Goal: Task Accomplishment & Management: Use online tool/utility

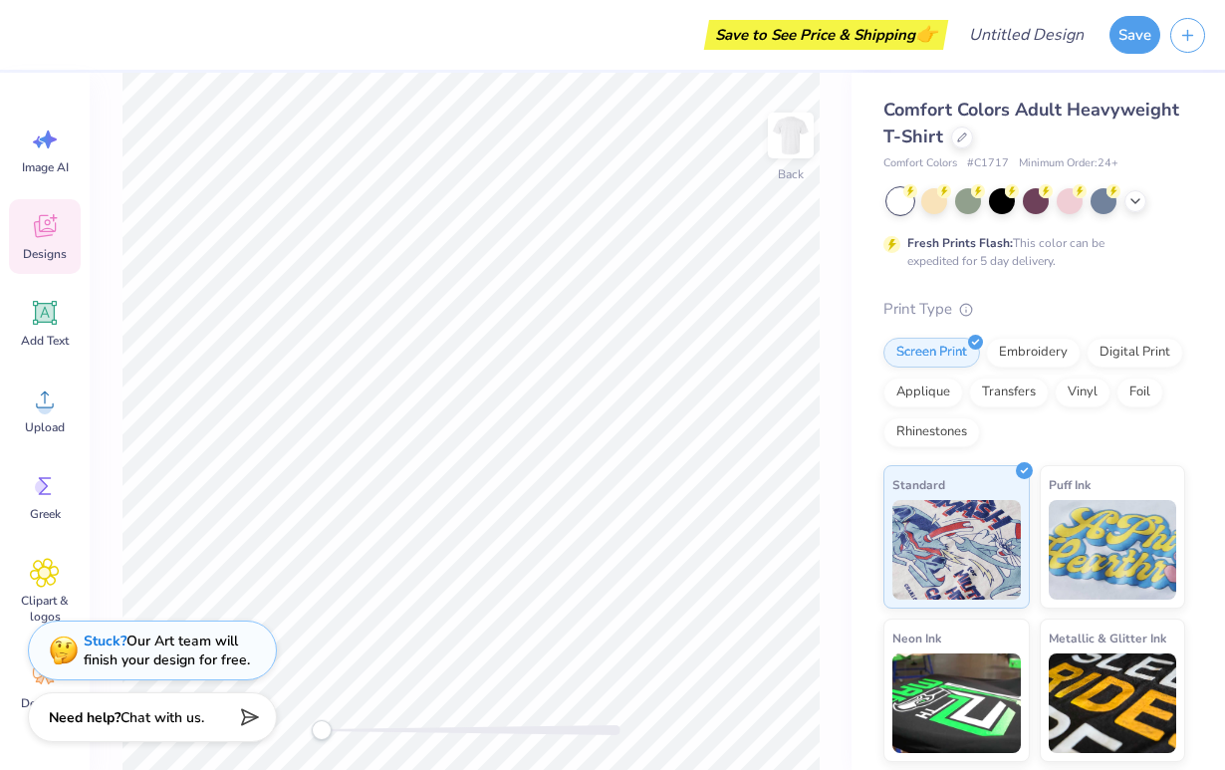
click at [49, 236] on icon at bounding box center [45, 226] width 22 height 23
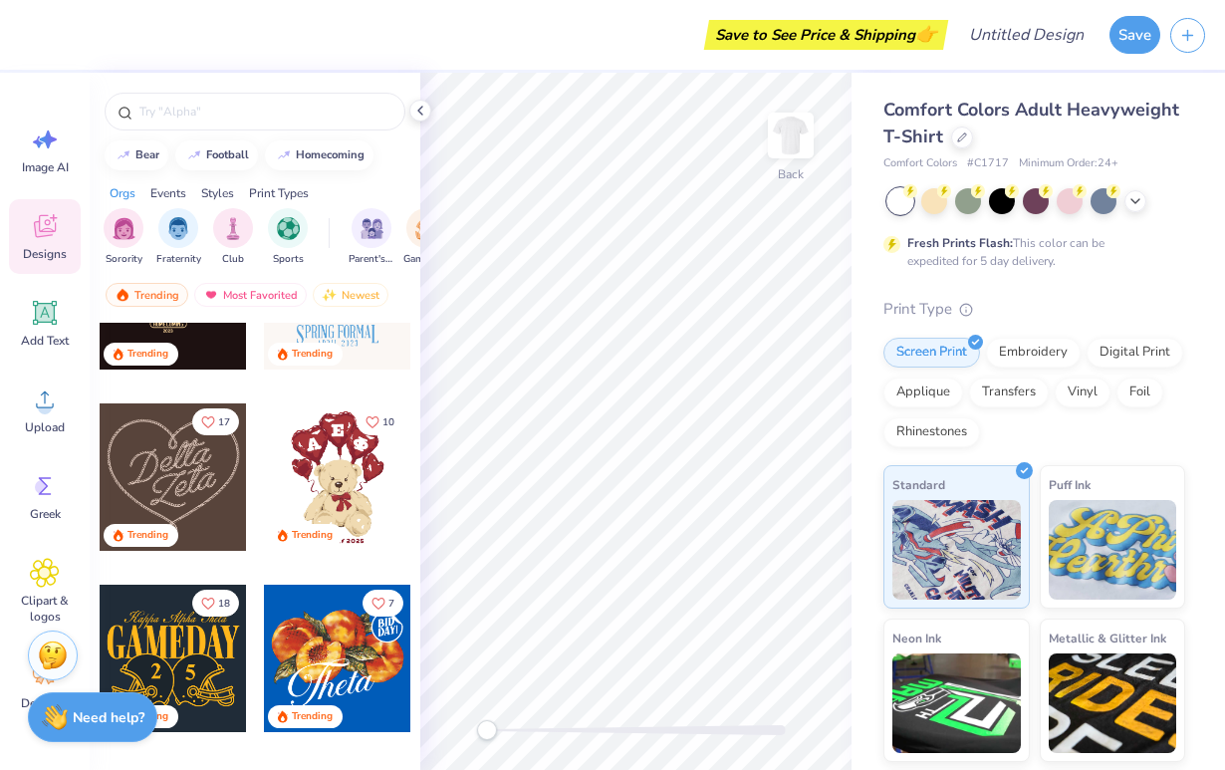
scroll to position [881, 0]
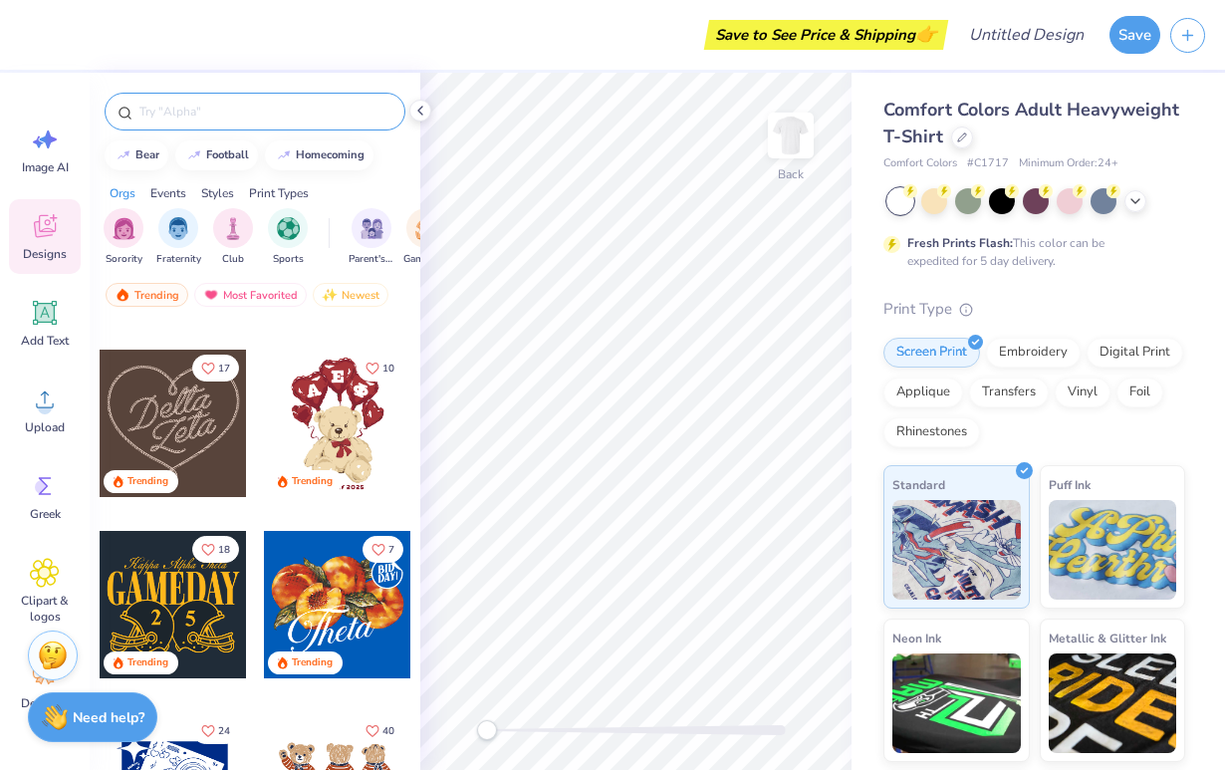
click at [178, 104] on input "text" at bounding box center [264, 112] width 255 height 20
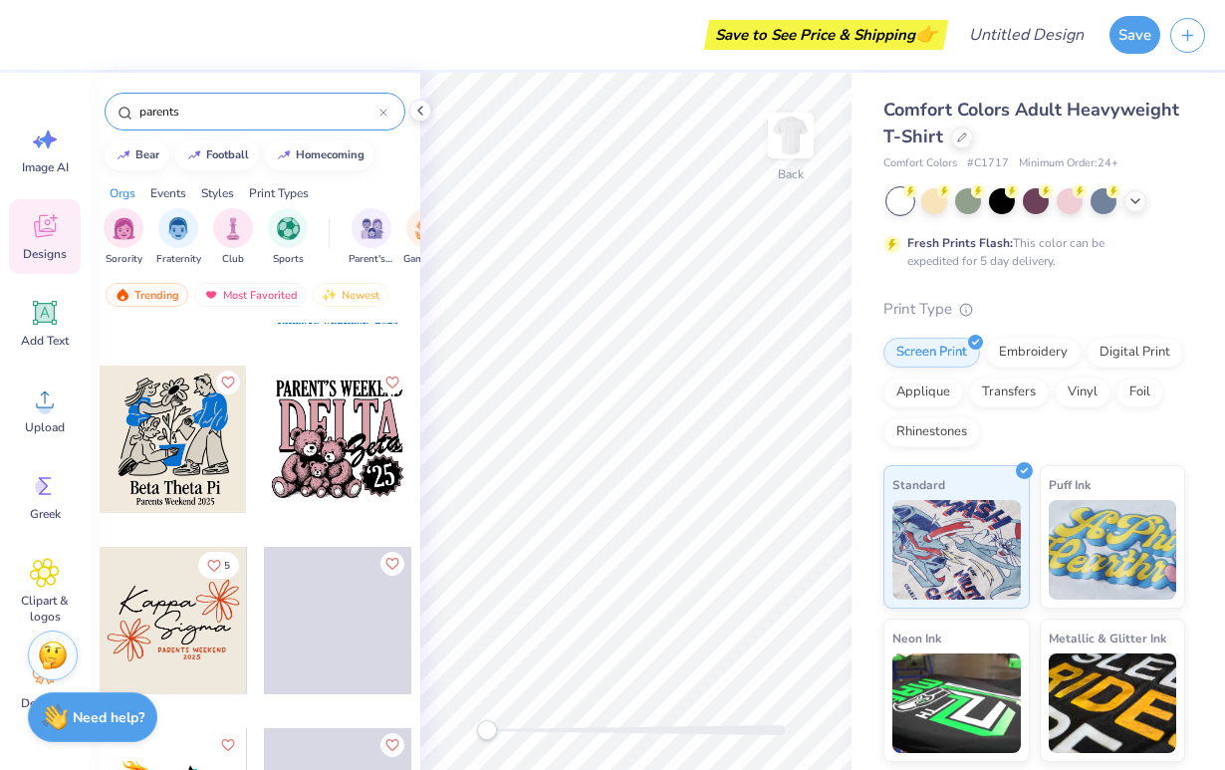
scroll to position [9383, 0]
click at [304, 476] on div at bounding box center [337, 441] width 147 height 147
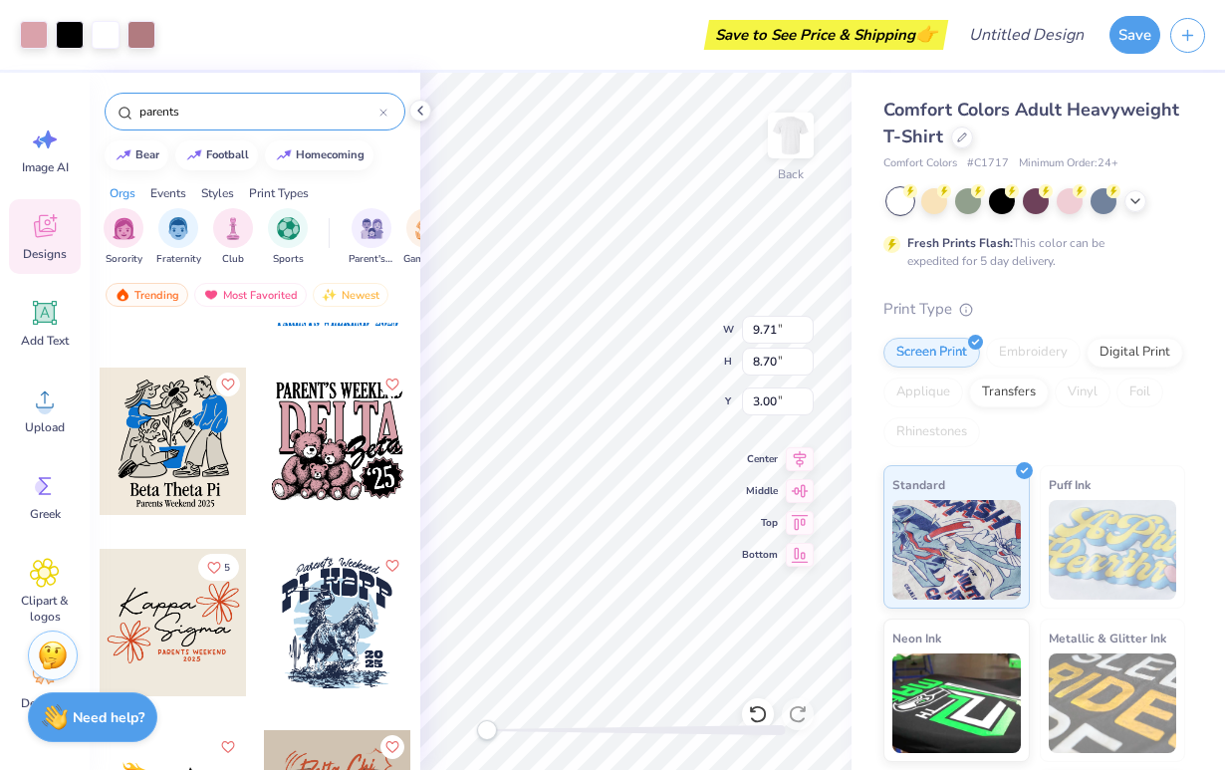
click at [221, 127] on div "parents" at bounding box center [255, 112] width 301 height 38
drag, startPoint x: 221, startPoint y: 112, endPoint x: 35, endPoint y: 79, distance: 189.1
click at [35, 79] on div "Art colors Save to See Price & Shipping 👉 Design Title Save Image AI Designs Ad…" at bounding box center [612, 385] width 1225 height 770
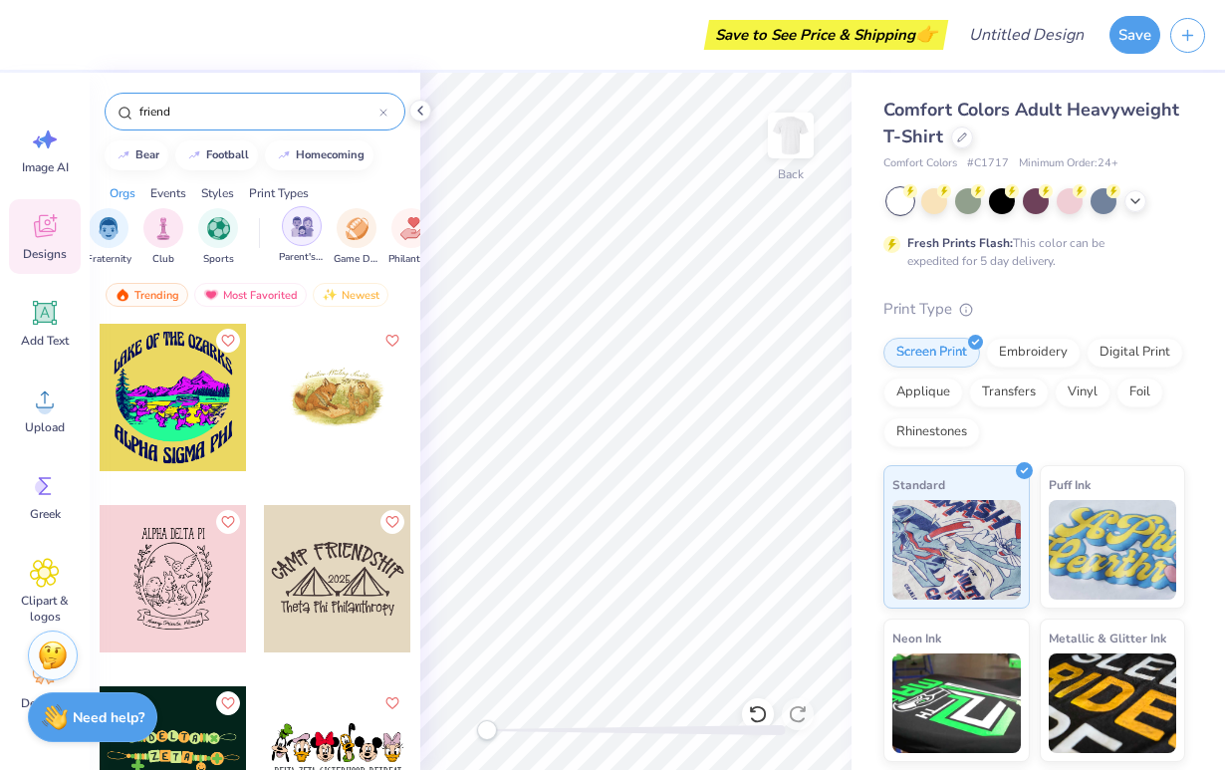
scroll to position [0, 69]
click at [309, 233] on img "filter for Parent's Weekend" at bounding box center [303, 226] width 23 height 23
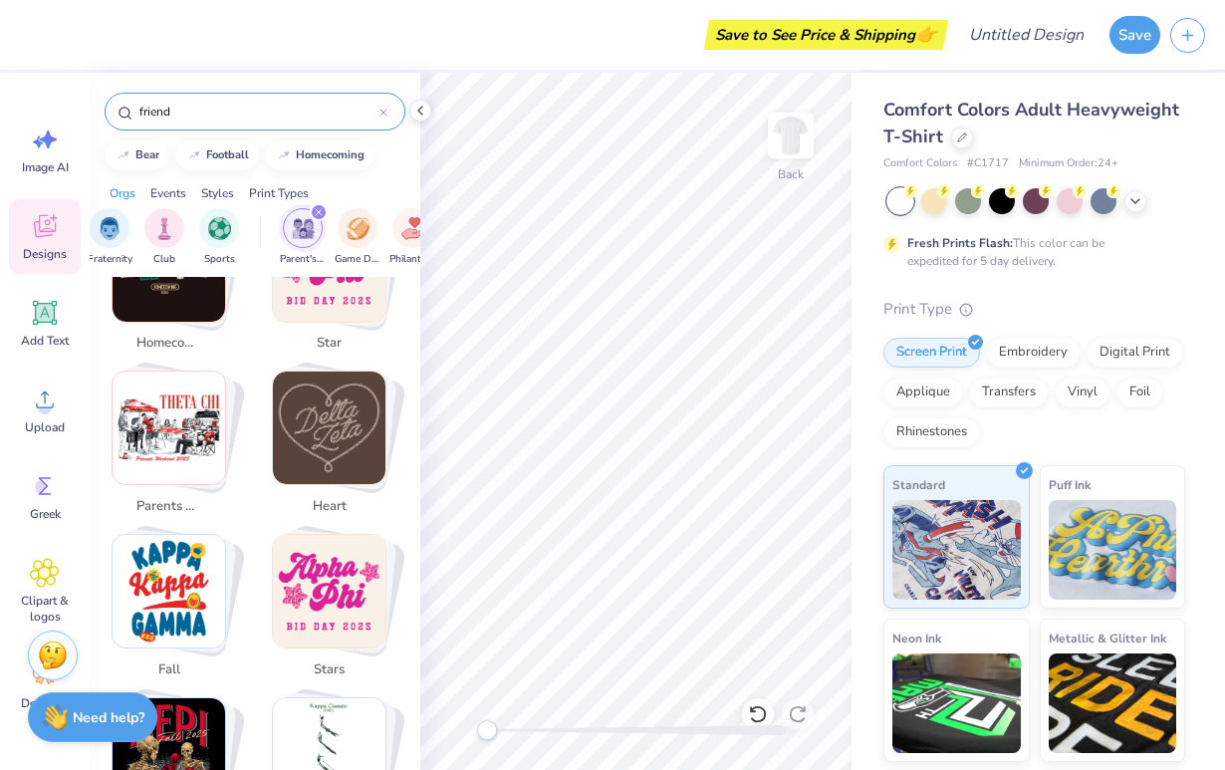
scroll to position [590, 0]
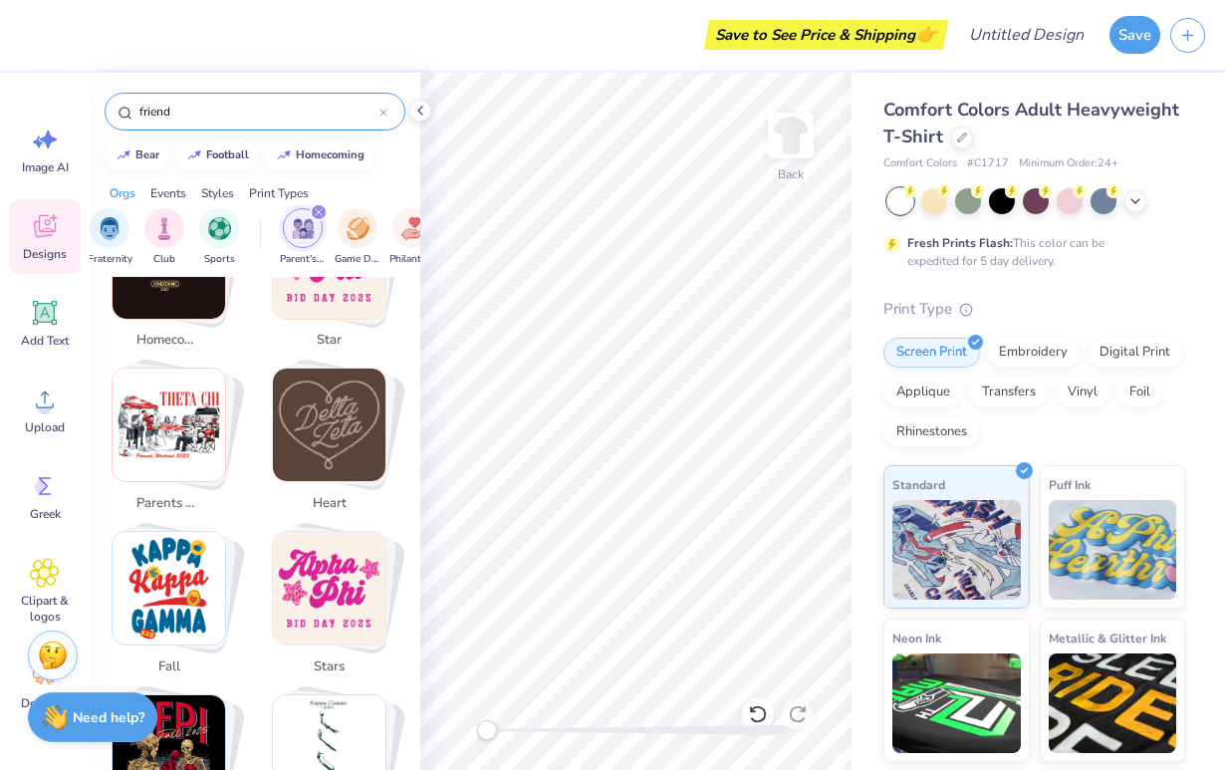
click at [196, 458] on img "Stack Card Button parents weekend" at bounding box center [169, 425] width 113 height 113
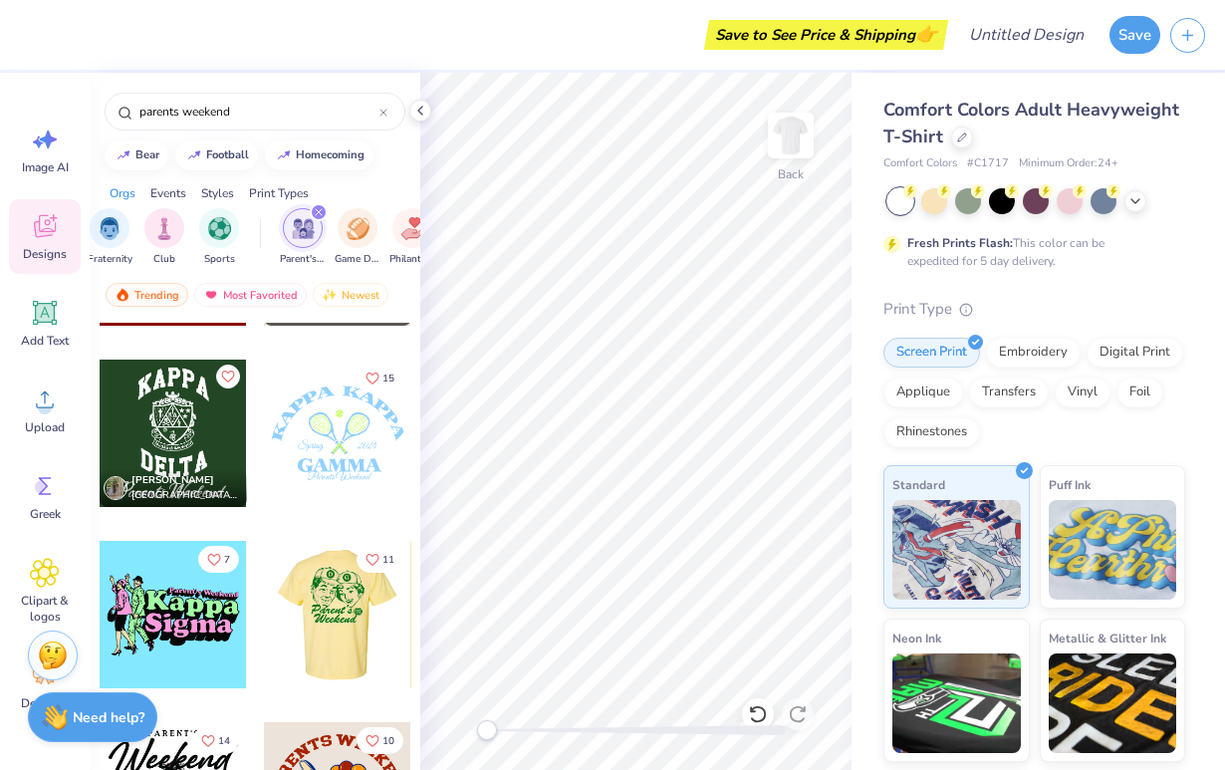
scroll to position [3582, 0]
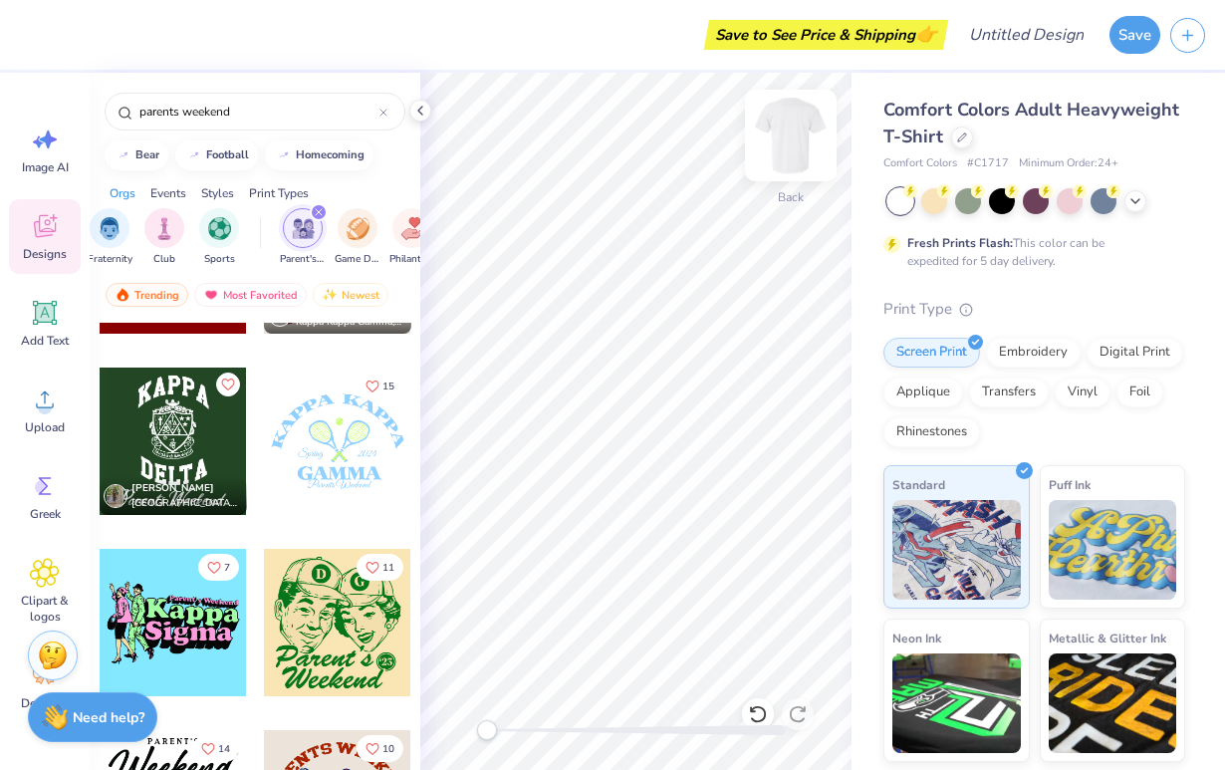
click at [701, 132] on img at bounding box center [791, 136] width 80 height 80
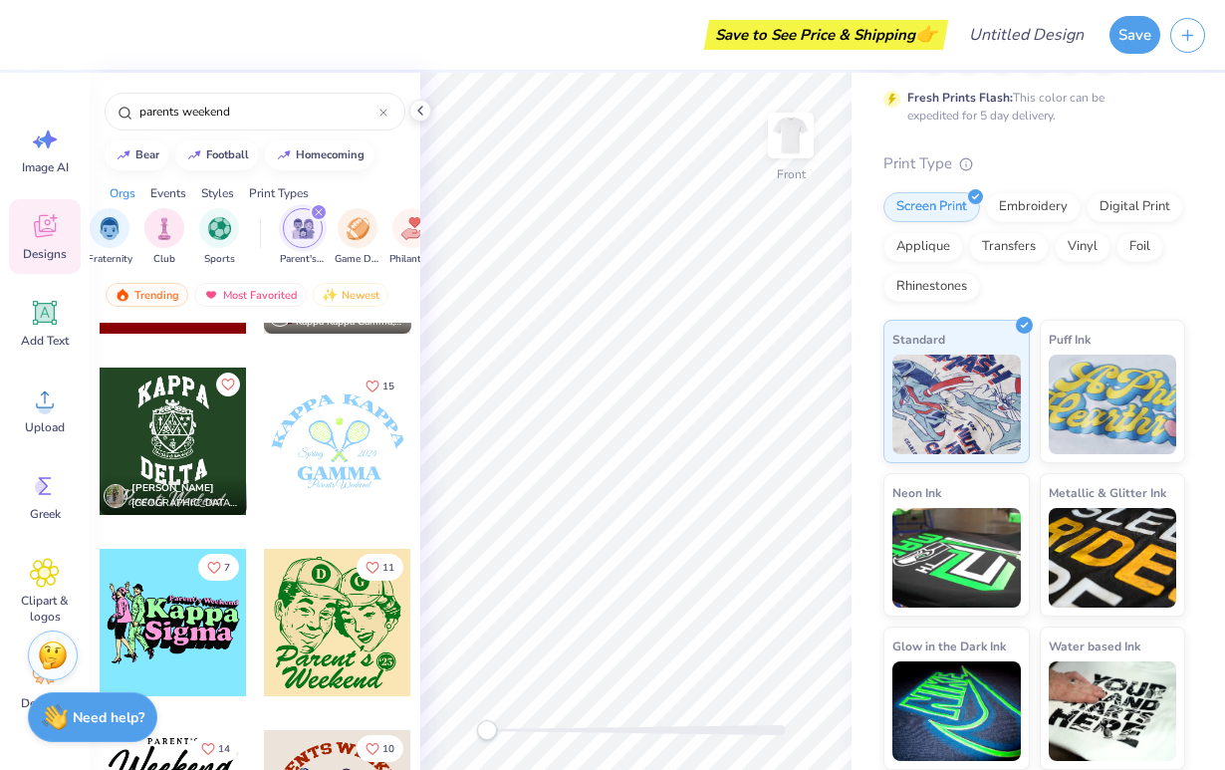
scroll to position [144, 0]
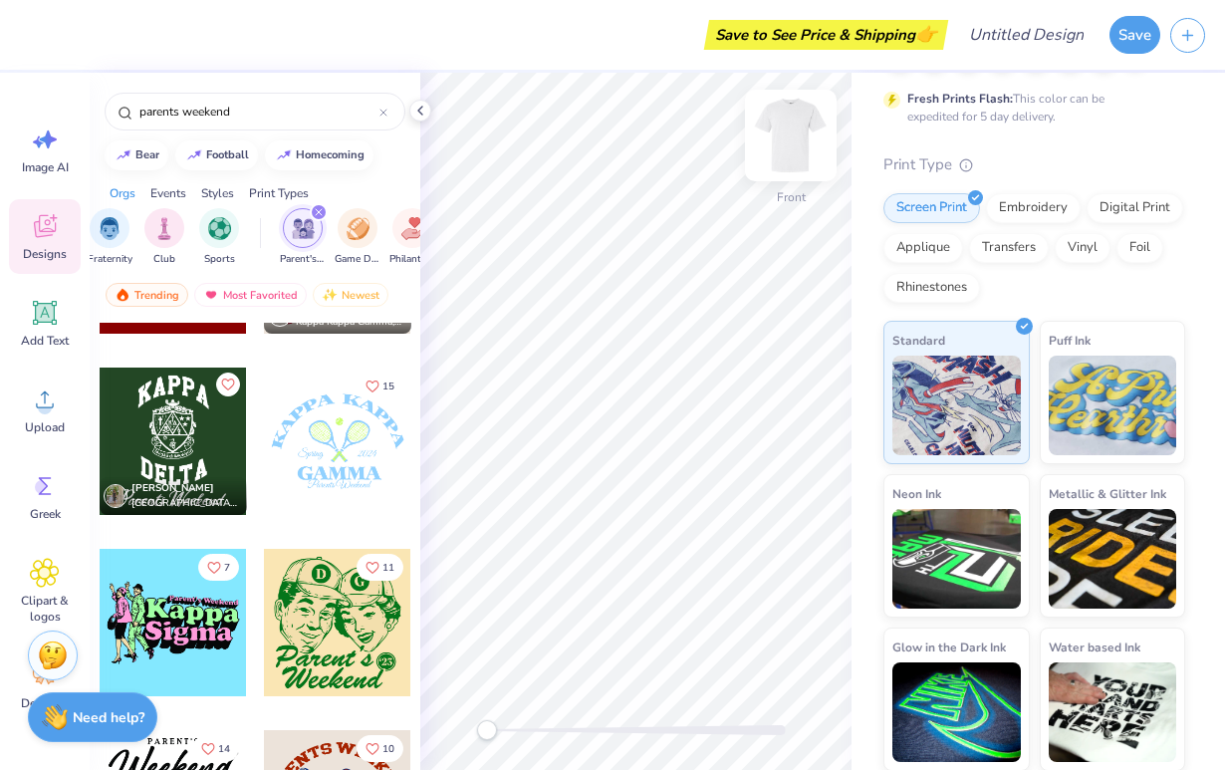
click at [701, 142] on img at bounding box center [791, 136] width 80 height 80
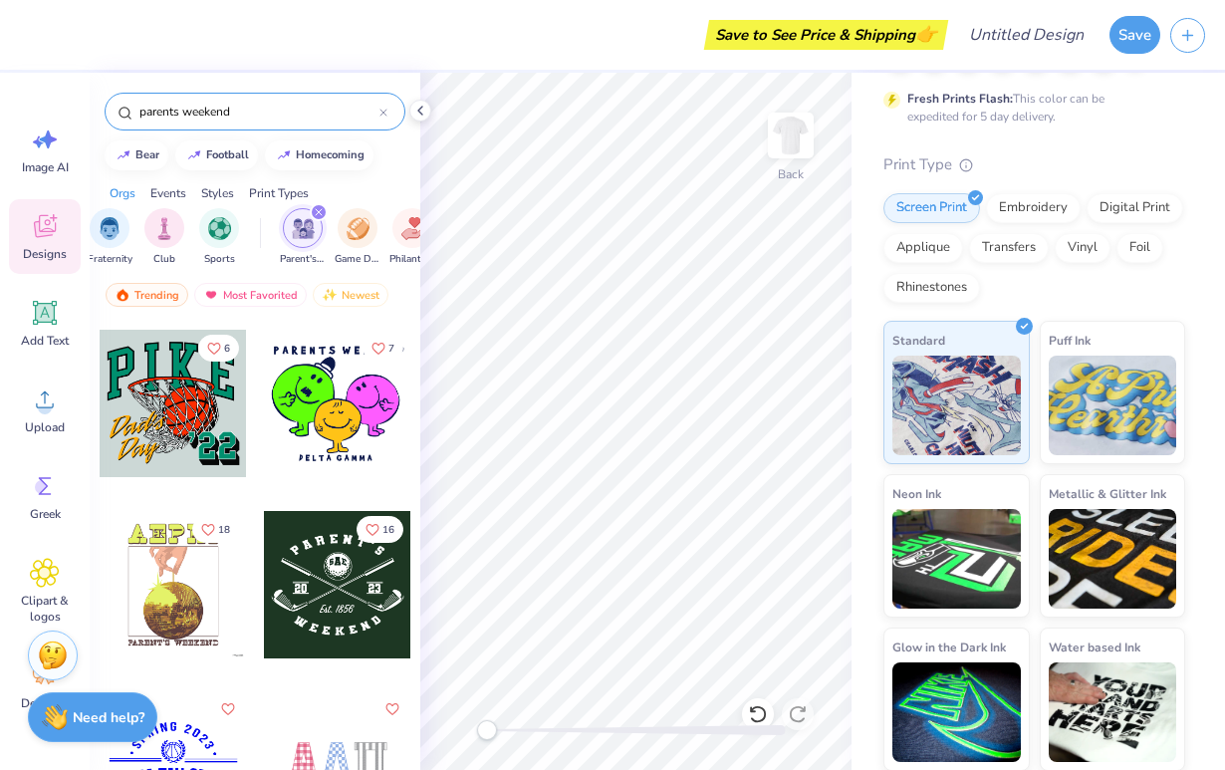
drag, startPoint x: 248, startPoint y: 116, endPoint x: 77, endPoint y: 86, distance: 173.9
click at [77, 86] on div "Save to See Price & Shipping 👉 Design Title Save Image AI Designs Add Text Uplo…" at bounding box center [612, 385] width 1225 height 770
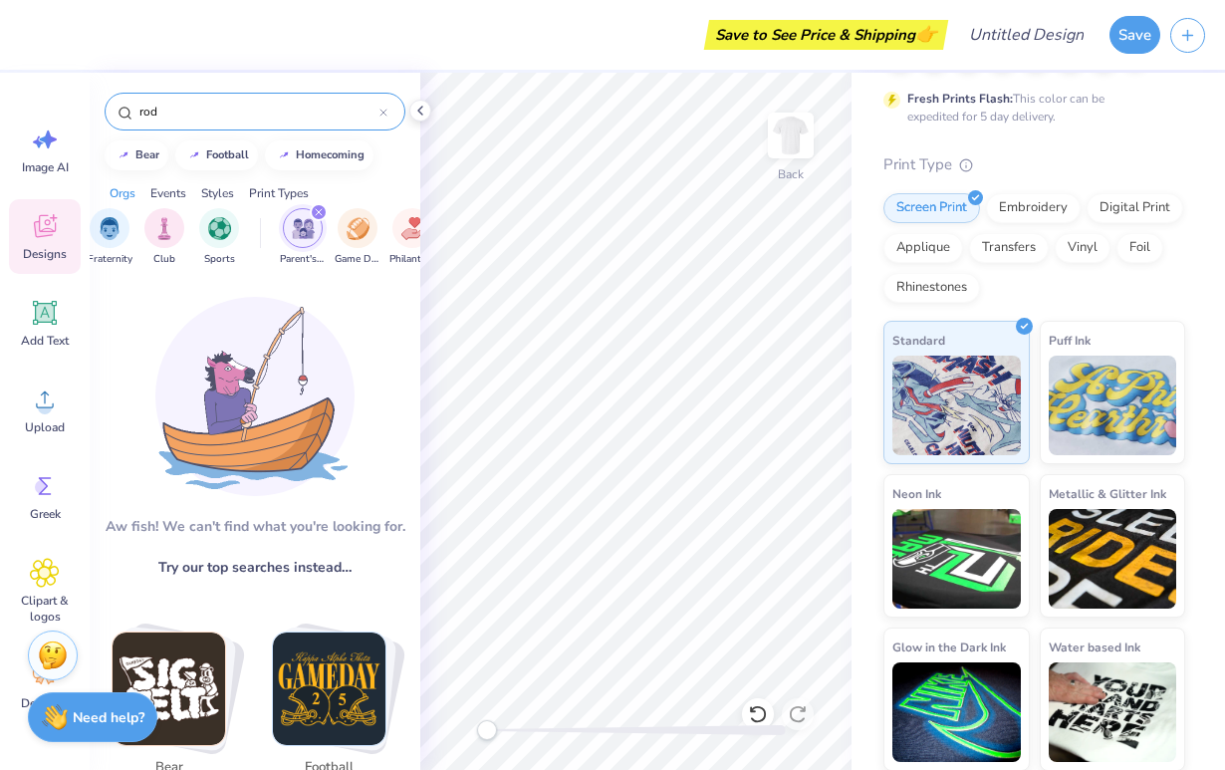
scroll to position [0, 0]
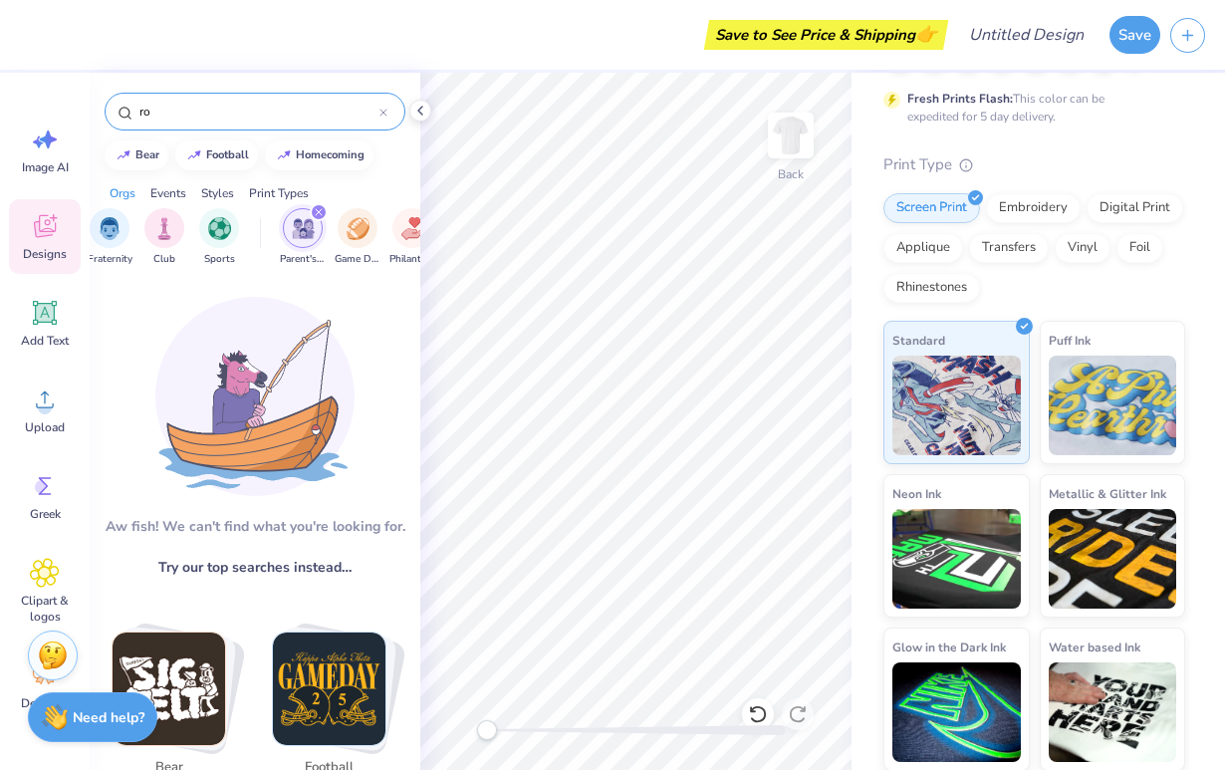
type input "r"
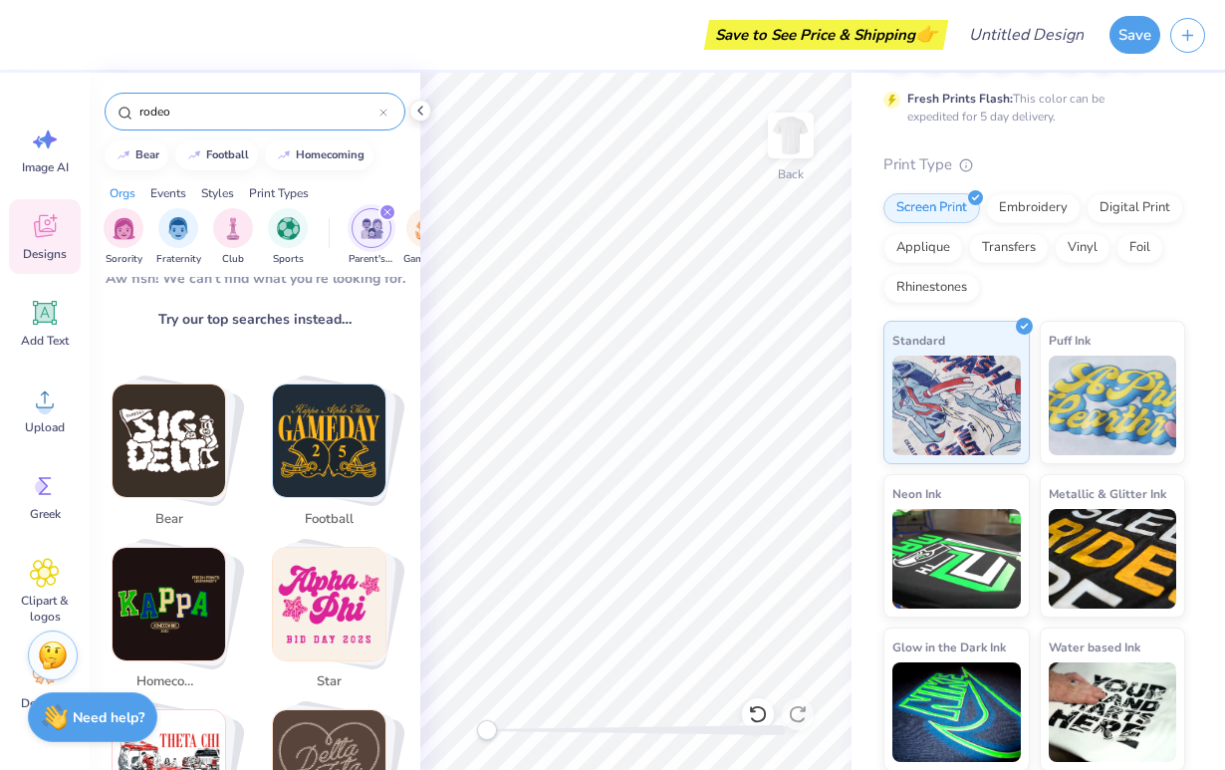
scroll to position [302, 0]
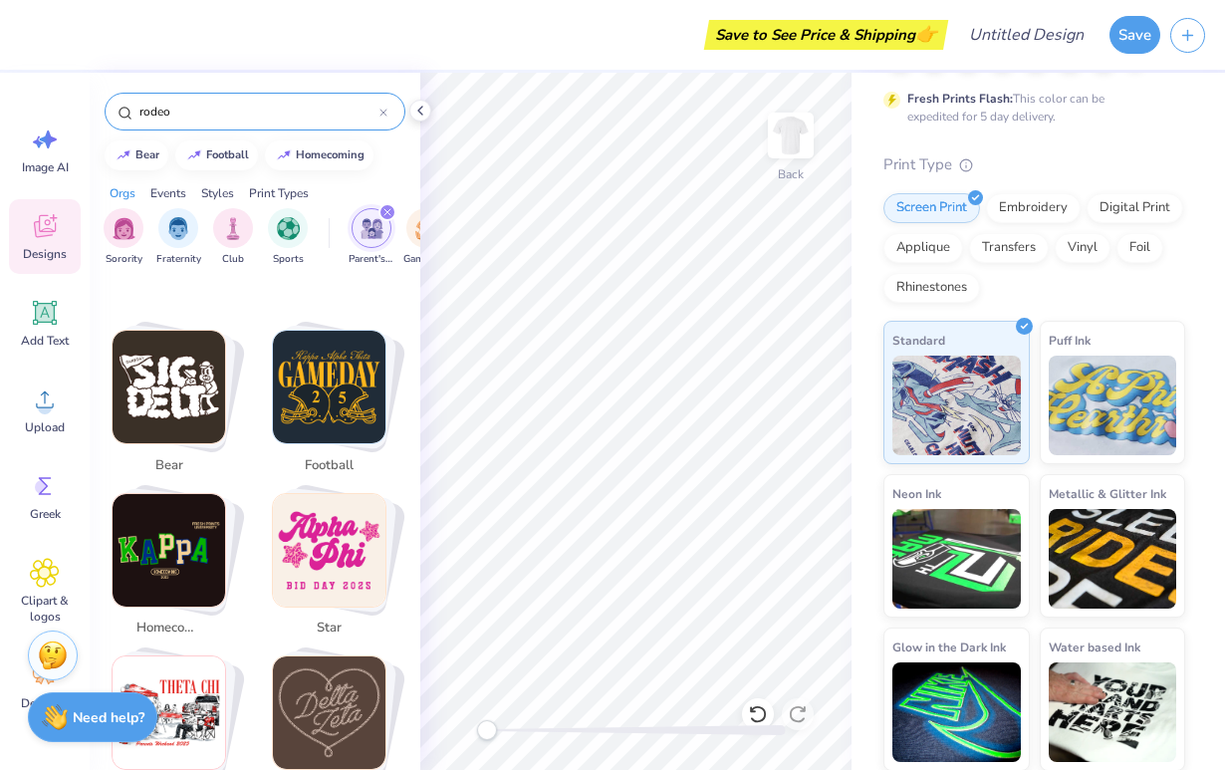
click at [159, 553] on img "Stack Card Button homecoming" at bounding box center [169, 550] width 113 height 113
type input "homecoming"
click at [166, 553] on img "Stack Card Button homecoming" at bounding box center [169, 550] width 113 height 113
click at [162, 542] on img "Stack Card Button homecoming" at bounding box center [169, 550] width 113 height 113
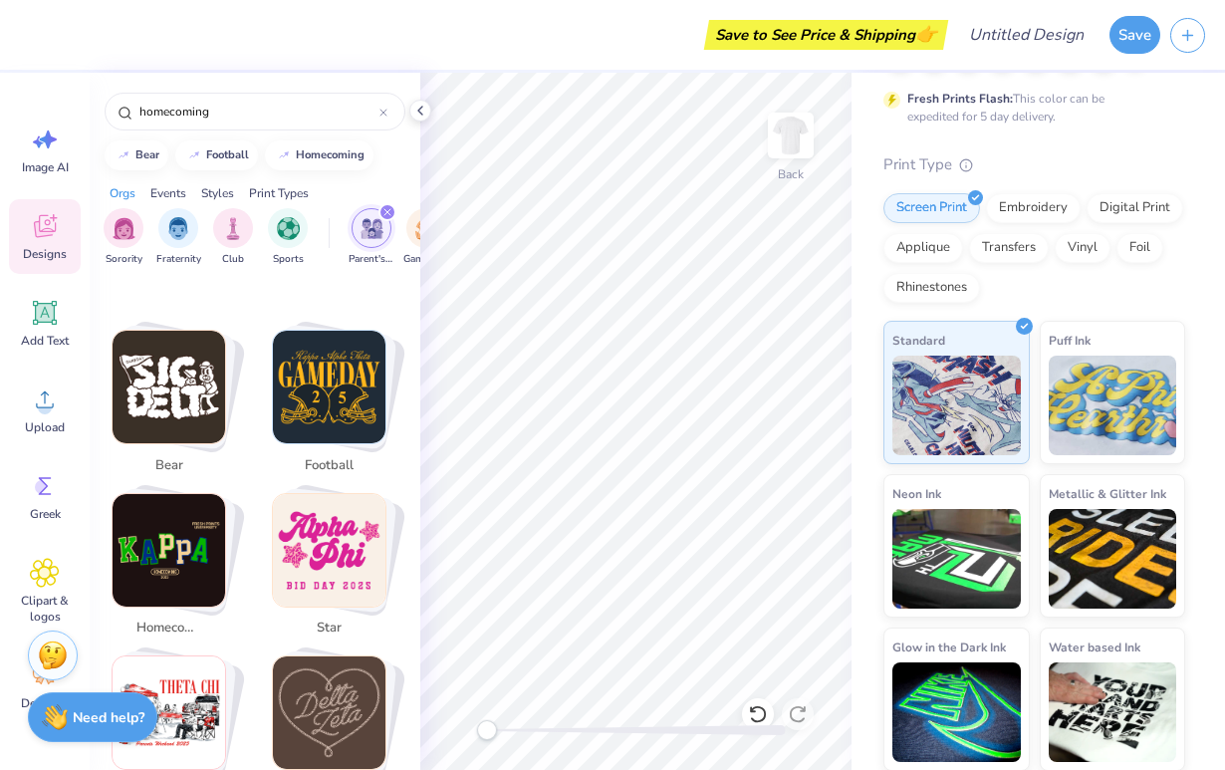
click at [184, 584] on img "Stack Card Button homecoming" at bounding box center [169, 550] width 113 height 113
click at [175, 621] on span "homecoming" at bounding box center [168, 629] width 65 height 20
click at [171, 546] on img "Stack Card Button homecoming" at bounding box center [169, 550] width 113 height 113
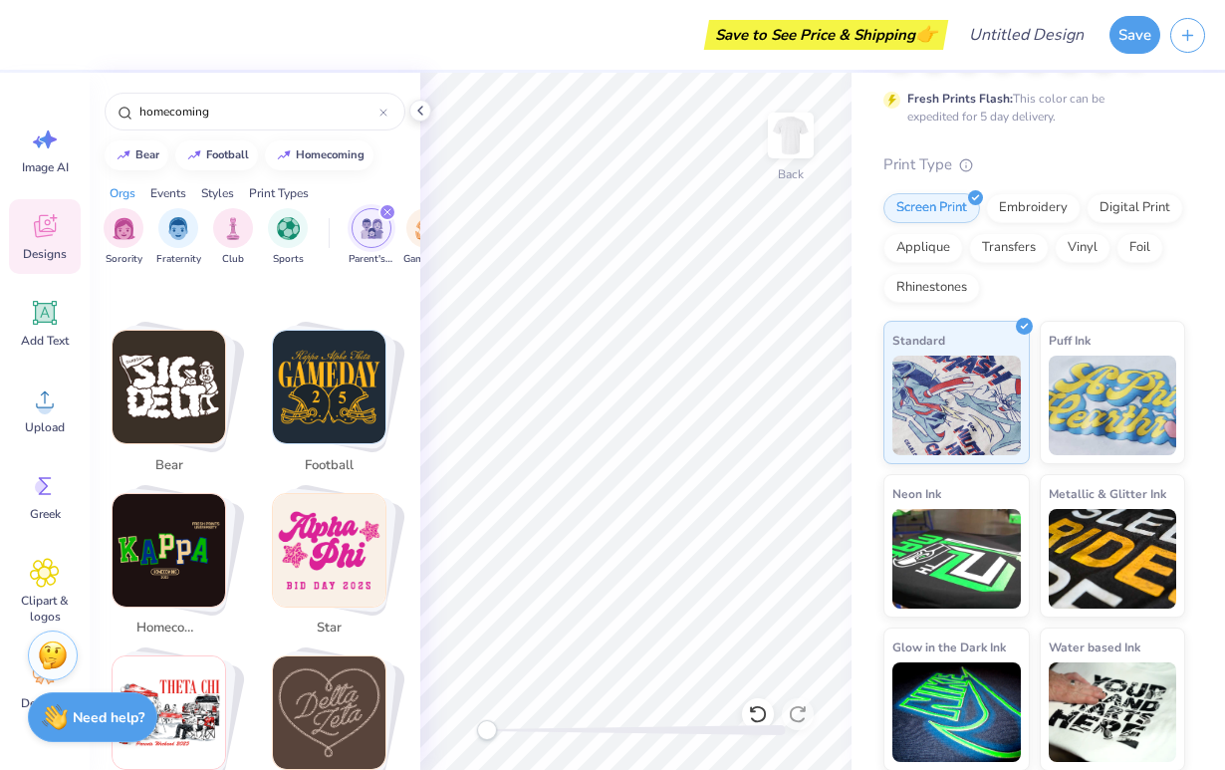
click at [167, 491] on div "Stack Card Button homecoming" at bounding box center [178, 549] width 135 height 135
click at [200, 561] on img "Stack Card Button homecoming" at bounding box center [169, 550] width 113 height 113
click at [258, 101] on div "homecoming" at bounding box center [255, 112] width 301 height 38
click at [258, 127] on div "homecoming" at bounding box center [255, 112] width 301 height 38
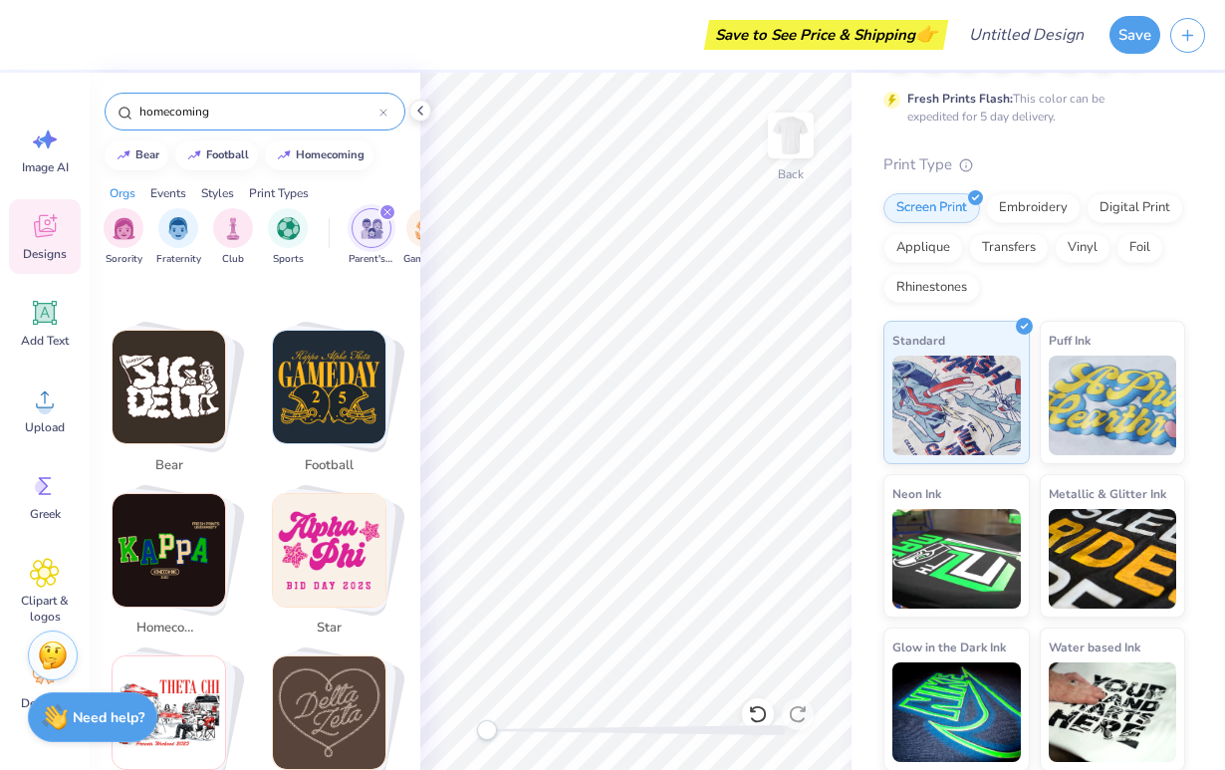
click at [258, 116] on input "homecoming" at bounding box center [258, 112] width 242 height 20
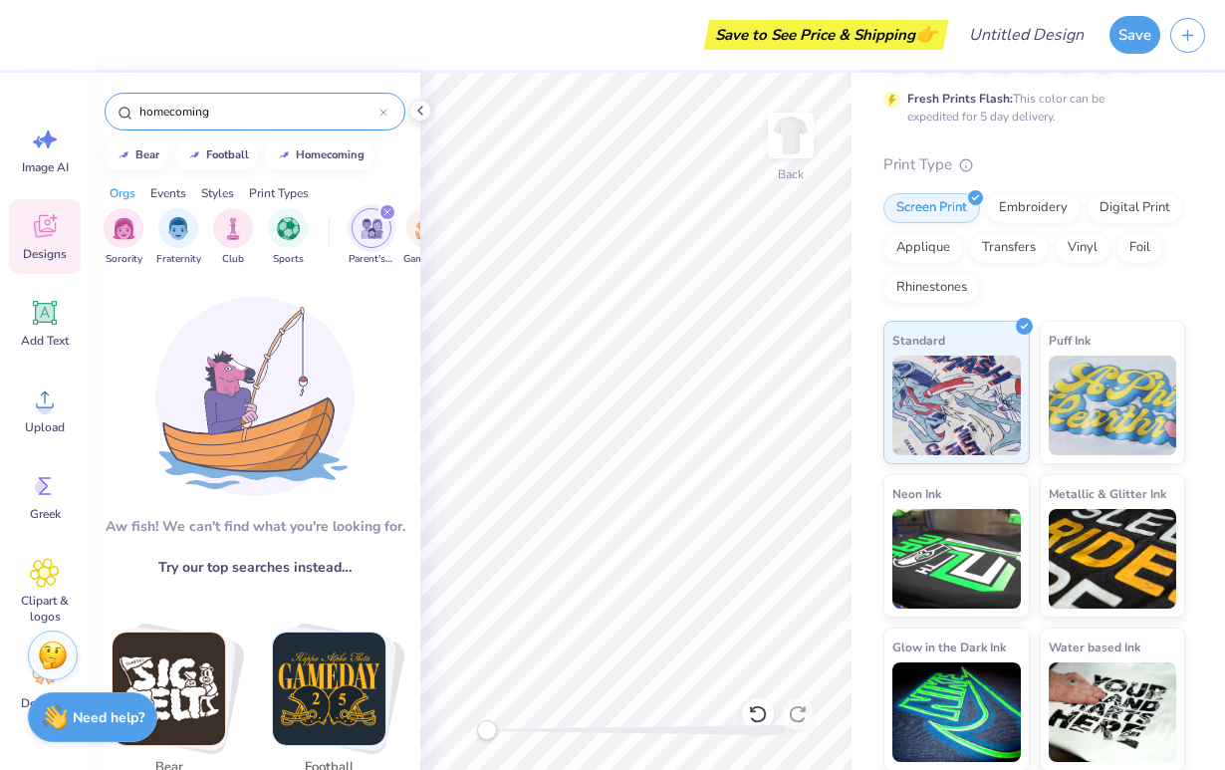
scroll to position [0, 0]
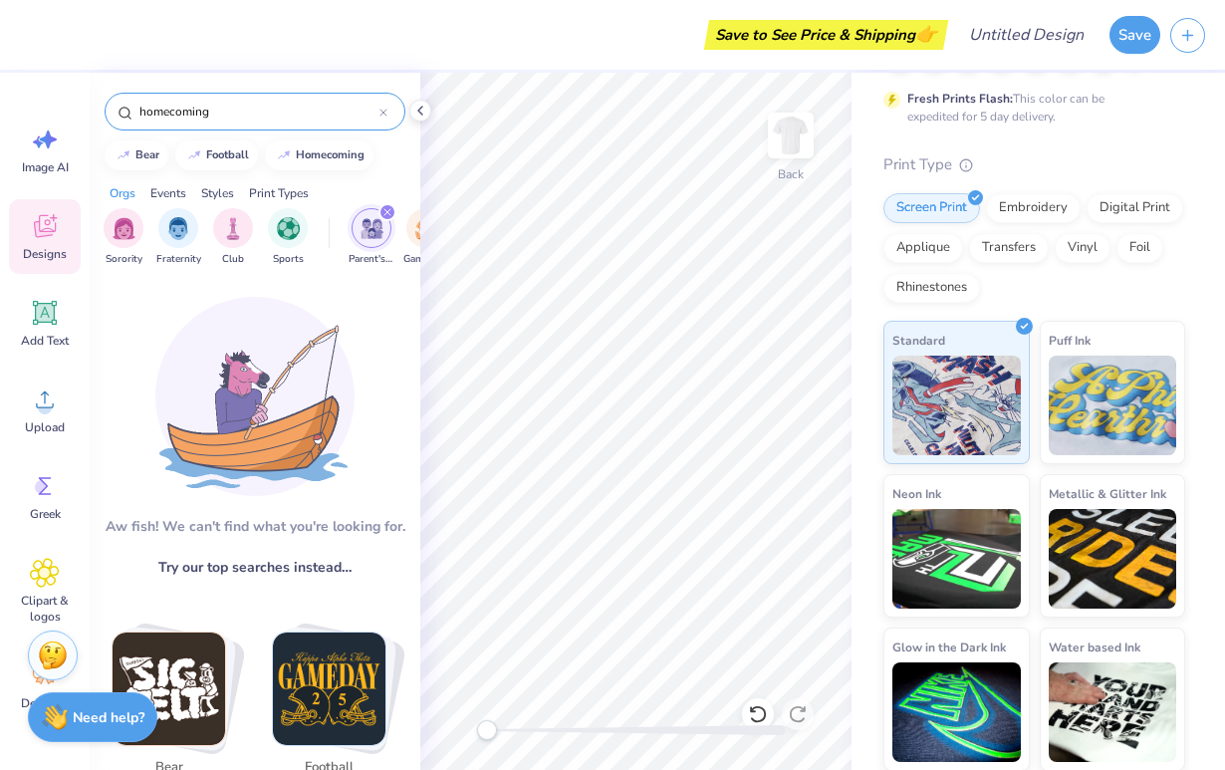
click at [385, 112] on icon at bounding box center [384, 113] width 8 height 8
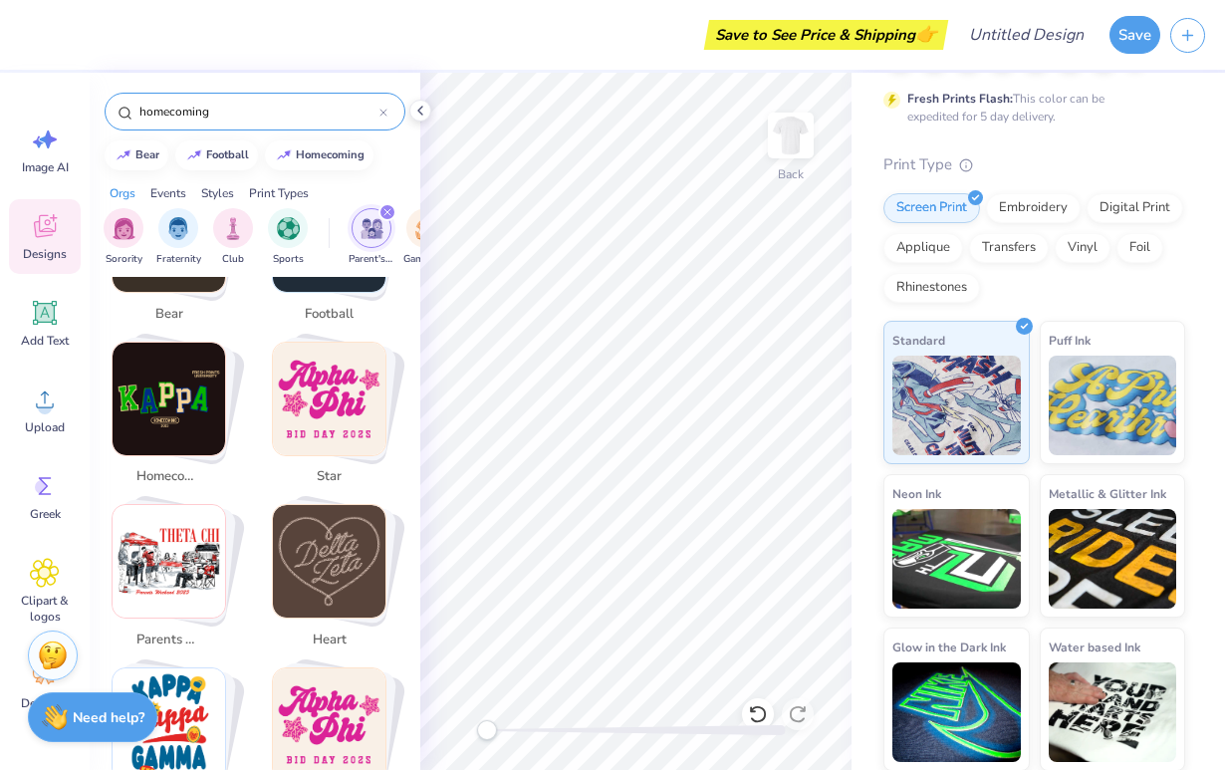
scroll to position [465, 0]
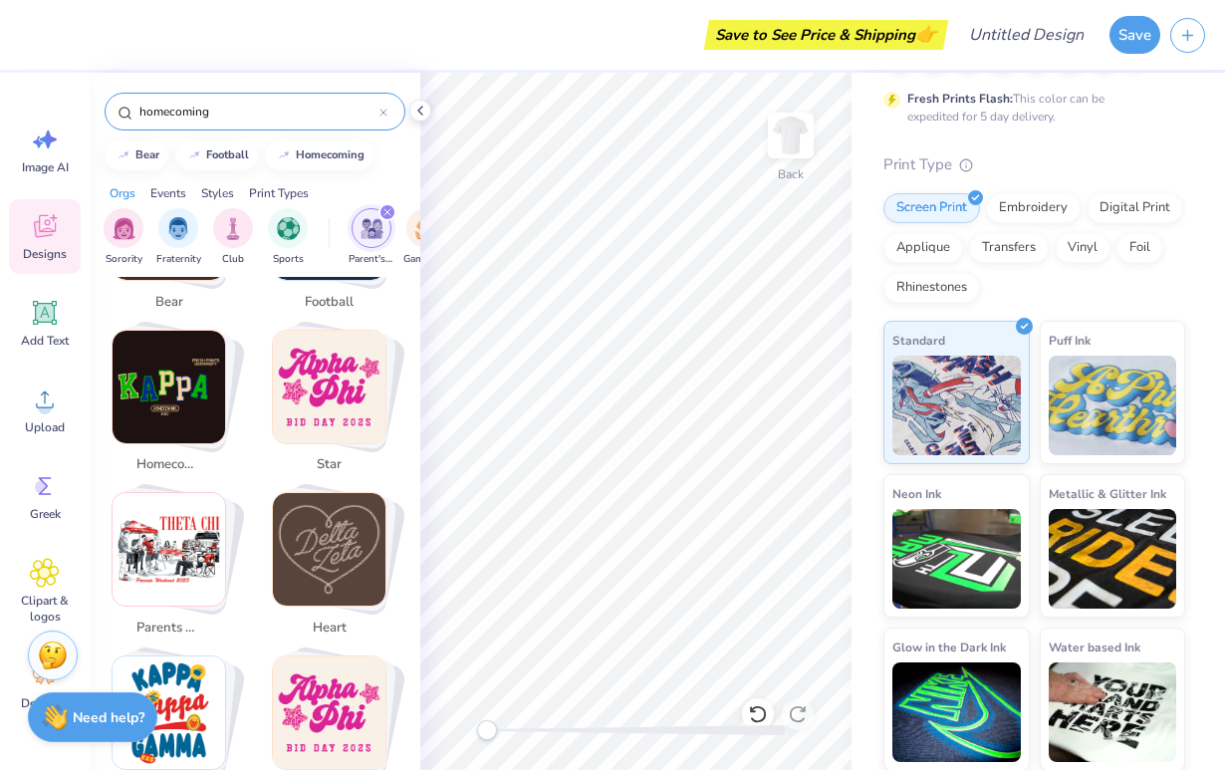
type input "homecoming"
click at [173, 421] on img "Stack Card Button homecoming" at bounding box center [169, 387] width 113 height 113
click at [175, 461] on span "homecoming" at bounding box center [168, 465] width 65 height 20
click at [43, 574] on icon at bounding box center [45, 573] width 12 height 12
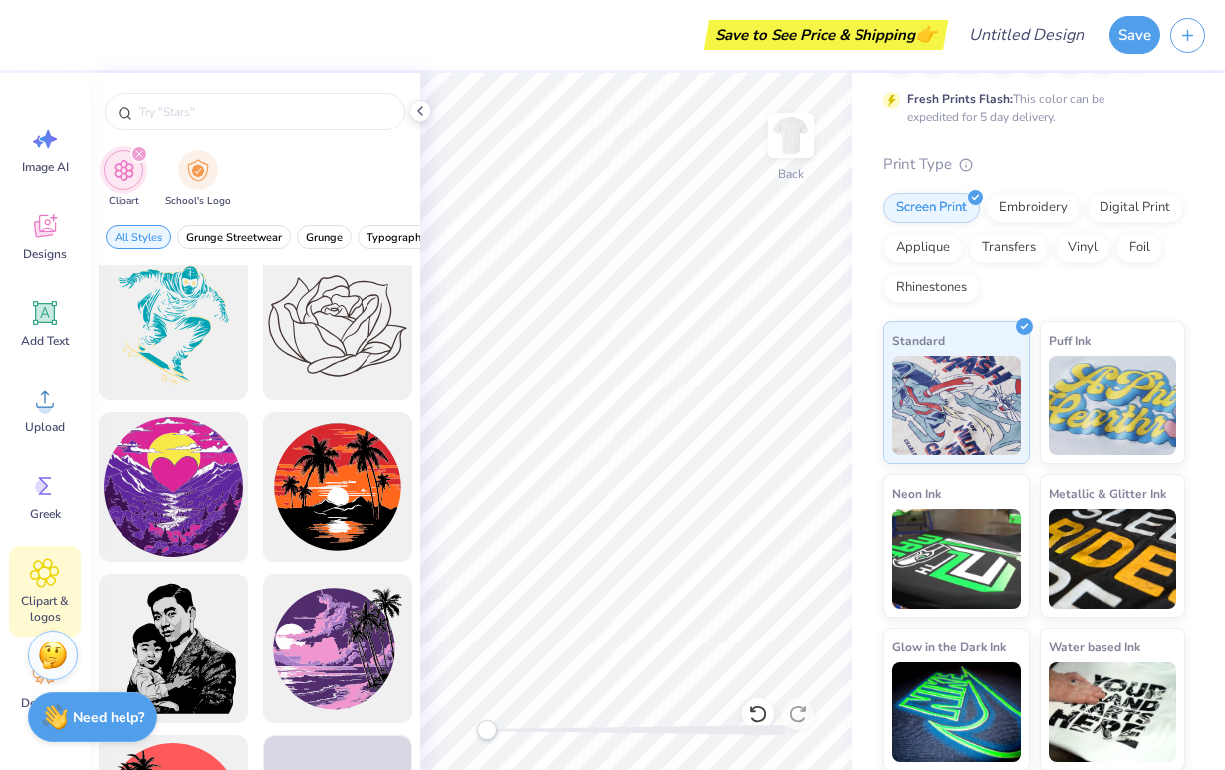
scroll to position [15216, 0]
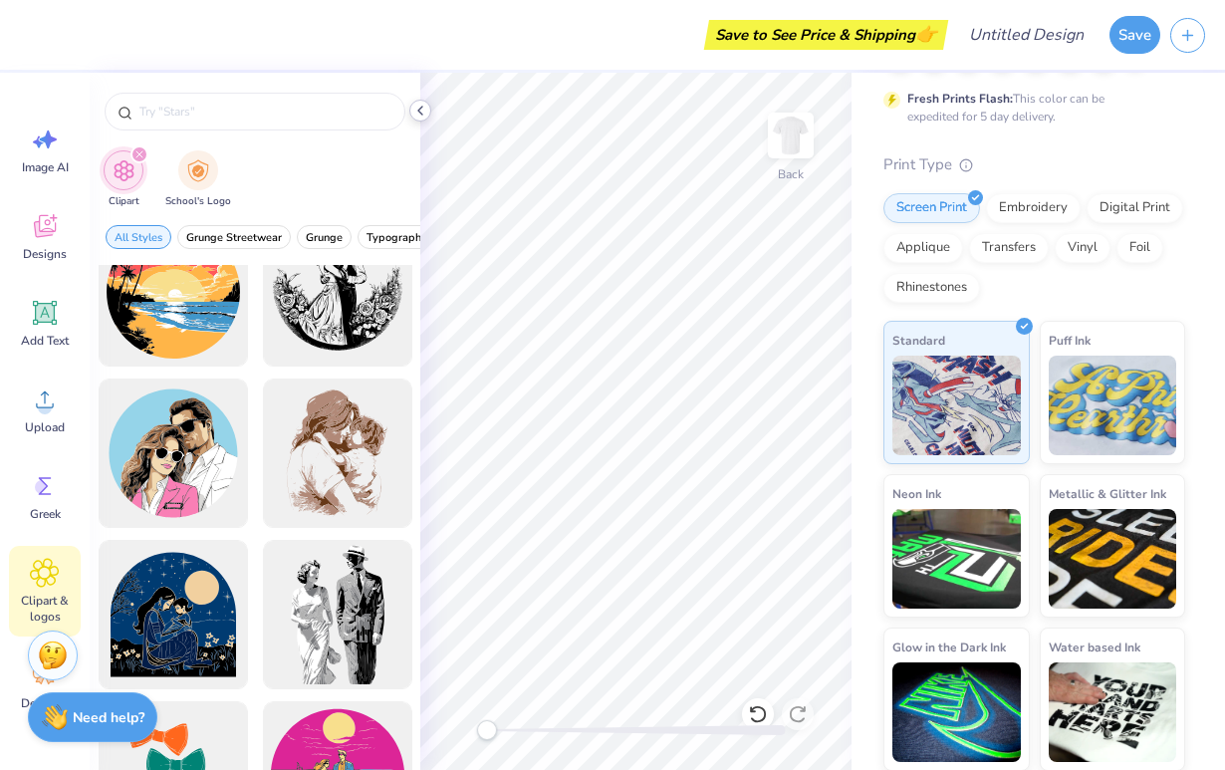
click at [418, 111] on polyline at bounding box center [420, 111] width 4 height 8
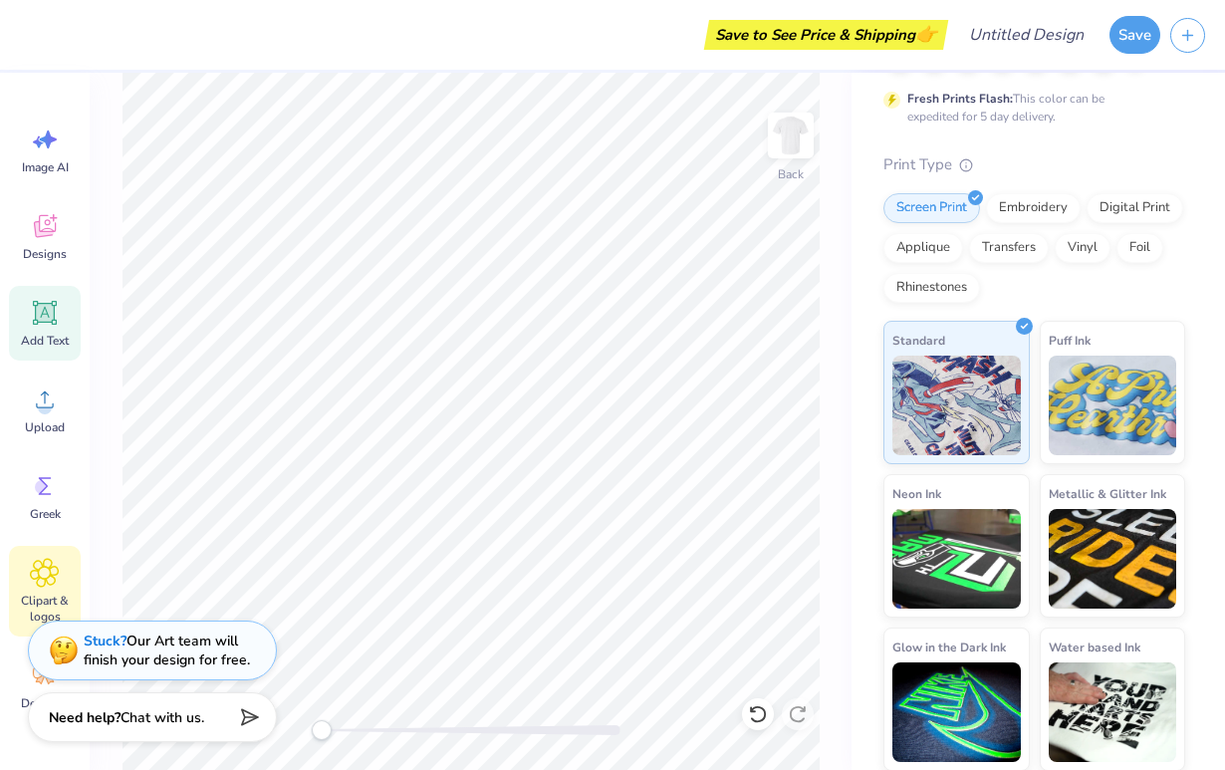
click at [42, 324] on icon at bounding box center [45, 313] width 30 height 30
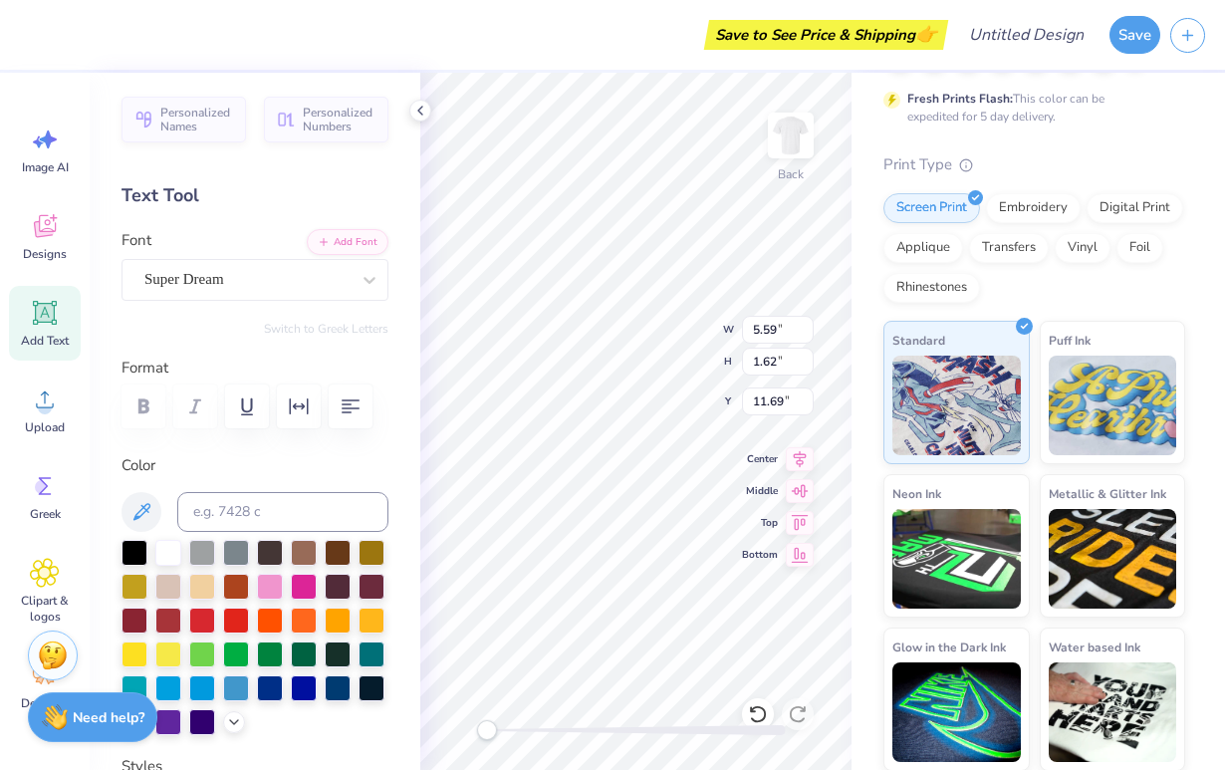
type textarea "T"
type textarea "P"
type textarea "PARENTS WEEKEND 2025"
click at [701, 462] on icon at bounding box center [800, 456] width 28 height 24
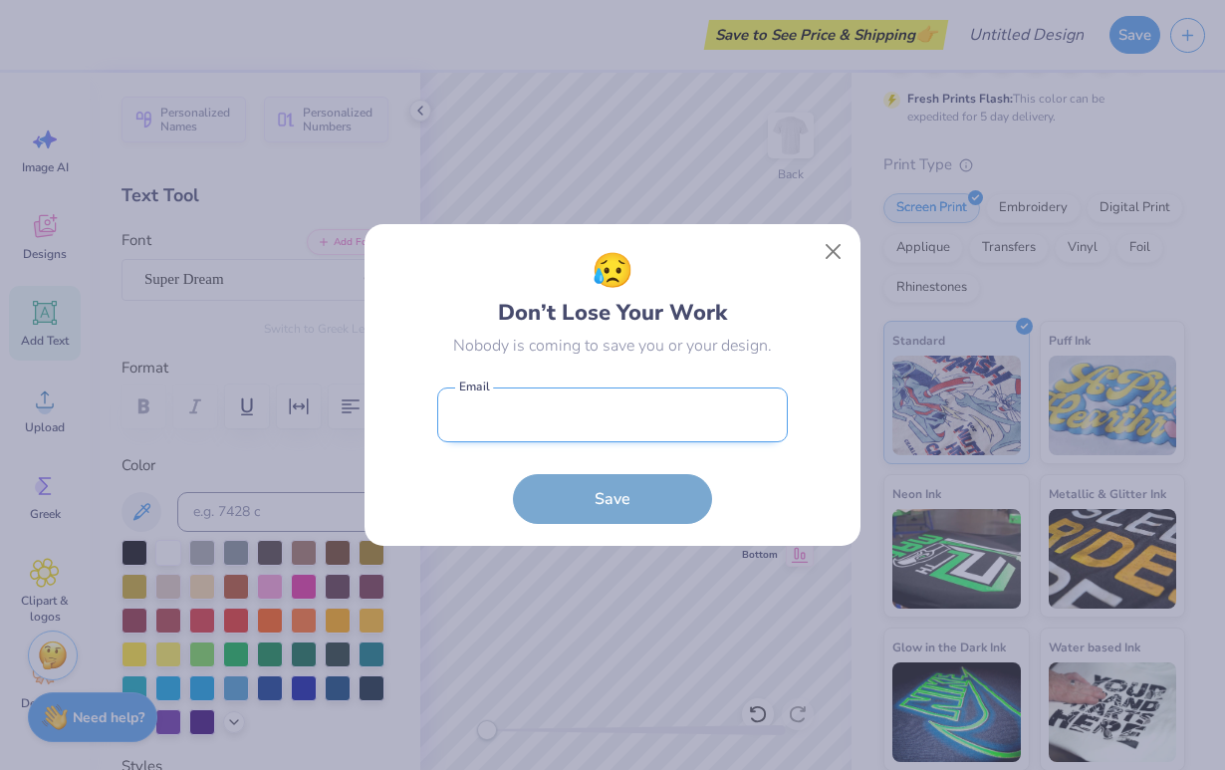
click at [656, 420] on input "email" at bounding box center [612, 414] width 351 height 55
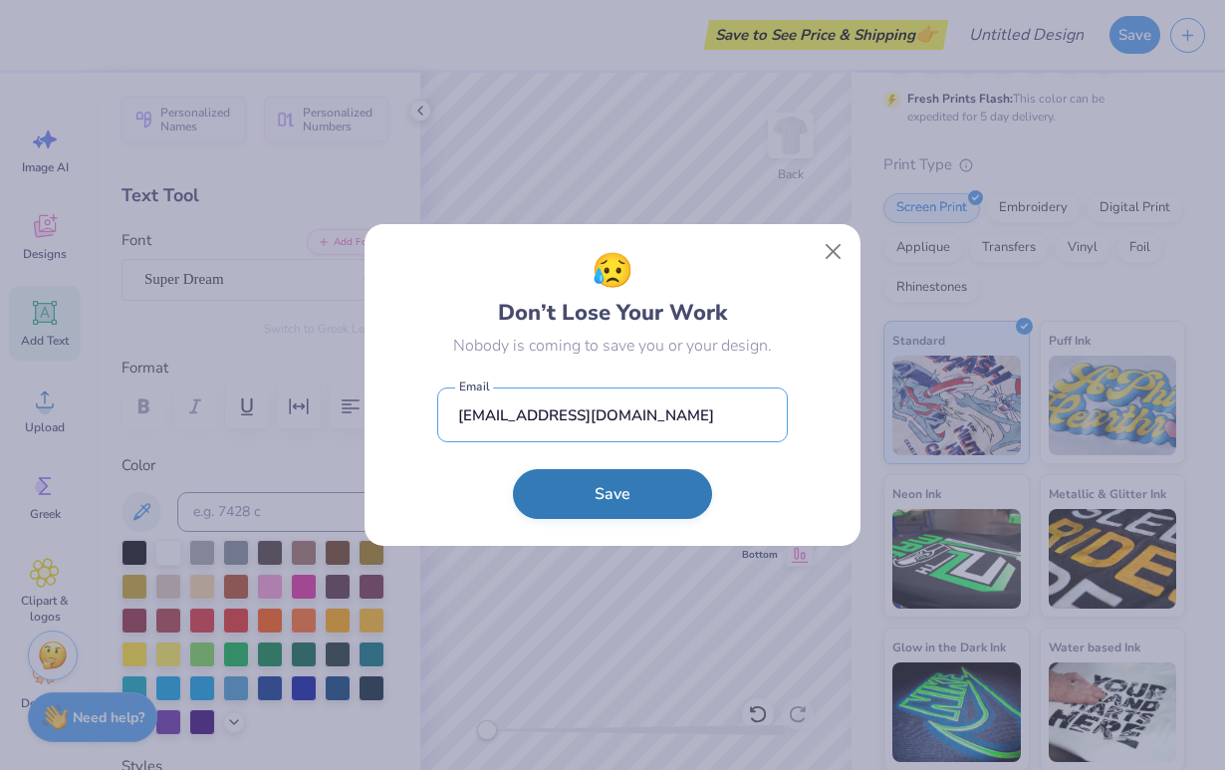
type input "morgananmuth@gmail.com"
click at [656, 500] on button "Save" at bounding box center [612, 494] width 199 height 50
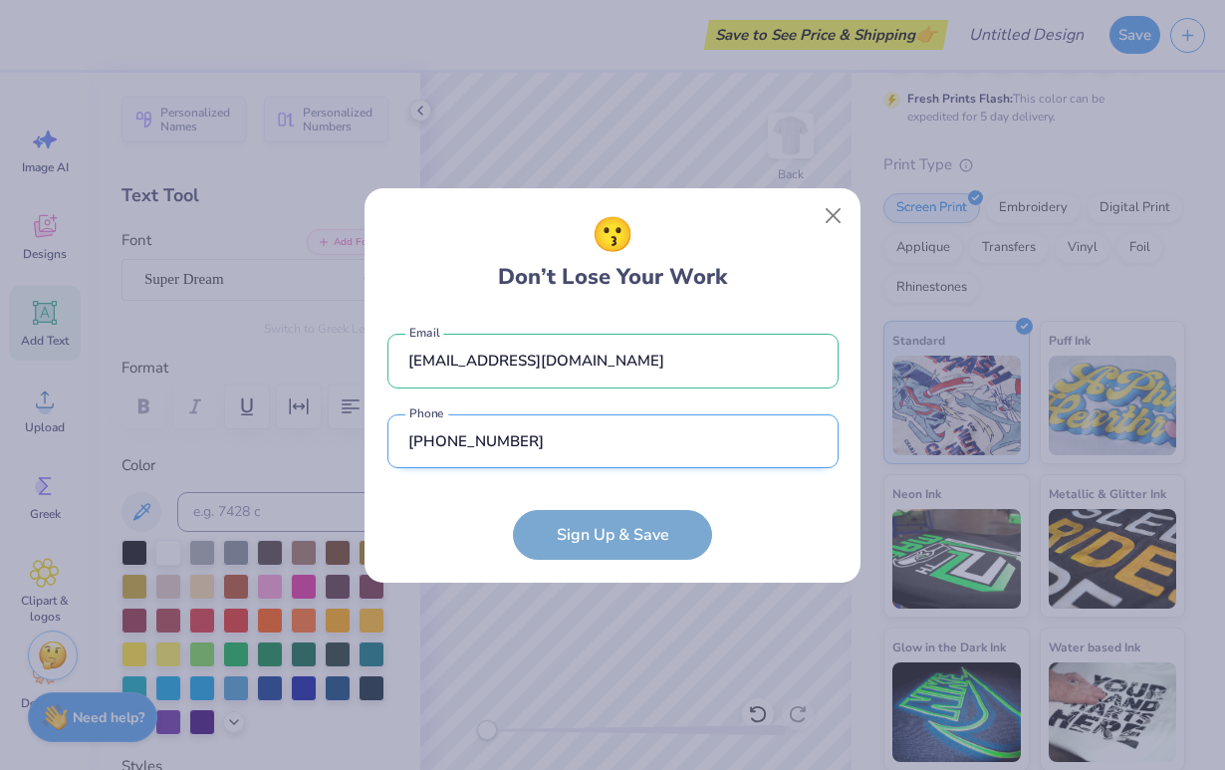
type input "(610) 299-4905"
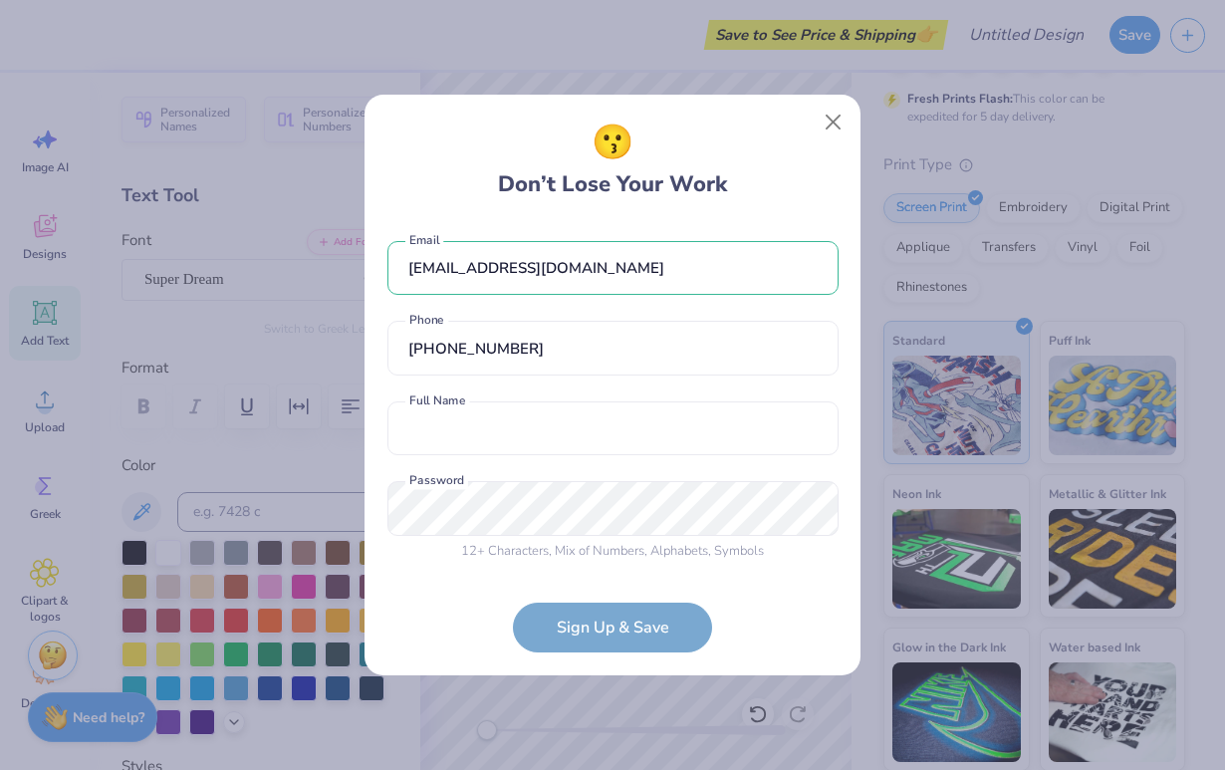
click at [628, 630] on form "morgananmuth@gmail.com Email (610) 299-4905 Phone Full Name is a required field…" at bounding box center [612, 437] width 451 height 432
click at [624, 626] on form "morgananmuth@gmail.com Email (610) 299-4905 Phone Full Name is a required field…" at bounding box center [612, 437] width 451 height 432
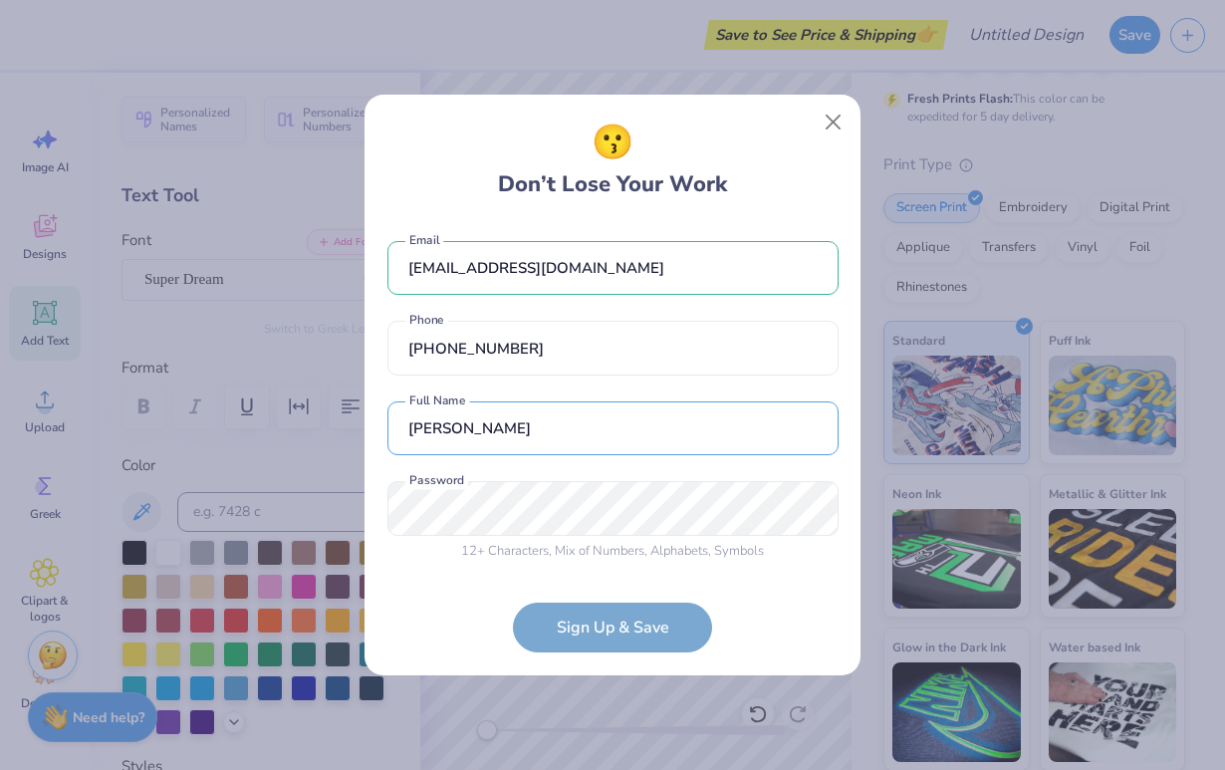
type input "Morgan Anmuth"
click at [621, 624] on form "morgananmuth@gmail.com Email (610) 299-4905 Phone Morgan Anmuth Full Name 12 + …" at bounding box center [612, 437] width 451 height 432
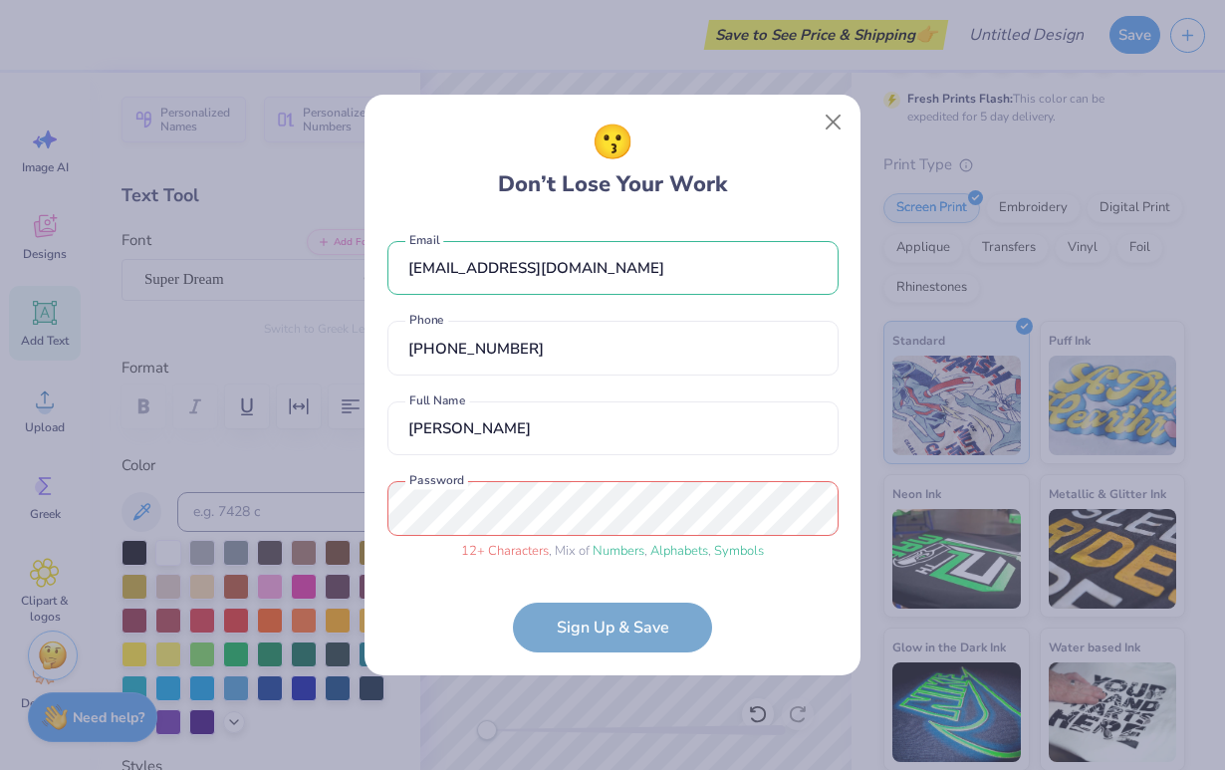
click at [621, 624] on form "morgananmuth@gmail.com Email (610) 299-4905 Phone Morgan Anmuth Full Name 12 + …" at bounding box center [612, 437] width 451 height 432
click at [306, 492] on div "😗 Don’t Lose Your Work morgananmuth@gmail.com Email (610) 299-4905 Phone Morgan…" at bounding box center [612, 385] width 1225 height 770
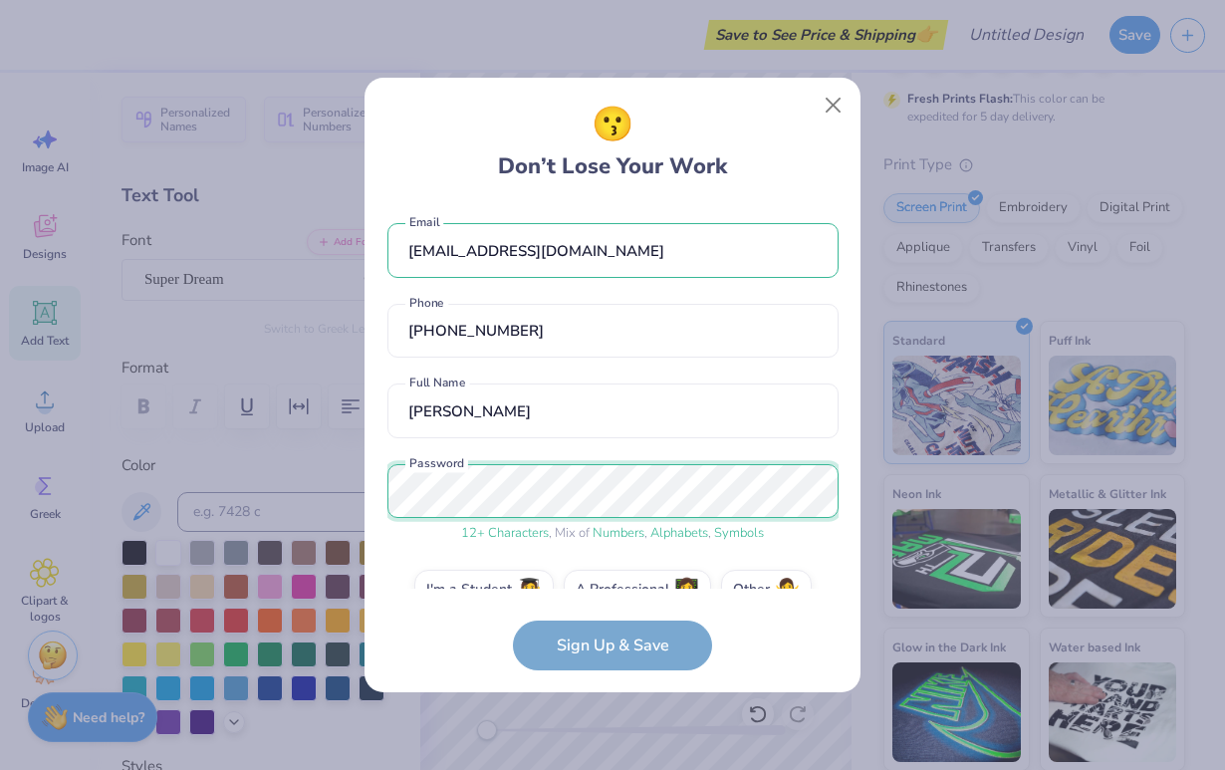
scroll to position [40, 0]
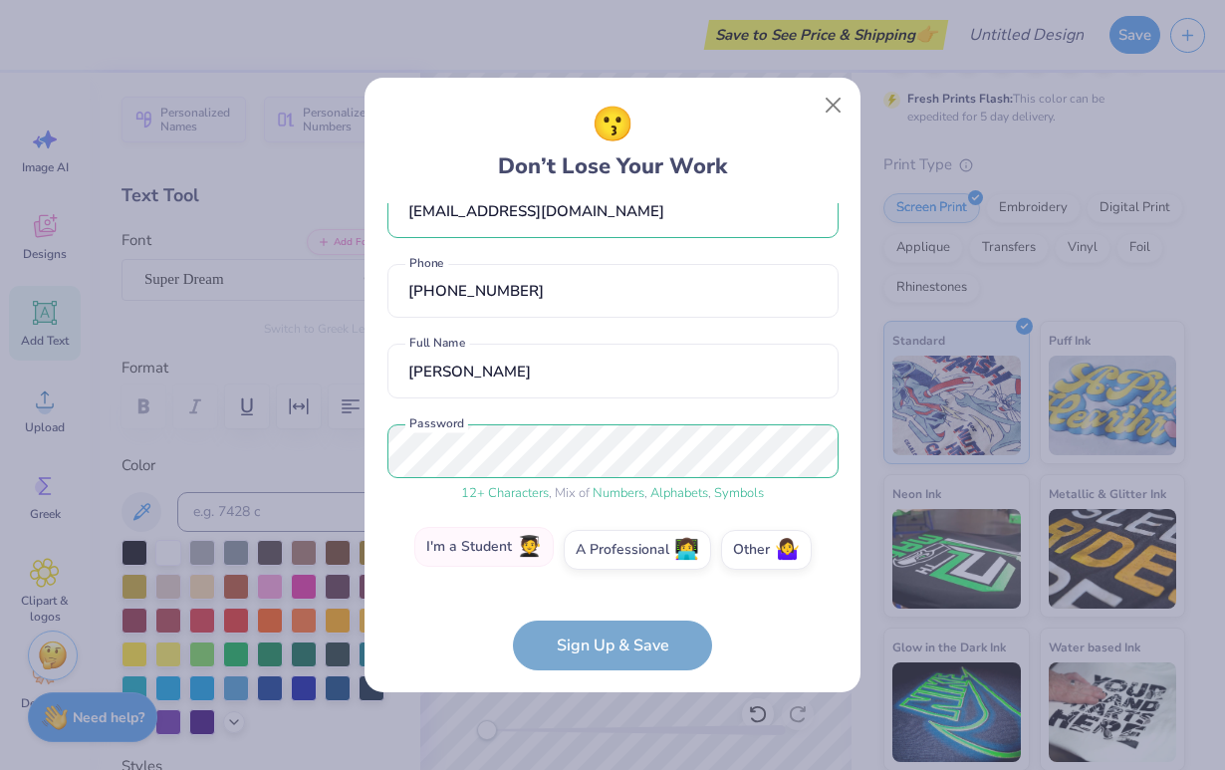
click at [495, 545] on label "I'm a Student 🧑‍🎓" at bounding box center [483, 547] width 139 height 40
click at [607, 588] on input "I'm a Student 🧑‍🎓" at bounding box center [613, 594] width 13 height 13
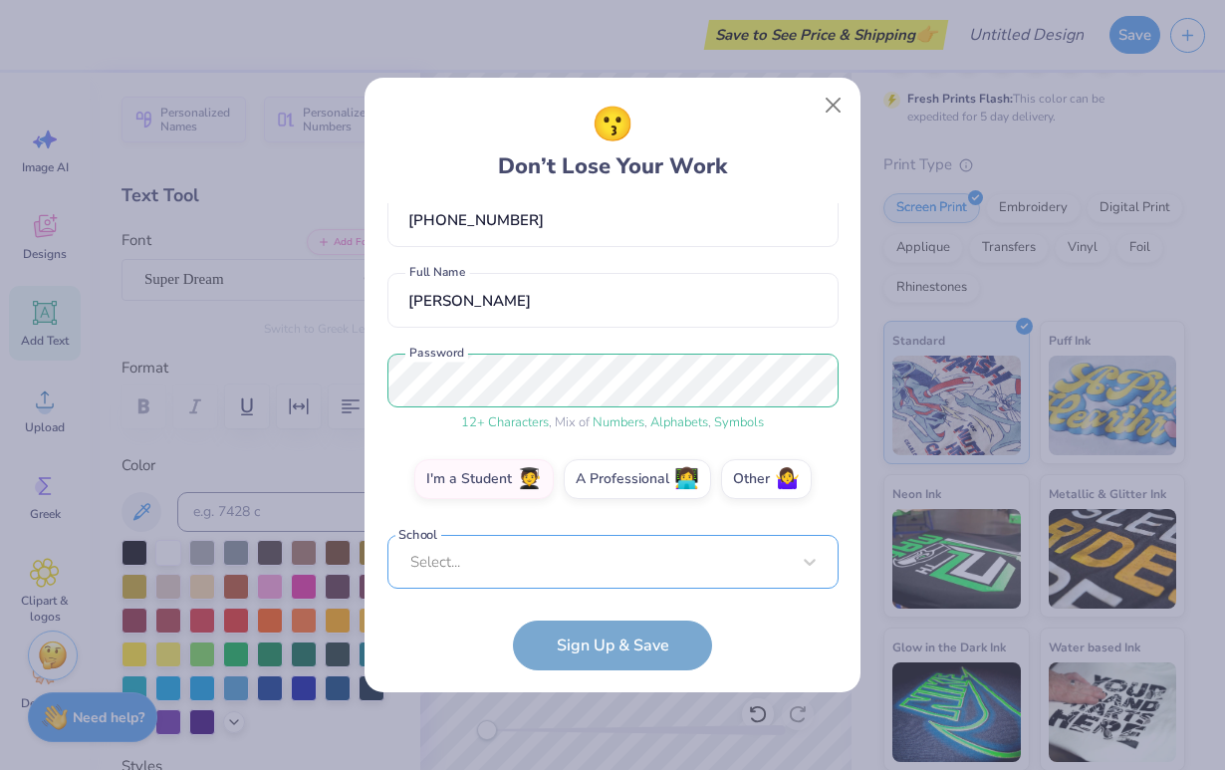
click at [504, 565] on div "Select..." at bounding box center [612, 562] width 451 height 55
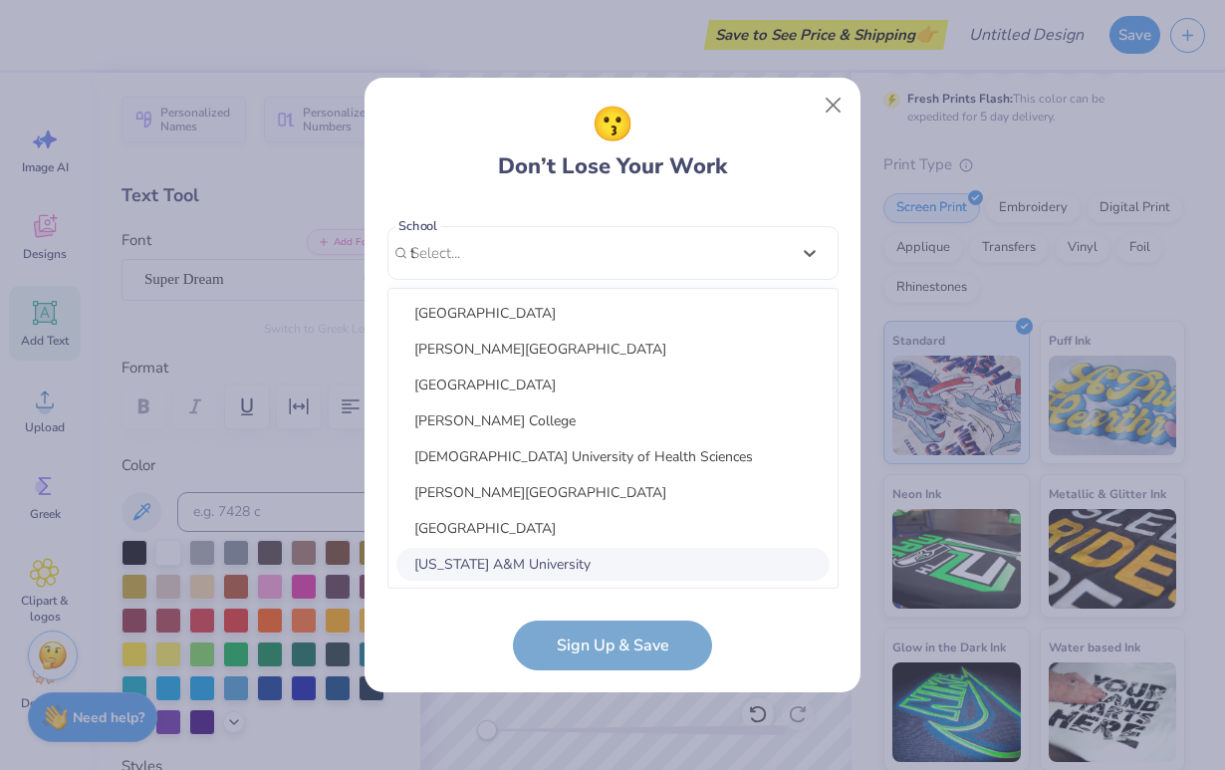
scroll to position [187, 0]
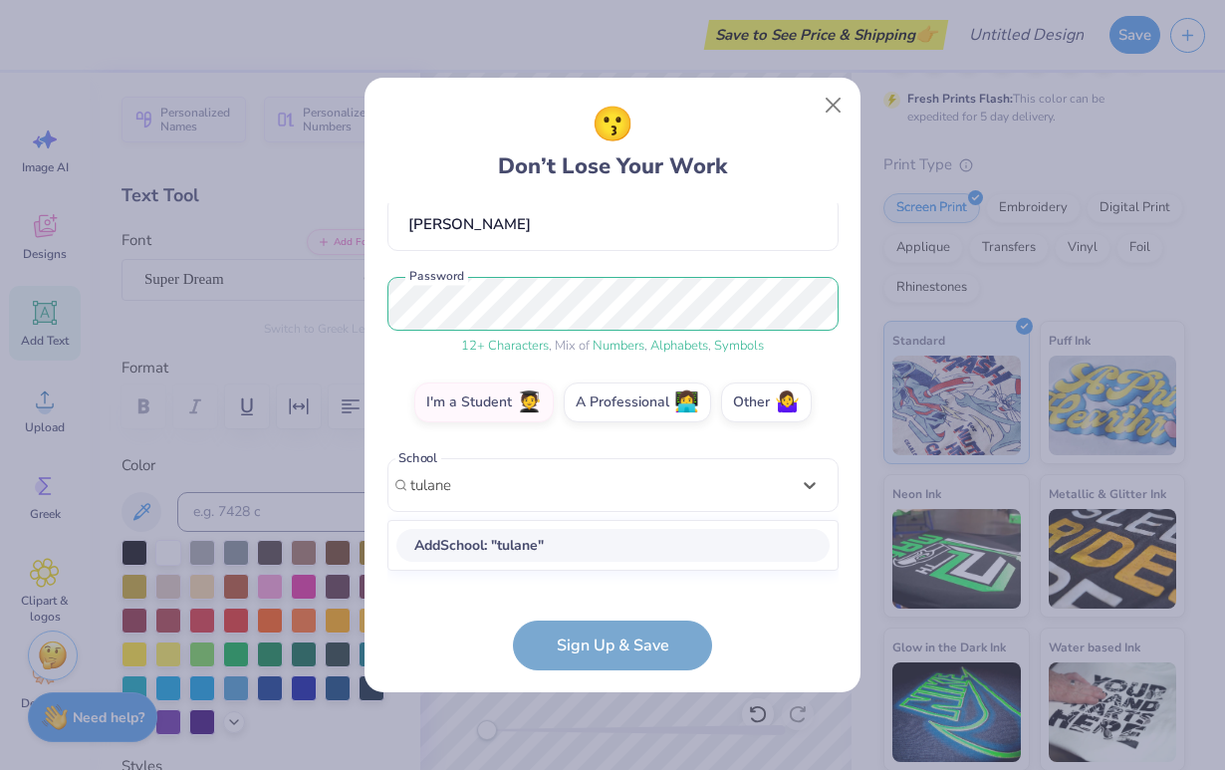
type input "tulane"
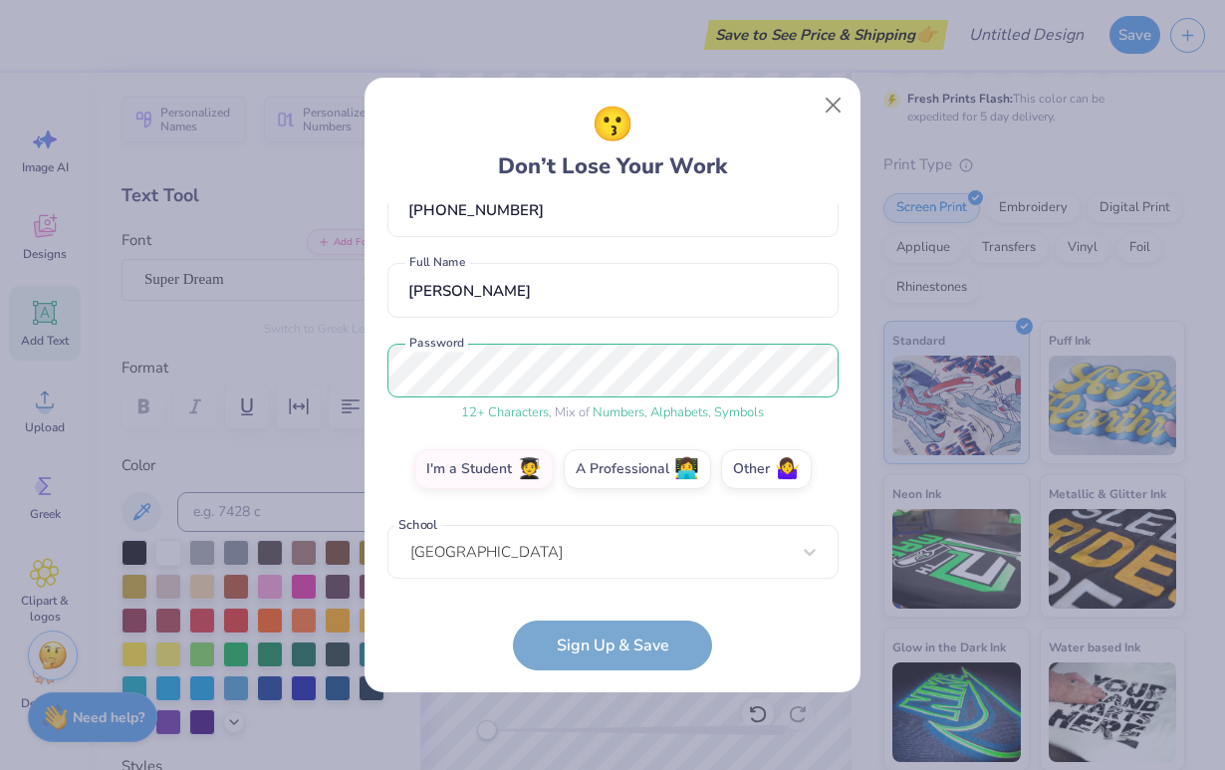
scroll to position [200, 0]
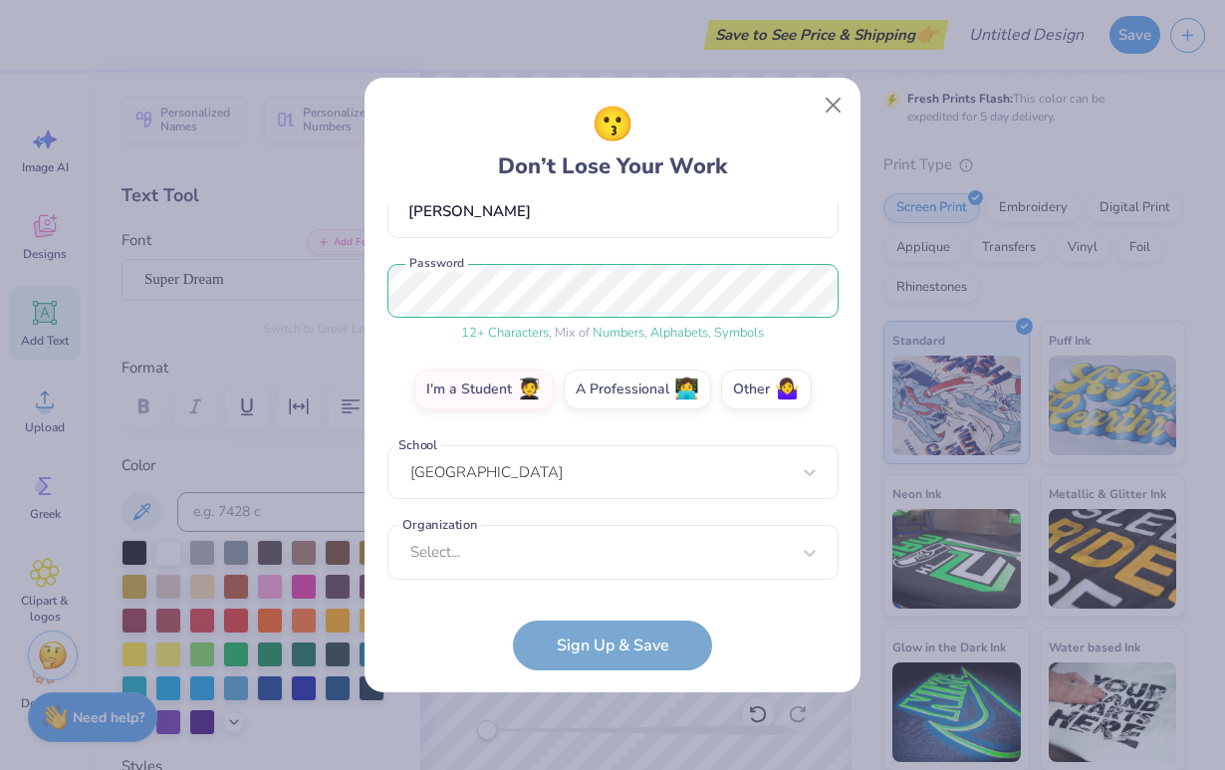
click at [580, 637] on form "morgananmuth@gmail.com Email (610) 299-4905 Phone Morgan Anmuth Full Name 12 + …" at bounding box center [612, 436] width 451 height 467
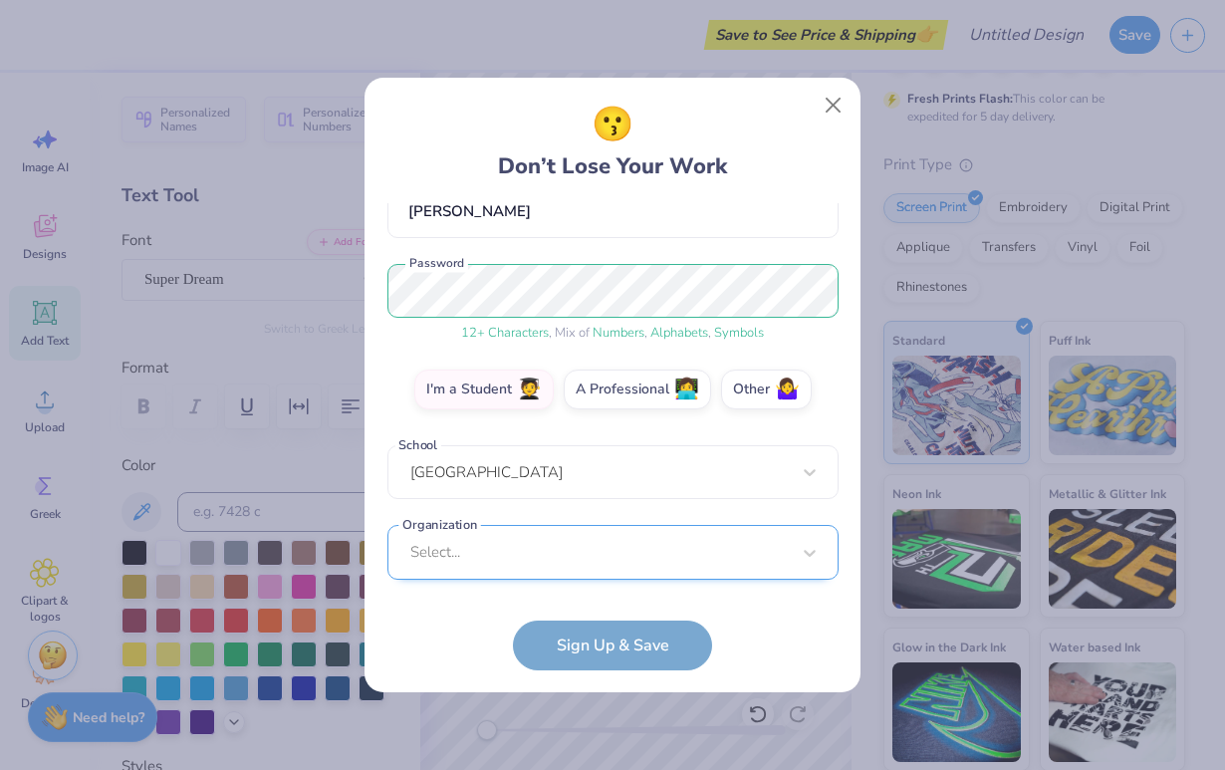
click at [501, 545] on div "Select..." at bounding box center [612, 552] width 451 height 55
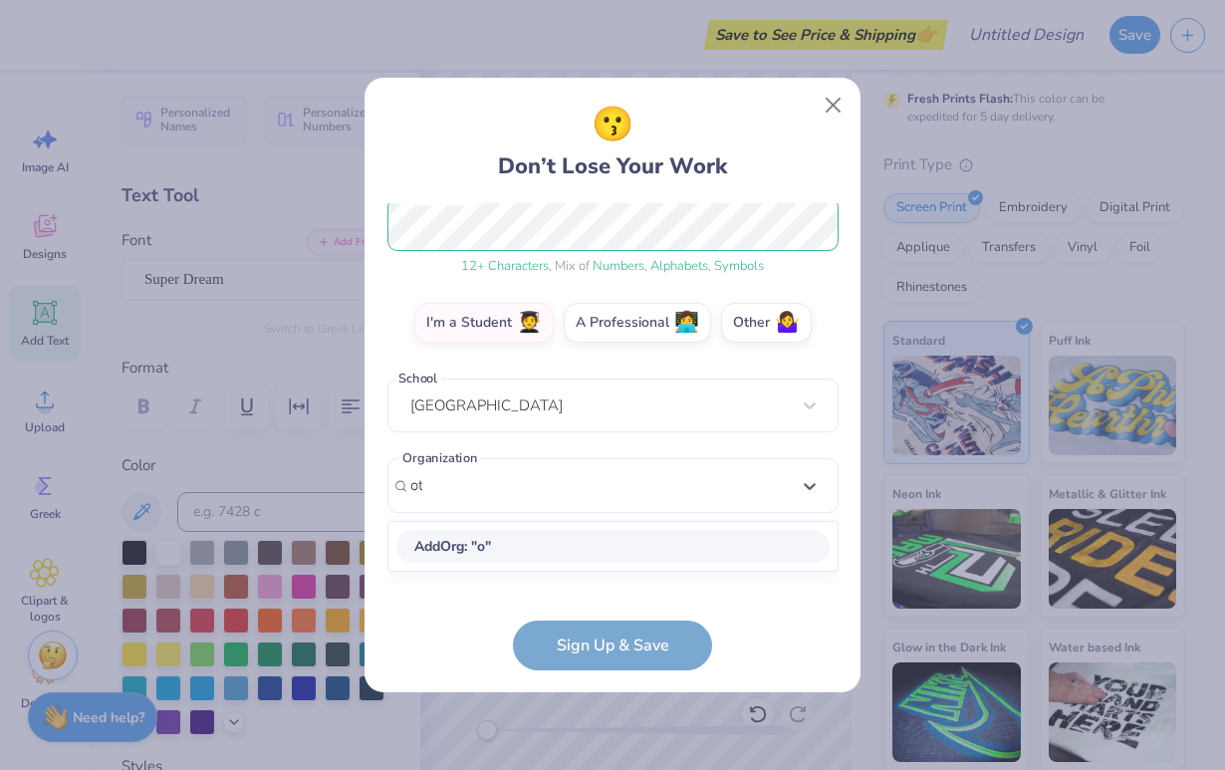
scroll to position [0, 0]
type input "other"
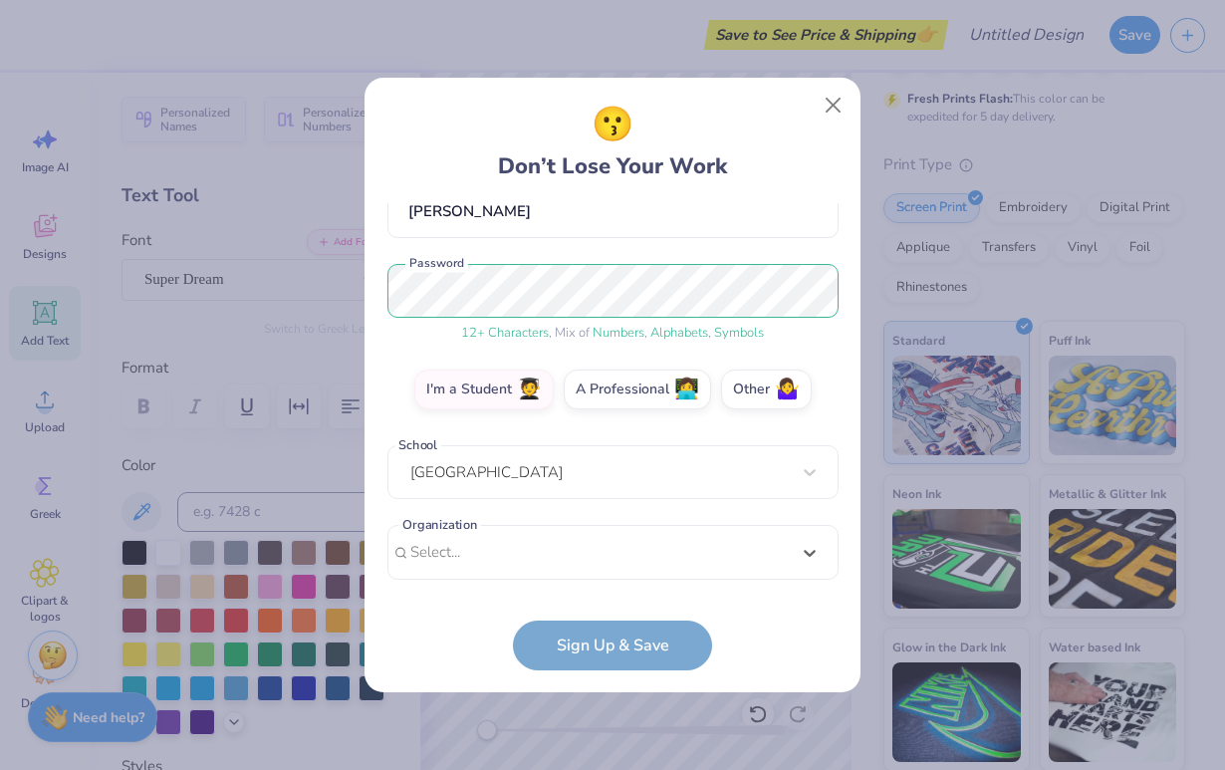
drag, startPoint x: 495, startPoint y: 246, endPoint x: 316, endPoint y: 196, distance: 186.1
click at [316, 196] on div "😗 Don’t Lose Your Work morgananmuth@gmail.com Email (610) 299-4905 Phone Morgan…" at bounding box center [612, 385] width 1225 height 770
click at [466, 543] on div "Select is focused ,type to refine list, press Down to open the menu, Select..." at bounding box center [612, 552] width 451 height 55
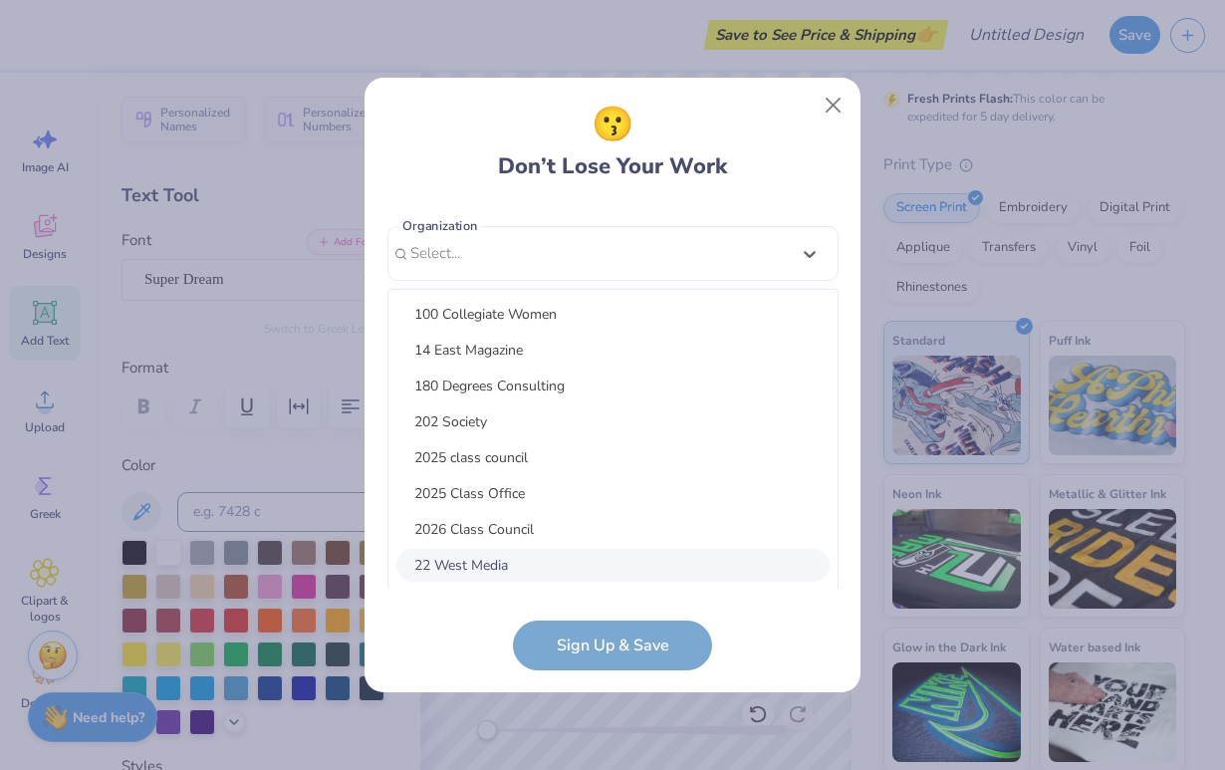
click at [430, 636] on form "morgananmuth@gmail.com Email (610) 299-4905 Phone Morgan Anmuth Full Name 12 + …" at bounding box center [612, 436] width 451 height 467
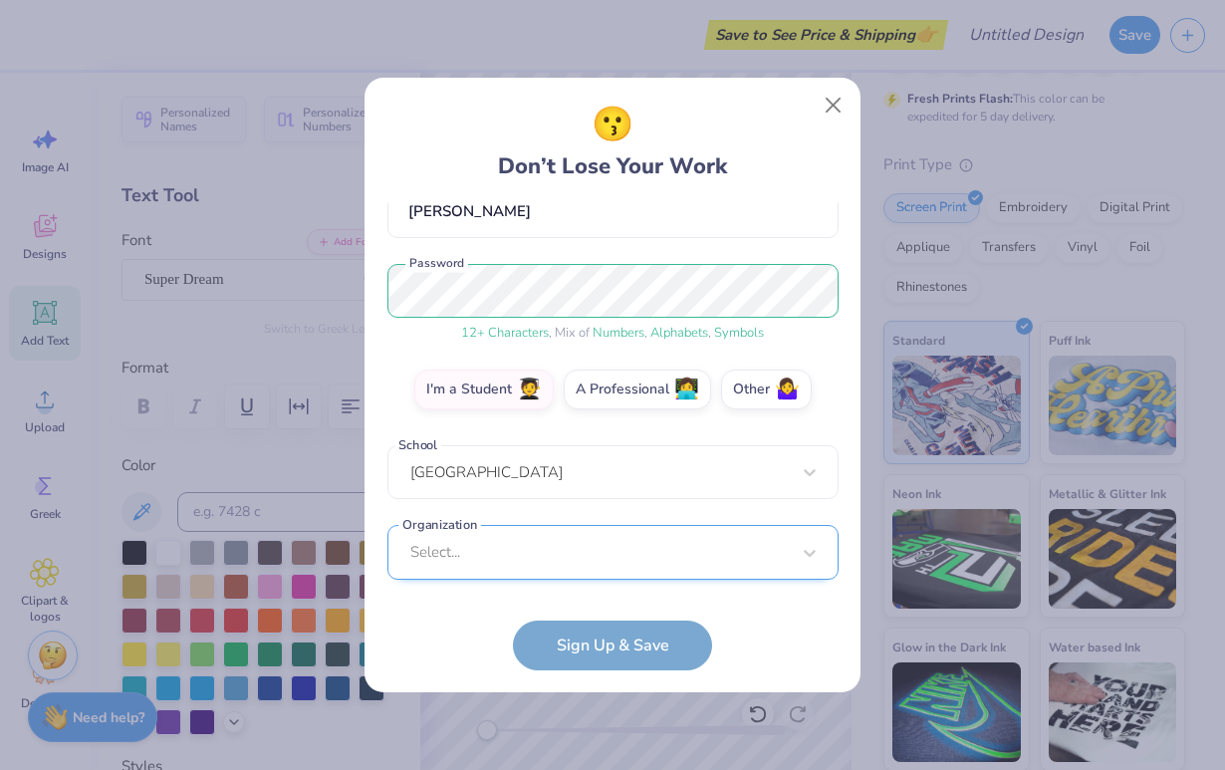
click at [431, 553] on div "Select..." at bounding box center [612, 552] width 451 height 55
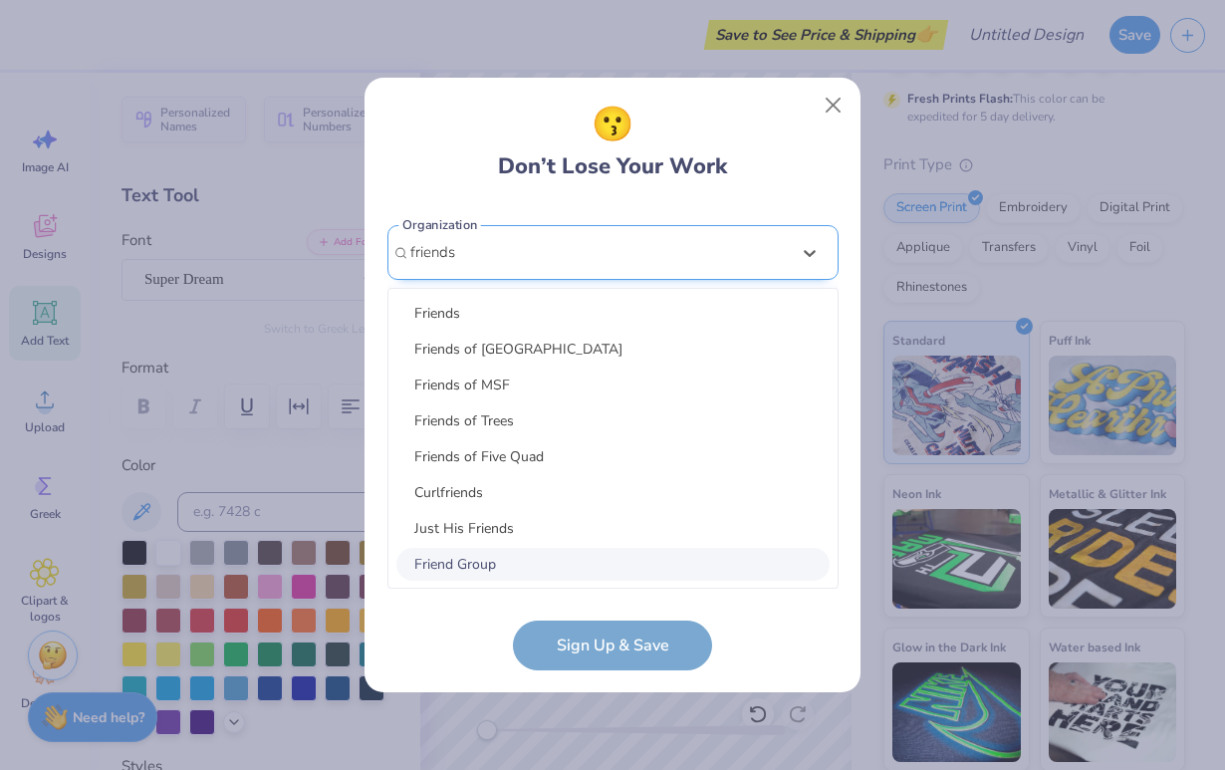
click at [444, 570] on div "Friend Group" at bounding box center [612, 564] width 433 height 33
type input "friends"
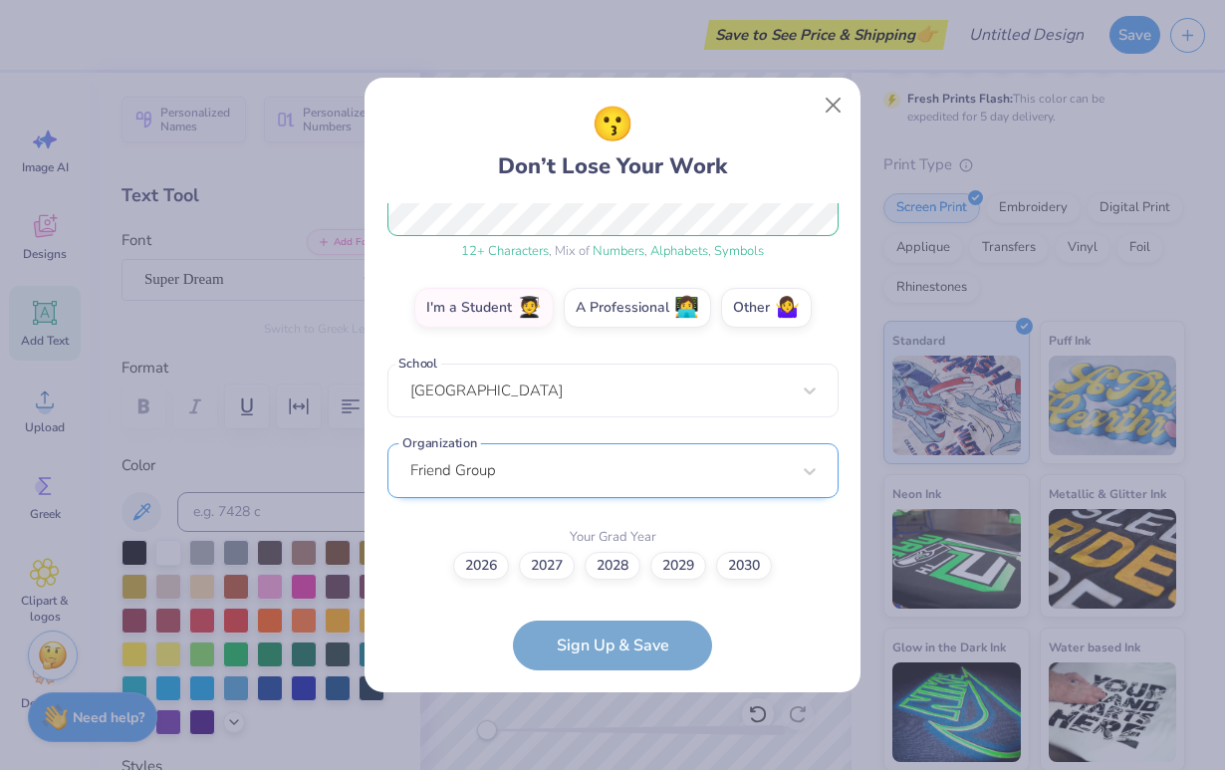
click at [573, 646] on form "morgananmuth@gmail.com Email (610) 299-4905 Phone Morgan Anmuth Full Name 12 + …" at bounding box center [612, 436] width 451 height 467
click at [490, 567] on label "2026" at bounding box center [481, 563] width 56 height 28
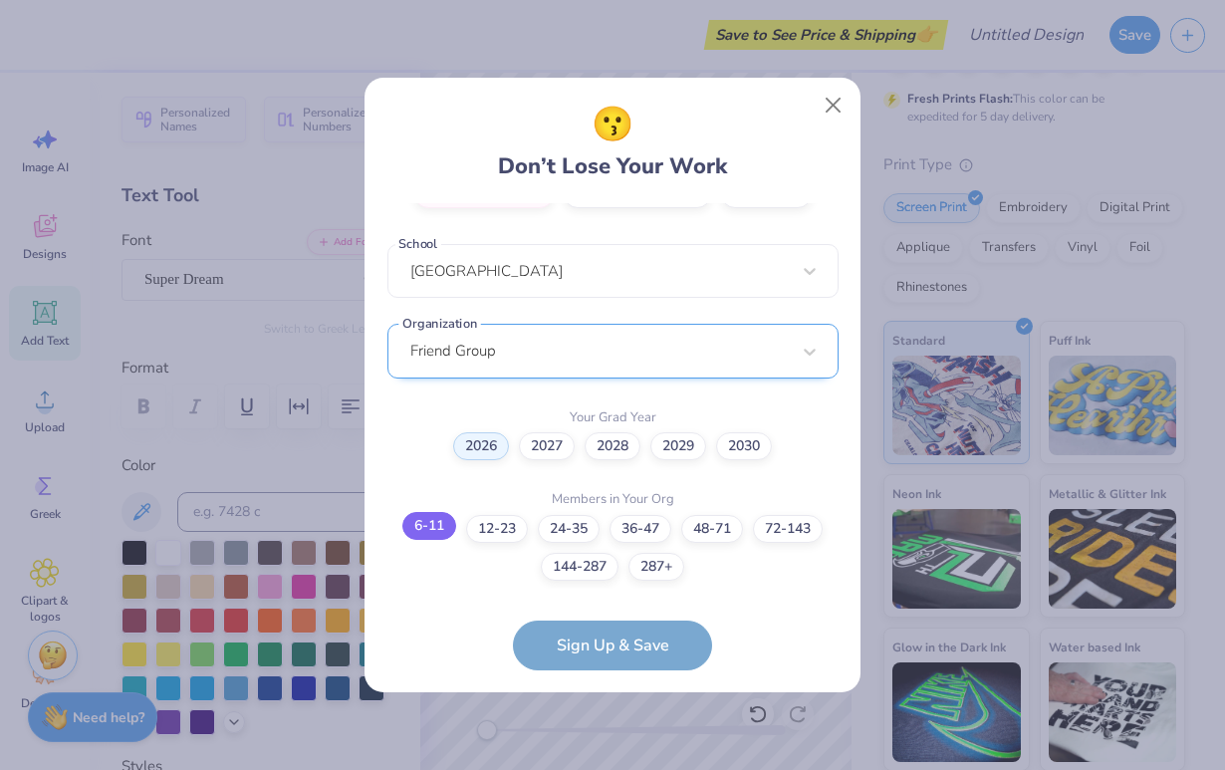
click at [438, 530] on label "6-11" at bounding box center [429, 526] width 54 height 28
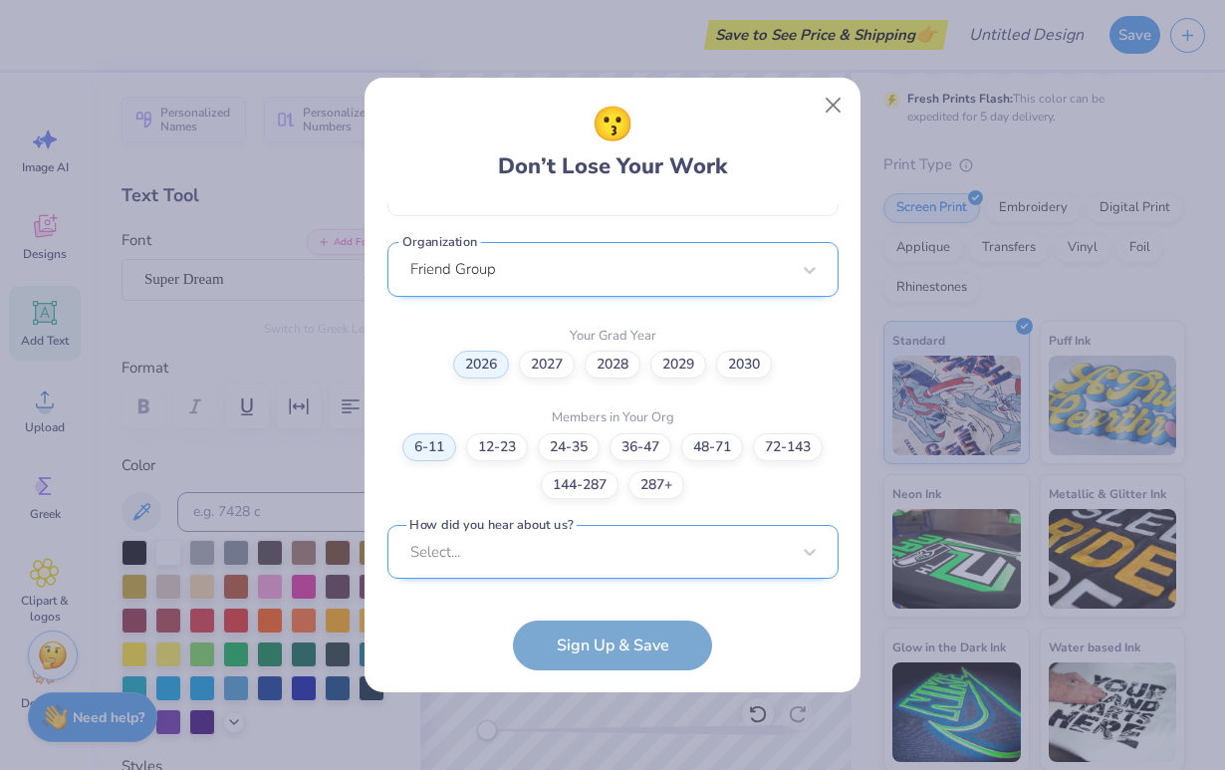
click at [518, 561] on div "Select..." at bounding box center [612, 552] width 451 height 55
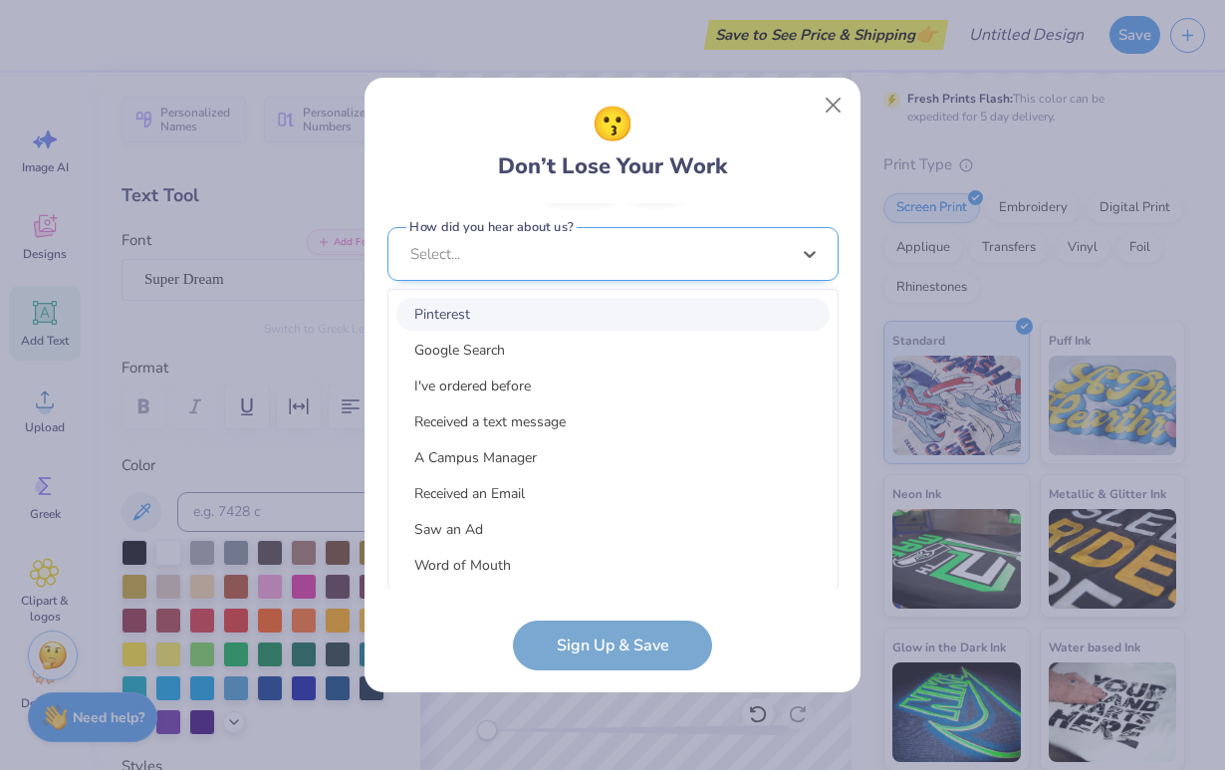
click at [518, 561] on div "Word of Mouth" at bounding box center [612, 565] width 433 height 33
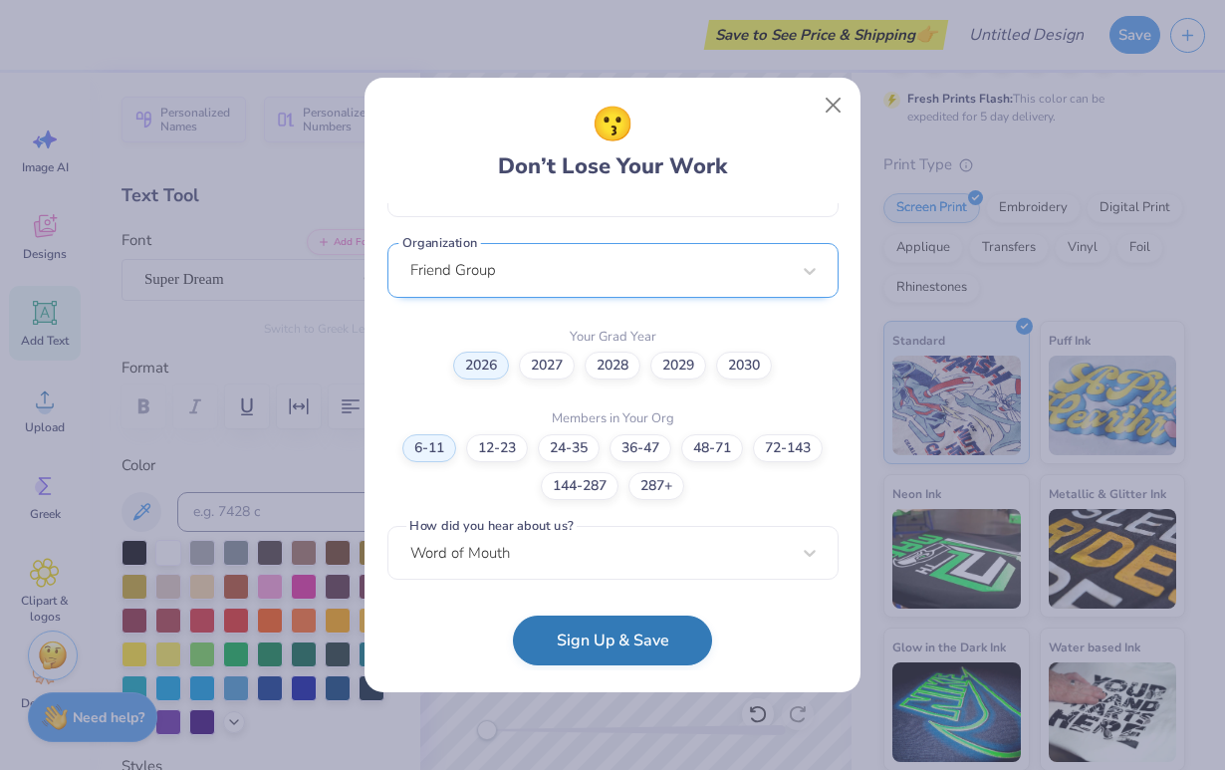
click at [555, 624] on button "Sign Up & Save" at bounding box center [612, 641] width 199 height 50
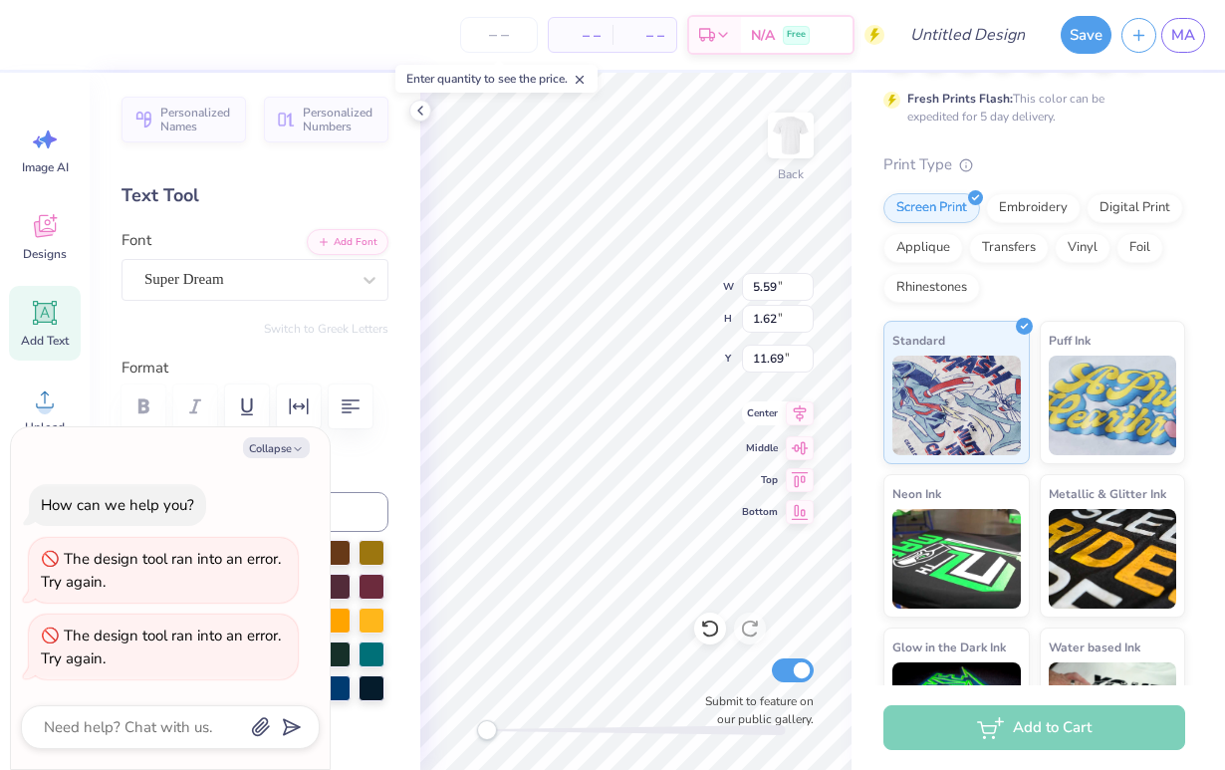
click at [701, 411] on icon at bounding box center [800, 412] width 13 height 17
type textarea "x"
type input "10.19"
type input "7.20"
type input "8.90"
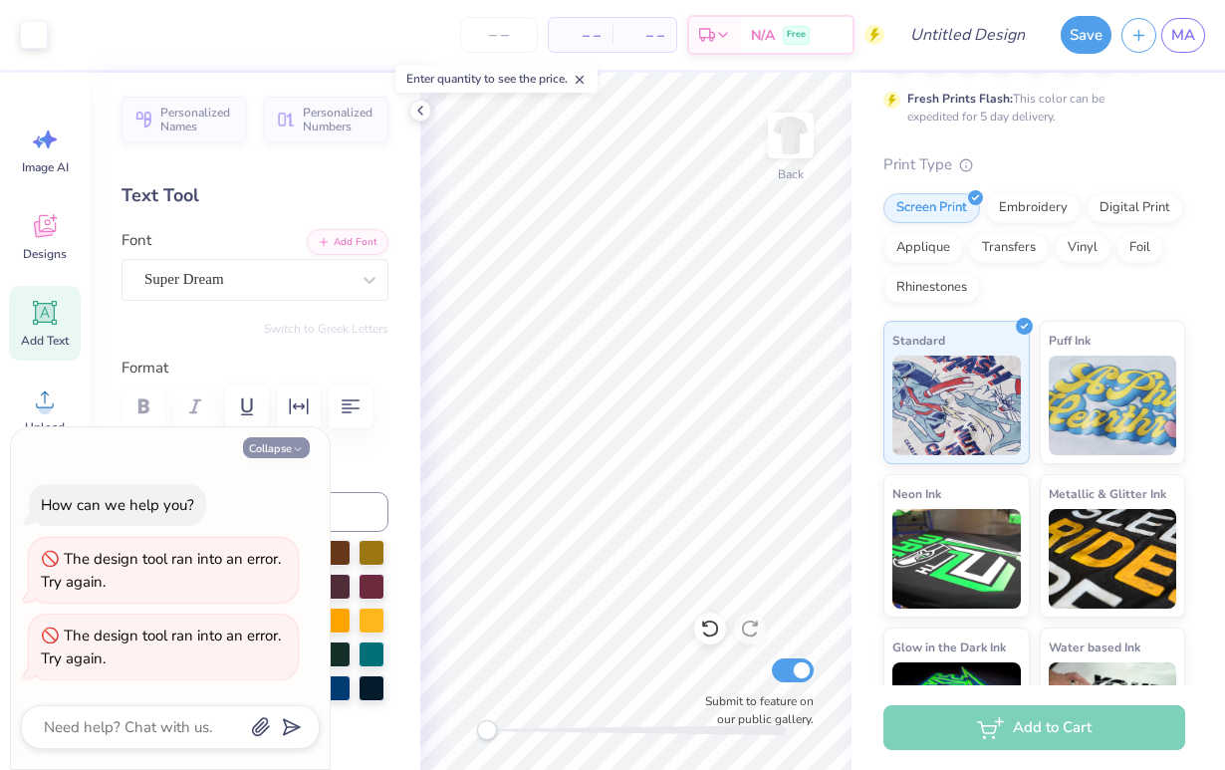
click at [270, 452] on button "Collapse" at bounding box center [276, 447] width 67 height 21
type textarea "x"
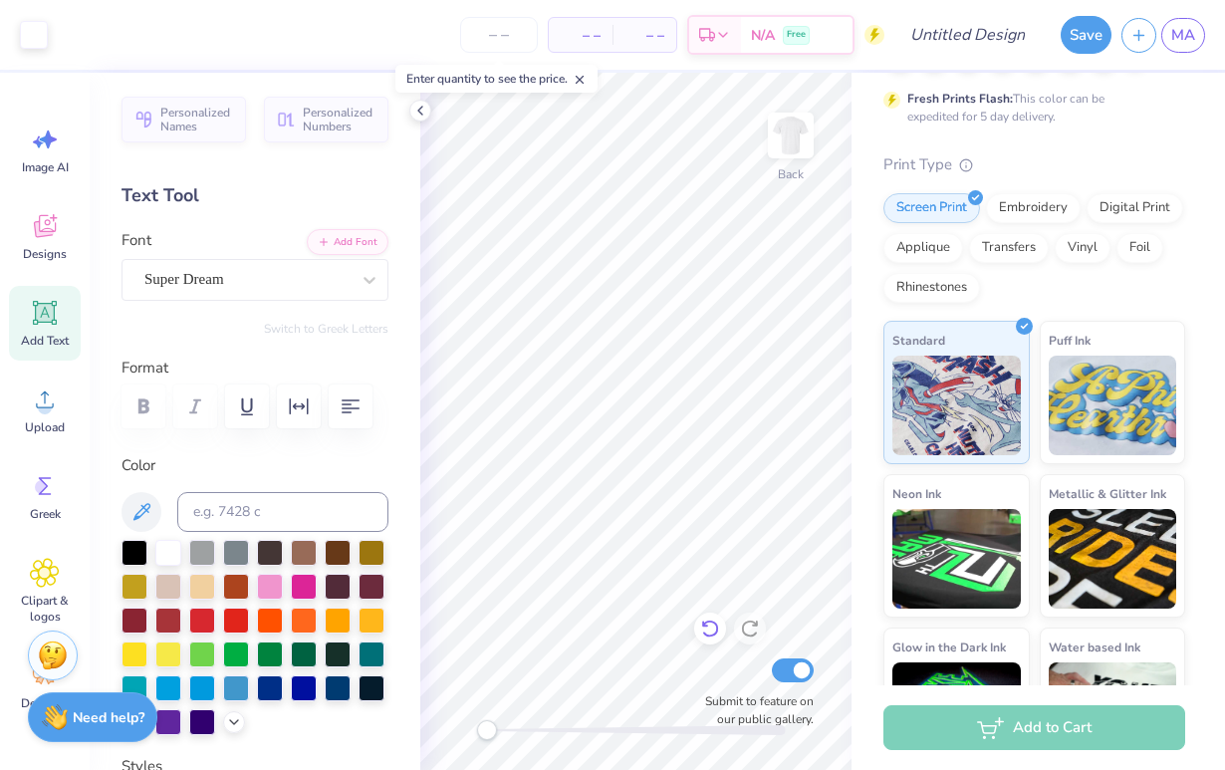
click at [701, 620] on icon at bounding box center [710, 629] width 20 height 20
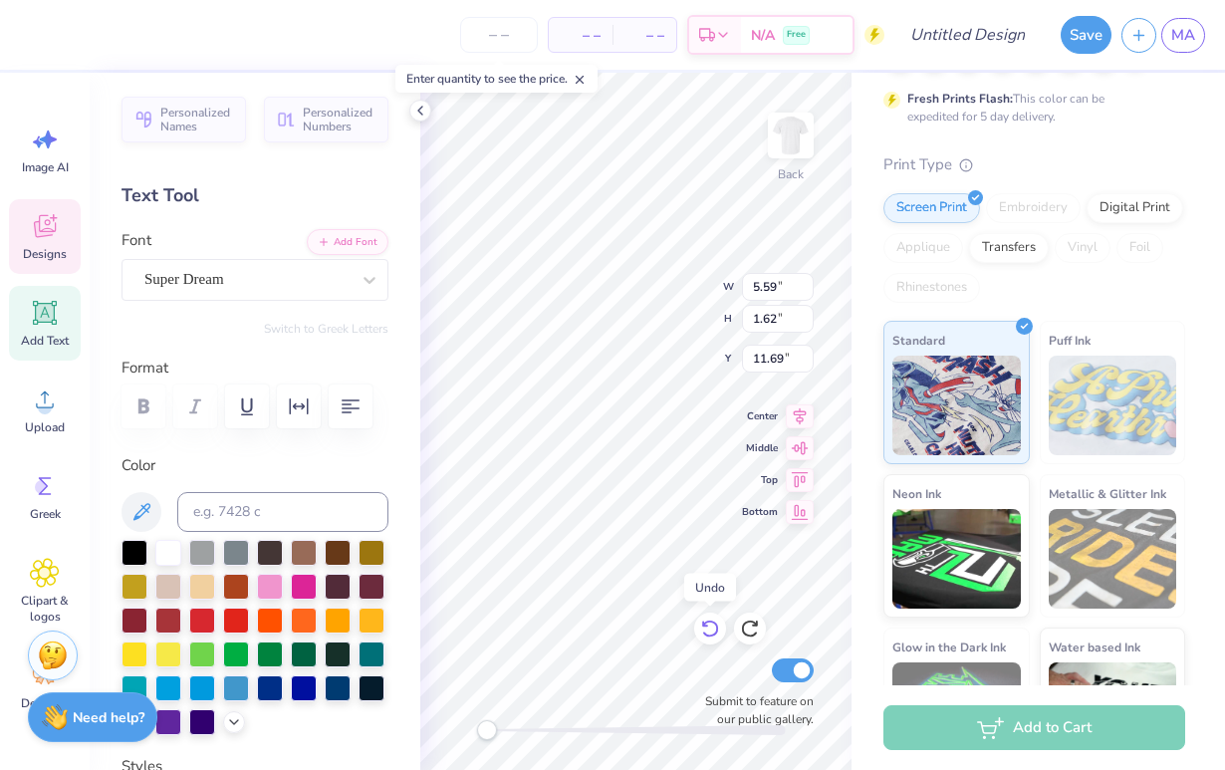
type input "9.71"
type input "8.70"
type input "3.00"
click at [701, 622] on icon at bounding box center [749, 630] width 17 height 18
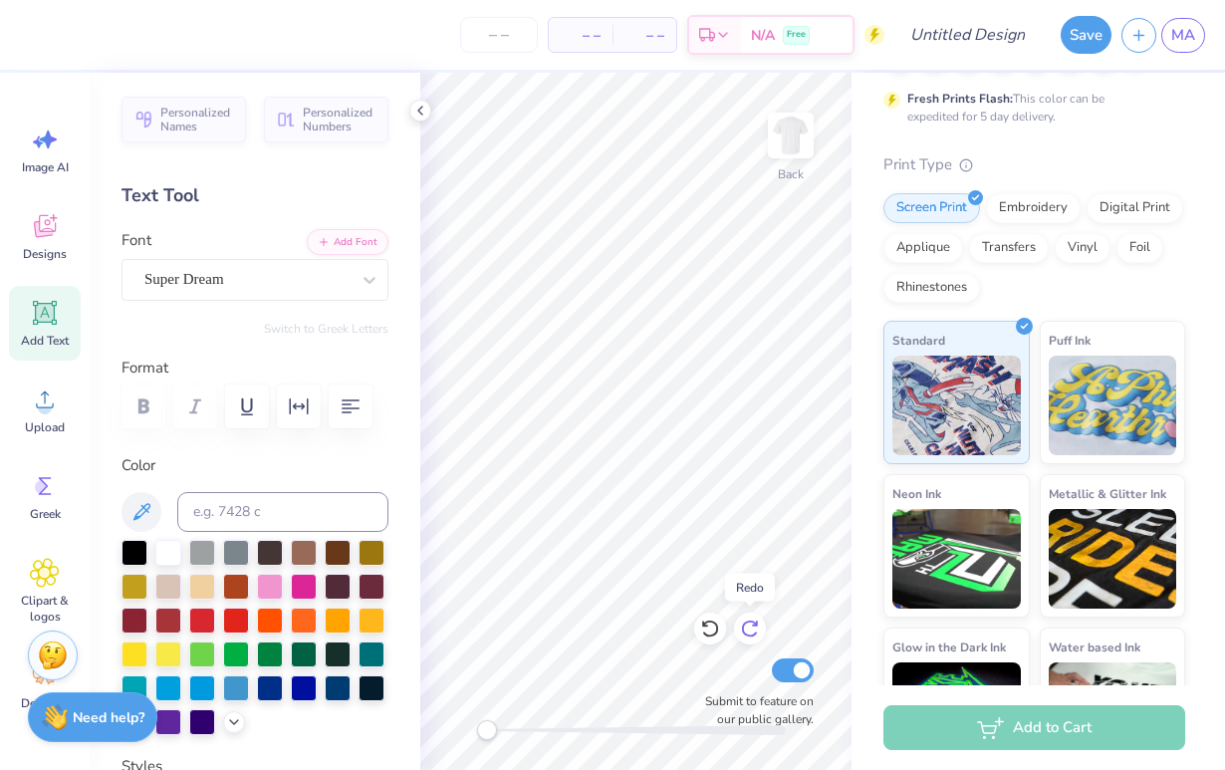
click at [701, 622] on icon at bounding box center [749, 630] width 17 height 18
click at [701, 411] on icon at bounding box center [800, 413] width 28 height 24
click at [701, 419] on icon at bounding box center [800, 413] width 28 height 24
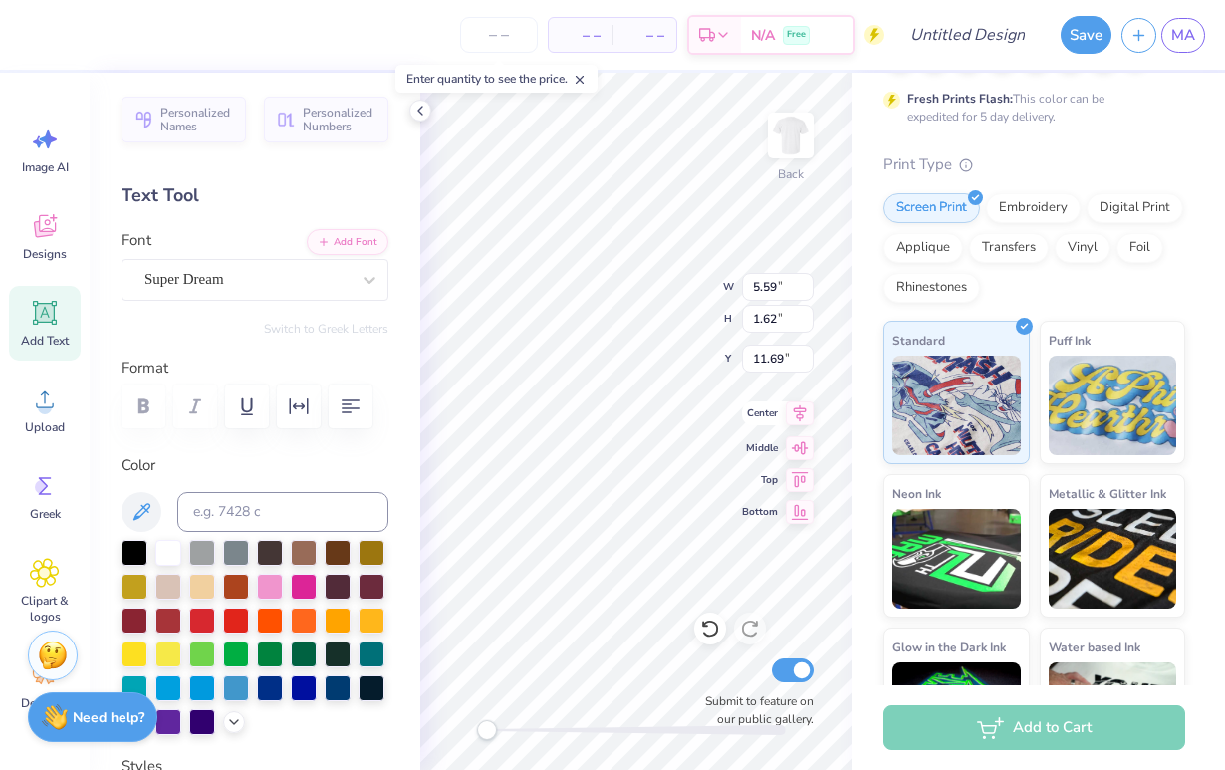
type input "10.19"
type input "7.20"
type input "8.90"
click at [701, 416] on icon at bounding box center [800, 413] width 28 height 24
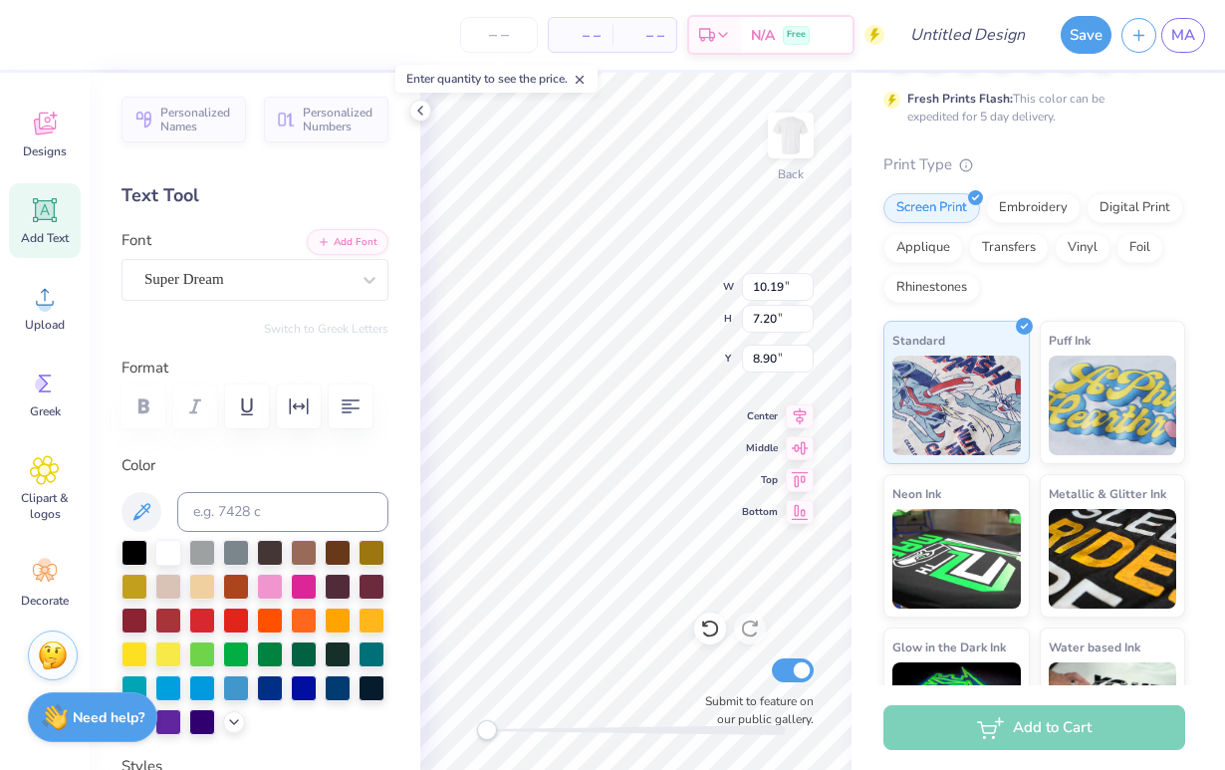
scroll to position [103, 0]
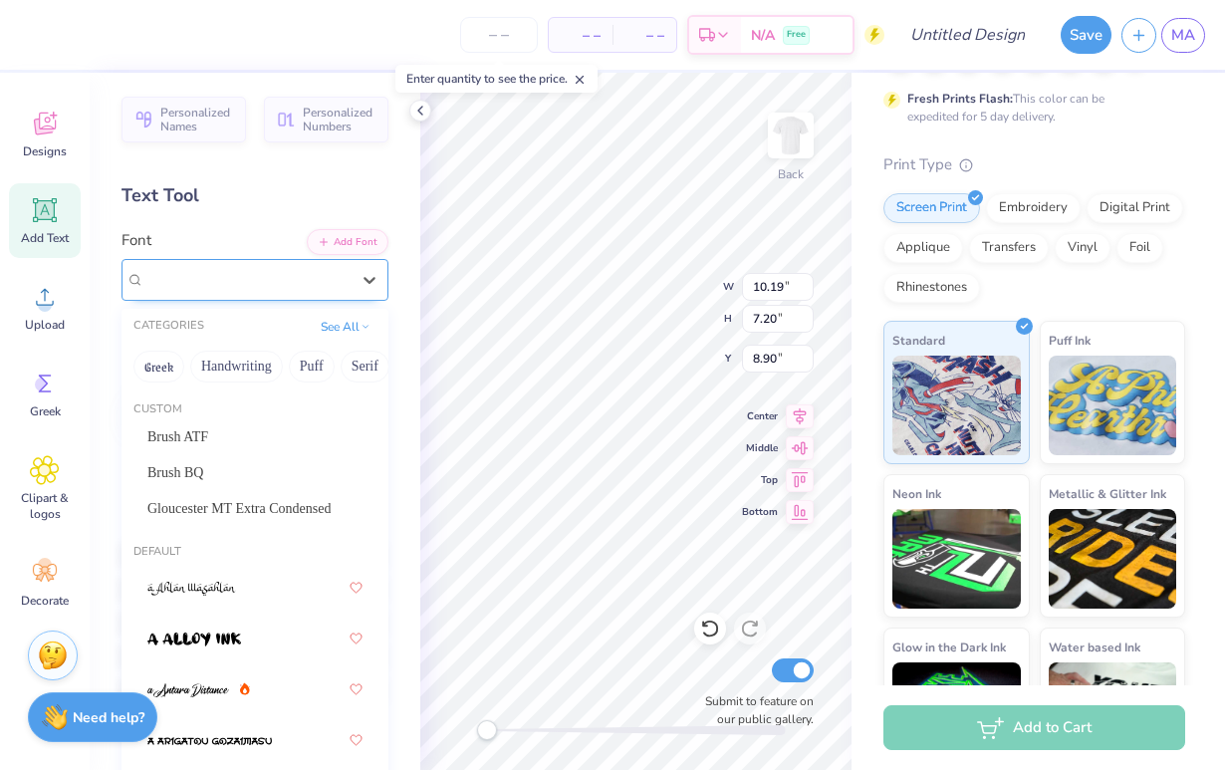
click at [224, 284] on span "Super Dream" at bounding box center [184, 279] width 80 height 23
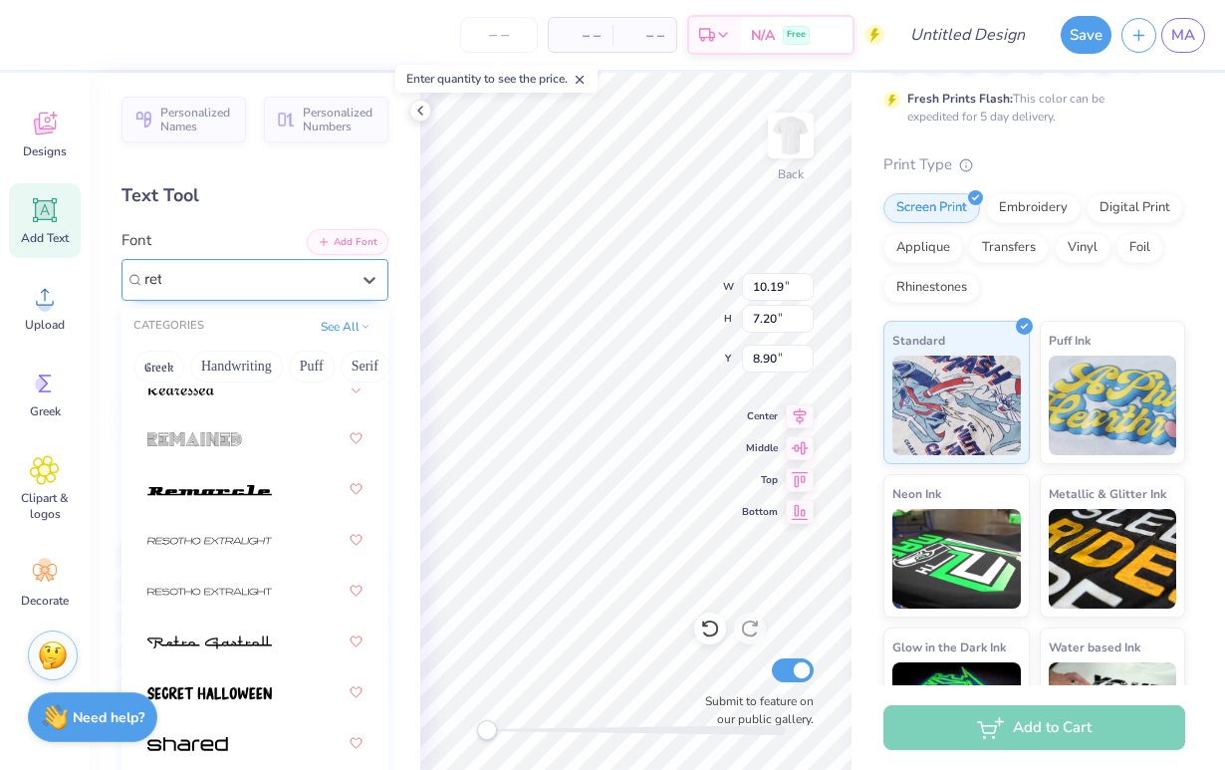
scroll to position [0, 0]
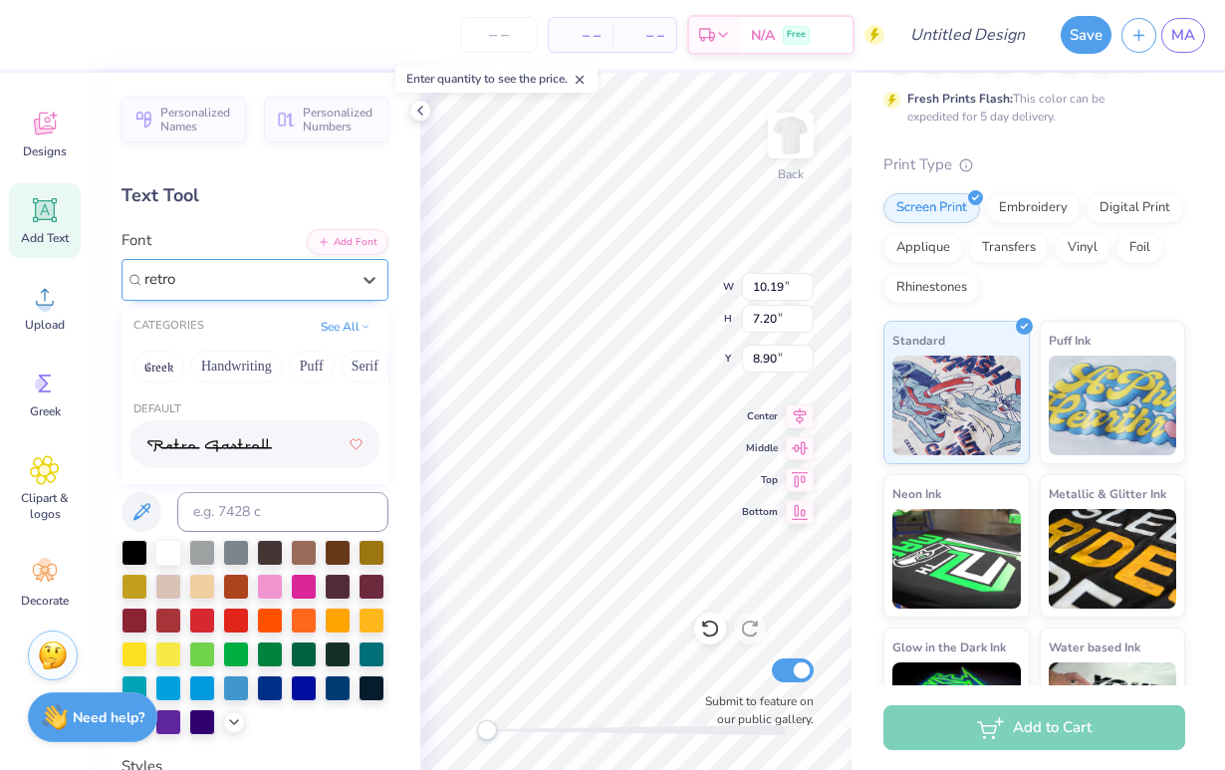
click at [243, 449] on img at bounding box center [209, 445] width 125 height 14
type input "retro"
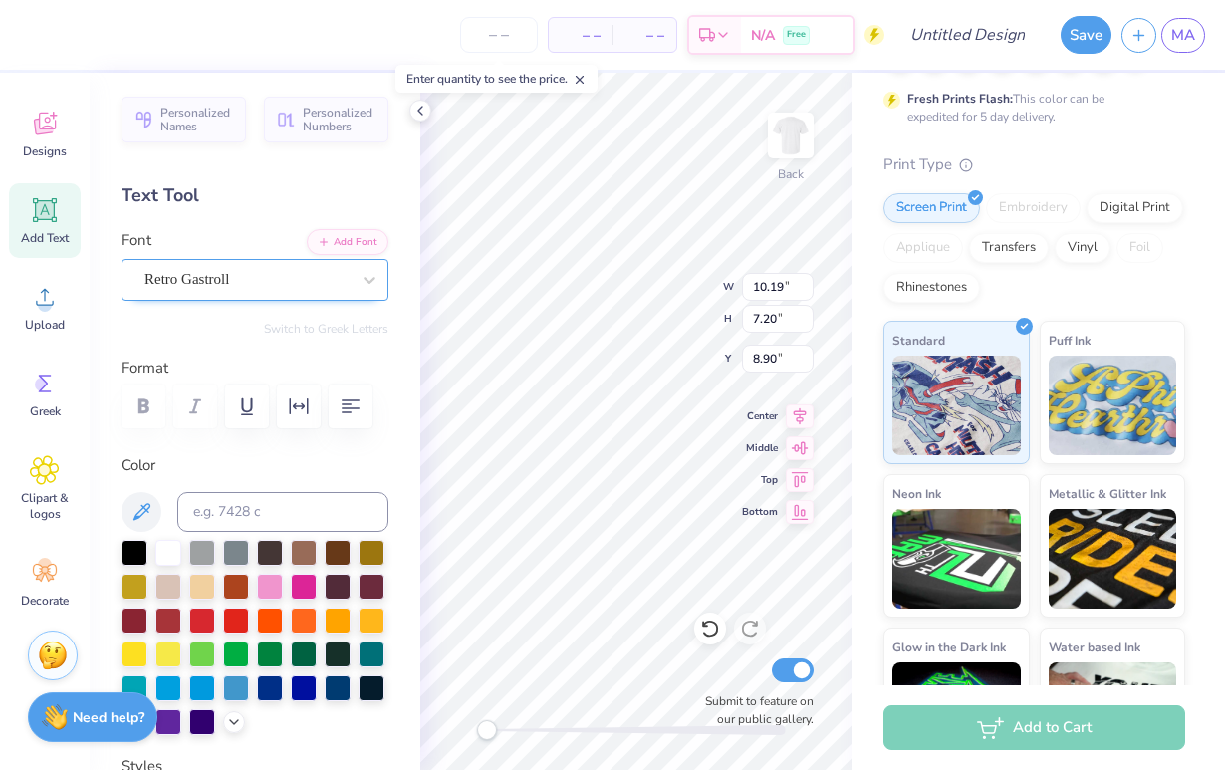
click at [229, 284] on span "Retro Gastroll" at bounding box center [186, 279] width 85 height 23
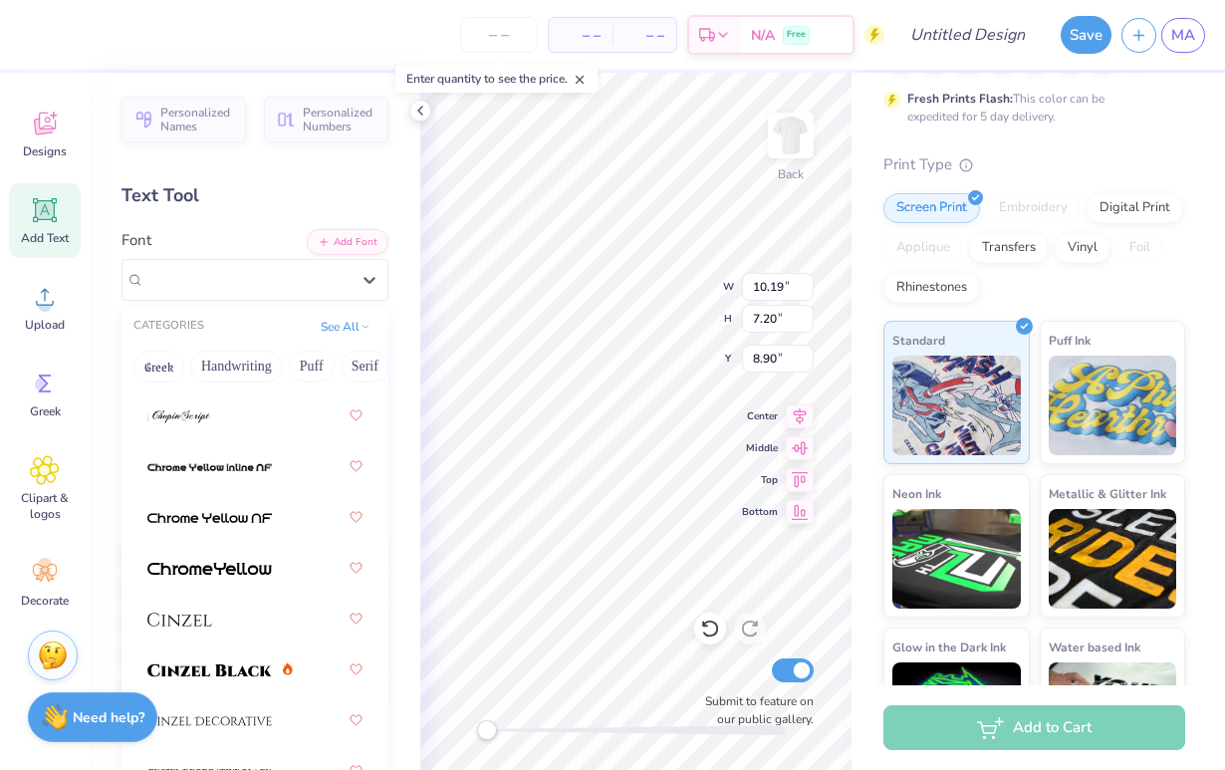
scroll to position [3397, 0]
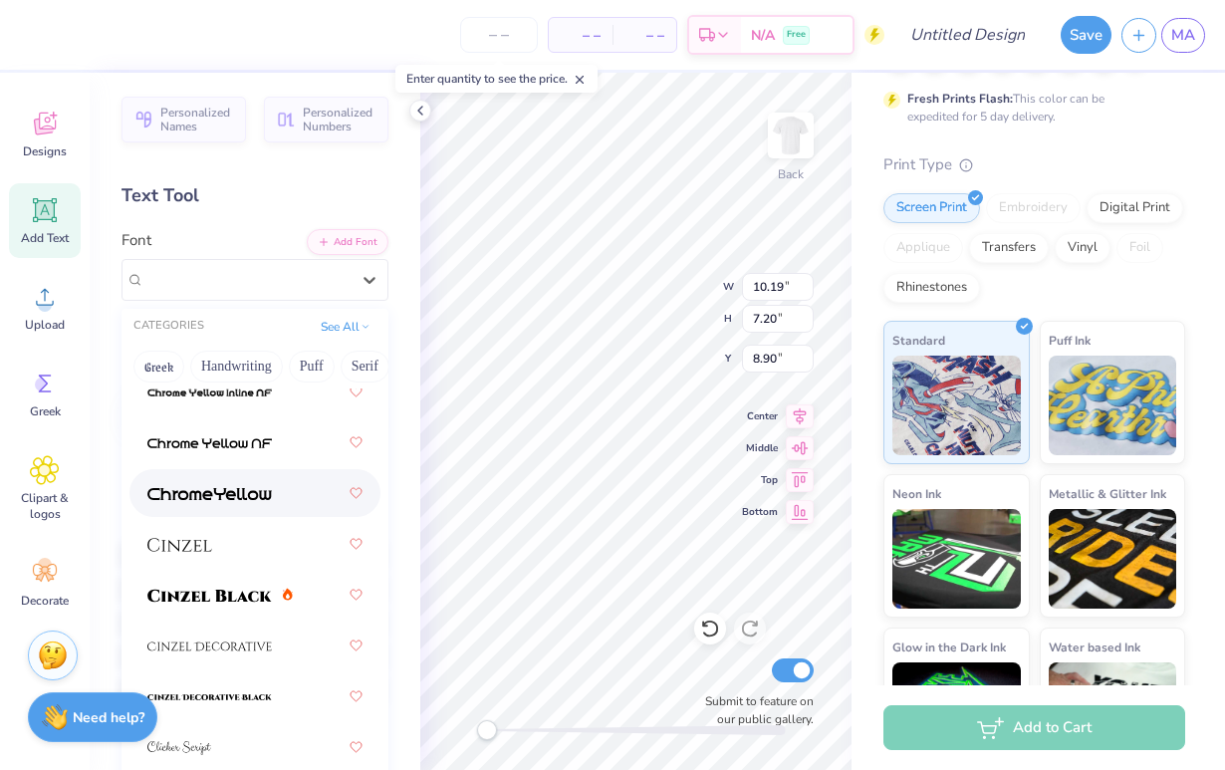
click at [221, 509] on div at bounding box center [254, 493] width 215 height 36
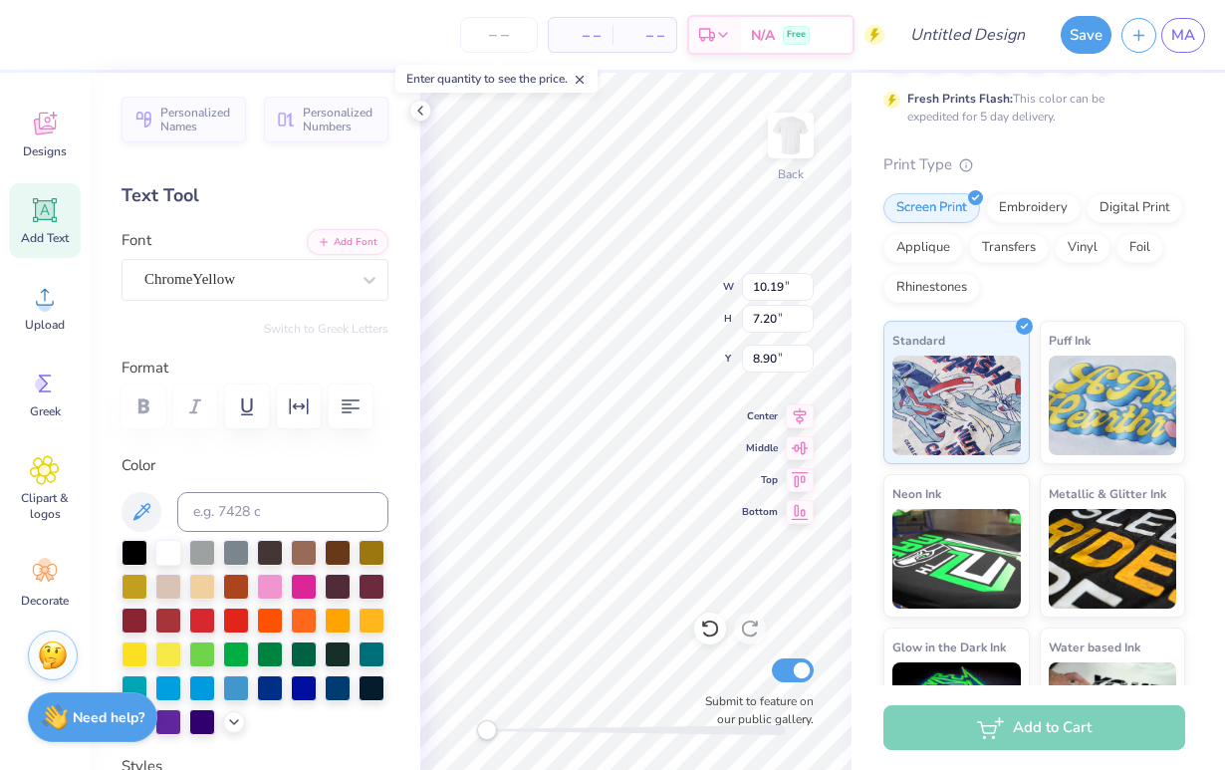
scroll to position [1, 2]
click at [354, 411] on icon "button" at bounding box center [351, 406] width 24 height 24
click at [304, 648] on div at bounding box center [304, 652] width 26 height 26
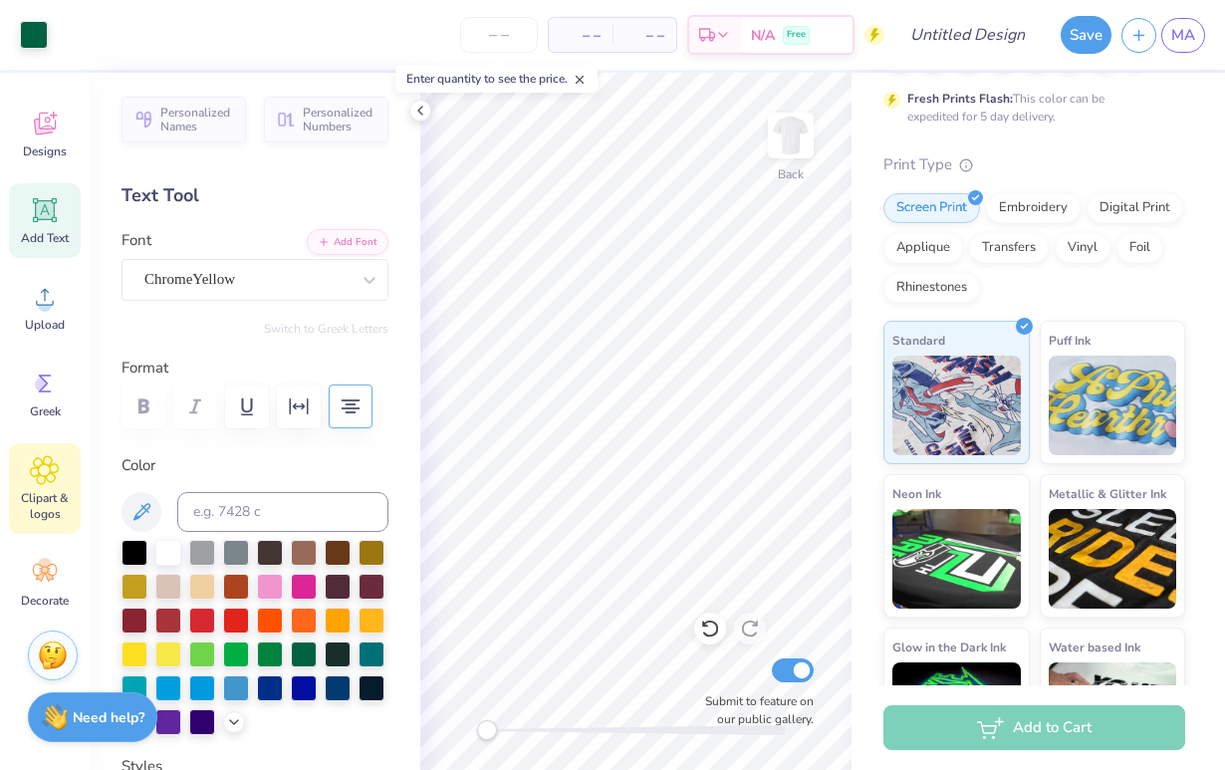
click at [33, 485] on div "Clipart & logos" at bounding box center [45, 488] width 72 height 91
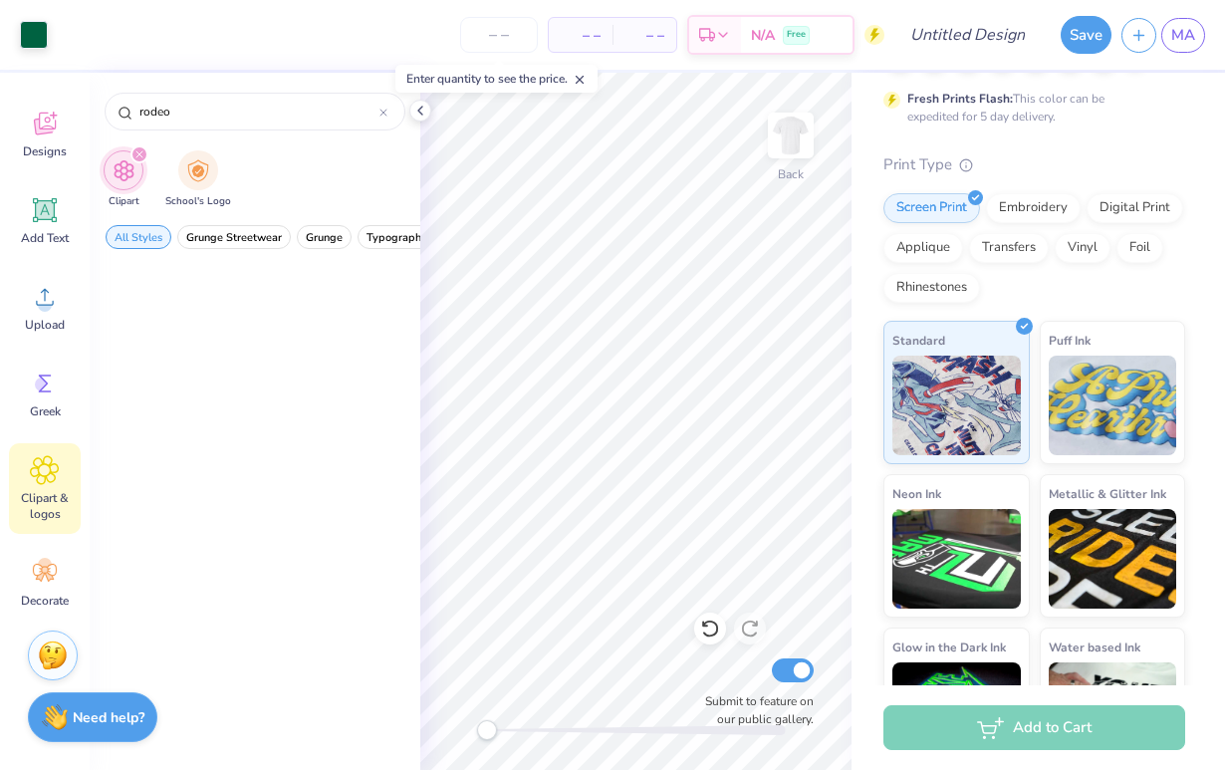
scroll to position [91, 0]
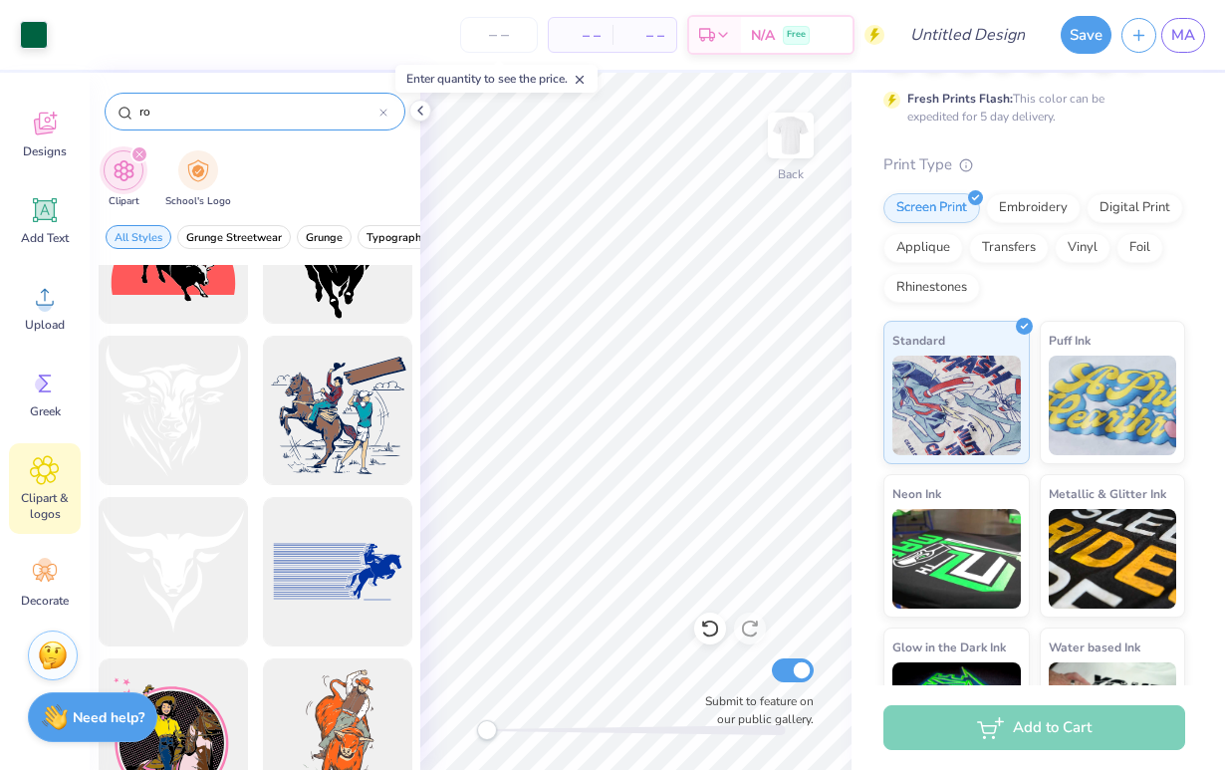
type input "r"
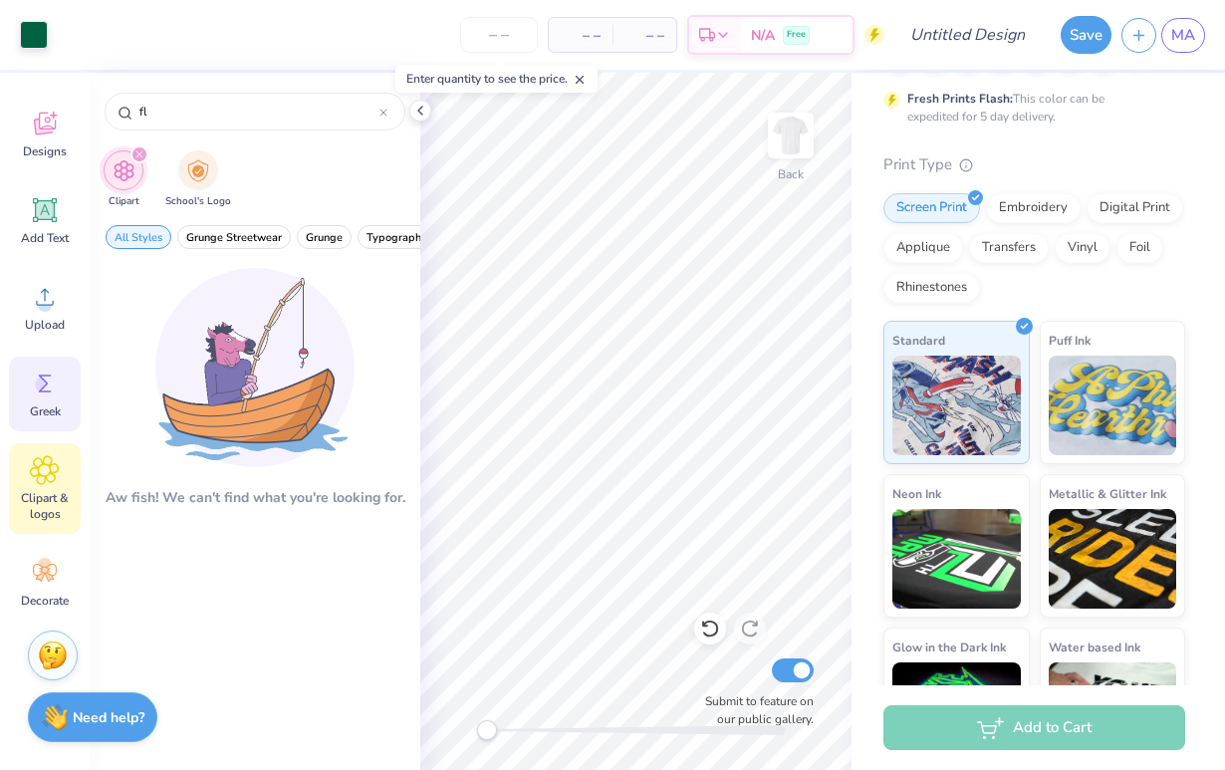
type input "f"
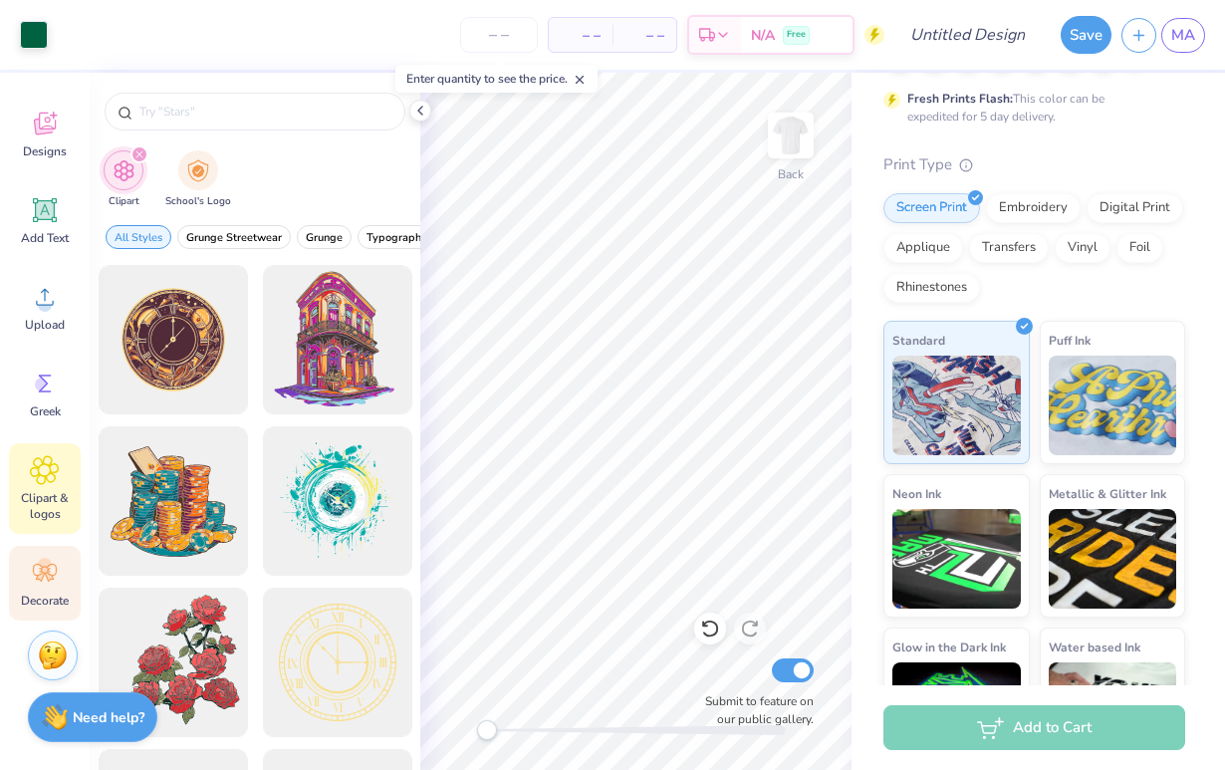
click at [38, 589] on div "Decorate" at bounding box center [45, 583] width 72 height 75
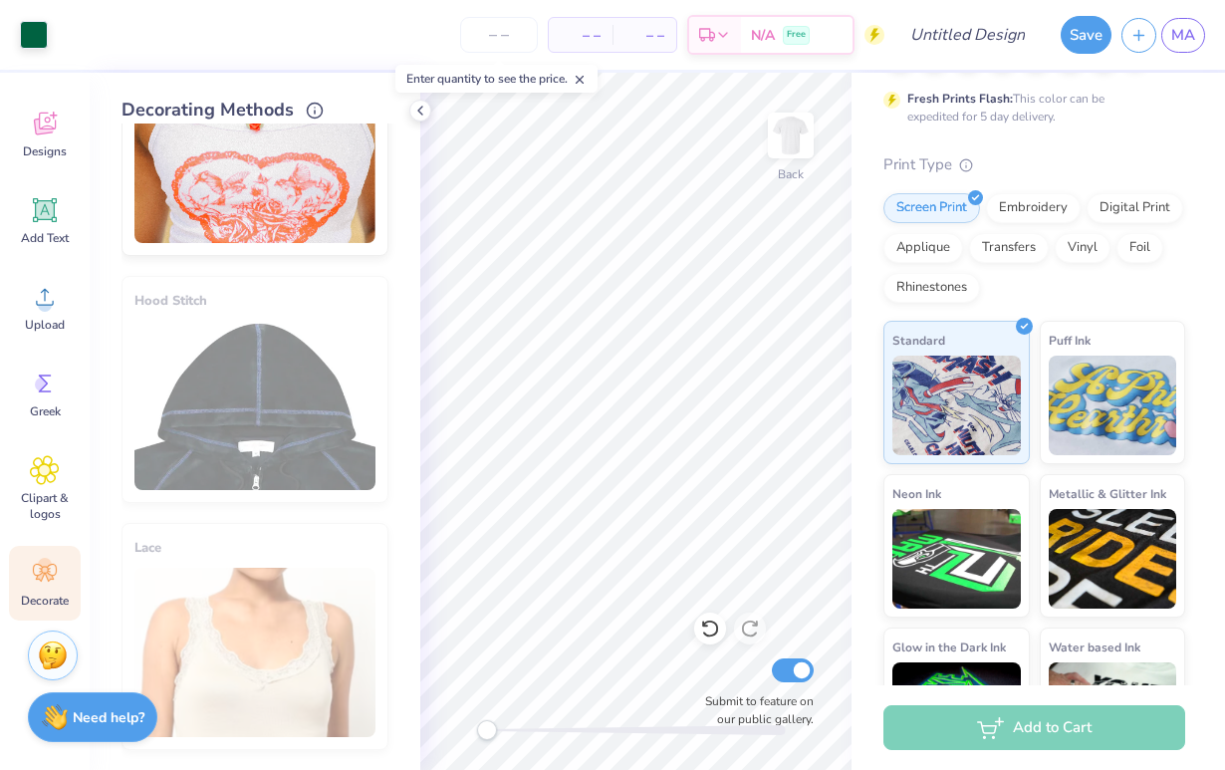
scroll to position [1099, 0]
click at [46, 140] on div "Designs" at bounding box center [45, 134] width 72 height 75
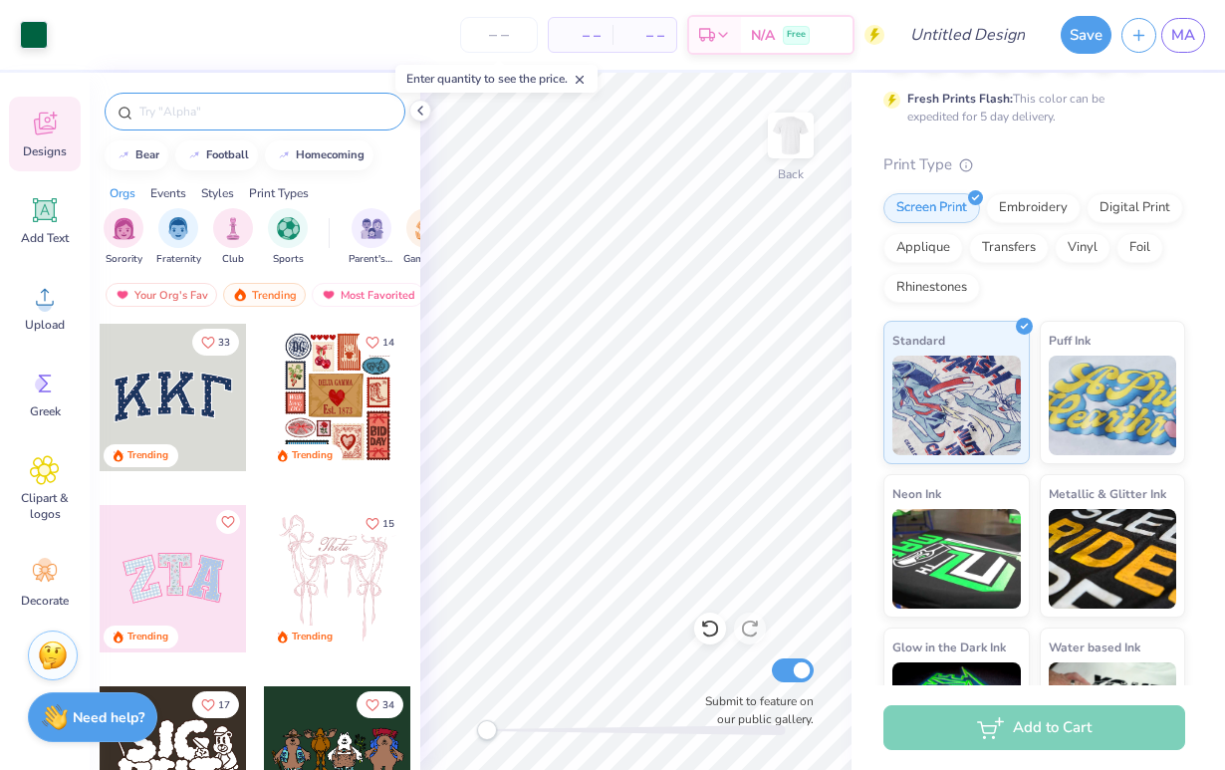
click at [185, 107] on input "text" at bounding box center [264, 112] width 255 height 20
type input "parents weekend"
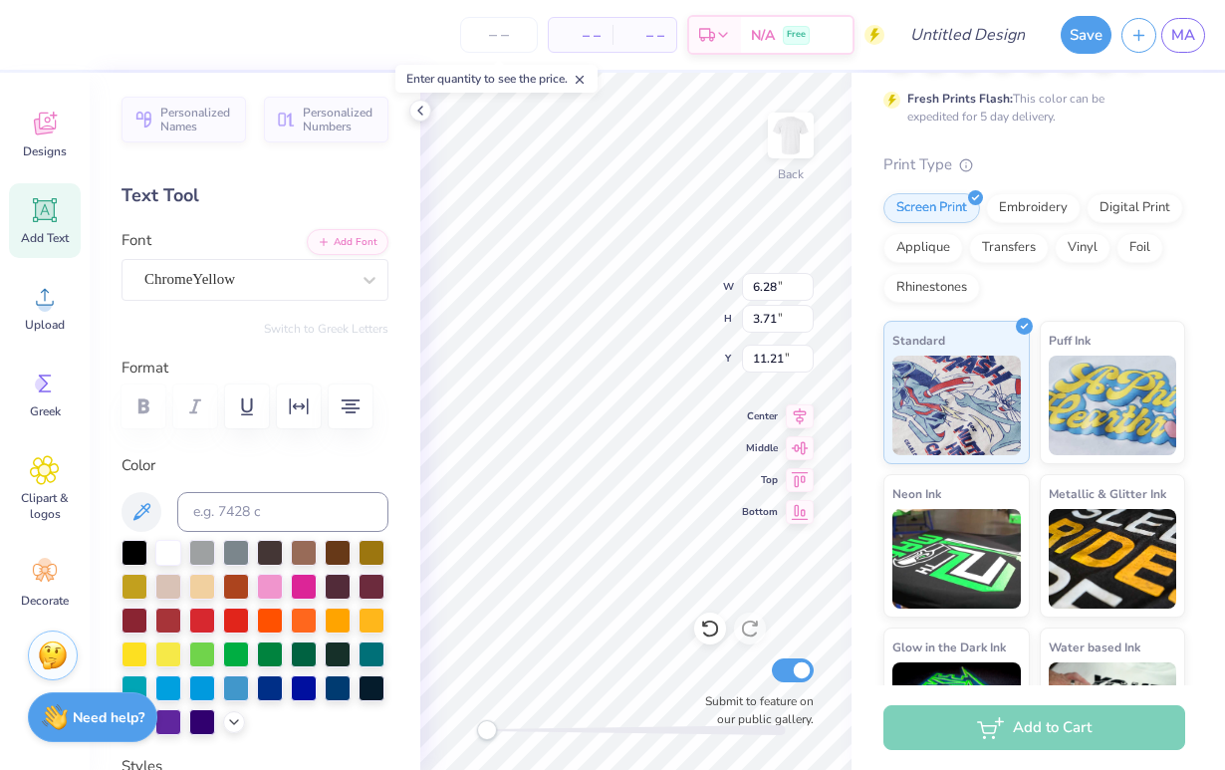
scroll to position [1, 0]
type textarea "B"
click at [53, 141] on div "Designs" at bounding box center [45, 134] width 72 height 75
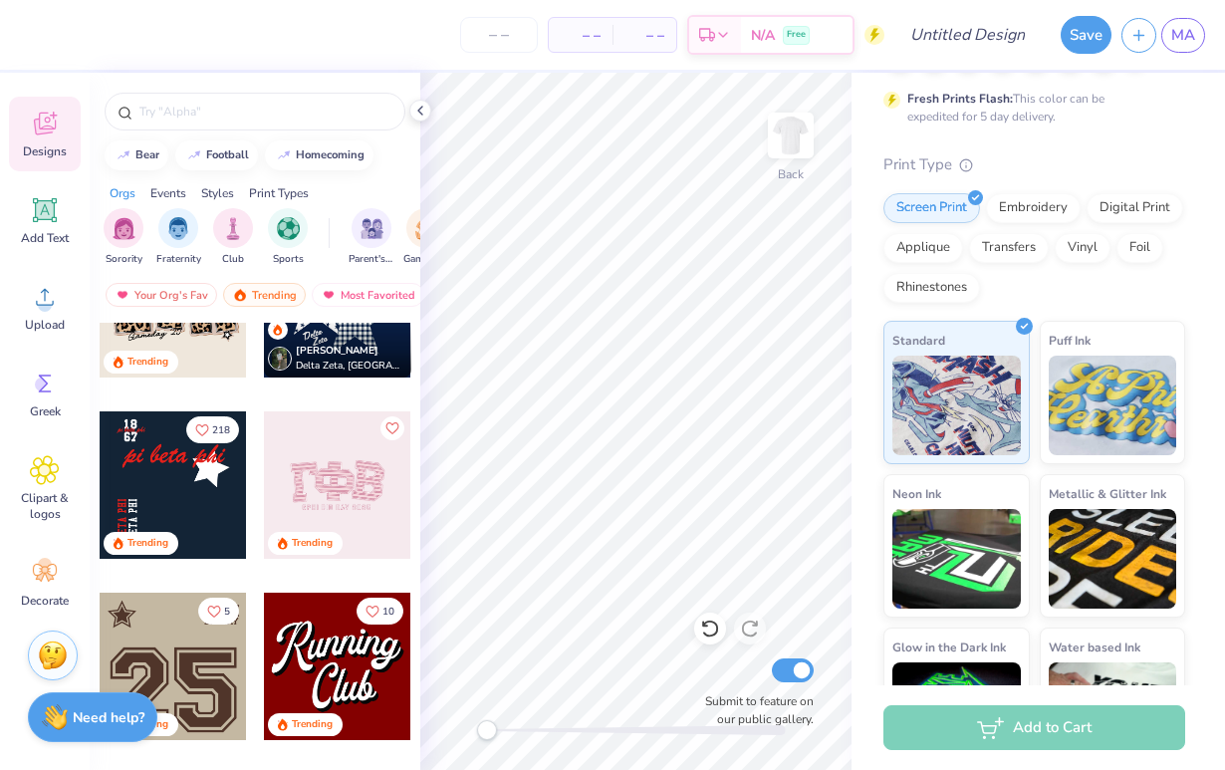
scroll to position [1728, 0]
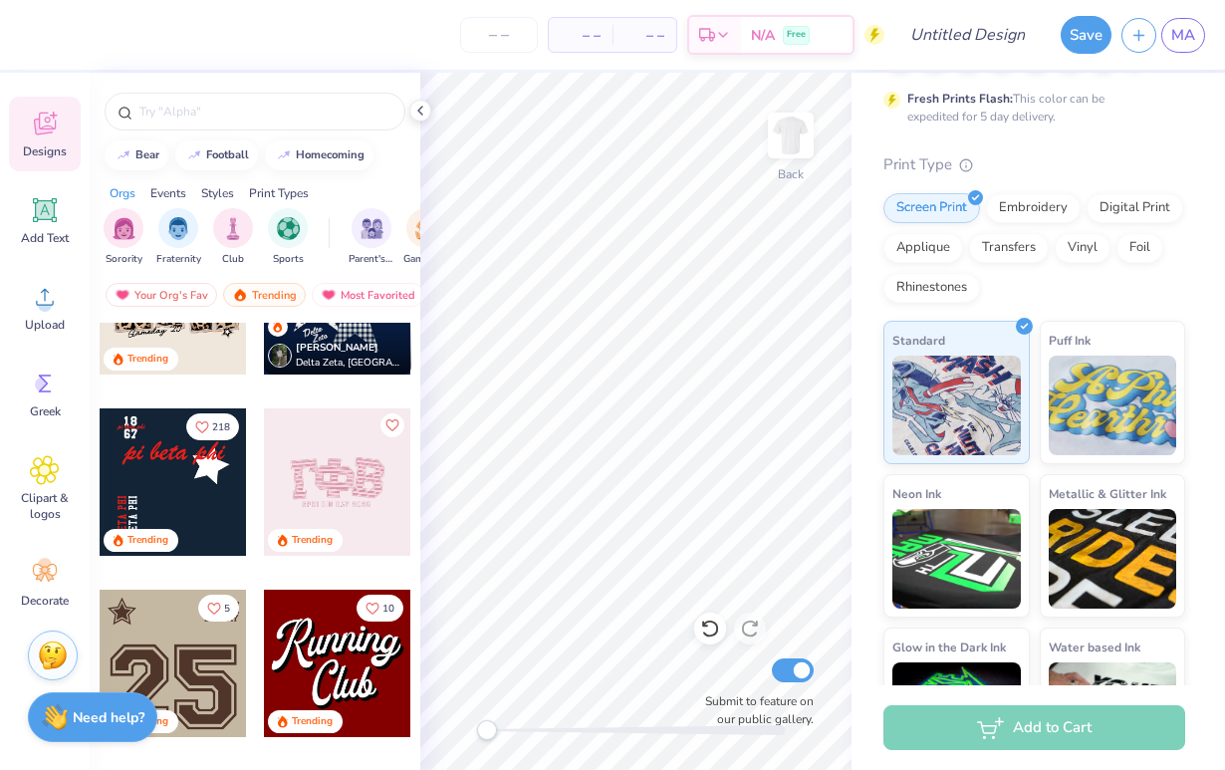
click at [189, 467] on div at bounding box center [173, 481] width 147 height 147
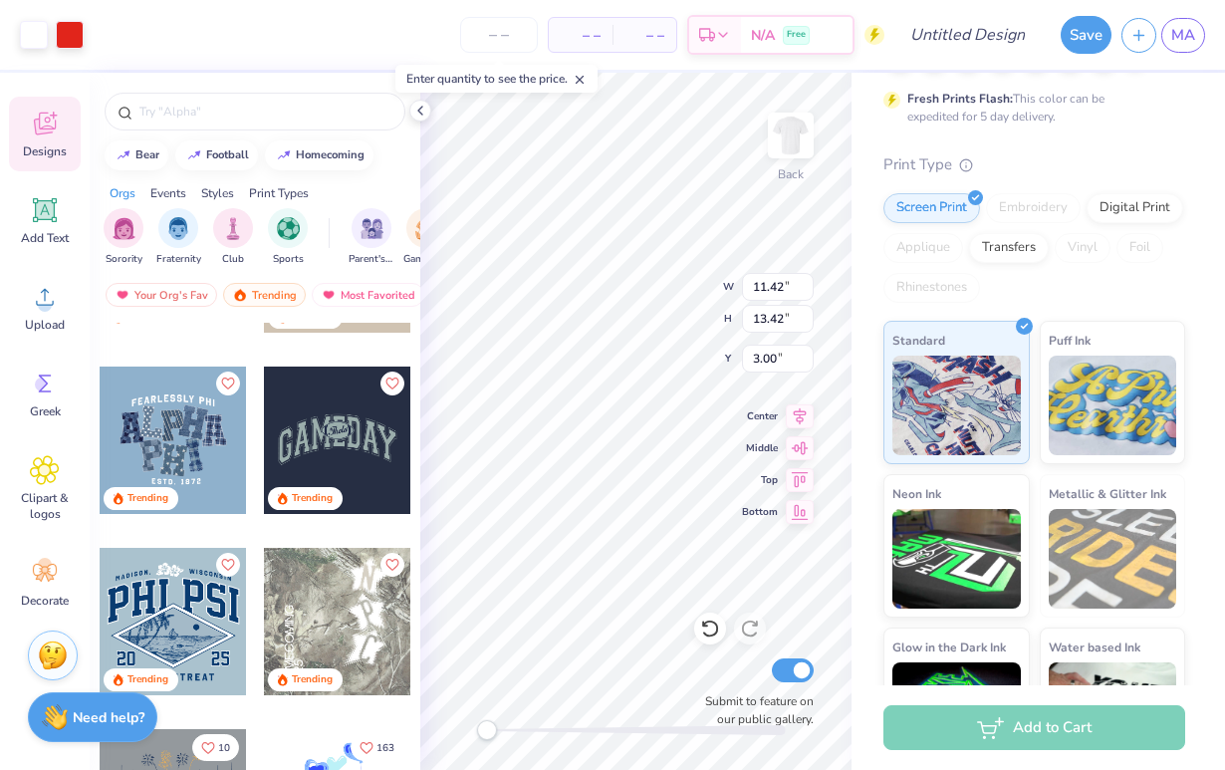
scroll to position [6303, 0]
click at [184, 440] on div at bounding box center [173, 439] width 147 height 147
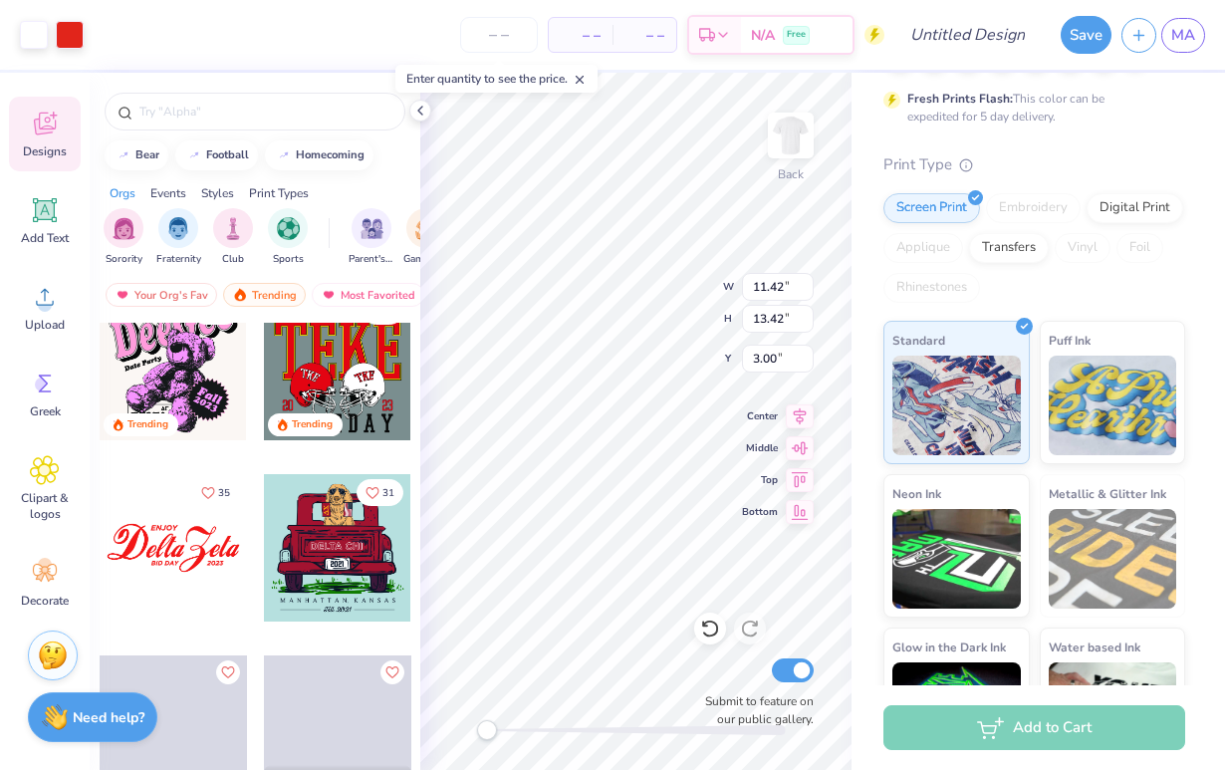
scroll to position [12242, 0]
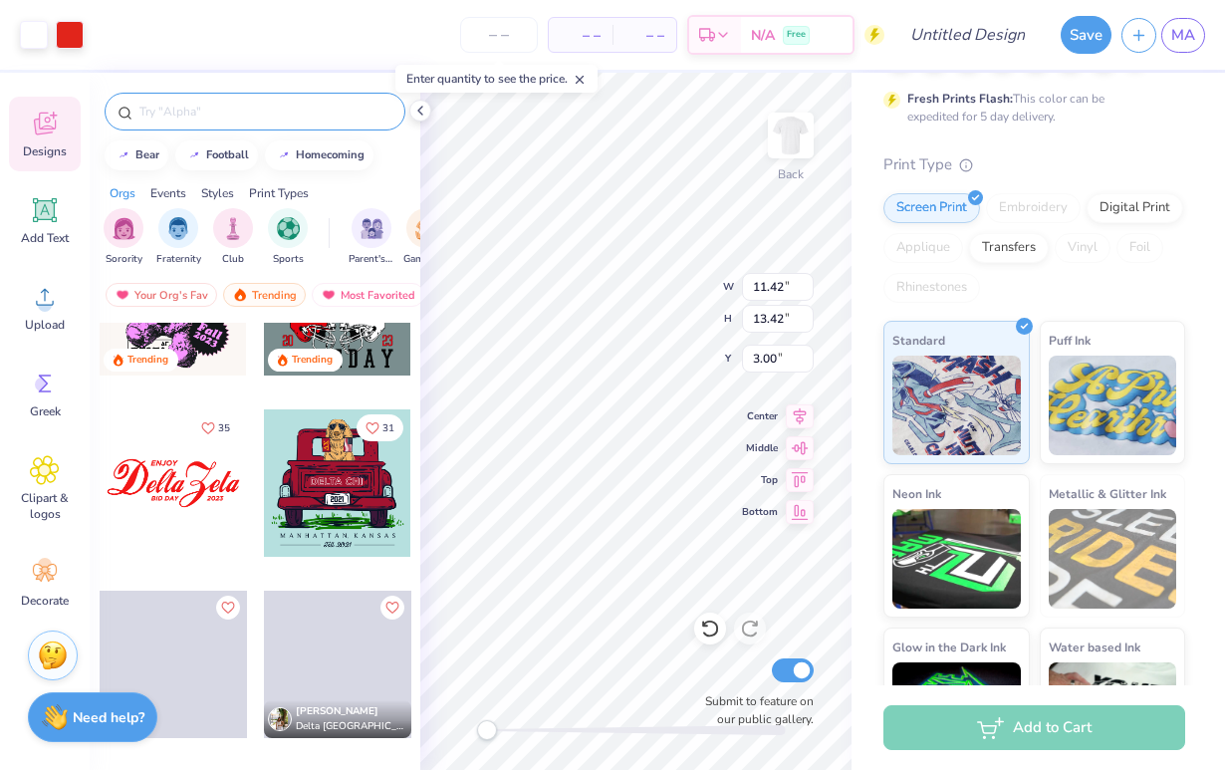
click at [208, 101] on div at bounding box center [255, 112] width 301 height 38
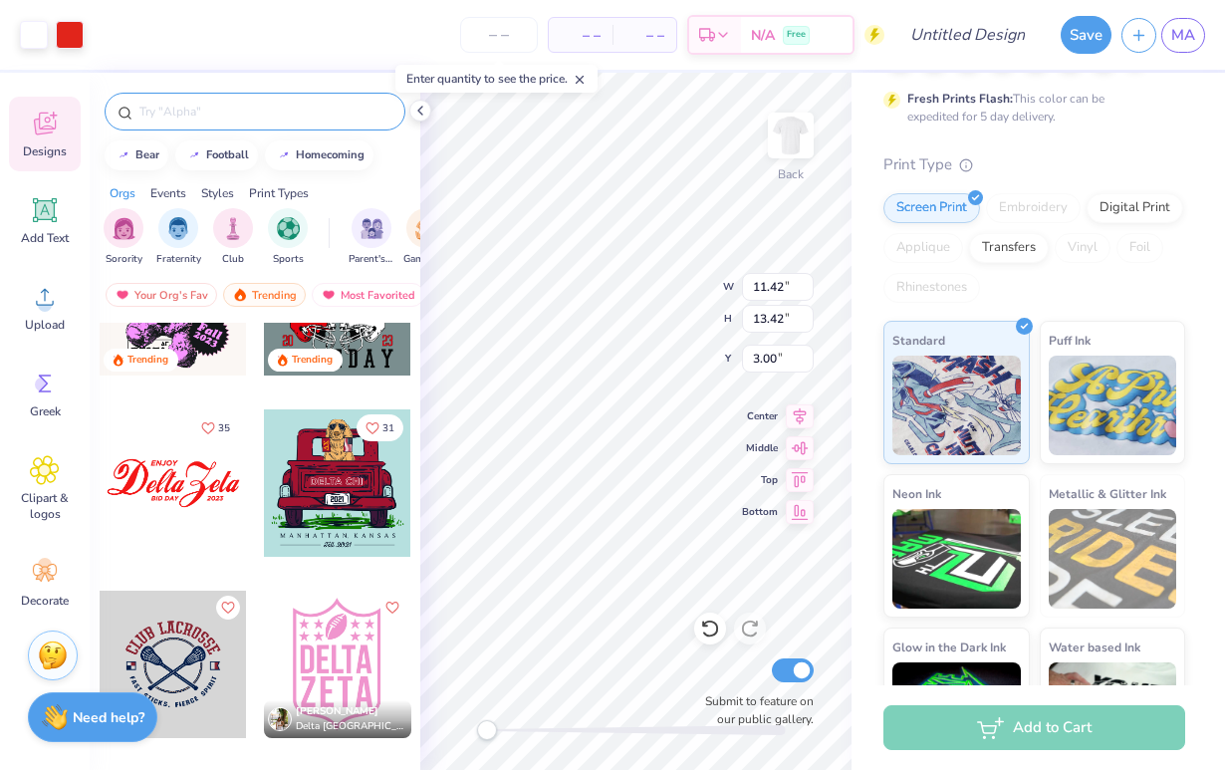
click at [208, 101] on div at bounding box center [255, 112] width 301 height 38
click at [209, 119] on input "text" at bounding box center [264, 112] width 255 height 20
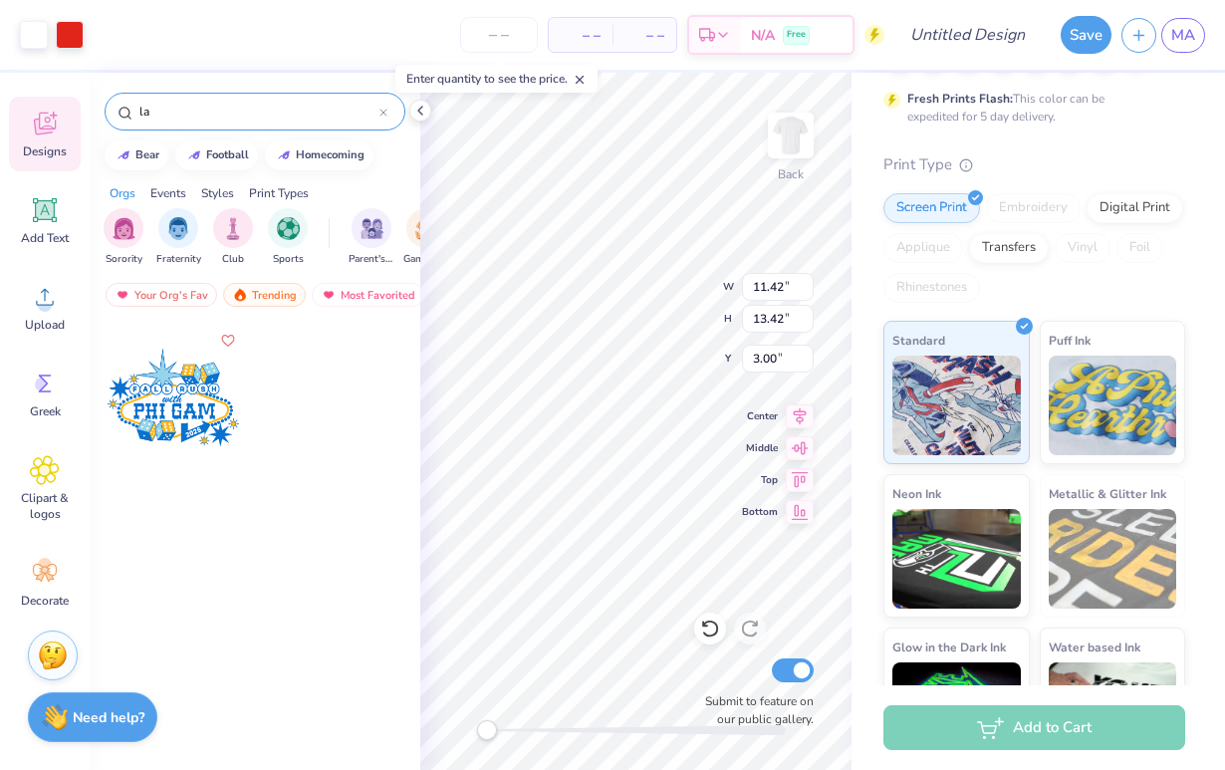
type input "l"
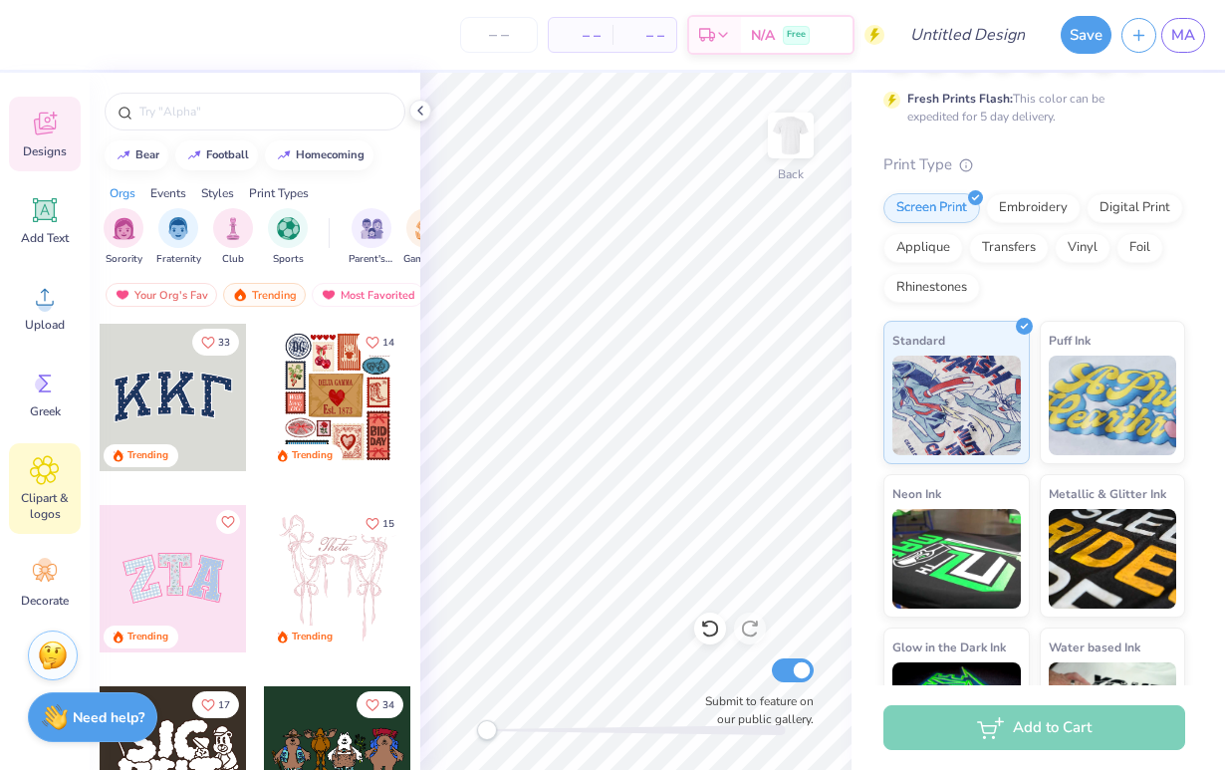
click at [48, 478] on icon at bounding box center [44, 470] width 29 height 30
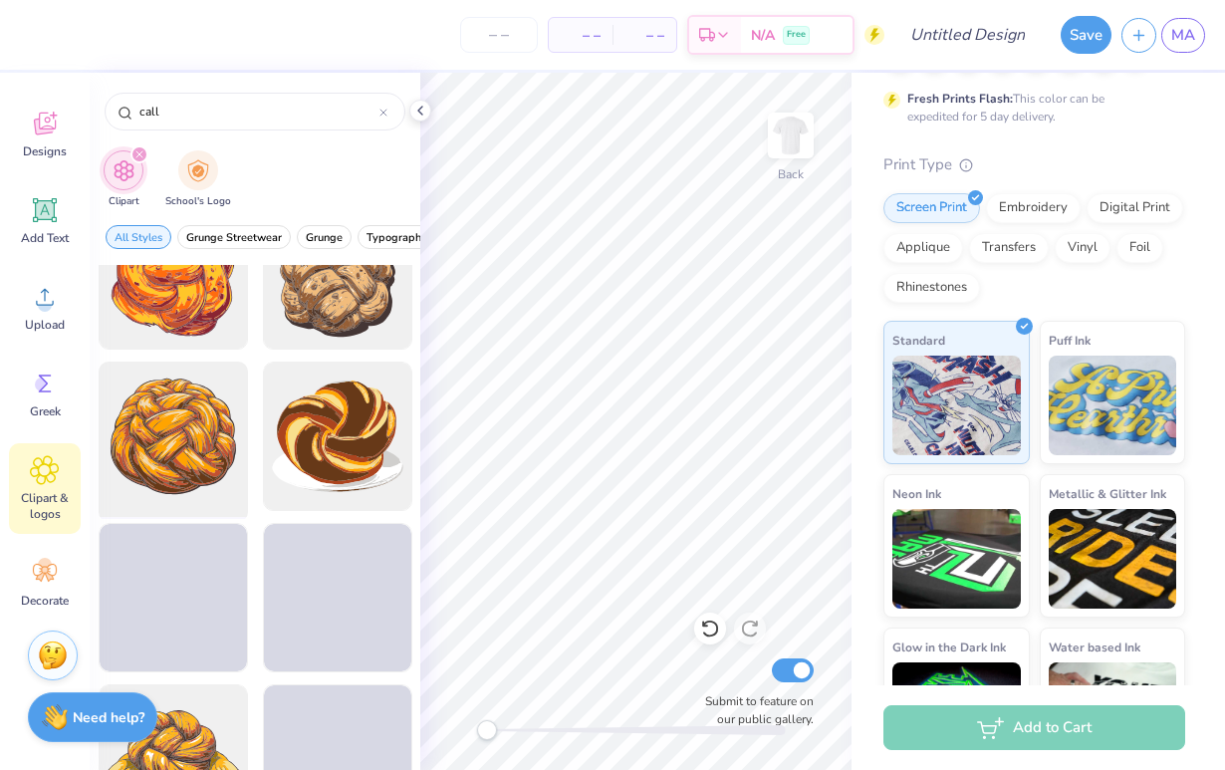
scroll to position [1041, 0]
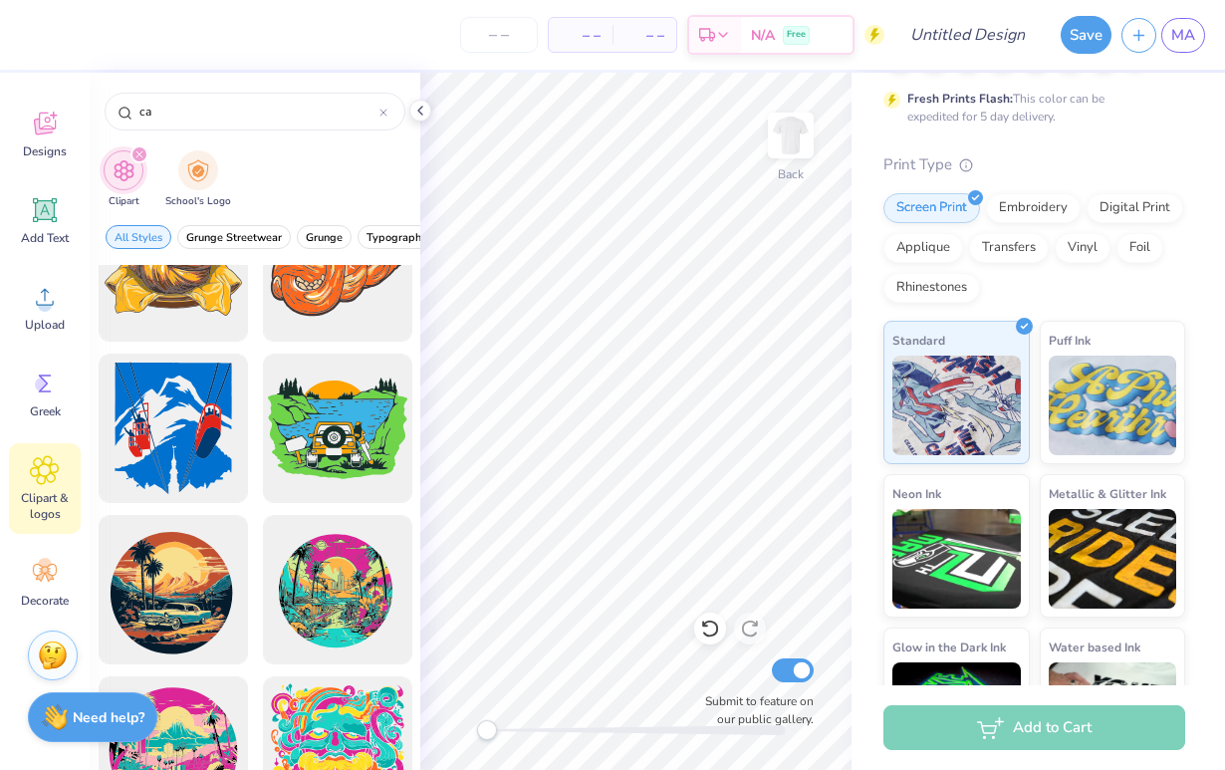
type input "c"
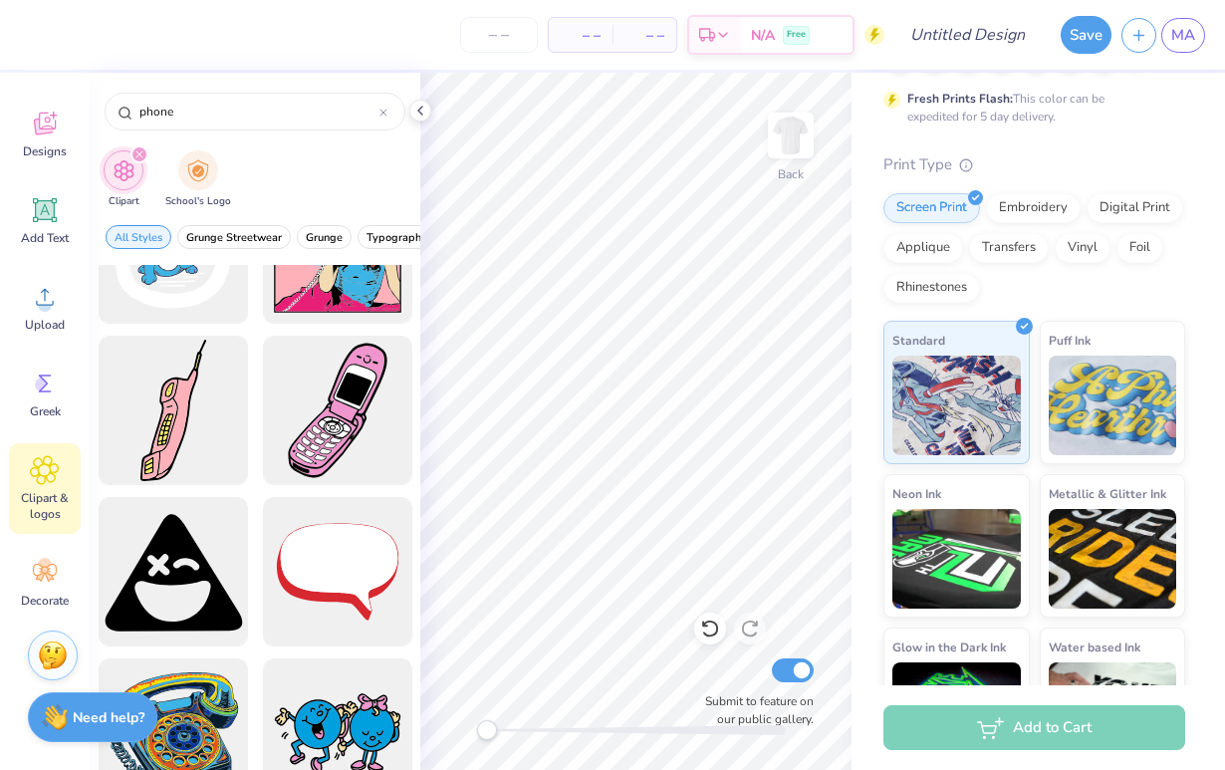
scroll to position [292, 0]
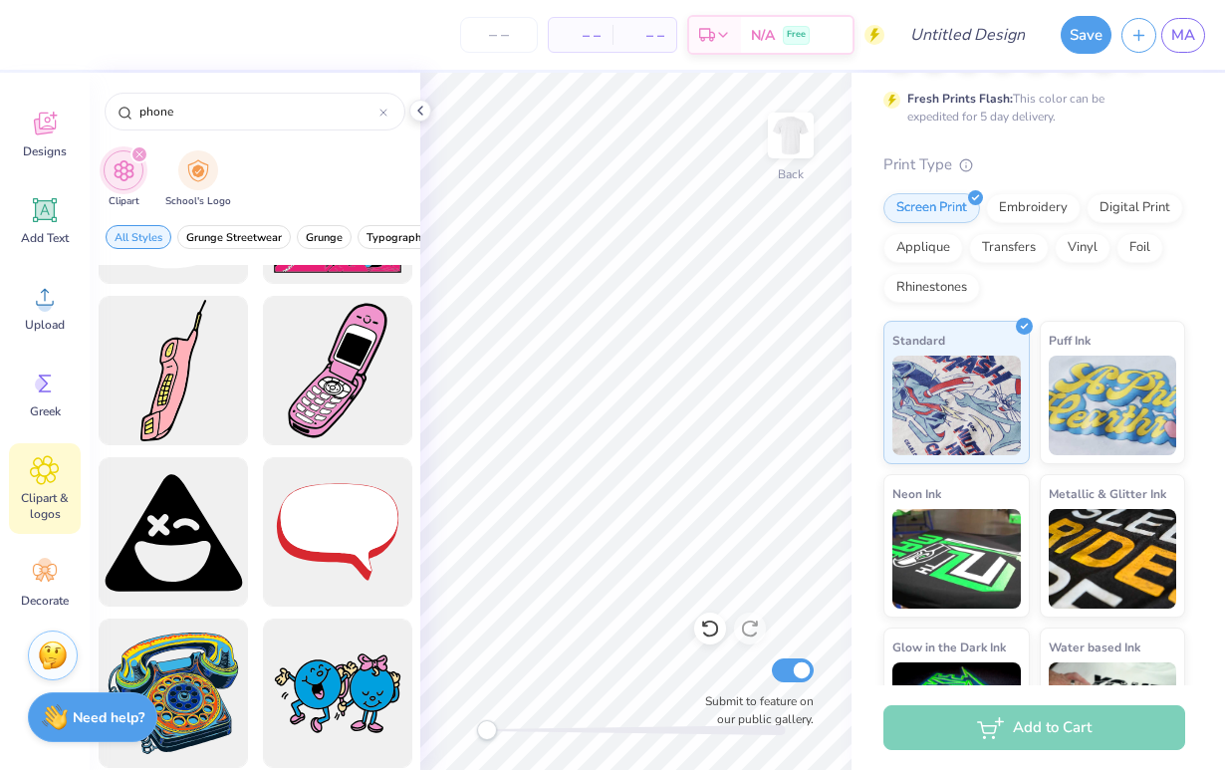
type input "phone"
click at [309, 407] on div at bounding box center [337, 371] width 164 height 164
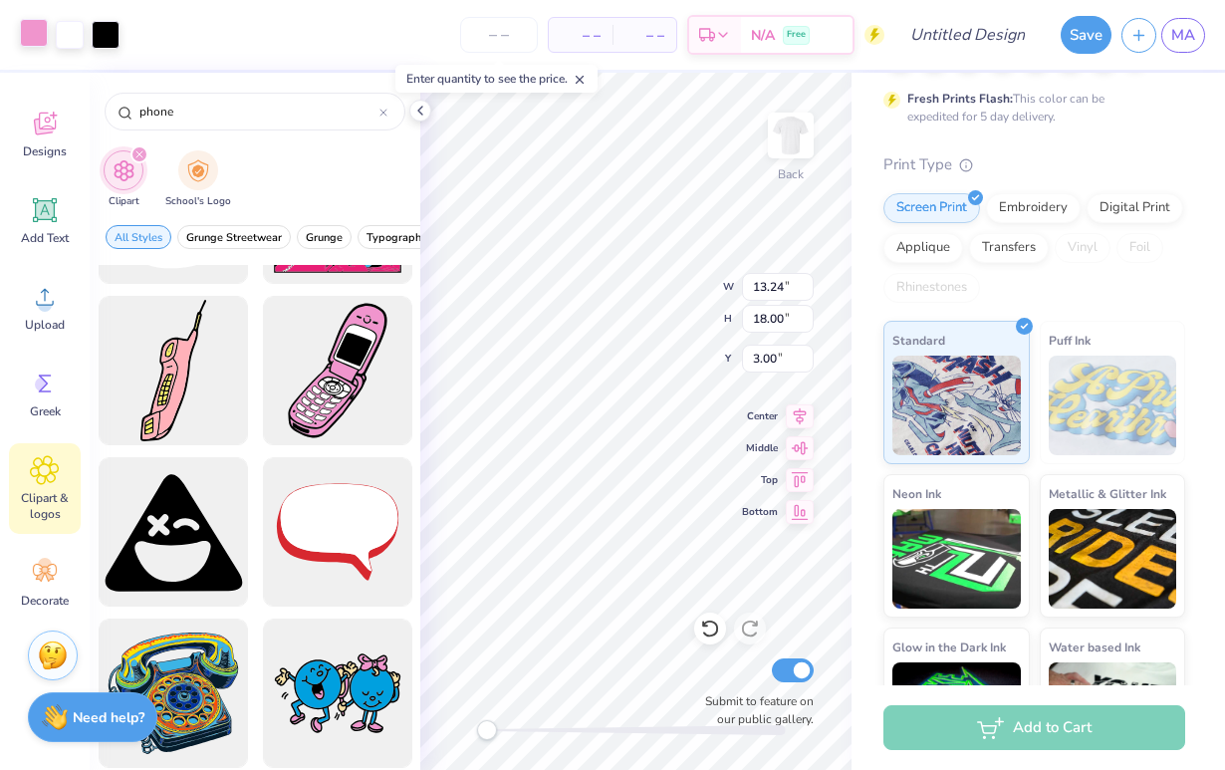
type input "3.27"
type input "4.44"
type input "16.56"
click at [37, 43] on div at bounding box center [34, 33] width 28 height 28
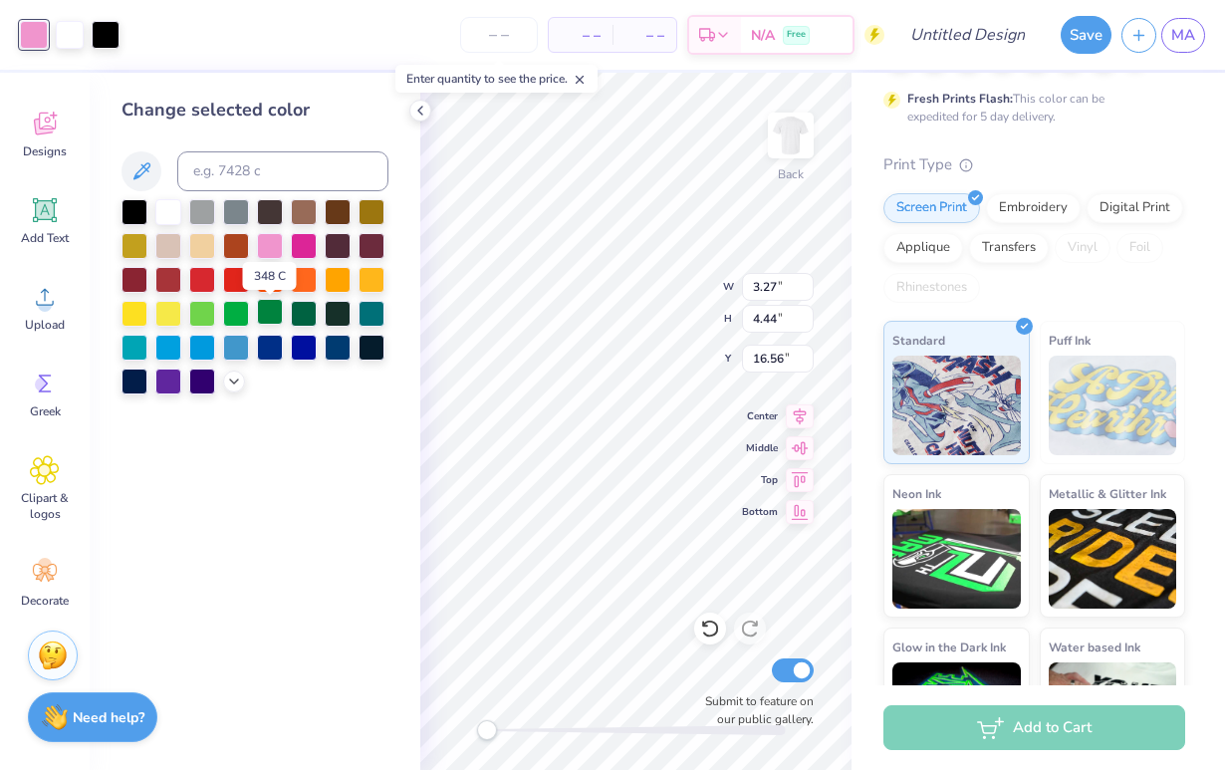
click at [273, 312] on div at bounding box center [270, 312] width 26 height 26
click at [295, 319] on div at bounding box center [304, 312] width 26 height 26
click at [271, 316] on div at bounding box center [270, 312] width 26 height 26
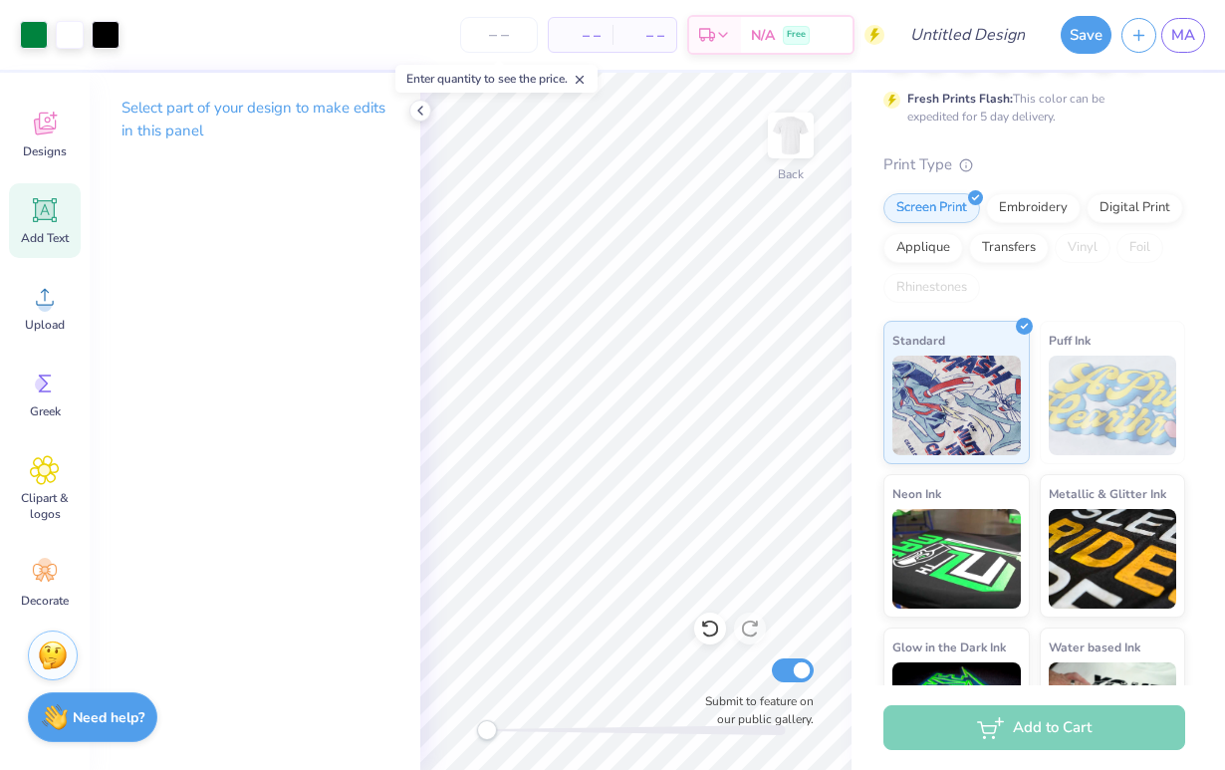
click at [21, 224] on div "Add Text" at bounding box center [45, 220] width 72 height 75
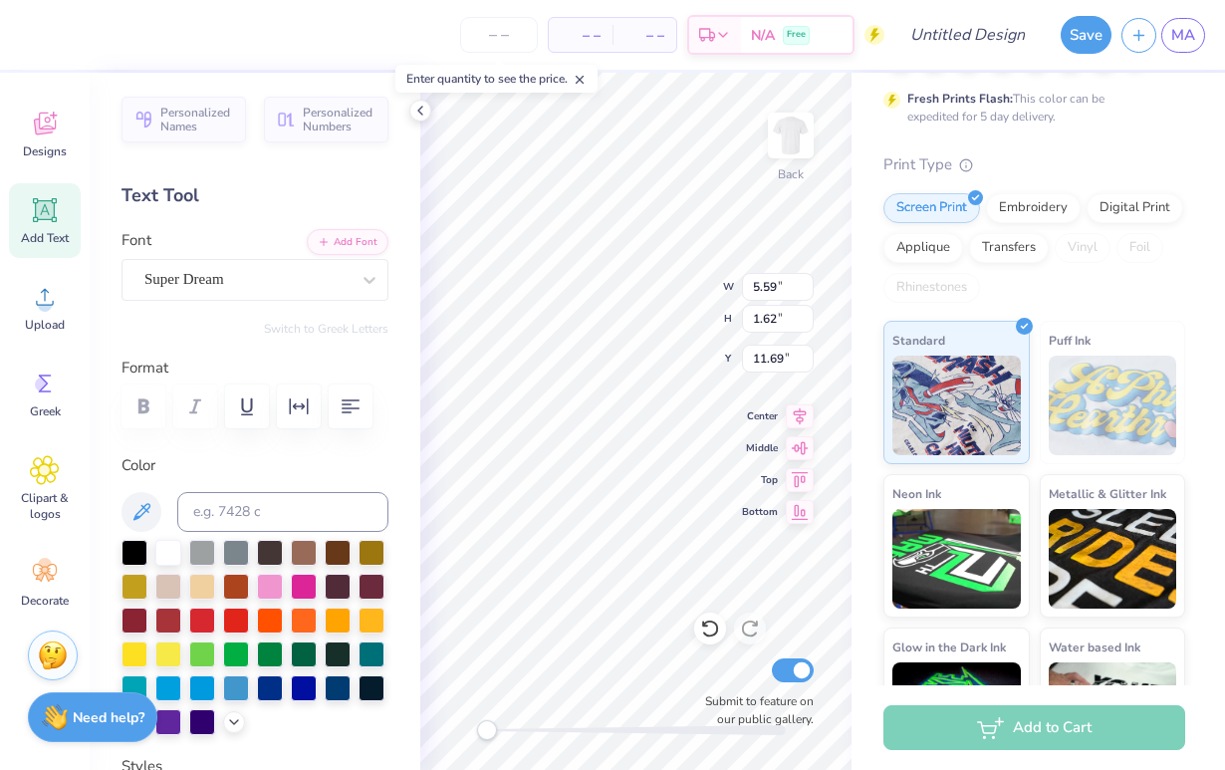
scroll to position [0, 2]
type textarea "Last Call"
click at [265, 653] on div at bounding box center [270, 652] width 26 height 26
click at [268, 653] on div at bounding box center [270, 652] width 26 height 26
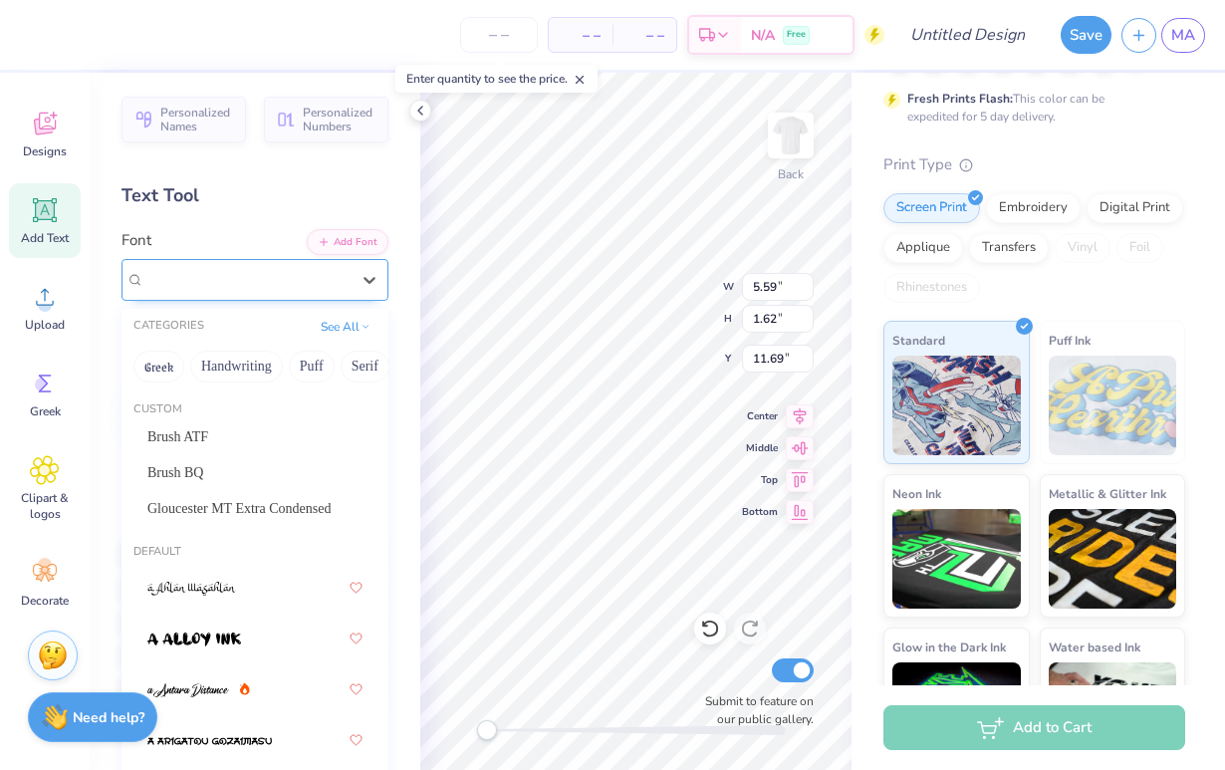
click at [306, 286] on div "Super Dream" at bounding box center [246, 279] width 209 height 31
click at [257, 481] on div "Brush BQ" at bounding box center [254, 472] width 215 height 21
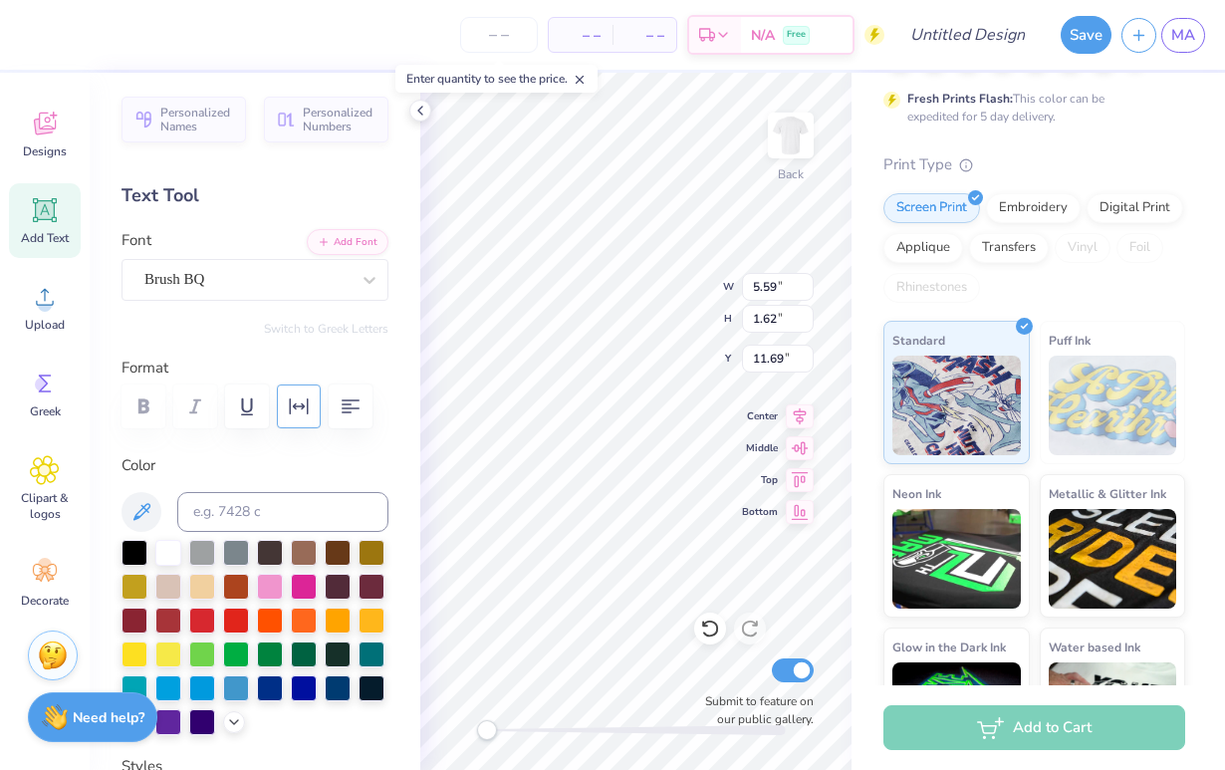
click at [292, 418] on button "button" at bounding box center [299, 406] width 44 height 44
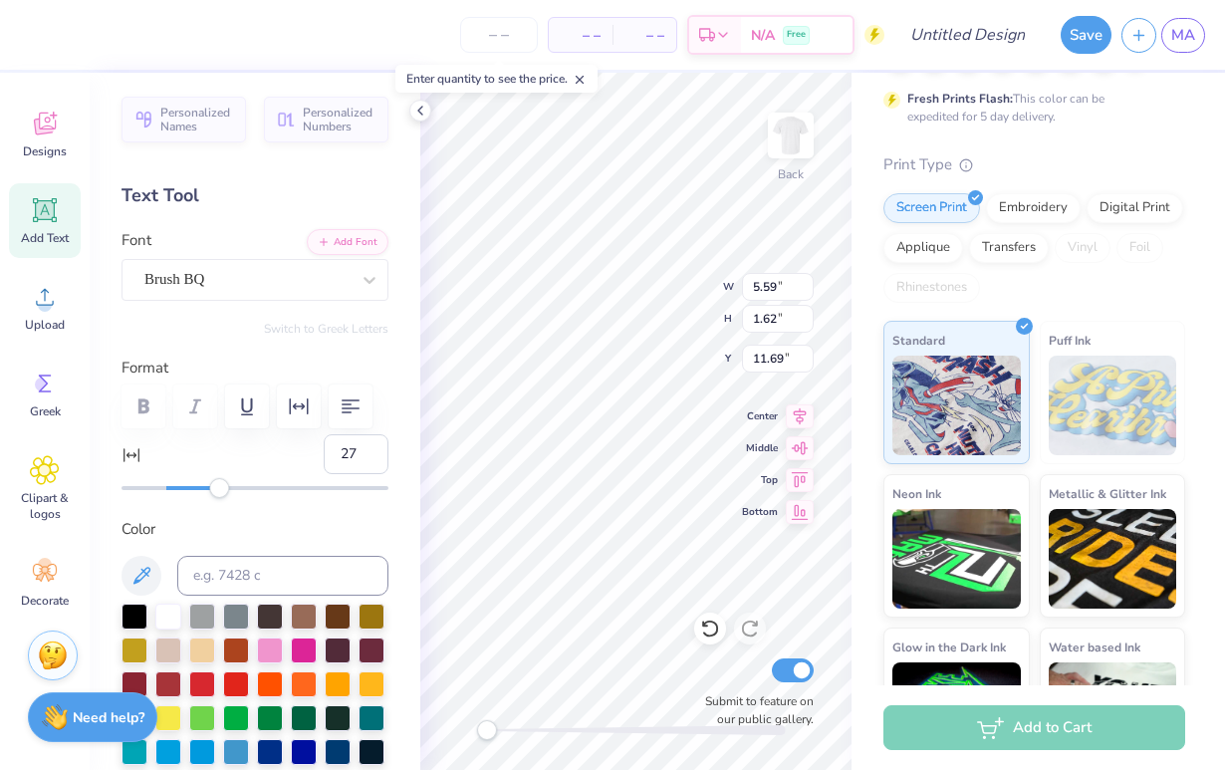
type input "28"
drag, startPoint x: 171, startPoint y: 485, endPoint x: 228, endPoint y: 491, distance: 57.1
click at [228, 491] on div "Accessibility label" at bounding box center [219, 488] width 20 height 20
type input "-1"
drag, startPoint x: 228, startPoint y: 491, endPoint x: 164, endPoint y: 491, distance: 63.7
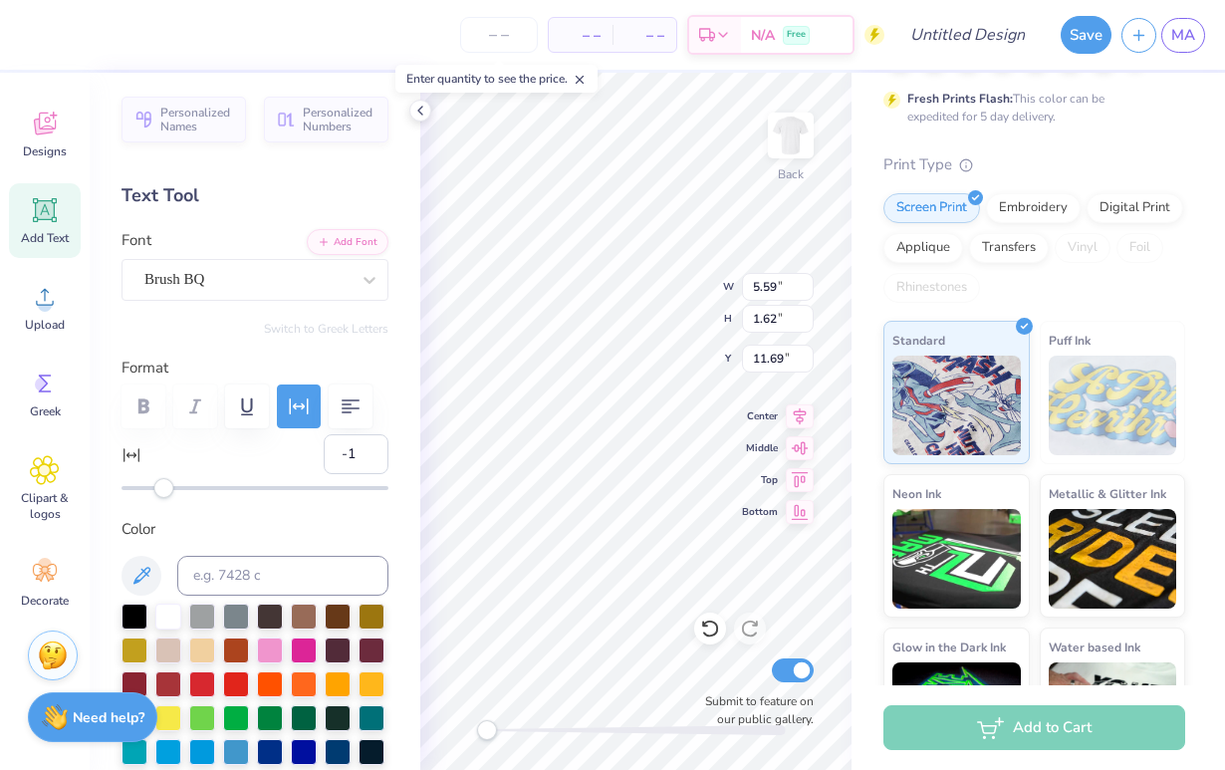
click at [164, 491] on div "Accessibility label" at bounding box center [163, 488] width 20 height 20
type input "3.53"
type input "0.82"
type input "12.65"
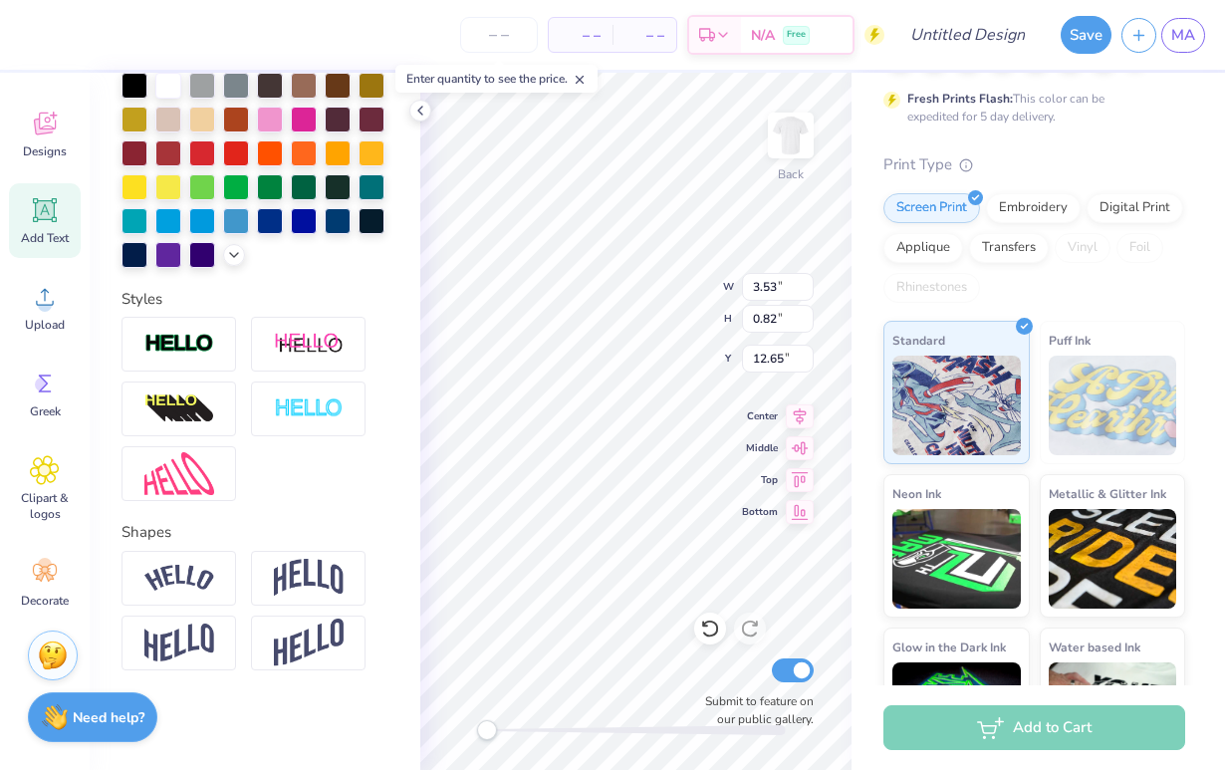
scroll to position [531, 0]
click at [301, 580] on img at bounding box center [309, 578] width 70 height 38
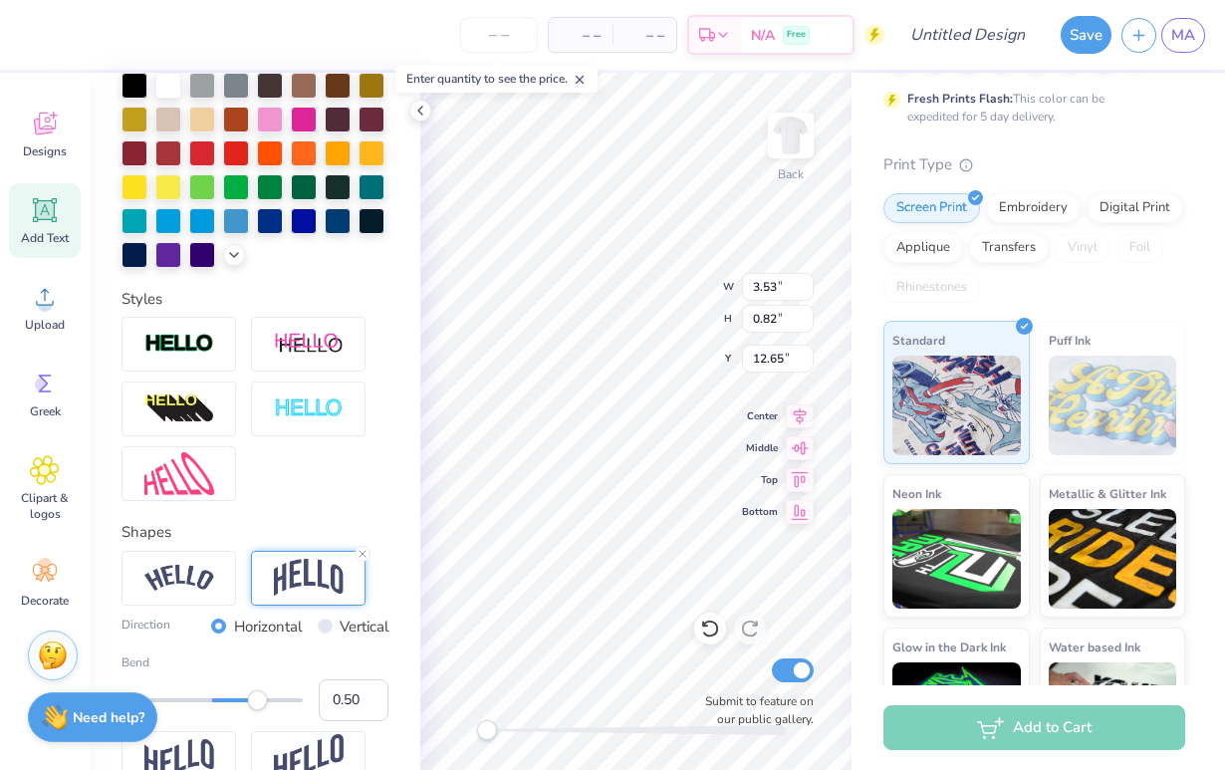
type input "3.27"
type input "4.44"
type input "6.00"
type input "3.53"
type input "1.32"
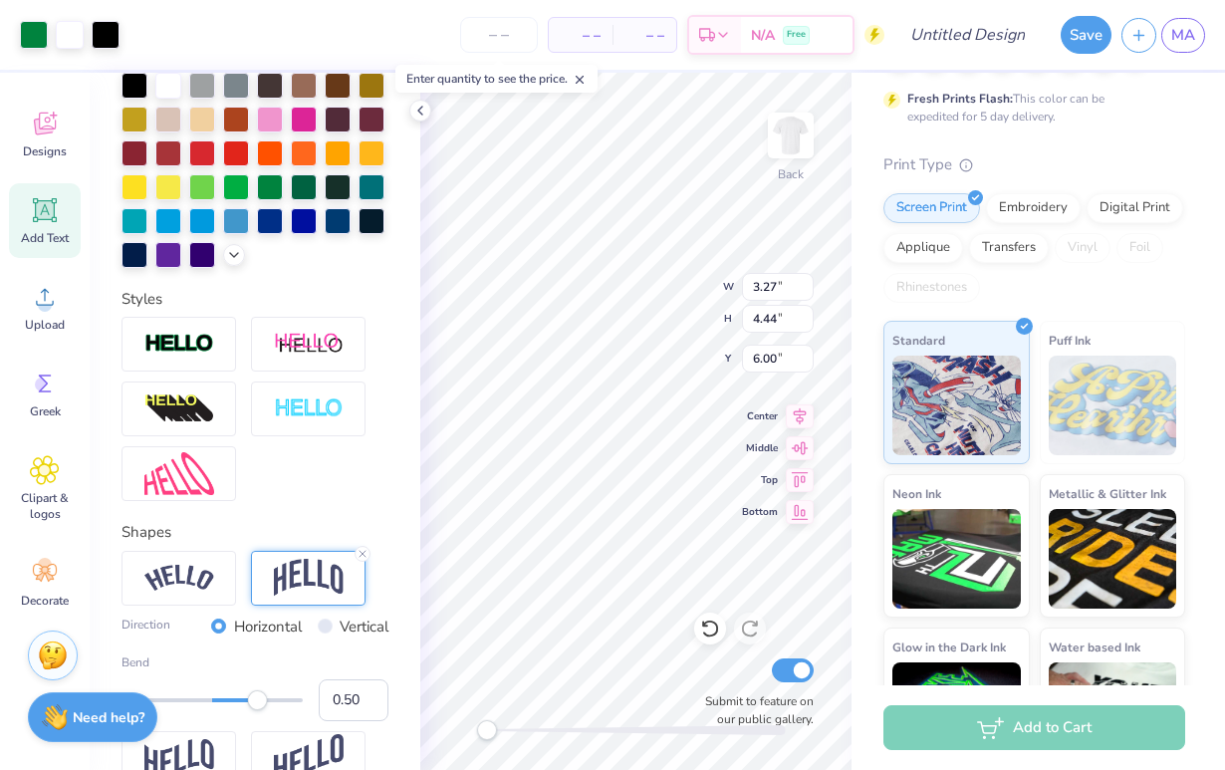
type input "5.75"
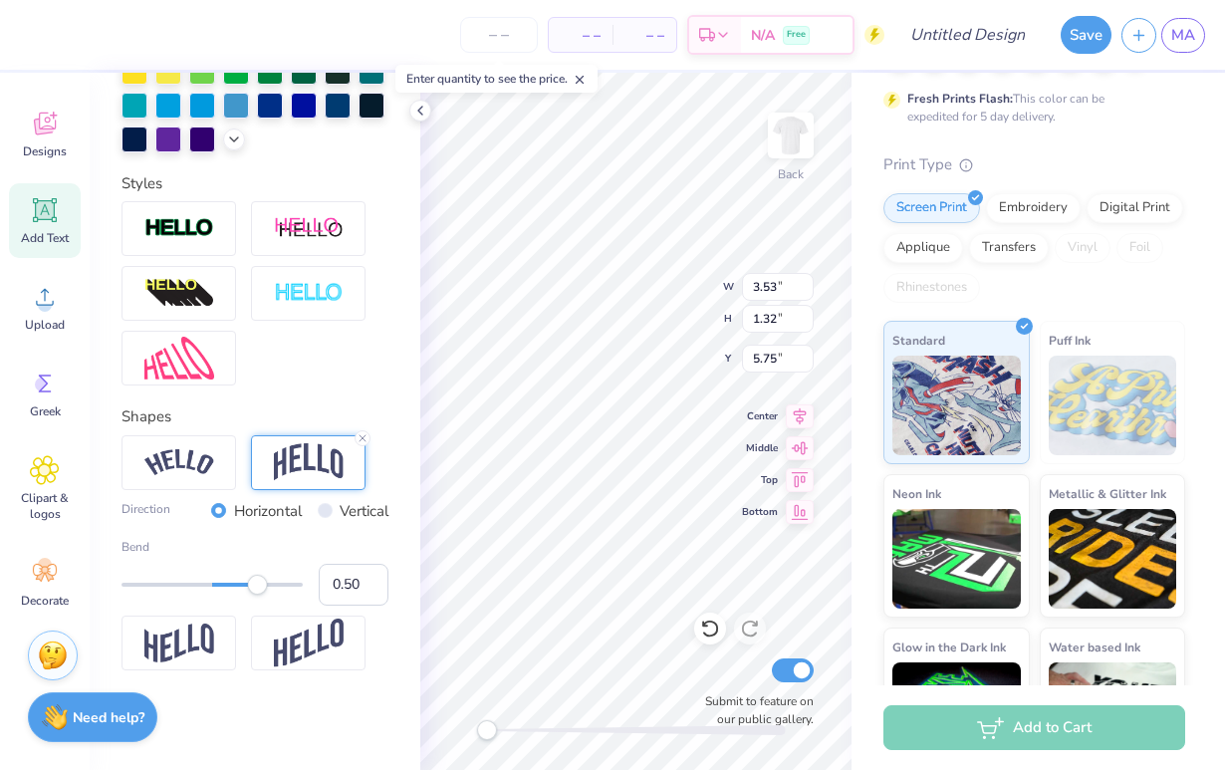
scroll to position [647, 0]
click at [196, 655] on img at bounding box center [179, 643] width 70 height 39
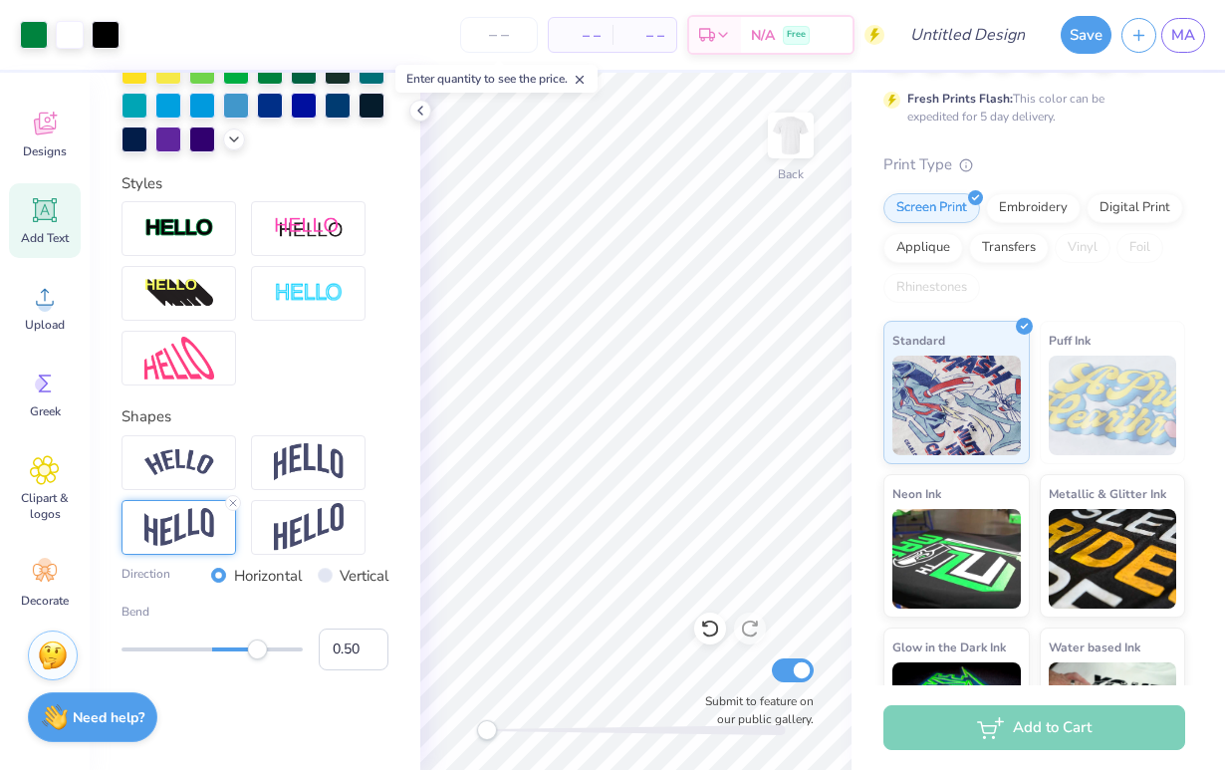
click at [53, 235] on span "Add Text" at bounding box center [45, 238] width 48 height 16
type input "0"
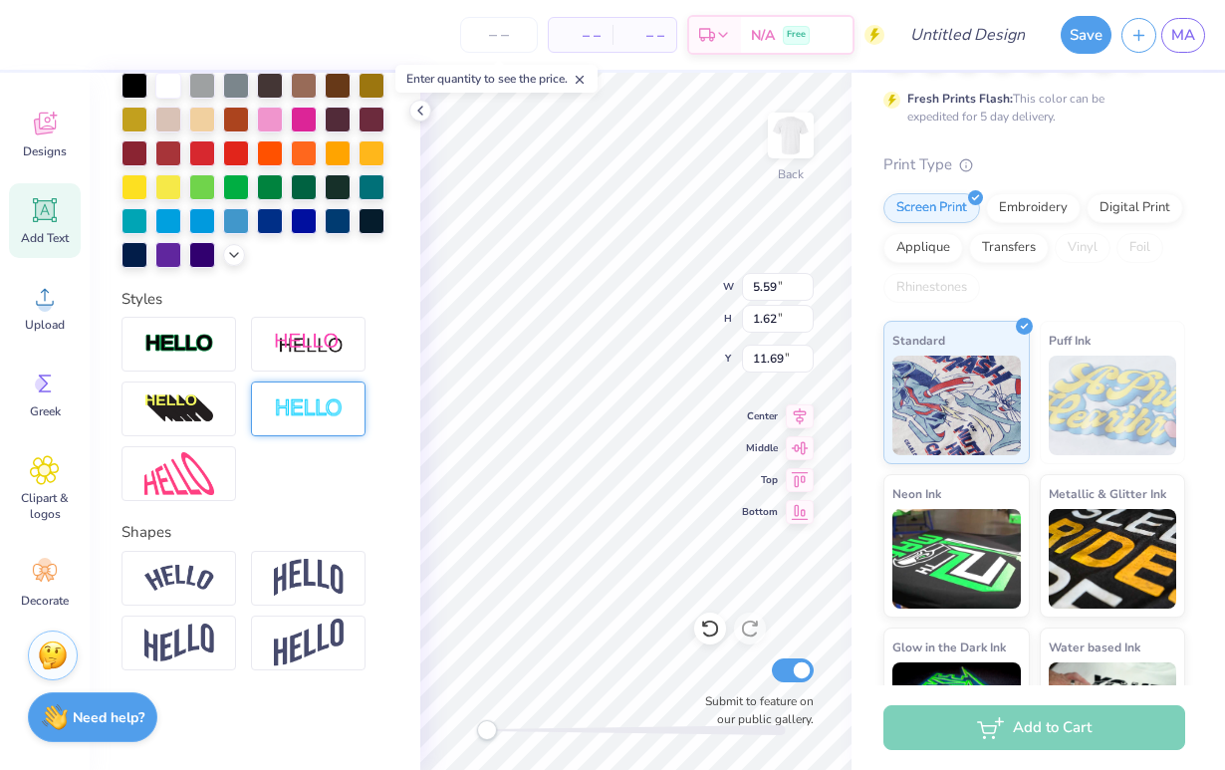
scroll to position [0, 9]
type textarea "Parents Weekend 2025"
click at [175, 338] on img at bounding box center [179, 344] width 70 height 23
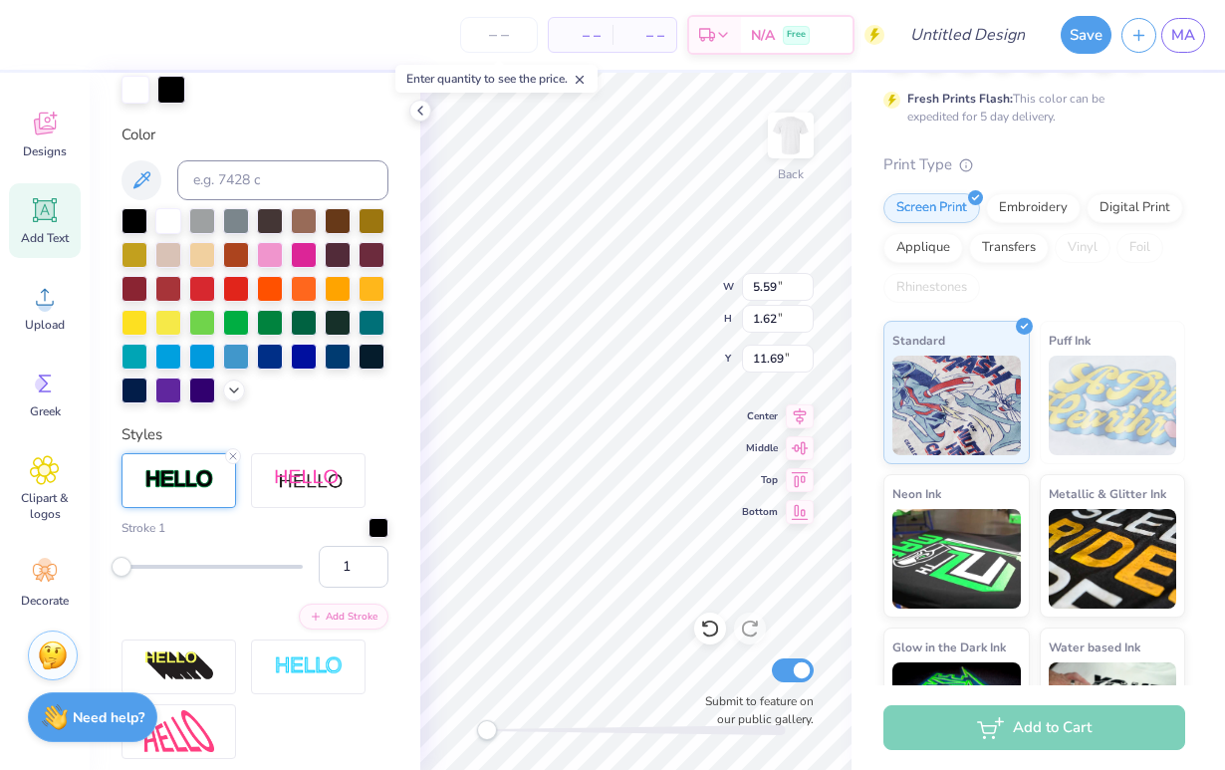
scroll to position [493, 0]
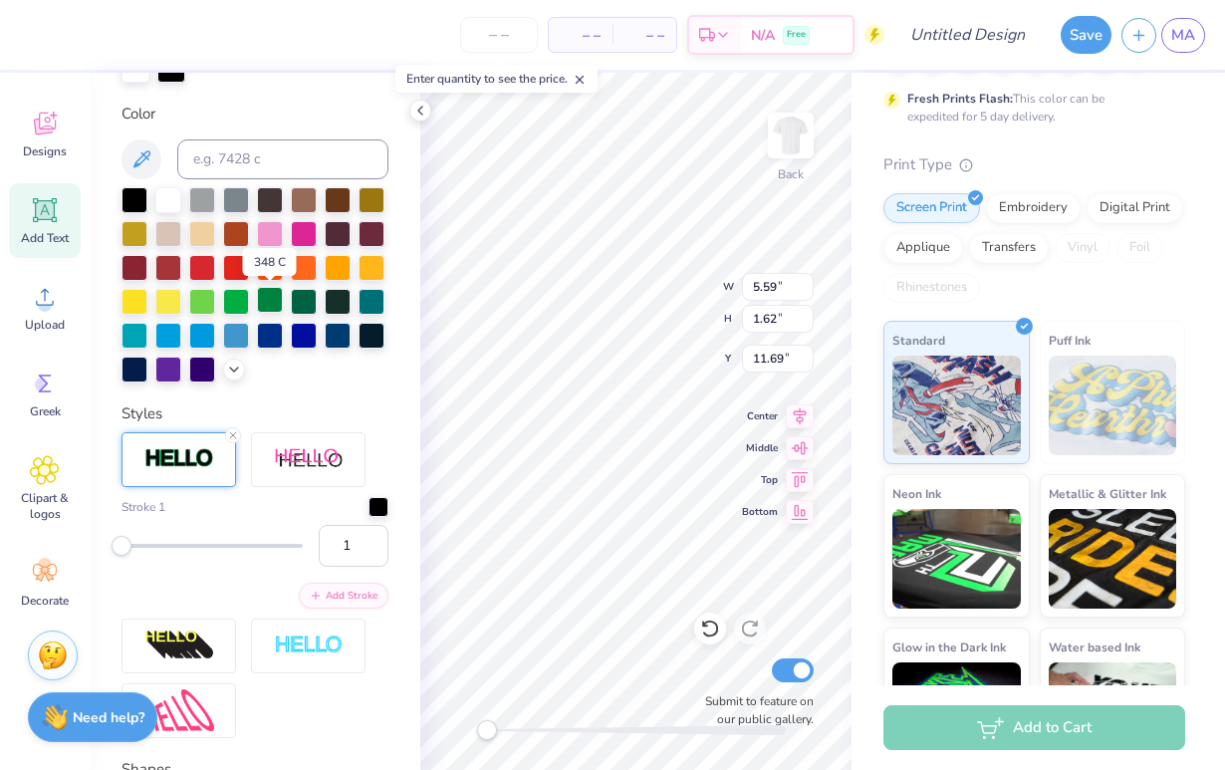
click at [273, 299] on div at bounding box center [270, 300] width 26 height 26
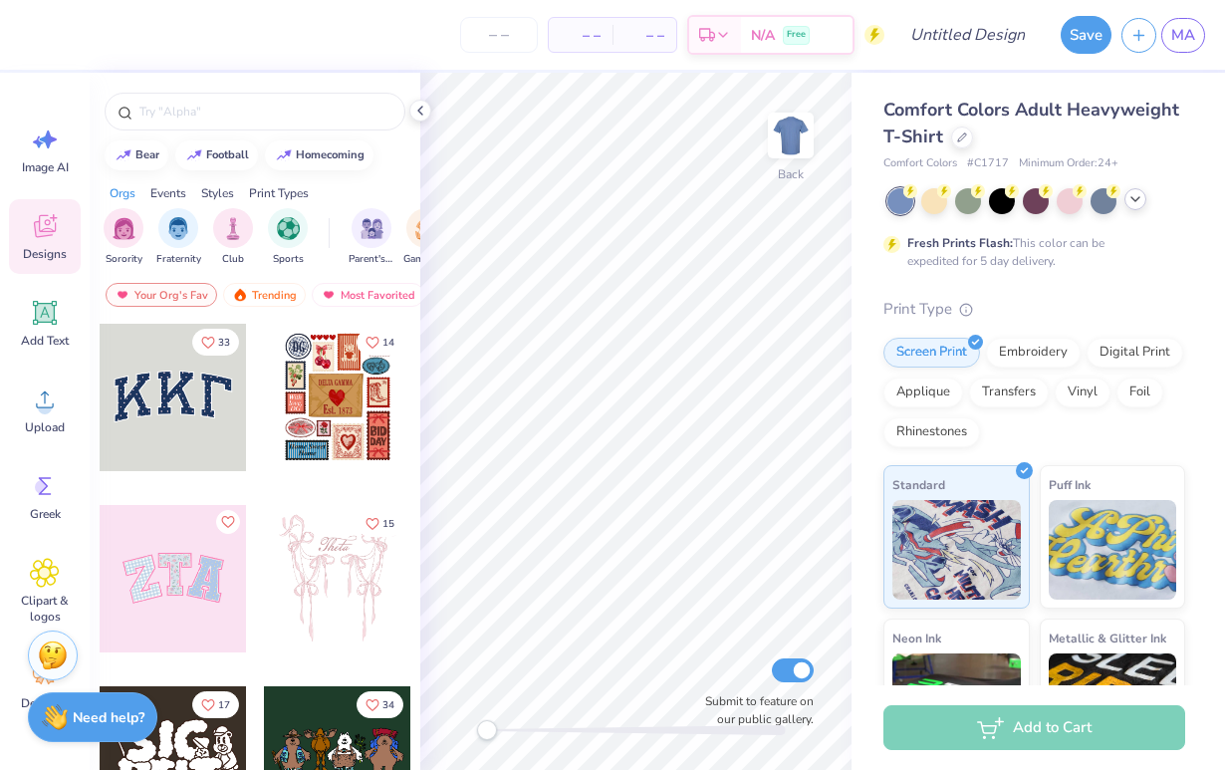
click at [1136, 201] on icon at bounding box center [1136, 199] width 16 height 16
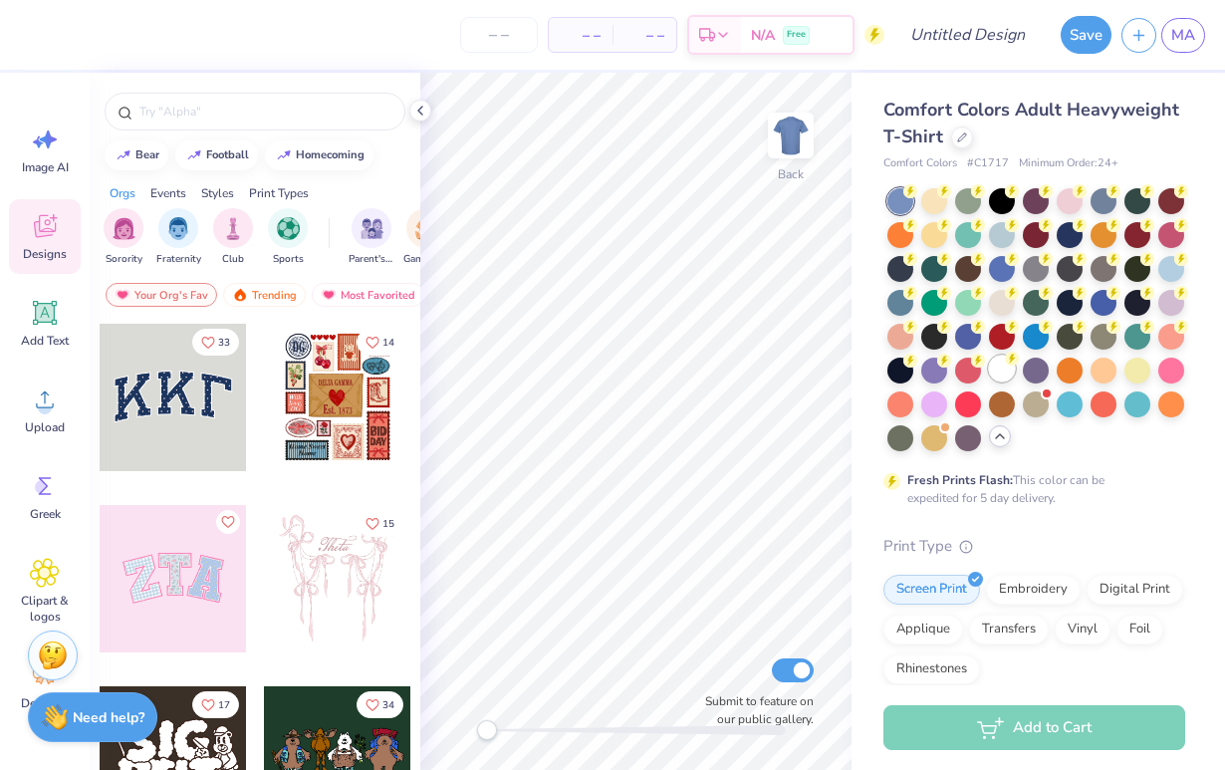
click at [1003, 366] on div at bounding box center [1002, 369] width 26 height 26
click at [177, 104] on input "text" at bounding box center [264, 112] width 255 height 20
type input "phone"
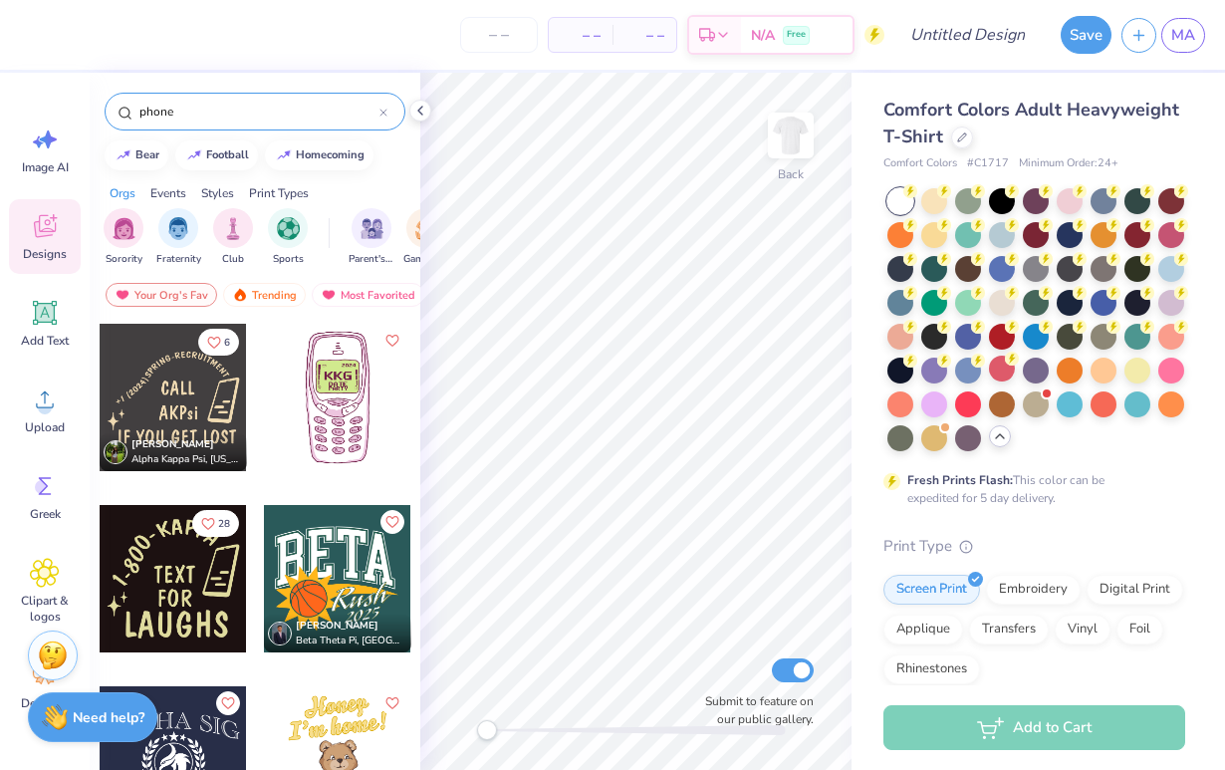
scroll to position [711, 0]
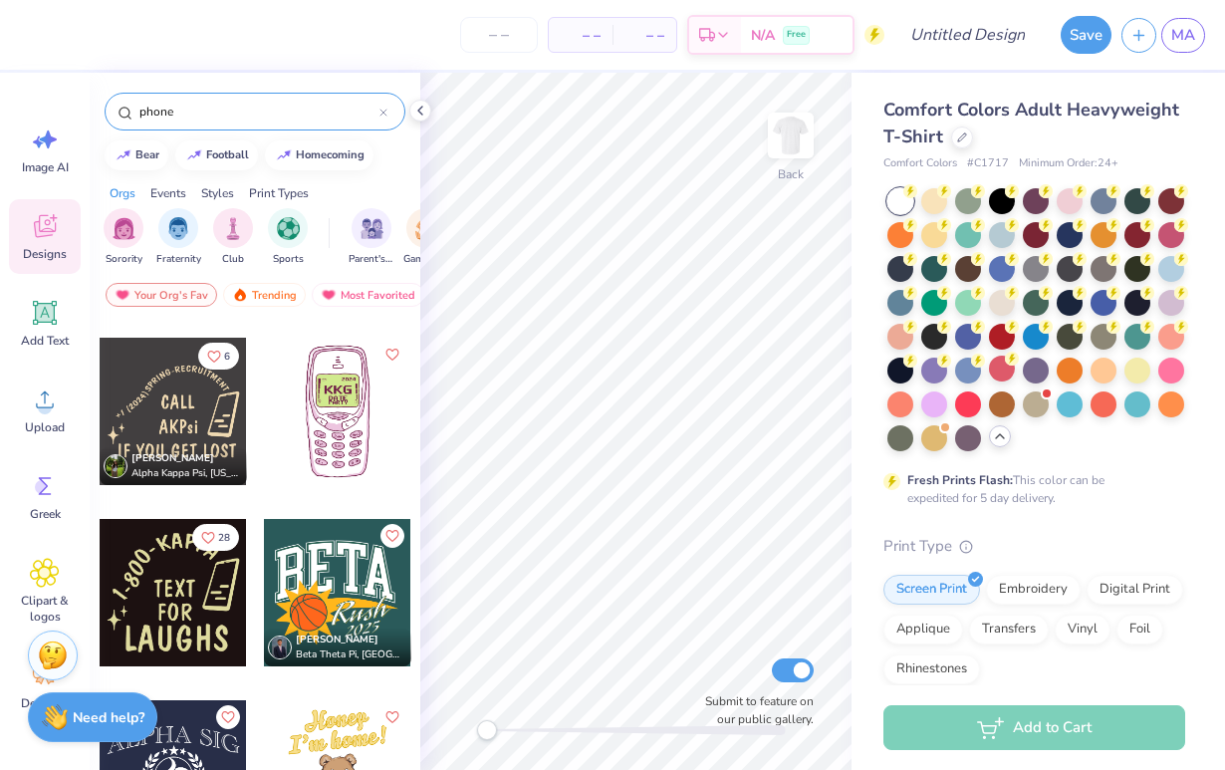
click at [335, 428] on div at bounding box center [337, 411] width 147 height 147
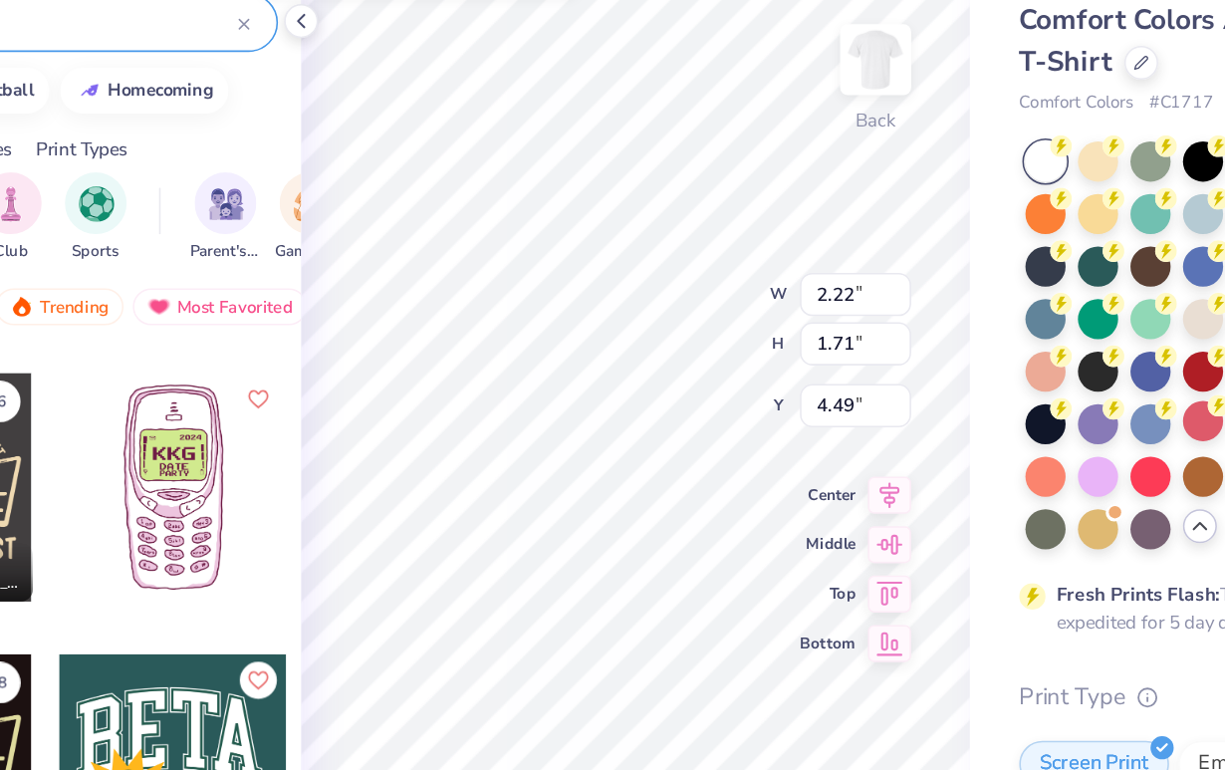
type input "0.43"
type input "0.37"
type input "5.04"
type input "0.17"
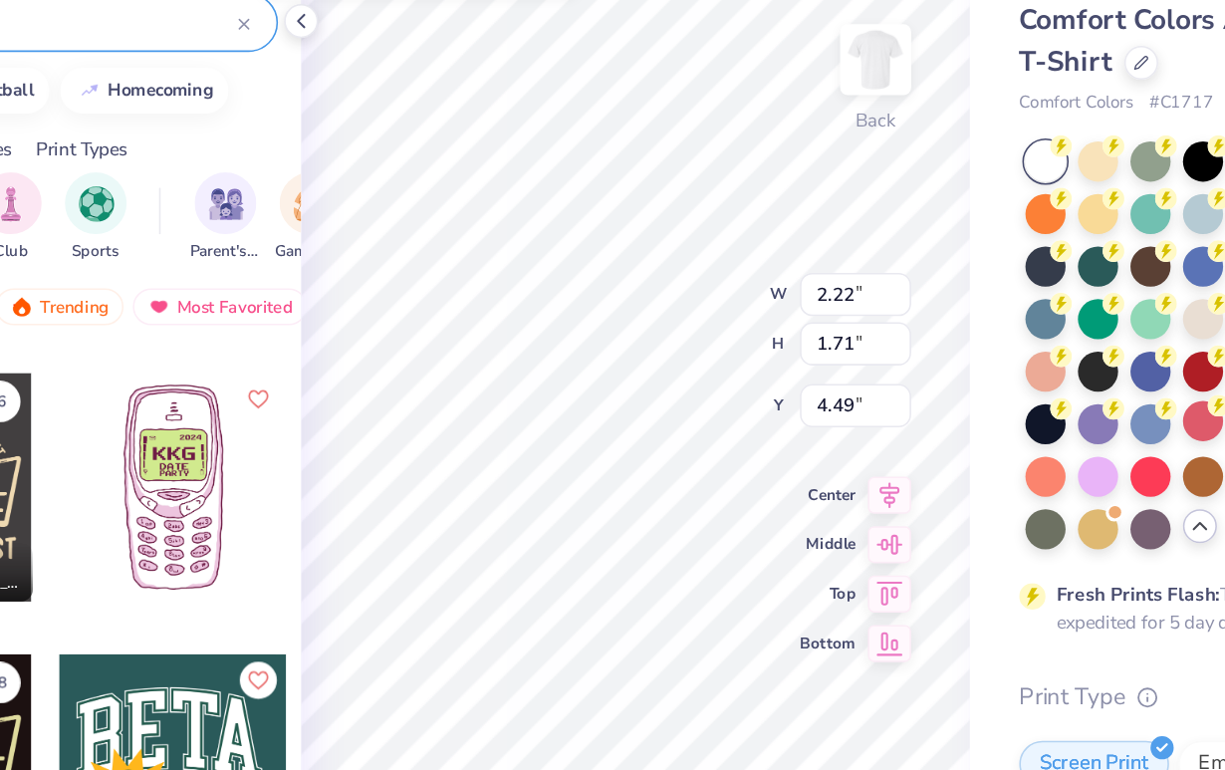
type input "4.58"
type input "0.17"
type input "4.58"
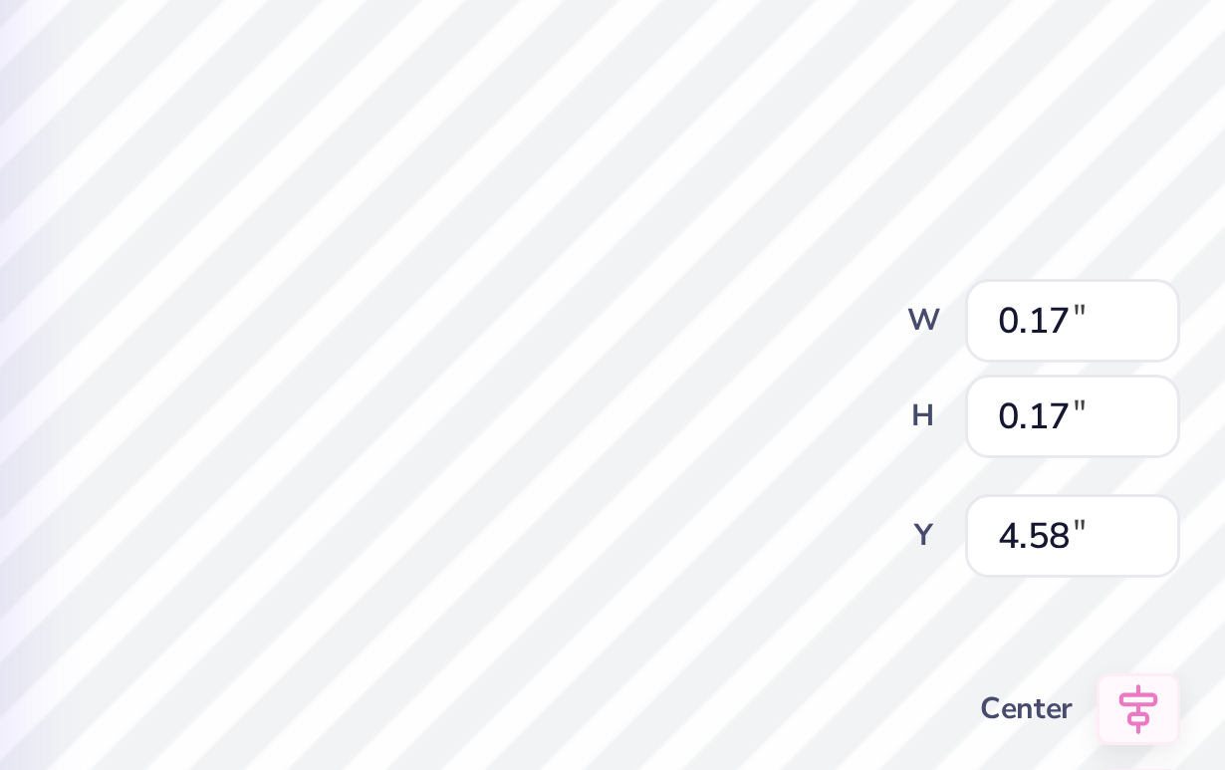
type input "1.04"
type input "3.71"
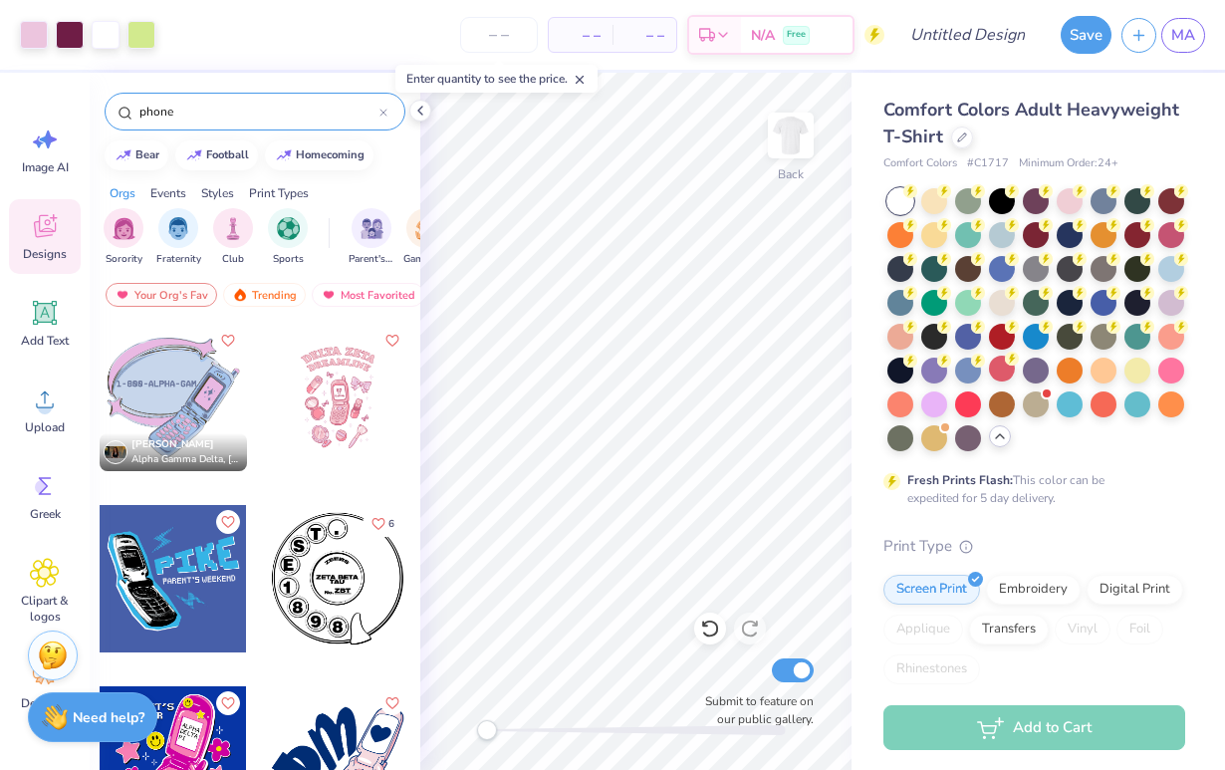
scroll to position [0, 0]
click at [41, 559] on icon at bounding box center [44, 573] width 29 height 30
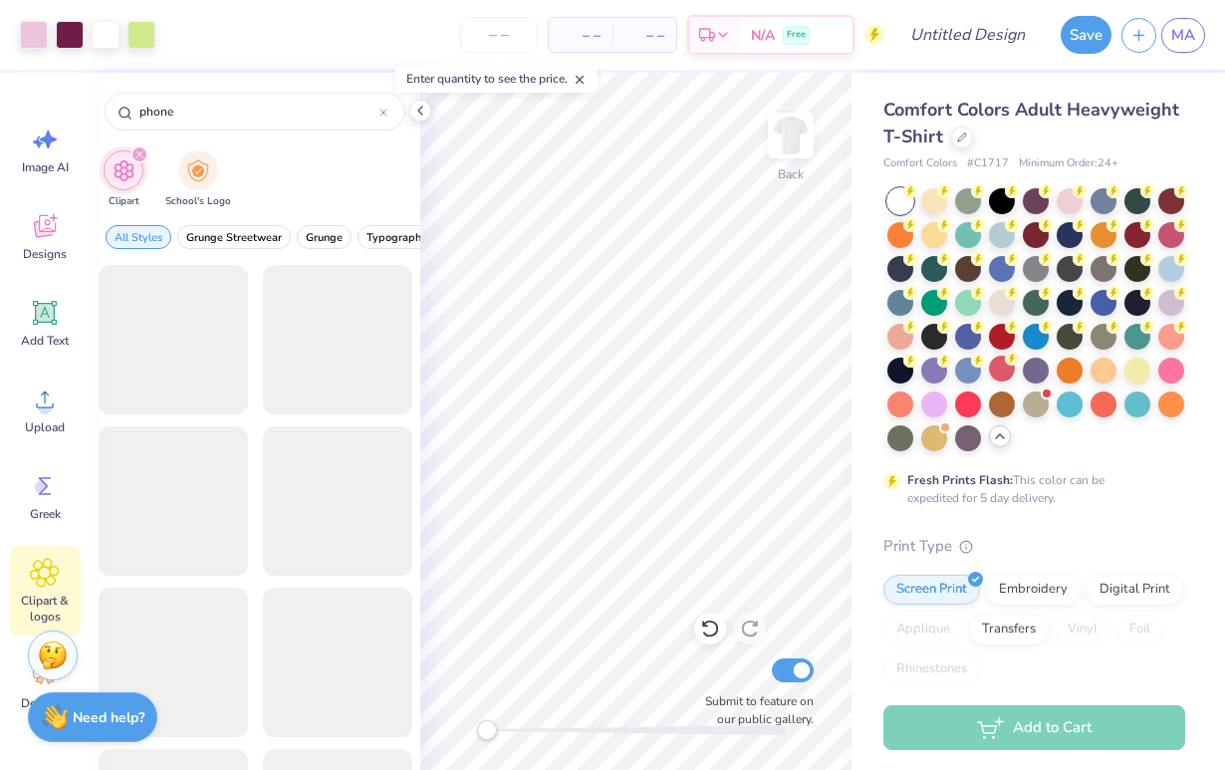
type input "phone"
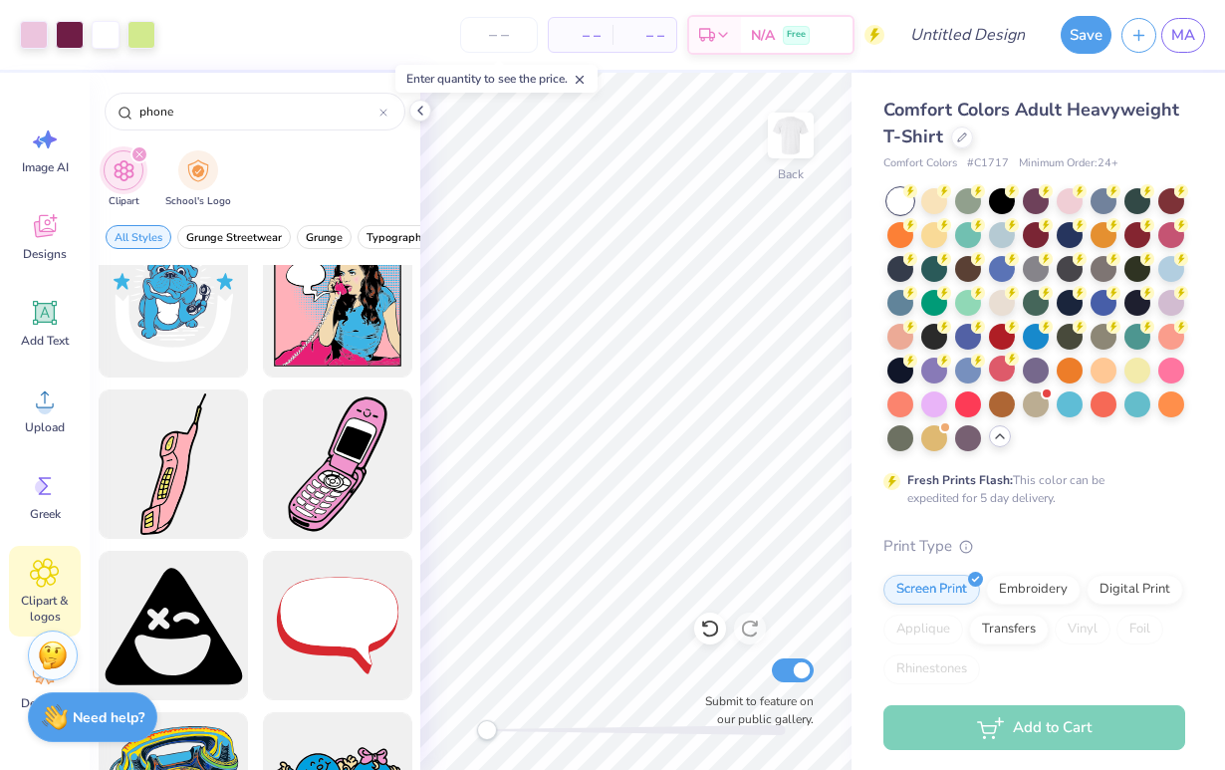
scroll to position [206, 0]
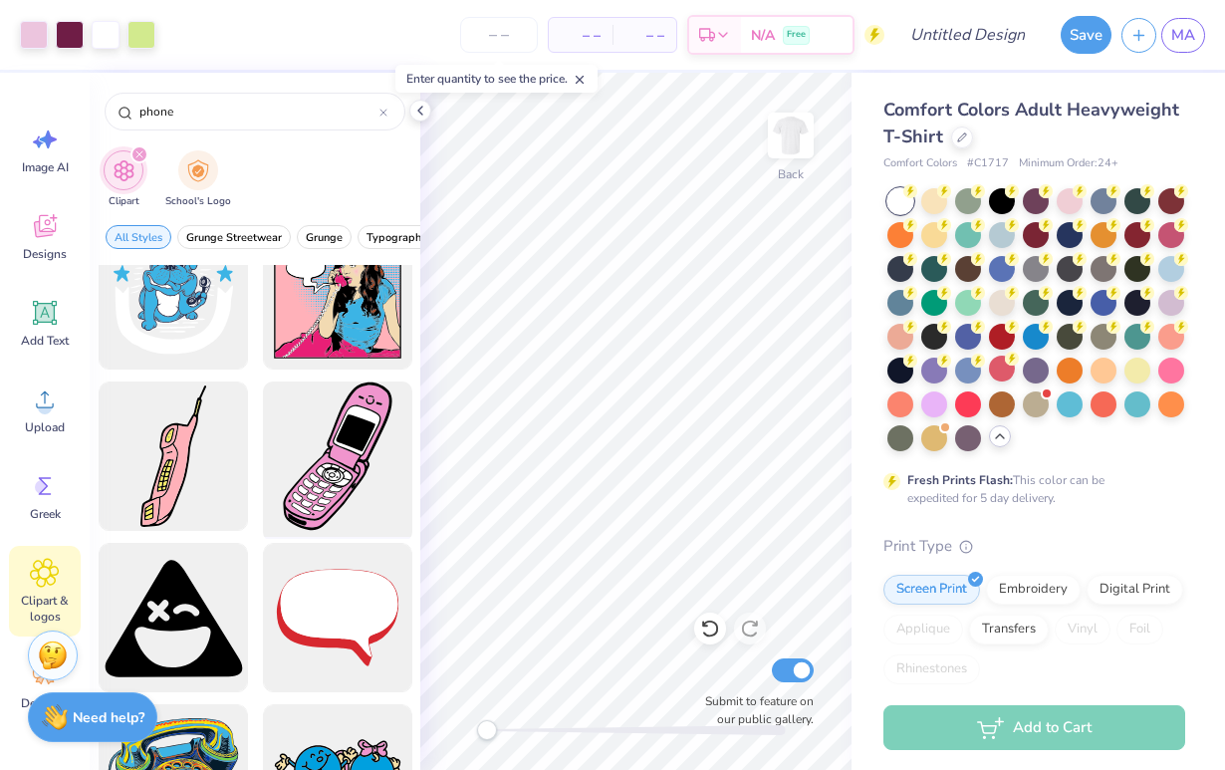
click at [317, 472] on div at bounding box center [337, 457] width 164 height 164
click at [371, 433] on div at bounding box center [337, 457] width 164 height 164
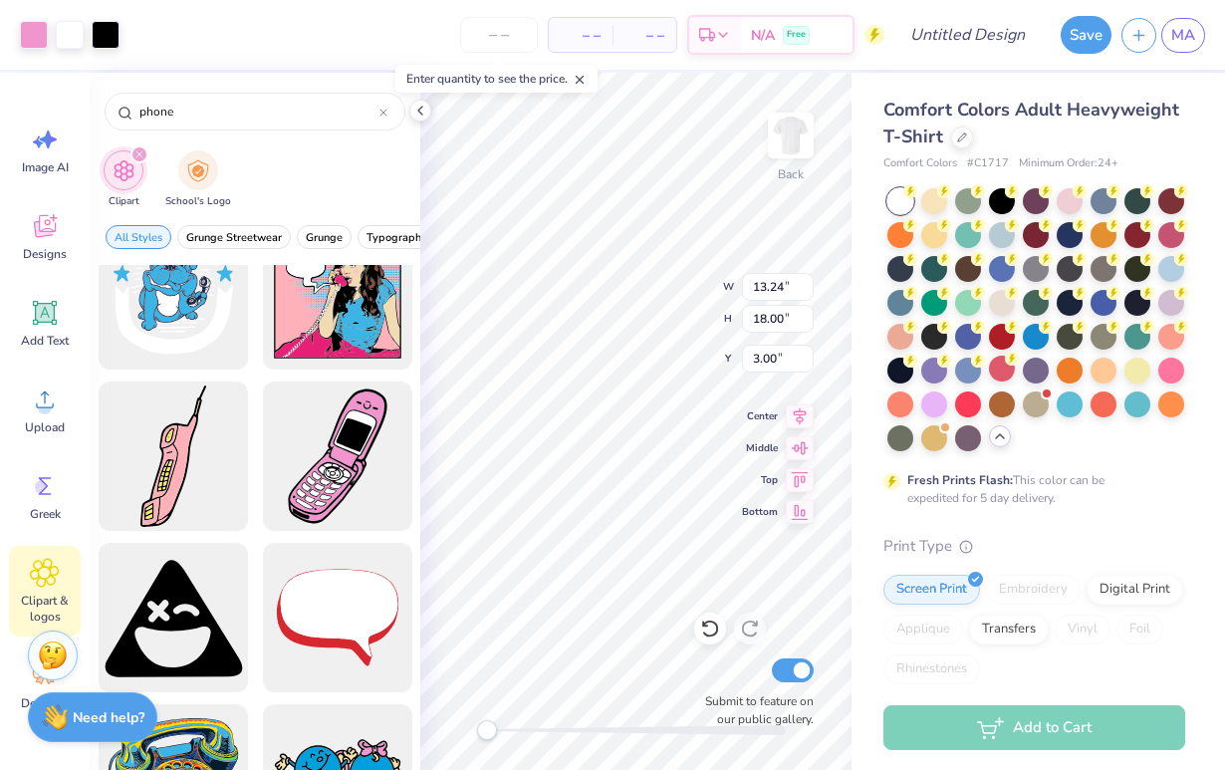
type input "5.64"
type input "7.67"
type input "13.33"
click at [23, 34] on div at bounding box center [34, 33] width 28 height 28
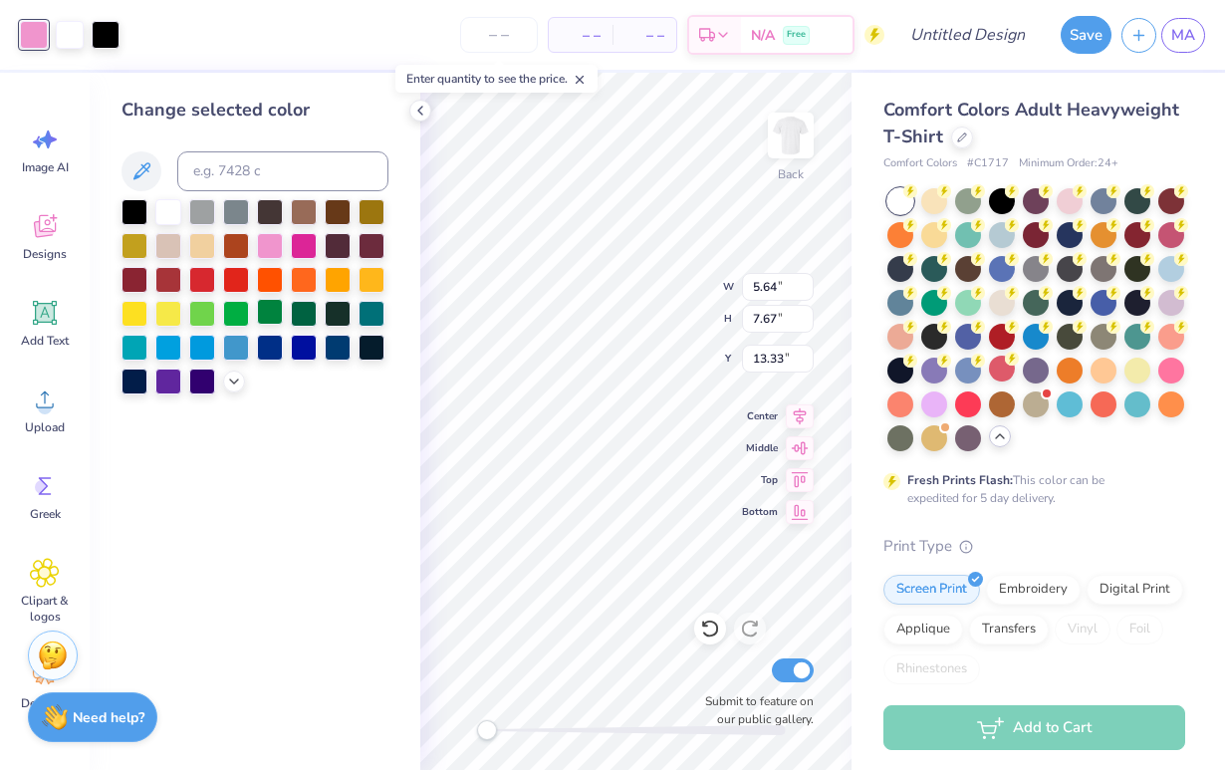
click at [268, 319] on div at bounding box center [270, 312] width 26 height 26
type input "5.16"
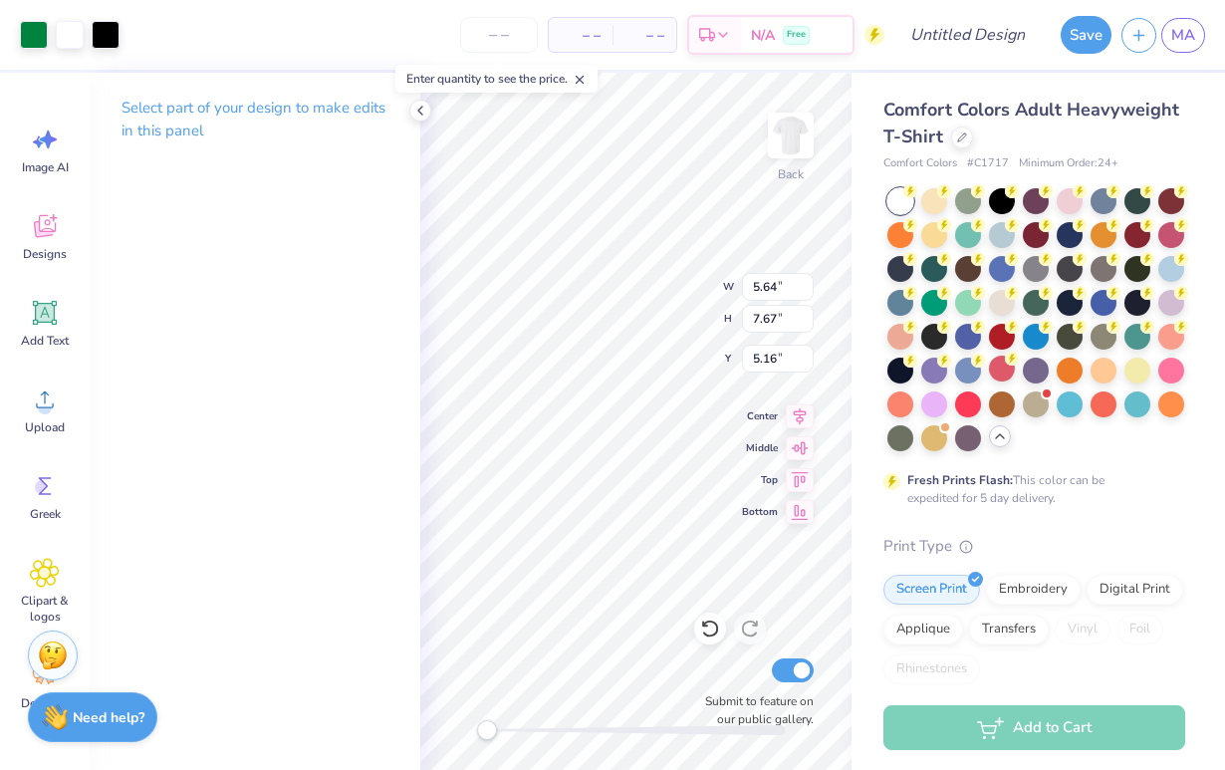
type input "4.67"
type input "6.34"
type input "6.49"
type input "6.88"
type input "6.00"
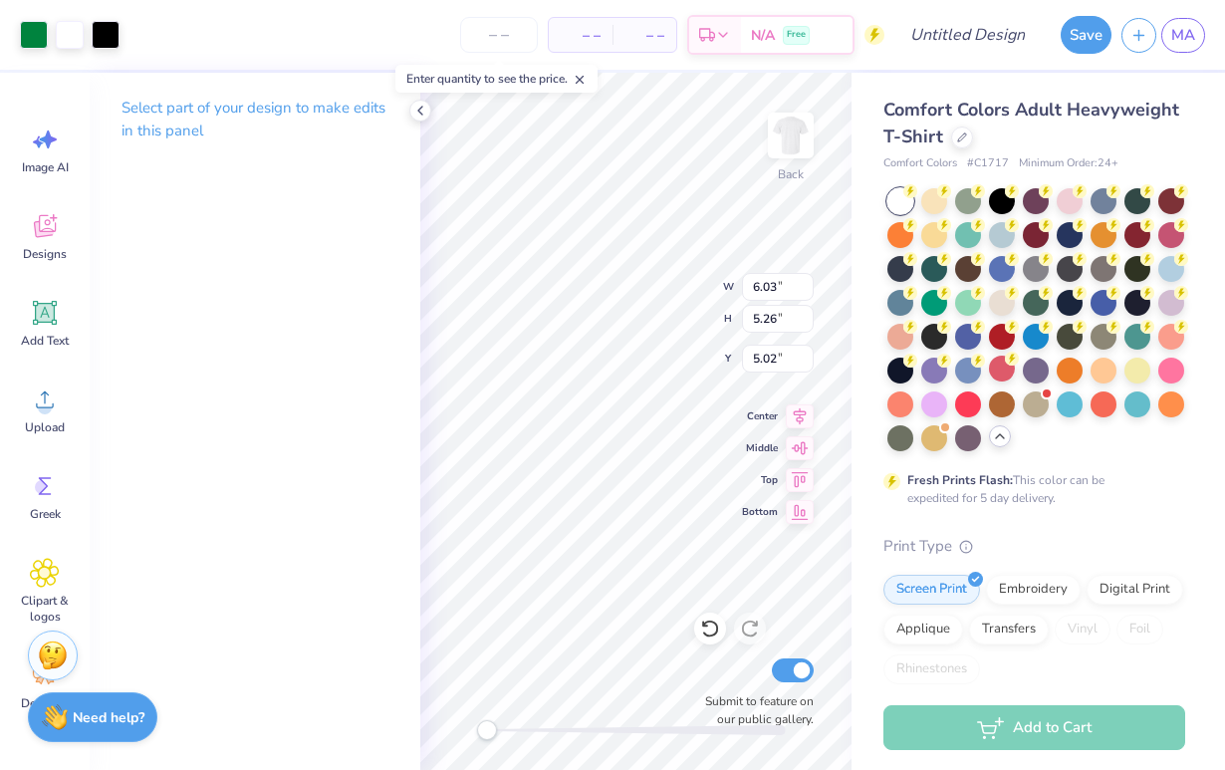
type input "4.97"
click at [58, 325] on icon at bounding box center [45, 313] width 30 height 30
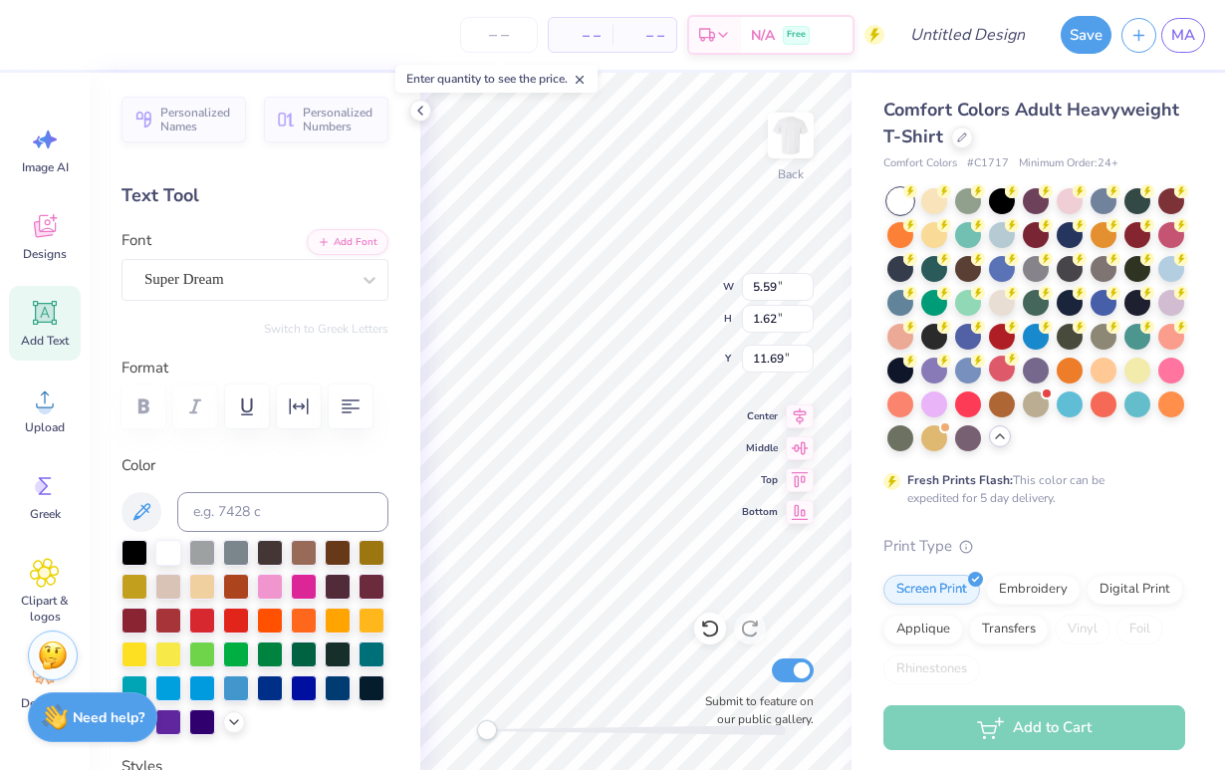
scroll to position [0, 2]
type textarea "Last Call"
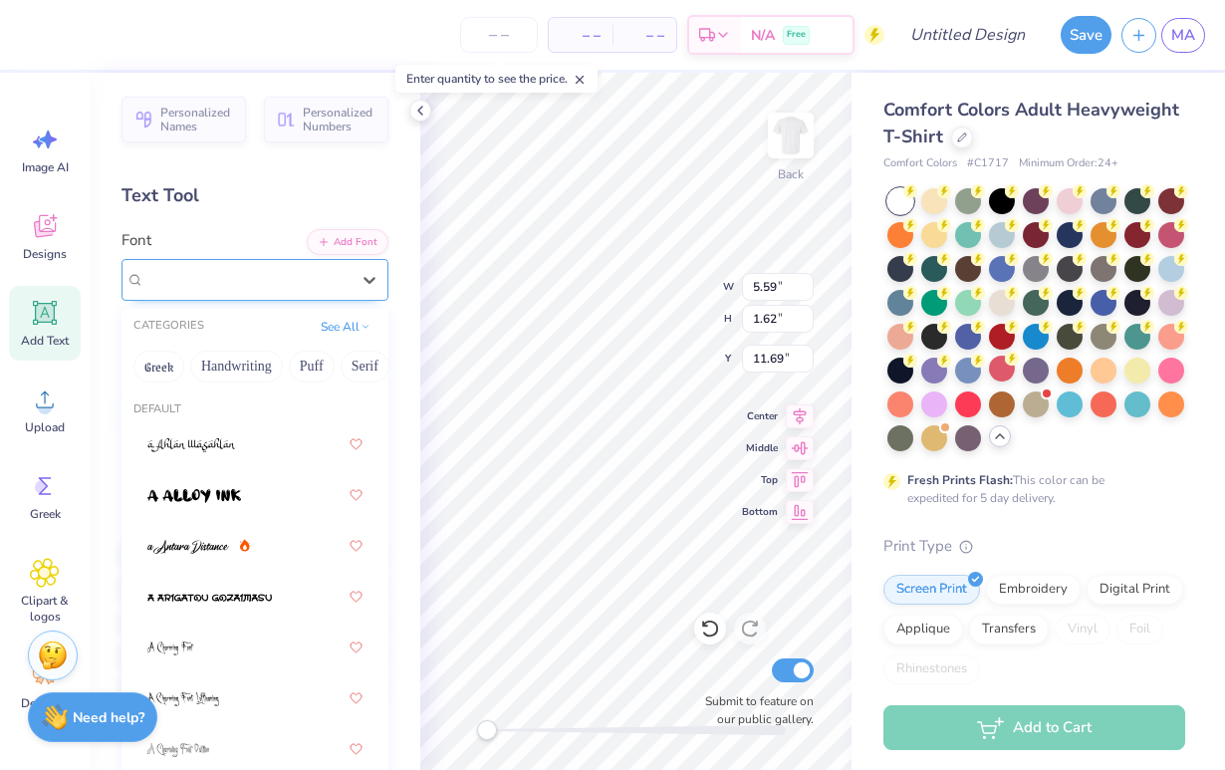
click at [224, 282] on span "Super Dream" at bounding box center [184, 279] width 80 height 23
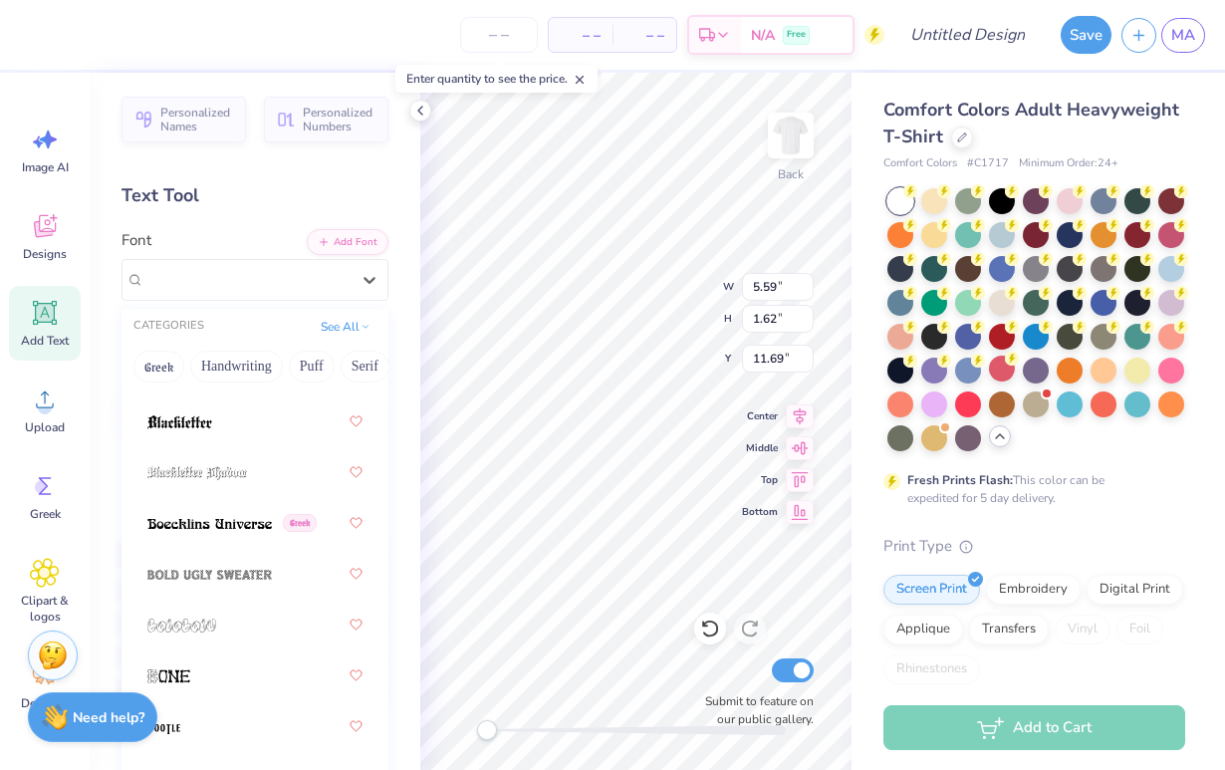
scroll to position [1878, 0]
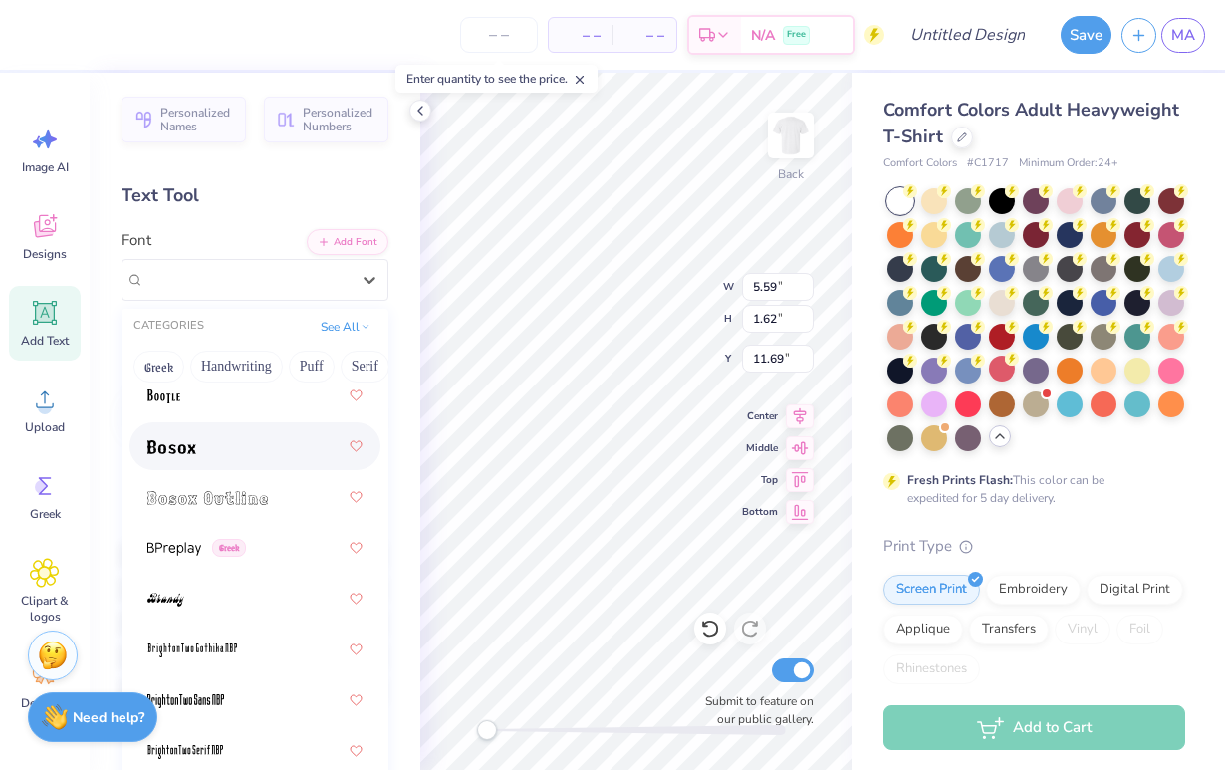
click at [250, 459] on div at bounding box center [254, 446] width 215 height 36
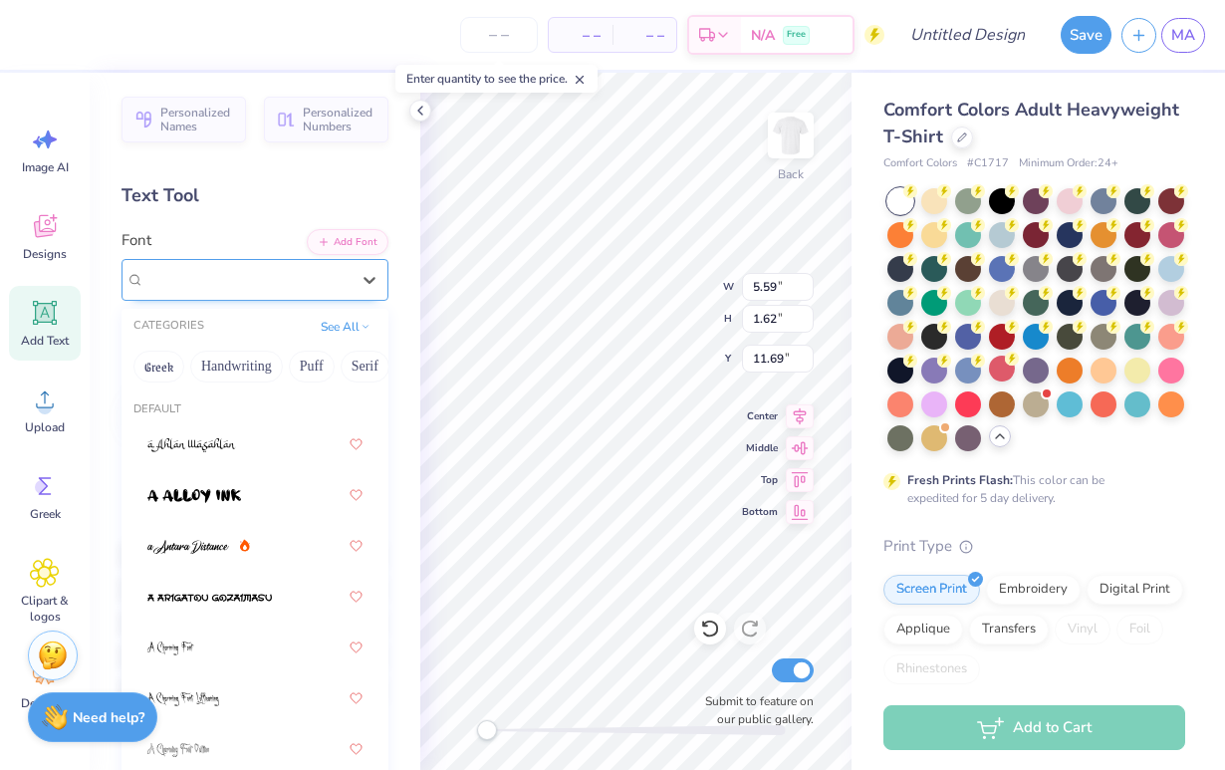
click at [213, 271] on div "Bosox" at bounding box center [246, 279] width 209 height 31
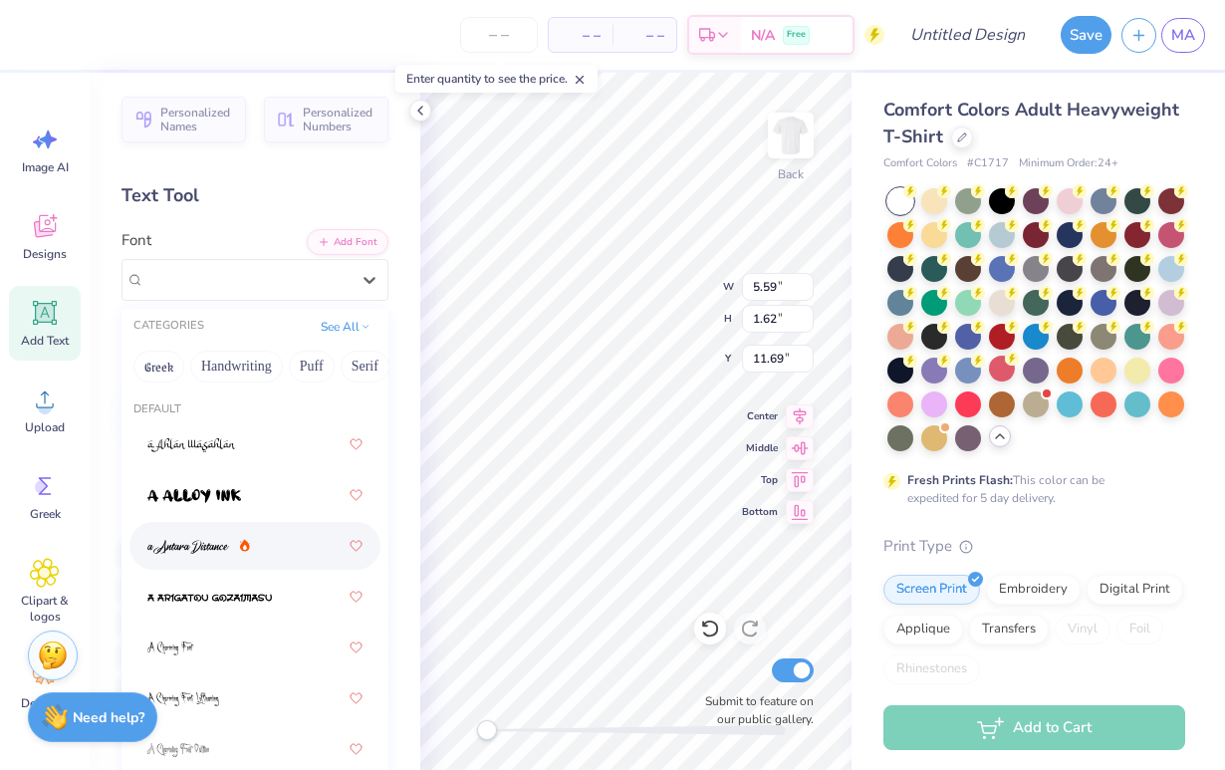
scroll to position [1913, 0]
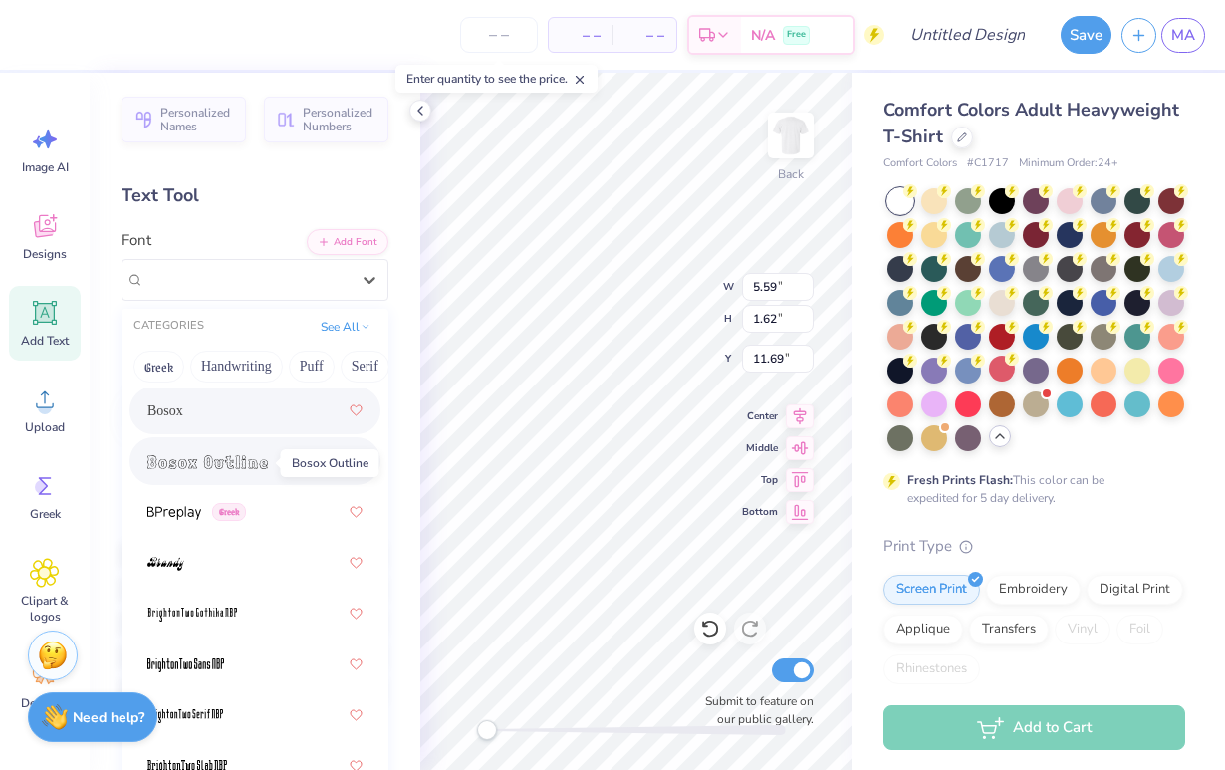
click at [202, 459] on img at bounding box center [207, 462] width 121 height 14
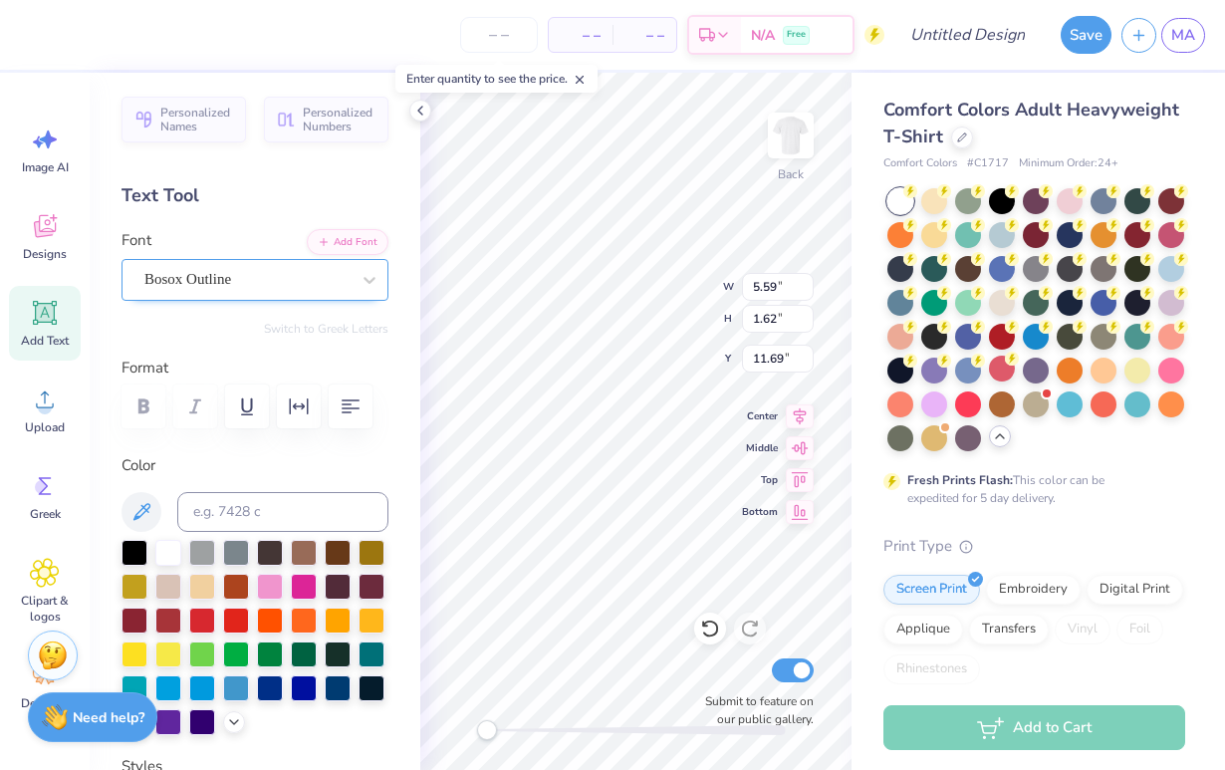
click at [205, 270] on span "Bosox Outline" at bounding box center [187, 279] width 87 height 23
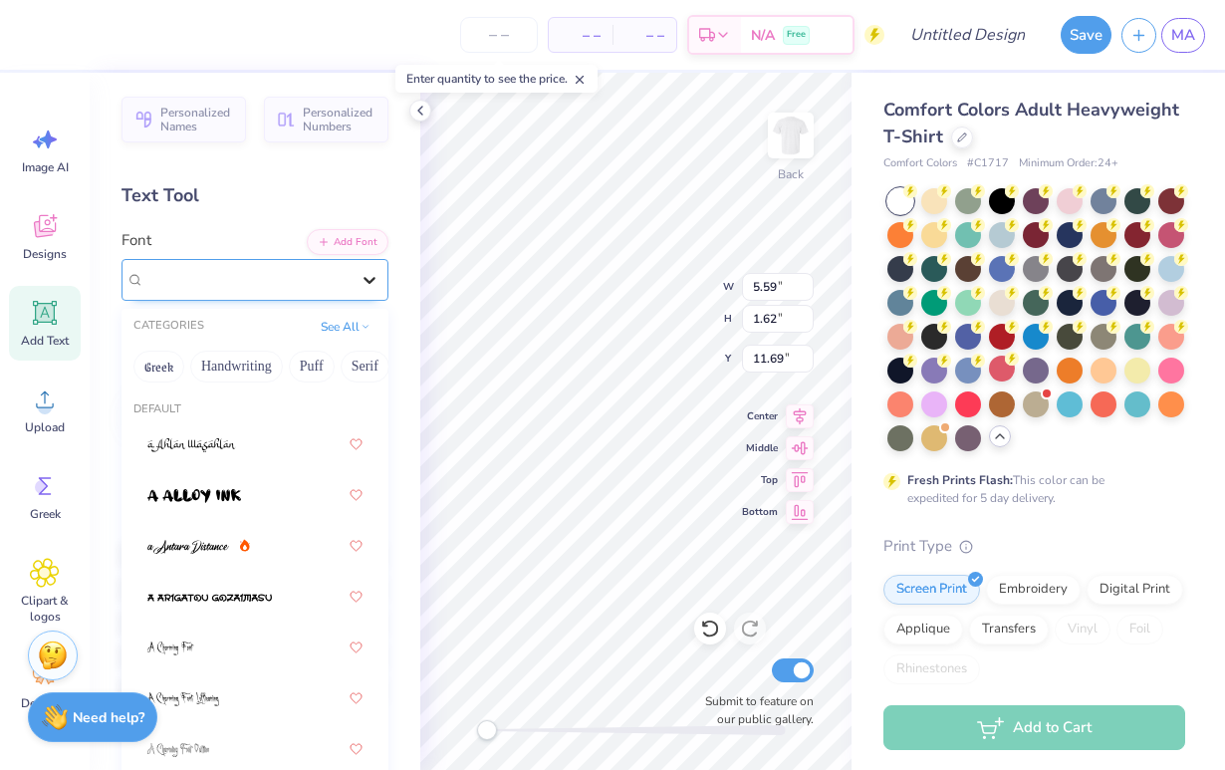
click at [385, 283] on div at bounding box center [370, 280] width 36 height 36
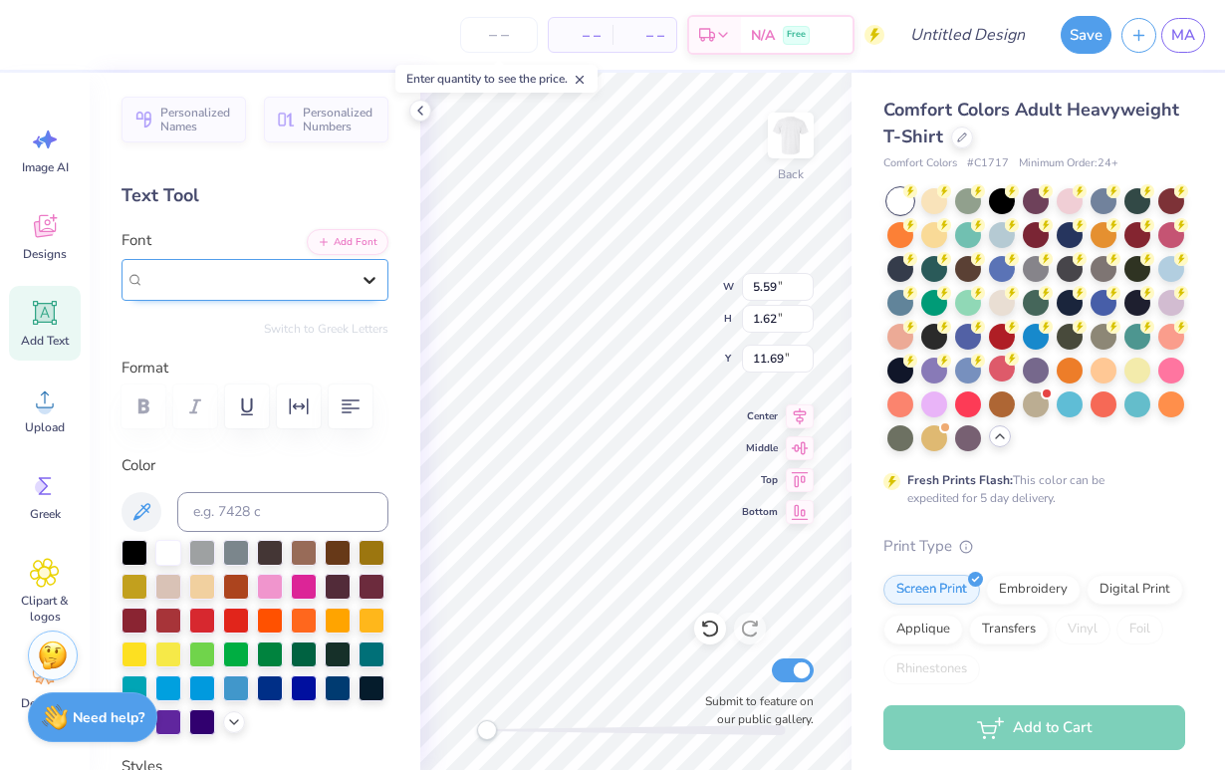
click at [373, 284] on icon at bounding box center [370, 280] width 20 height 20
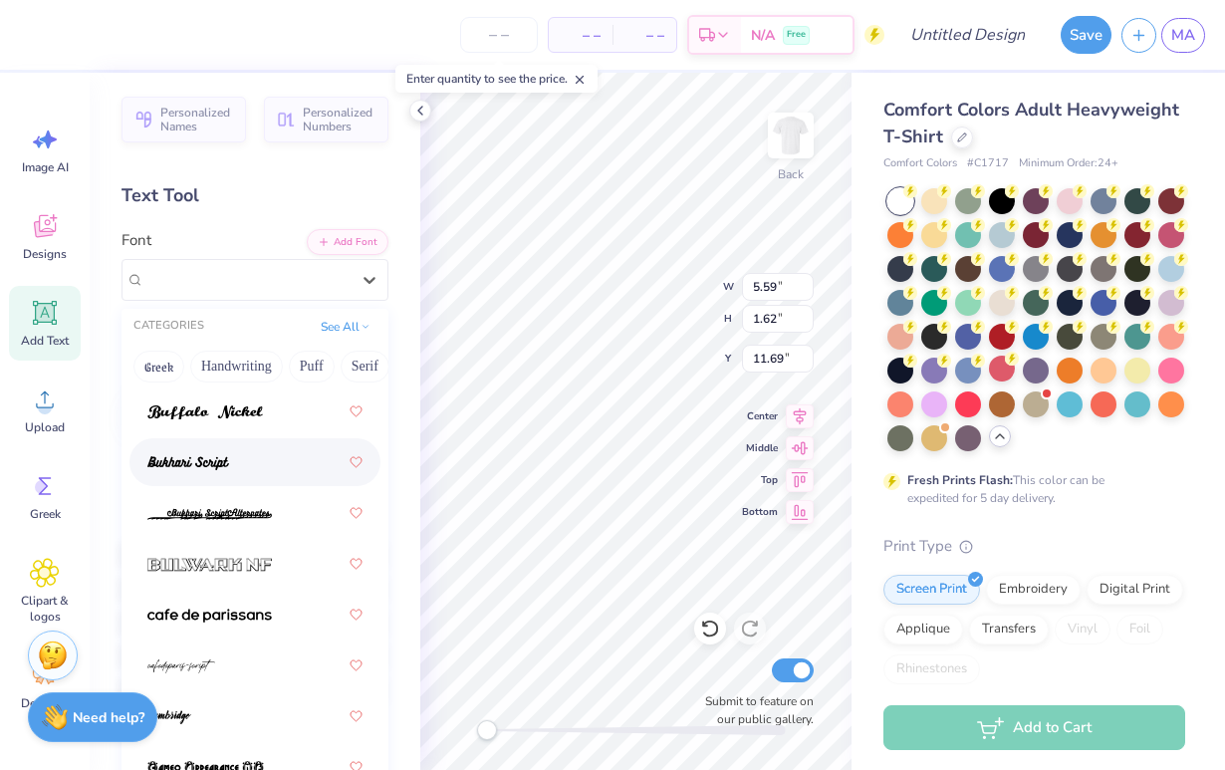
scroll to position [2620, 0]
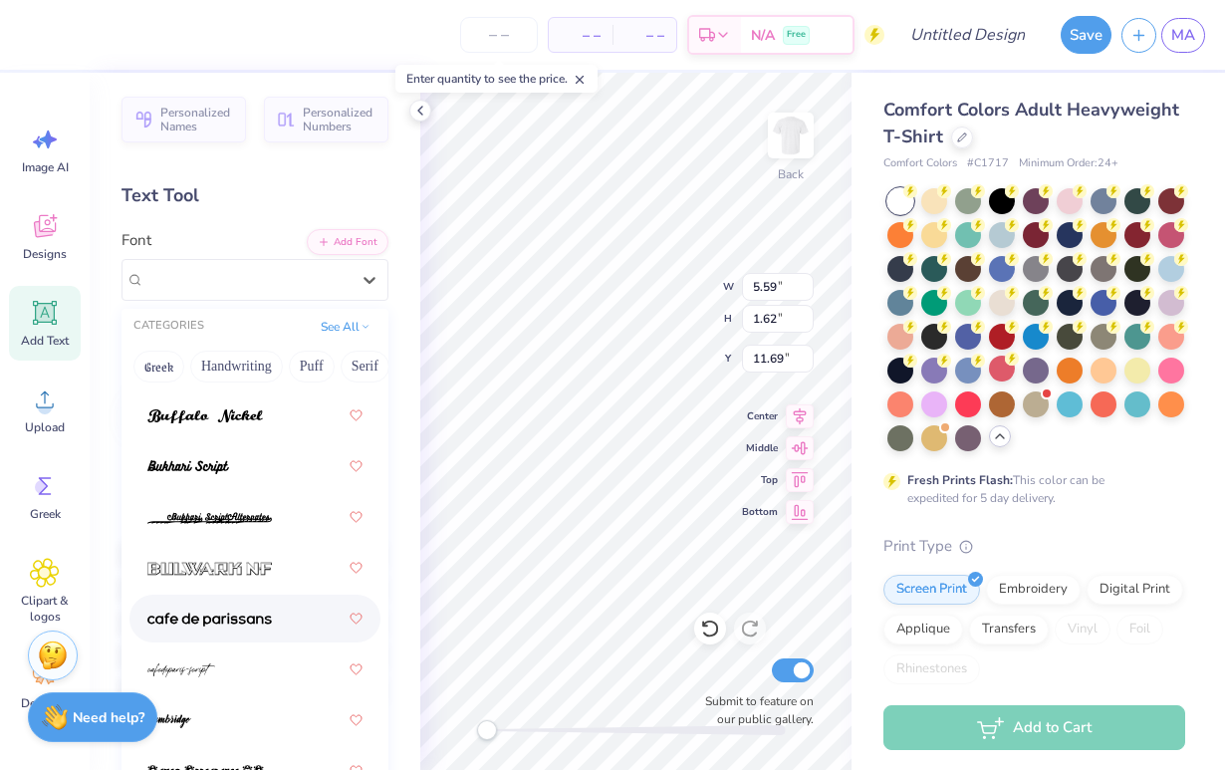
click at [279, 625] on div at bounding box center [254, 619] width 215 height 36
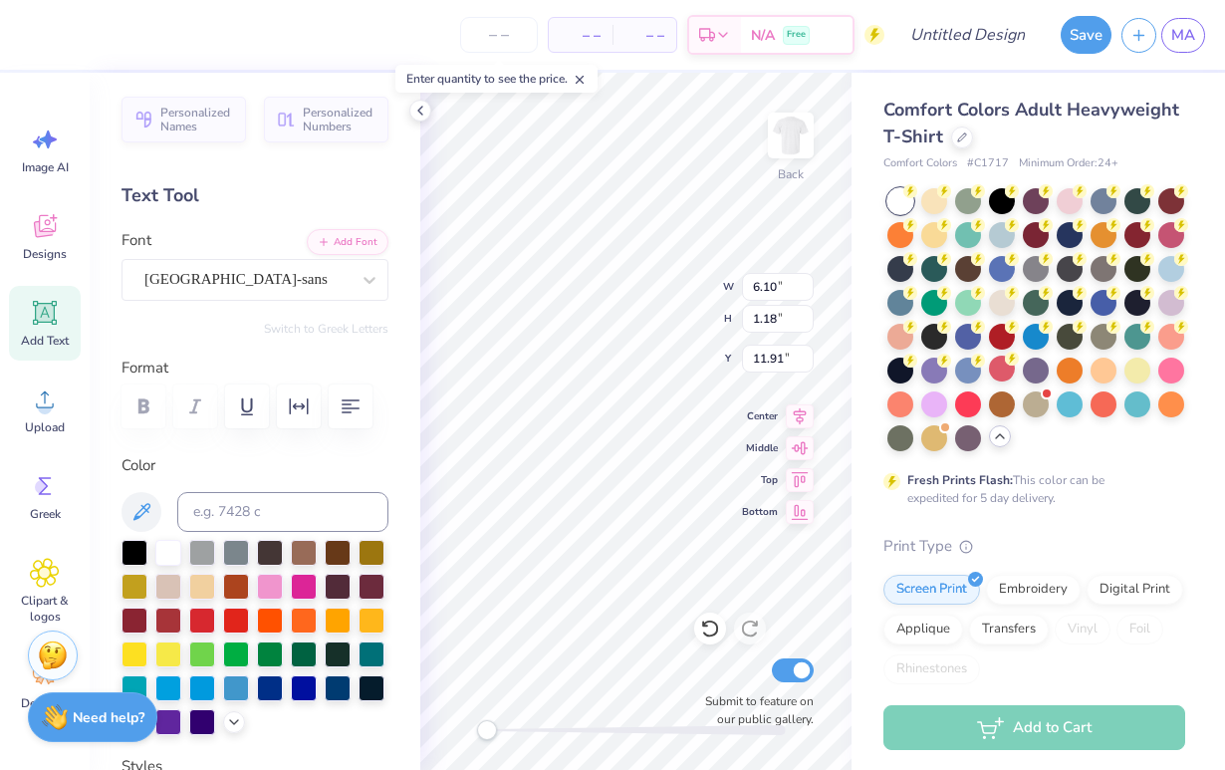
scroll to position [0, 1]
click at [182, 277] on span "cafe de paris-sans" at bounding box center [235, 279] width 183 height 23
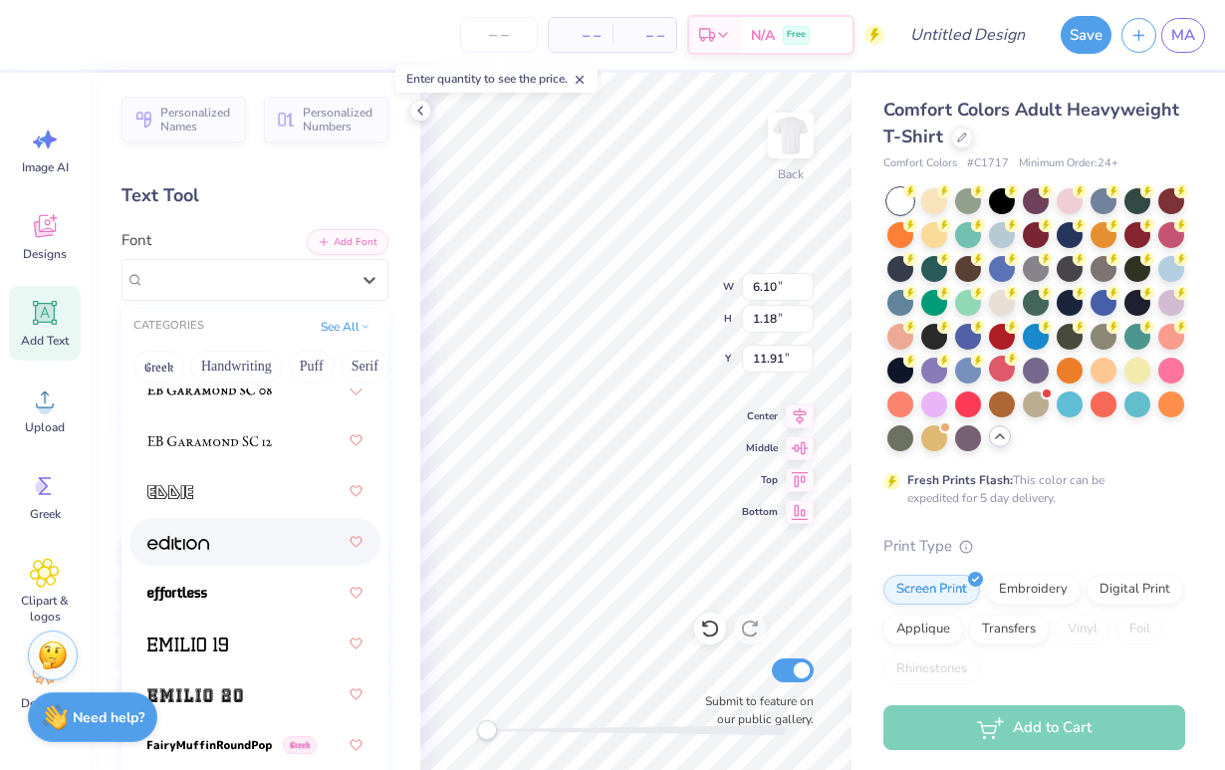
scroll to position [5587, 0]
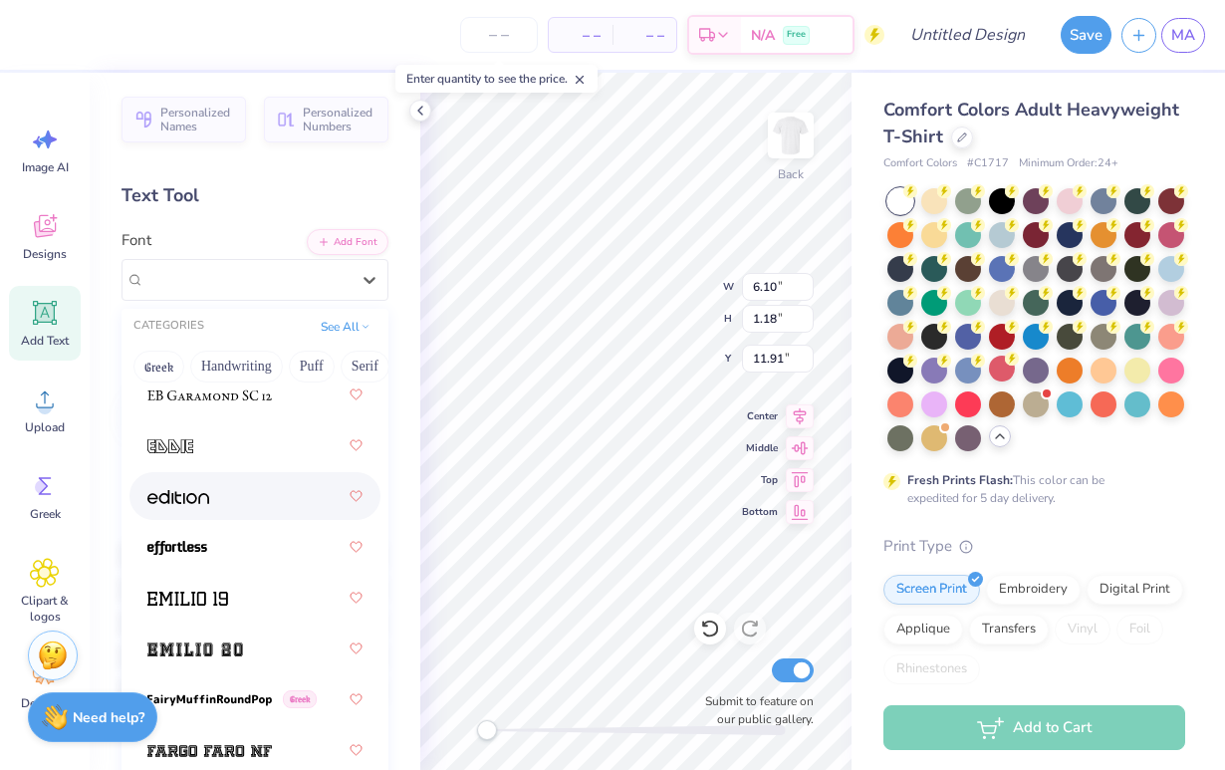
click at [245, 506] on div at bounding box center [254, 496] width 215 height 36
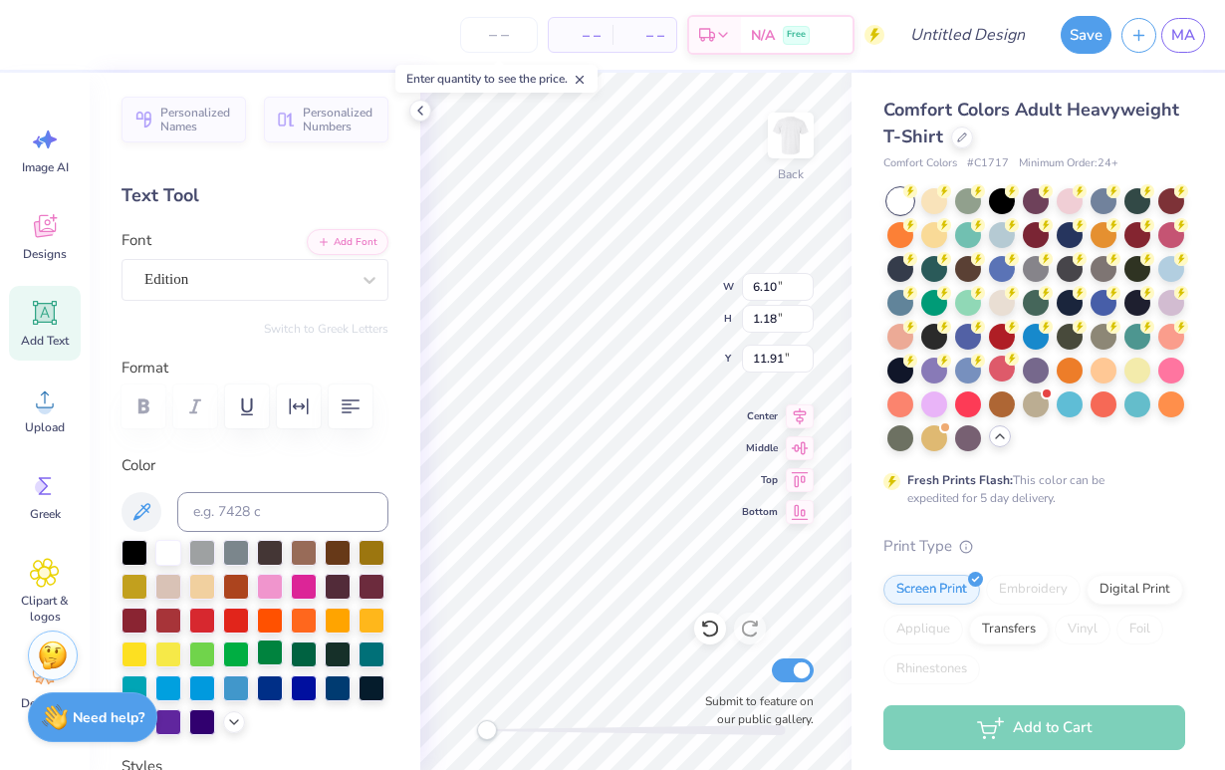
click at [272, 653] on div at bounding box center [270, 652] width 26 height 26
type input "5.50"
type input "0.80"
type input "12.61"
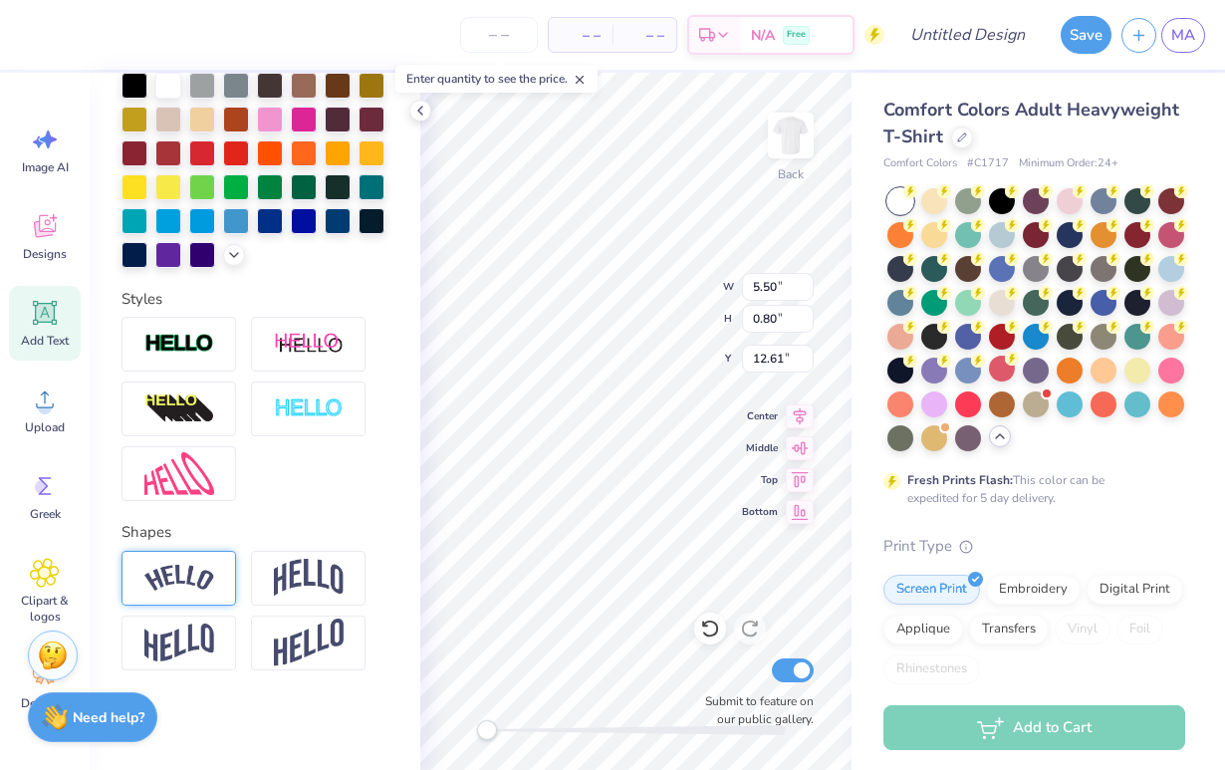
scroll to position [467, 0]
click at [196, 580] on img at bounding box center [179, 578] width 70 height 27
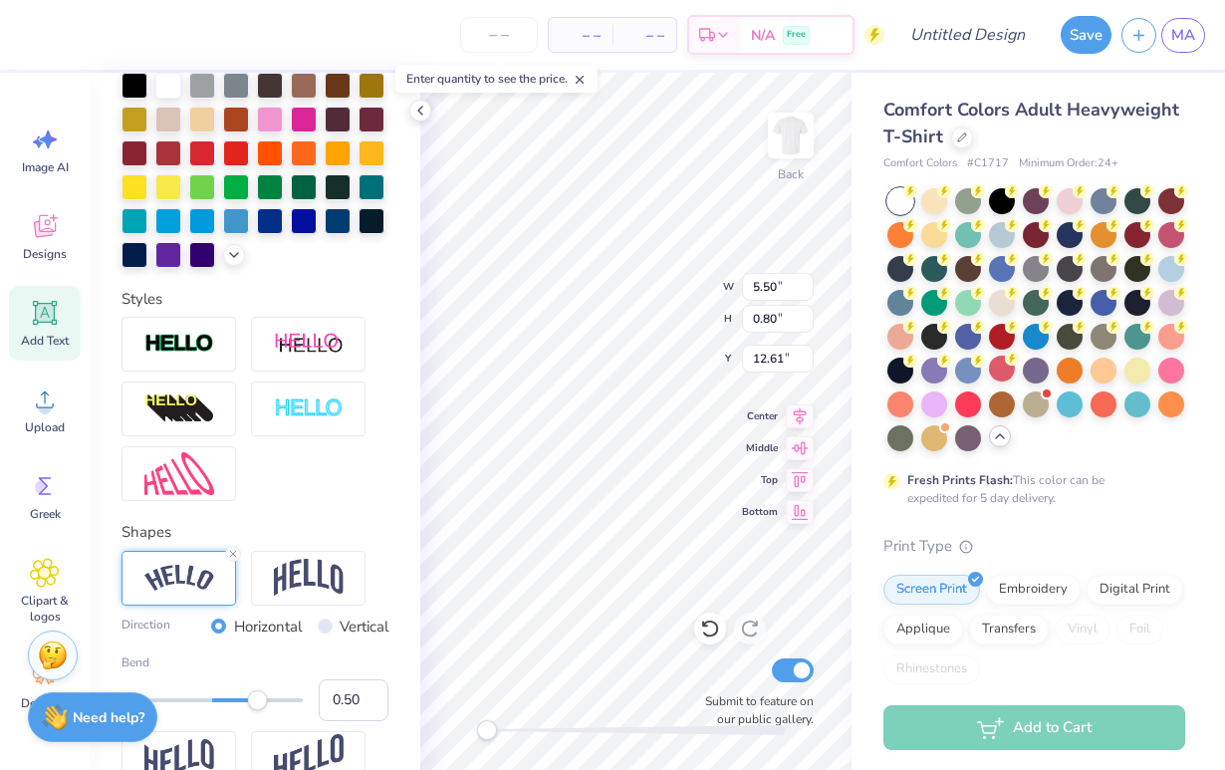
click at [198, 629] on div "Direction Horizontal Vertical" at bounding box center [255, 627] width 267 height 23
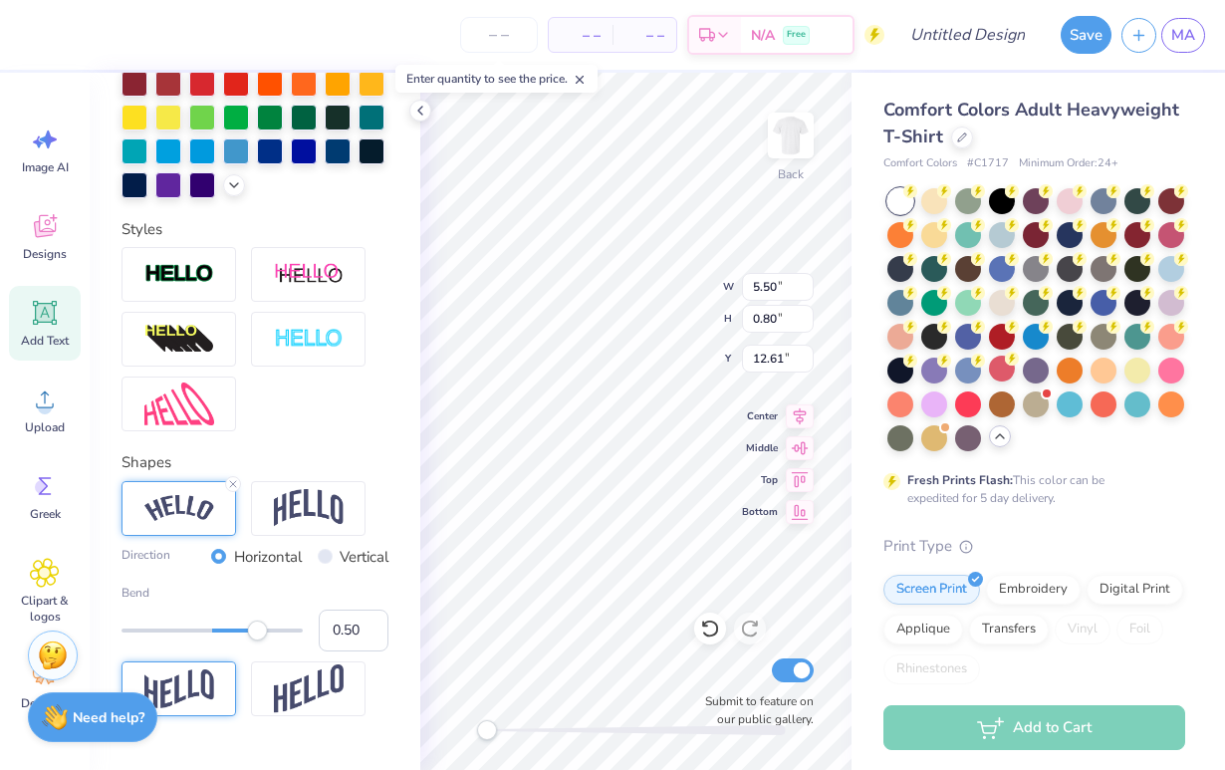
scroll to position [556, 0]
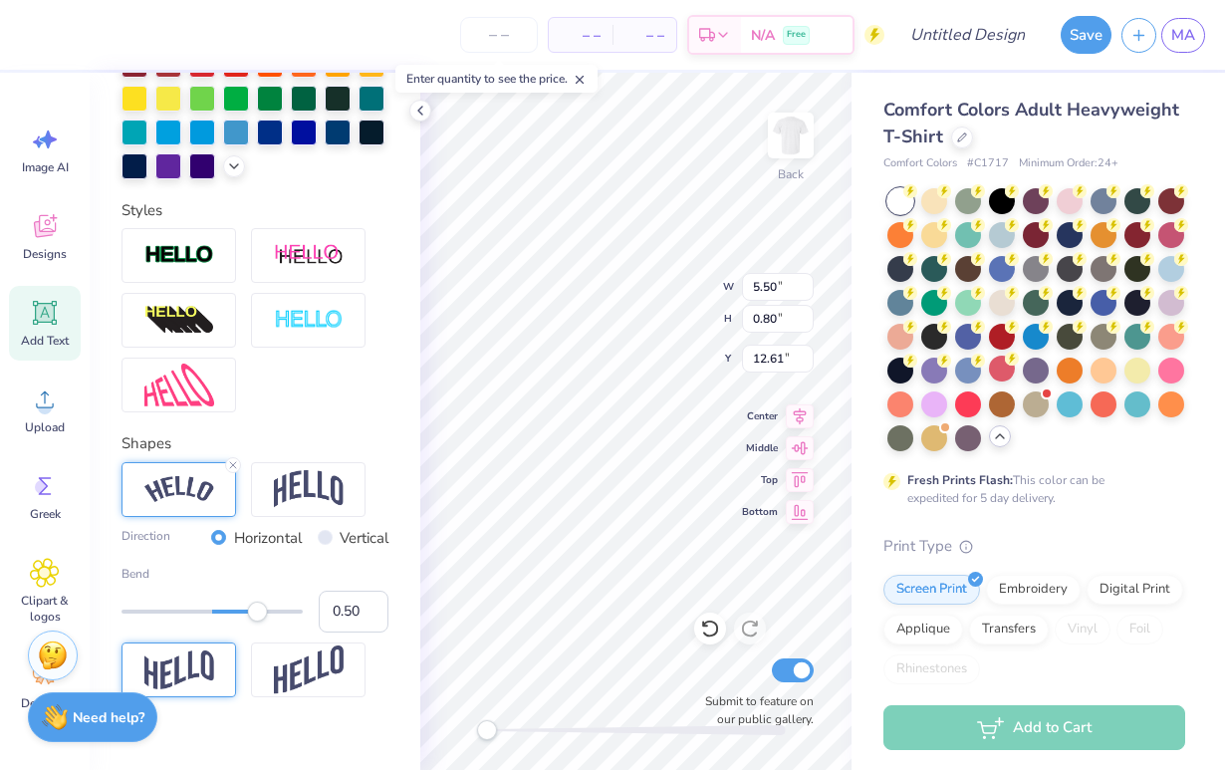
click at [187, 678] on img at bounding box center [179, 669] width 70 height 39
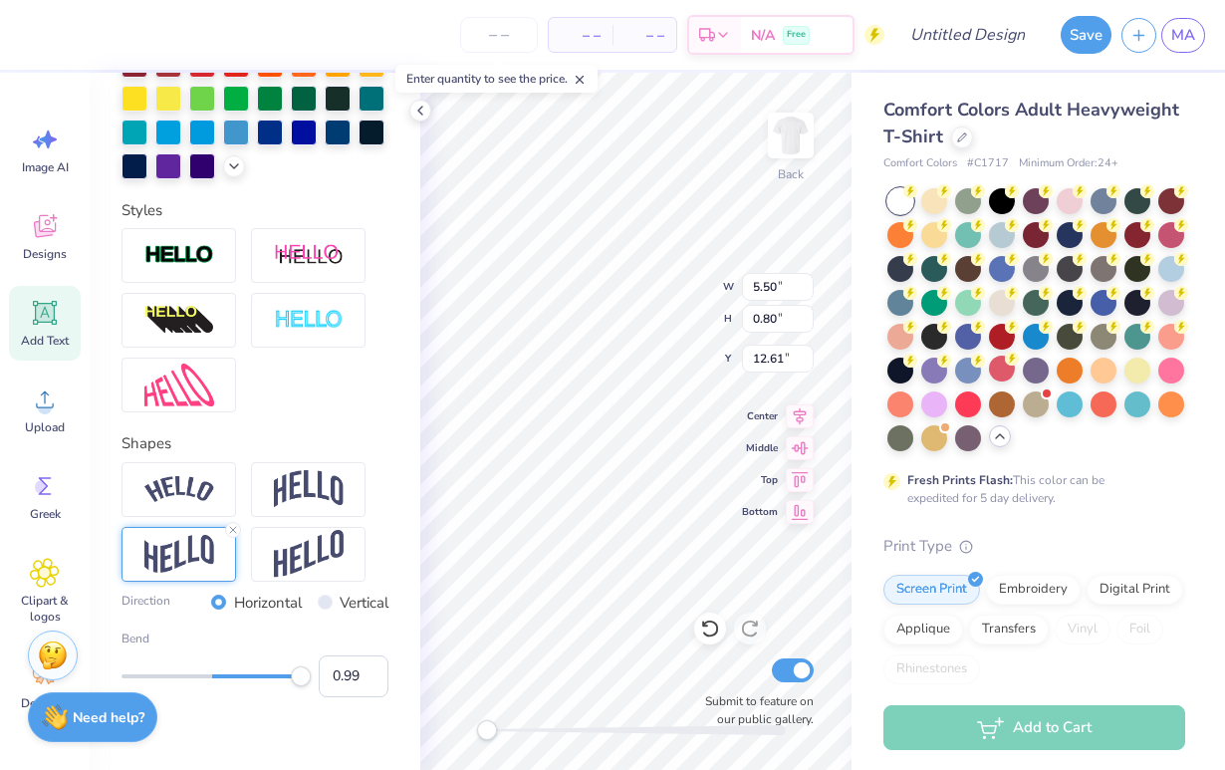
type input "1.00"
drag, startPoint x: 259, startPoint y: 680, endPoint x: 304, endPoint y: 685, distance: 45.1
click at [304, 685] on div "Accessibility label" at bounding box center [301, 676] width 20 height 20
type input "0.10"
drag, startPoint x: 297, startPoint y: 685, endPoint x: 221, endPoint y: 685, distance: 75.7
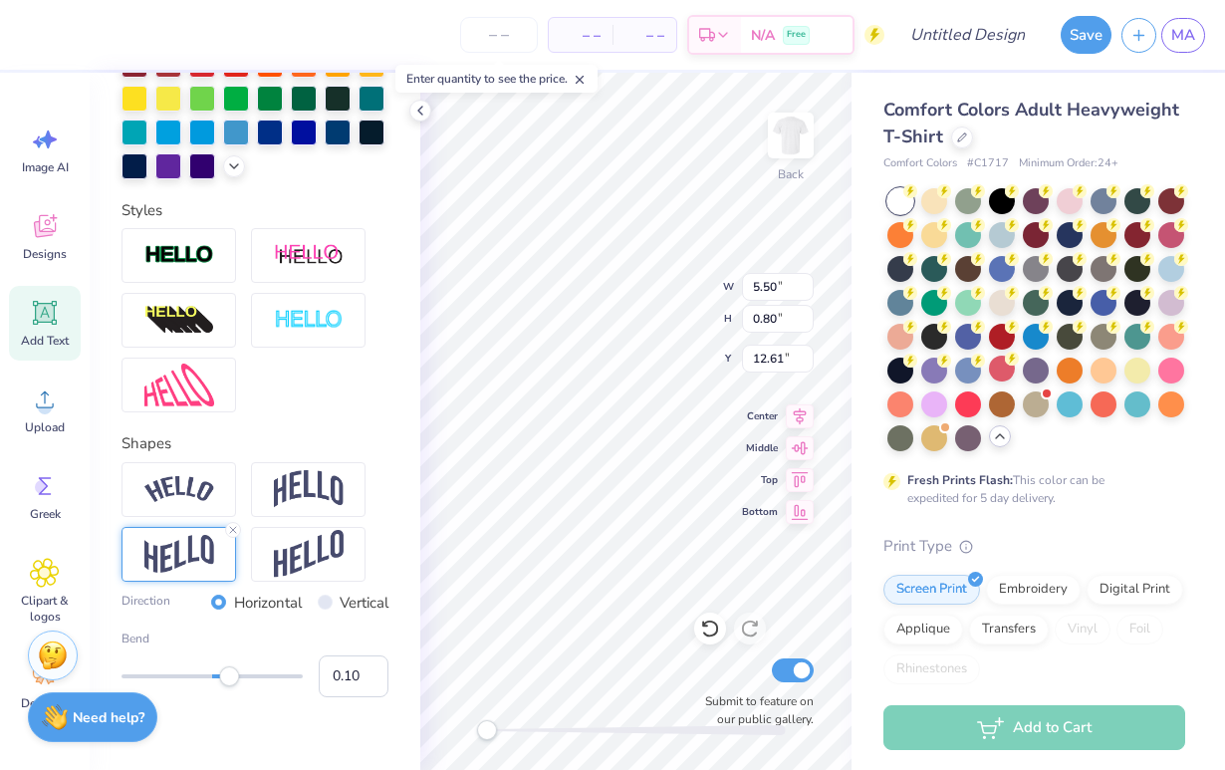
click at [221, 685] on div "Accessibility label" at bounding box center [229, 676] width 20 height 20
type input "0.40"
drag, startPoint x: 230, startPoint y: 686, endPoint x: 248, endPoint y: 686, distance: 17.9
click at [248, 686] on div "Accessibility label" at bounding box center [248, 676] width 20 height 20
type input "5.42"
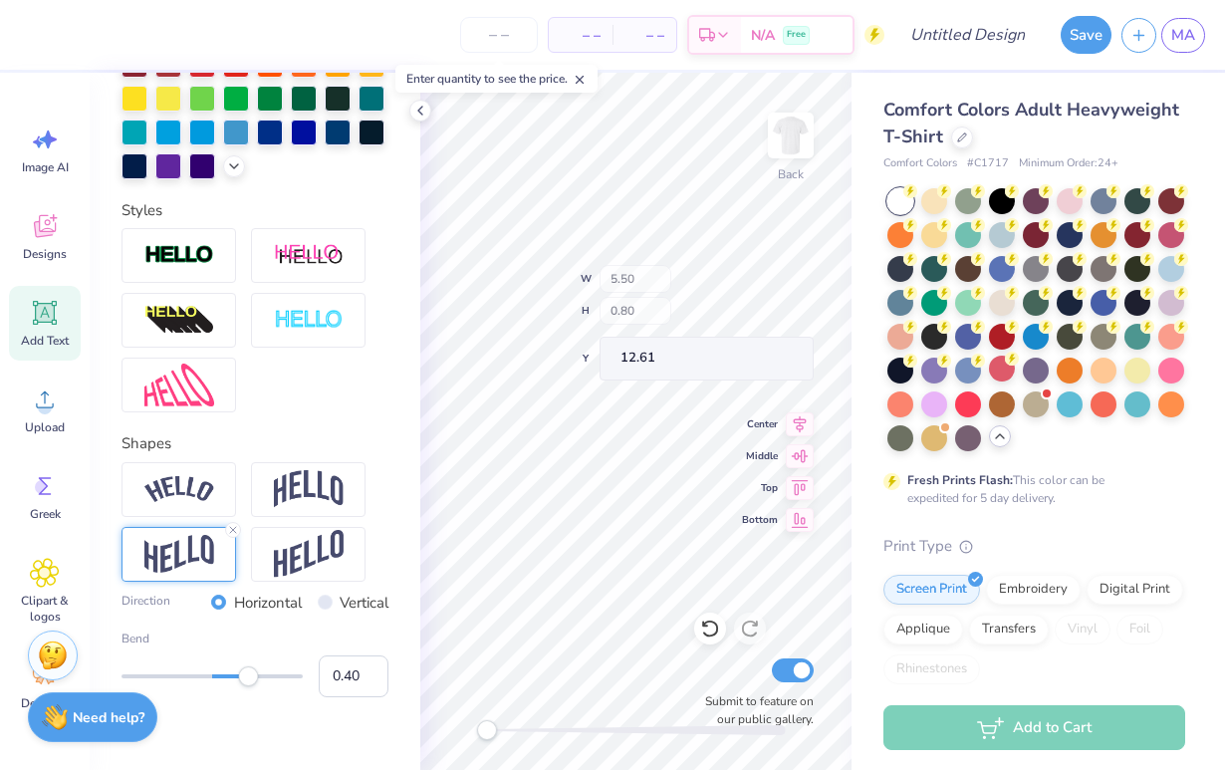
type input "1.00"
type input "5.01"
type input "6.88"
type input "6.00"
type input "5.10"
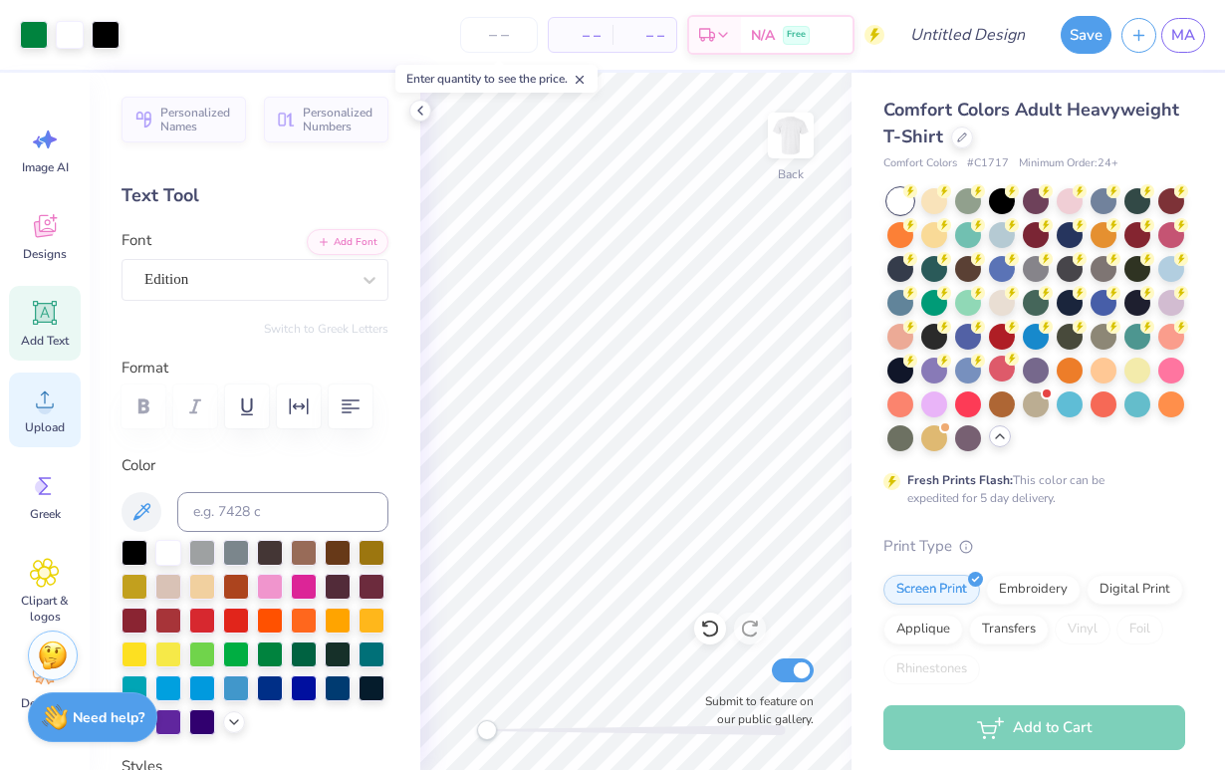
scroll to position [0, 0]
click at [62, 318] on div "Add Text" at bounding box center [45, 323] width 72 height 75
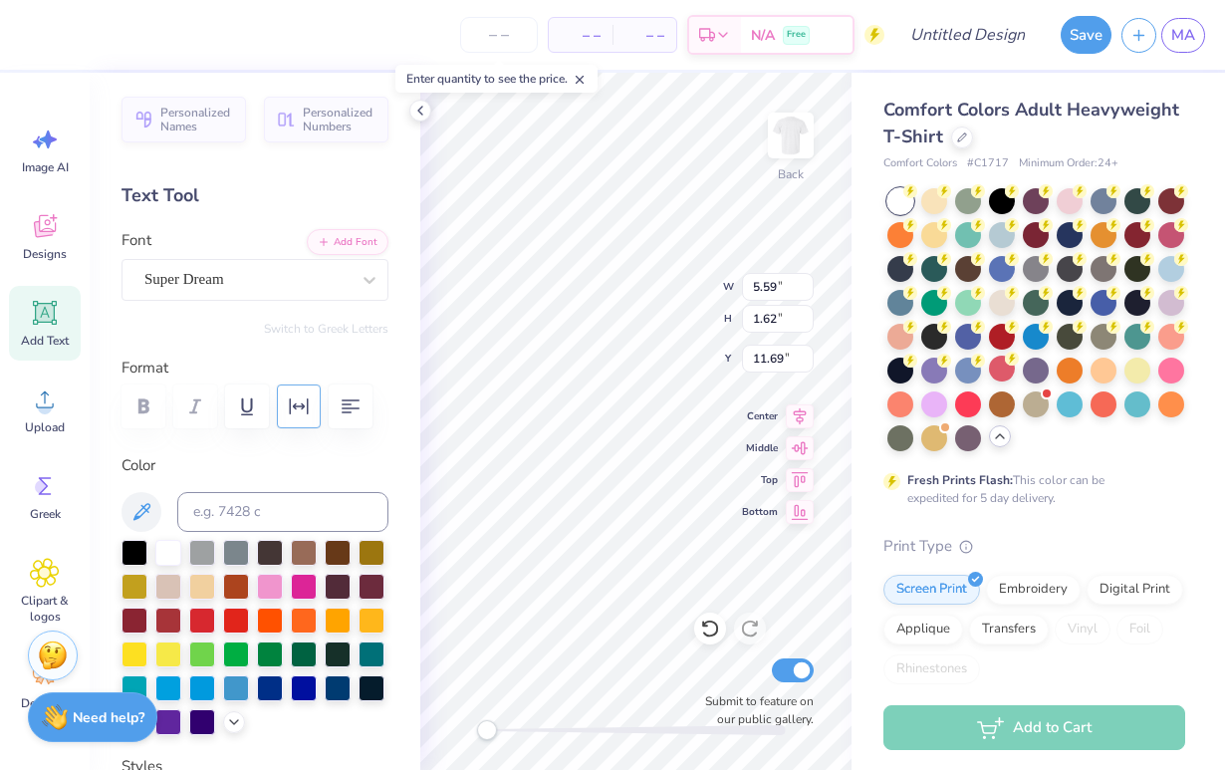
scroll to position [0, 1]
type textarea "Parents Weekend 2025"
click at [409, 397] on div "– – Per Item – – Total Est. Delivery N/A Free Design Title Save MA Image AI Des…" at bounding box center [612, 385] width 1225 height 770
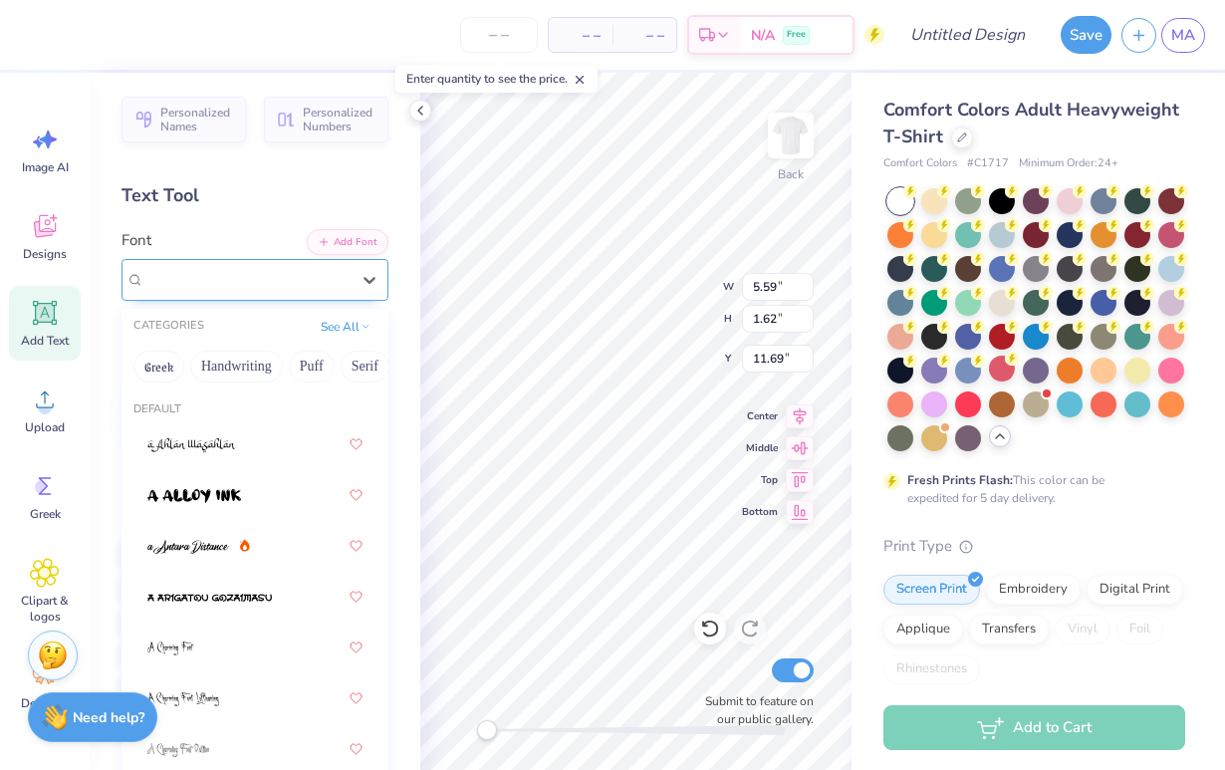
click at [213, 282] on span "Super Dream" at bounding box center [184, 279] width 80 height 23
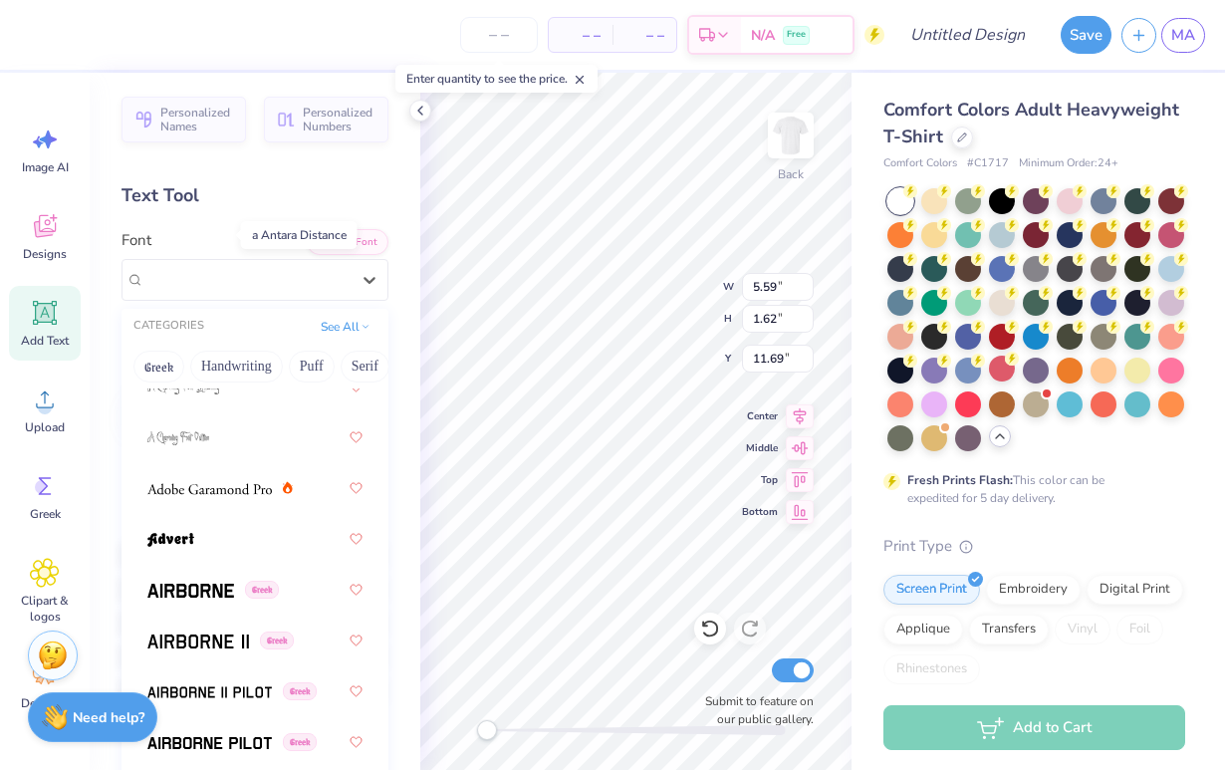
scroll to position [313, 0]
click at [206, 544] on div at bounding box center [254, 538] width 215 height 36
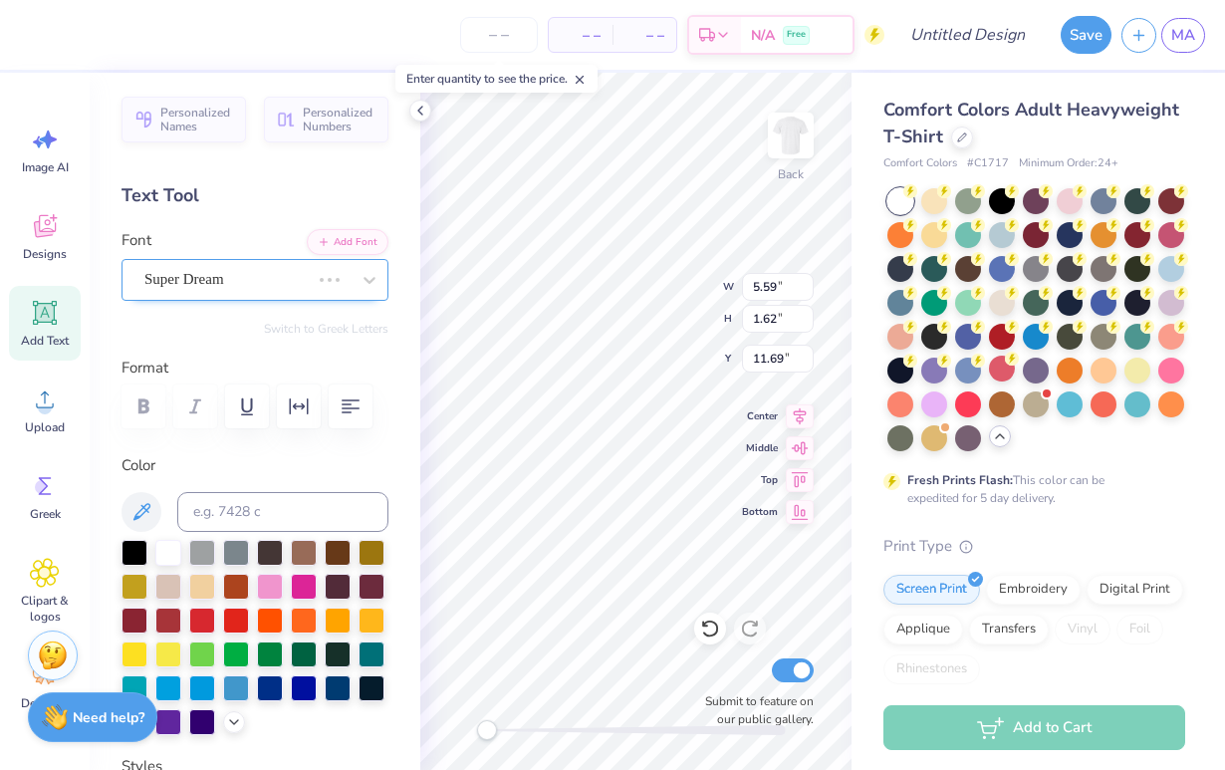
click at [200, 277] on span "Super Dream" at bounding box center [184, 279] width 80 height 23
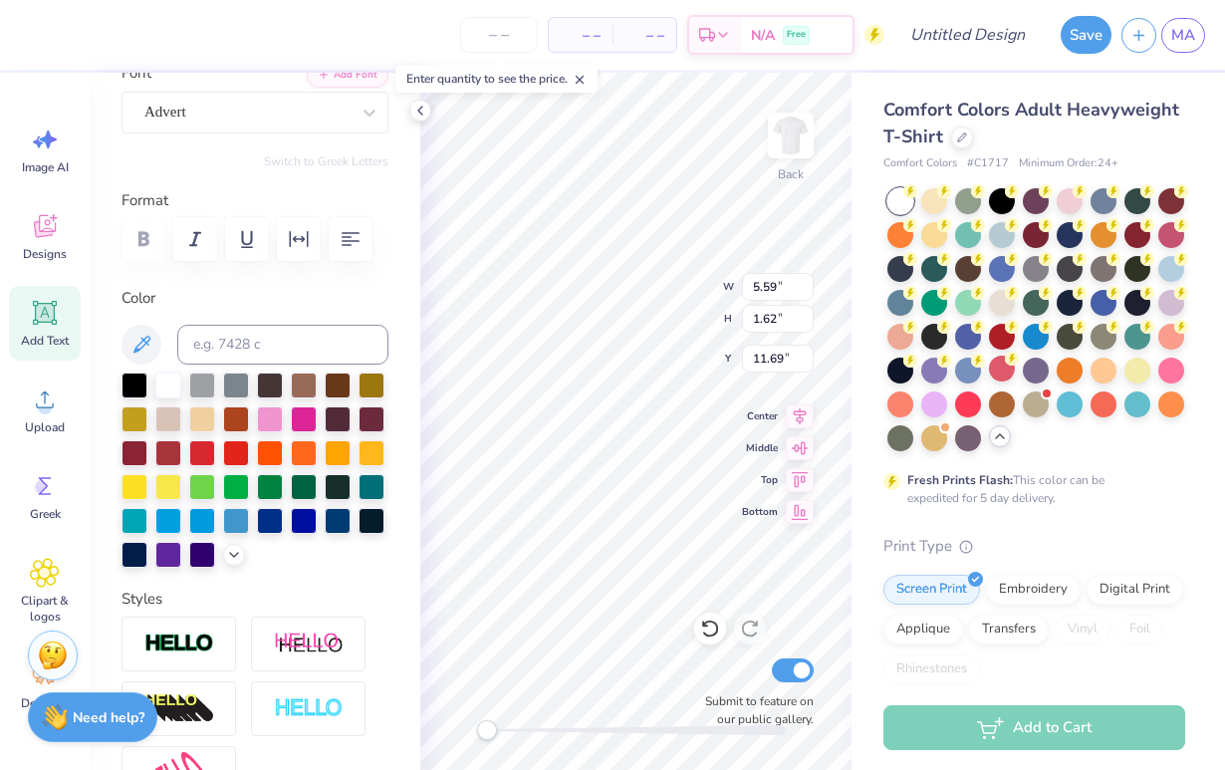
scroll to position [123, 0]
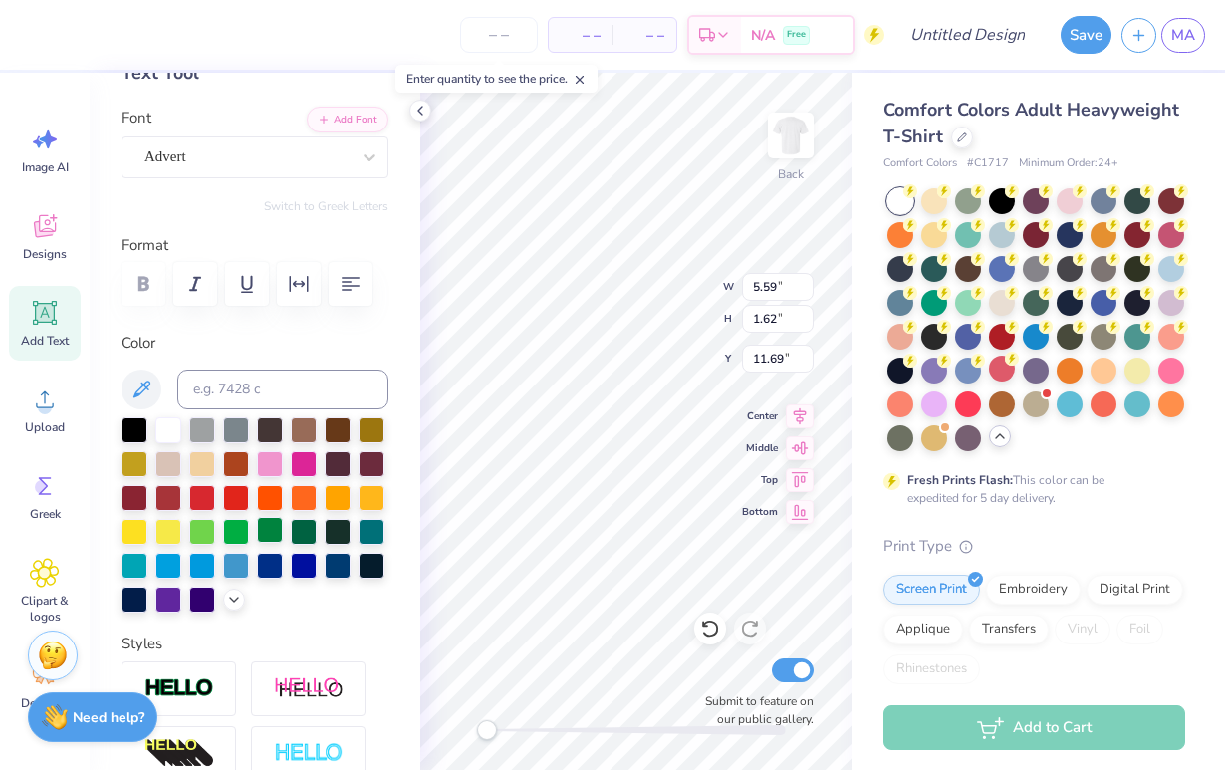
click at [265, 525] on div at bounding box center [270, 530] width 26 height 26
type input "7.00"
type input "1.73"
type input "12.52"
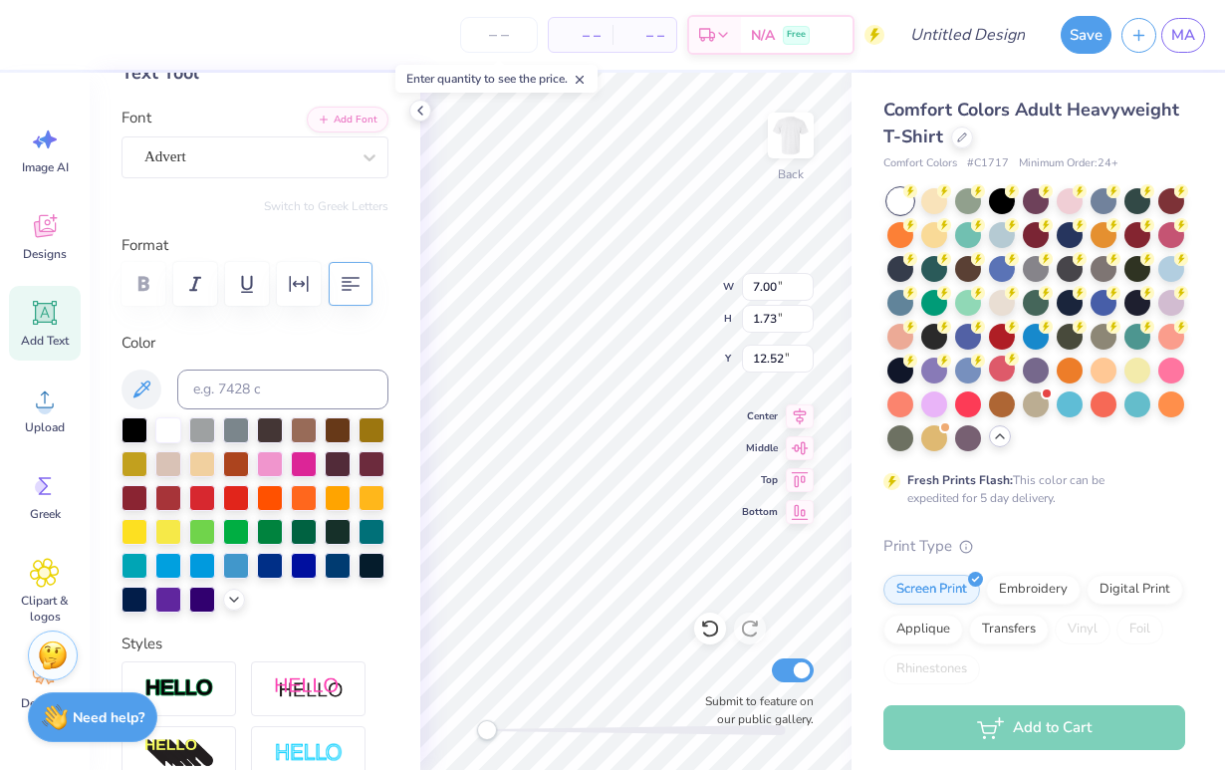
click at [363, 288] on button "button" at bounding box center [351, 284] width 44 height 44
